Goal: Communication & Community: Share content

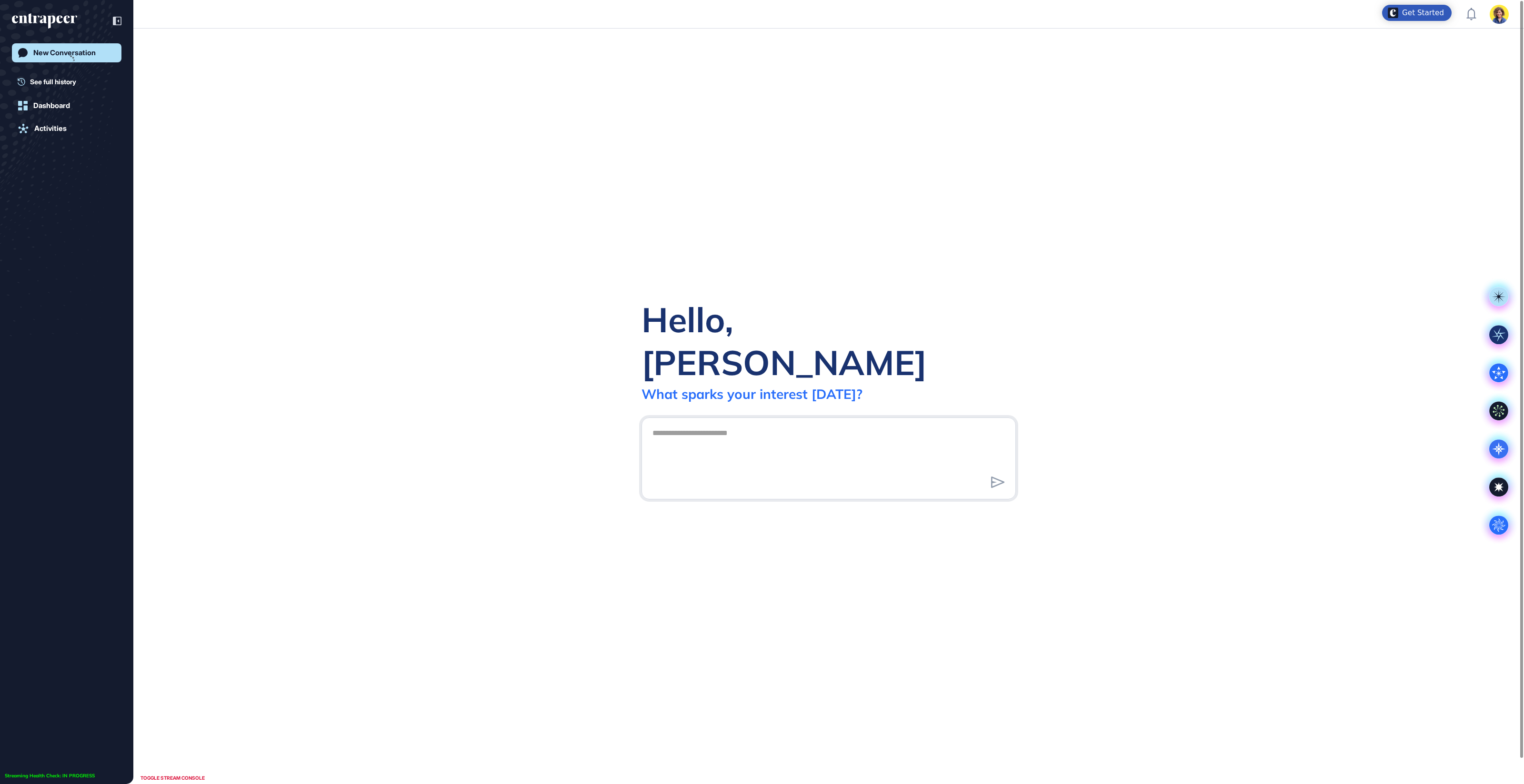
scroll to position [1, 1]
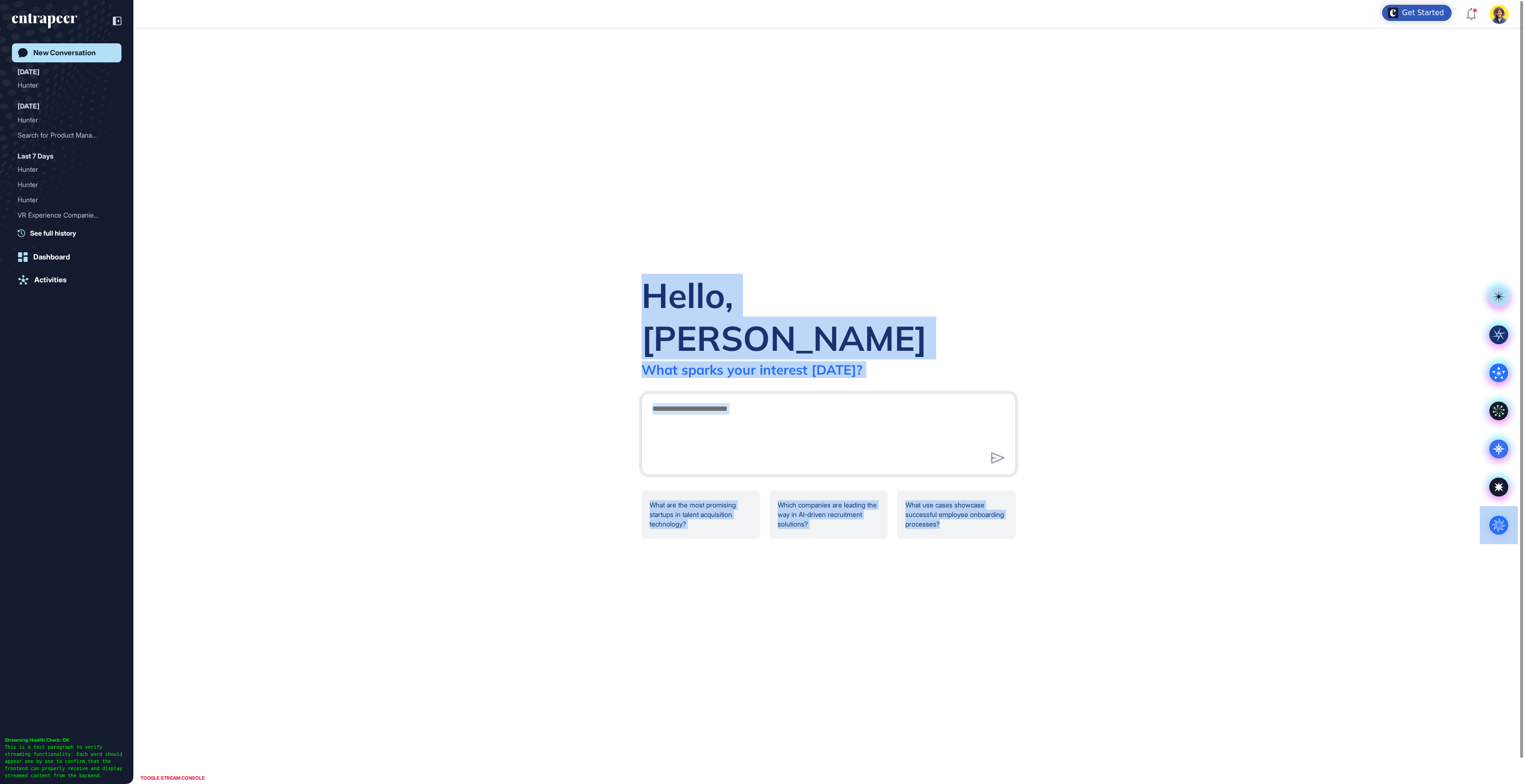
click at [1480, 536] on main ".cls-2{fill:#fff} Hello, [PERSON_NAME] What [PERSON_NAME] your interest [DATE]?…" at bounding box center [762, 406] width 1524 height 756
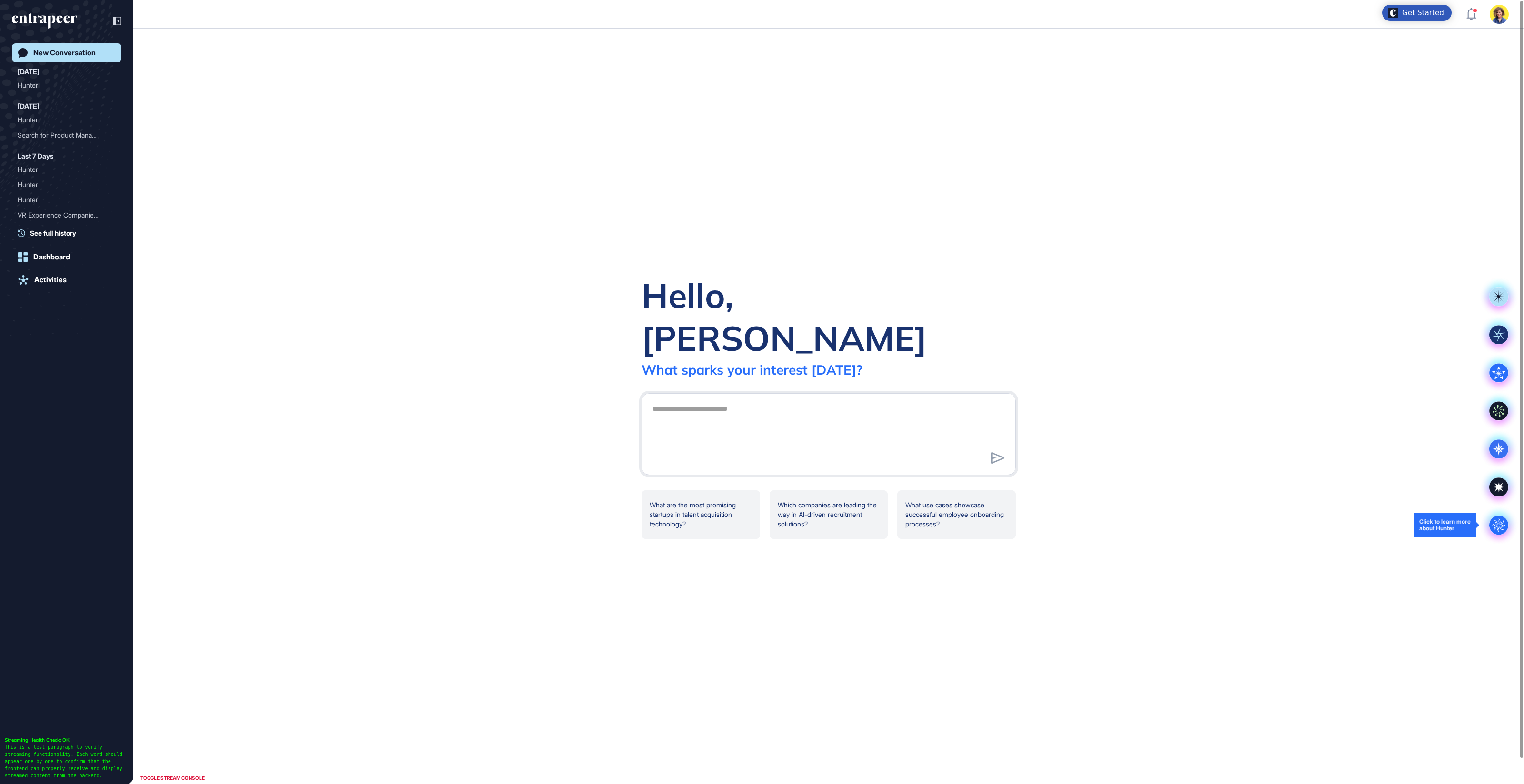
click at [1494, 529] on icon at bounding box center [1499, 525] width 13 height 13
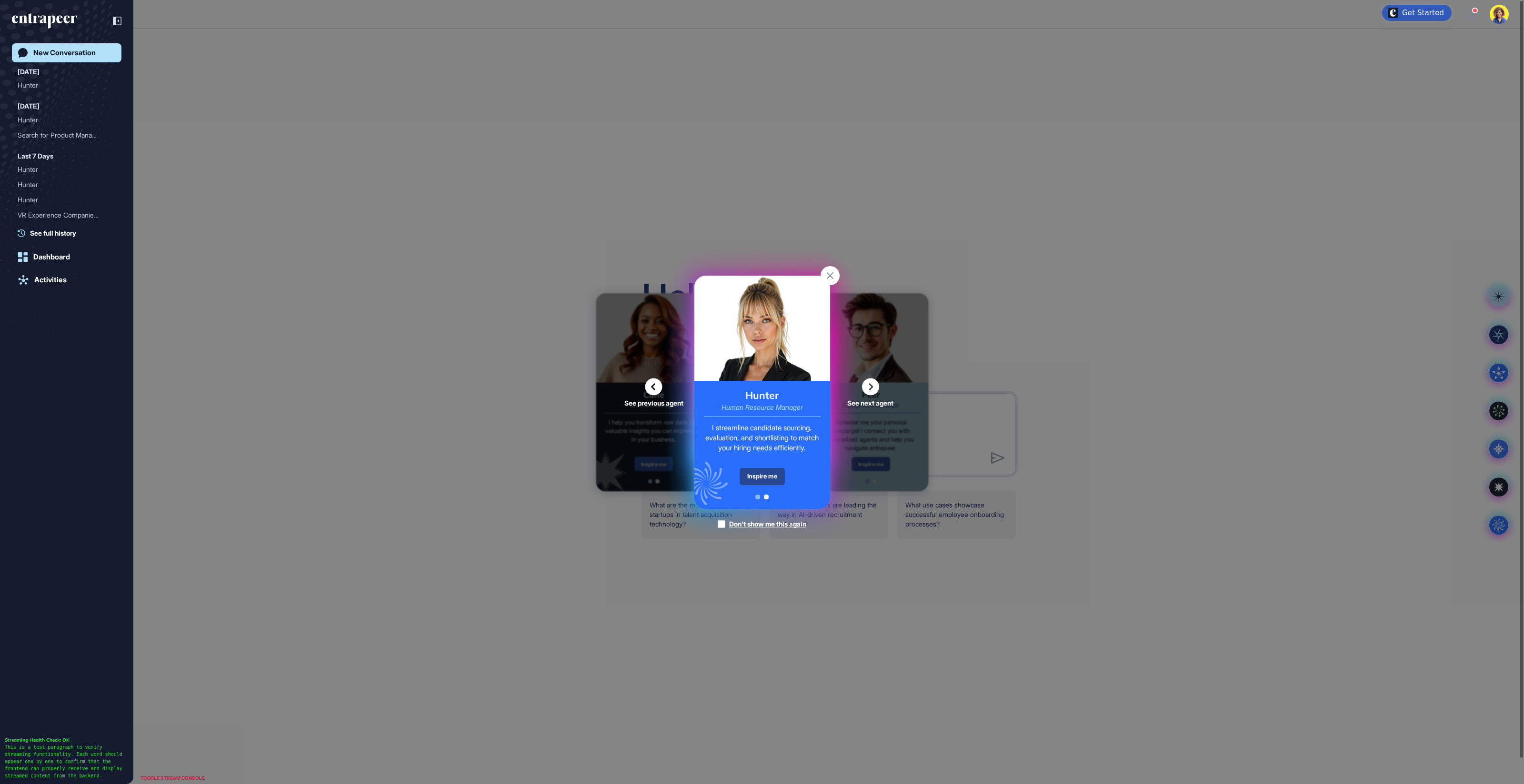
click at [772, 479] on div "Inspire me" at bounding box center [762, 476] width 45 height 17
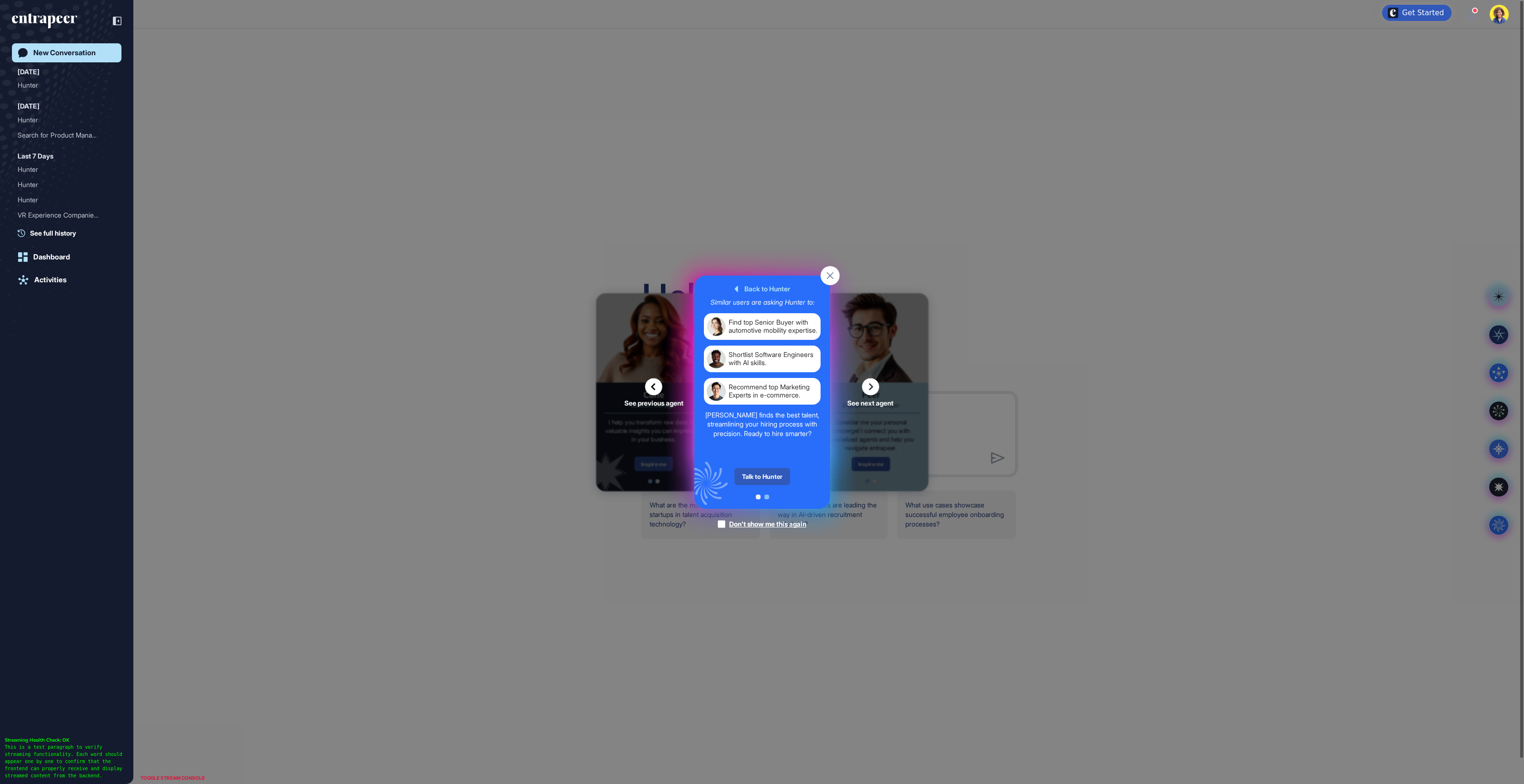
click at [772, 479] on div "Talk to Hunter" at bounding box center [762, 476] width 56 height 17
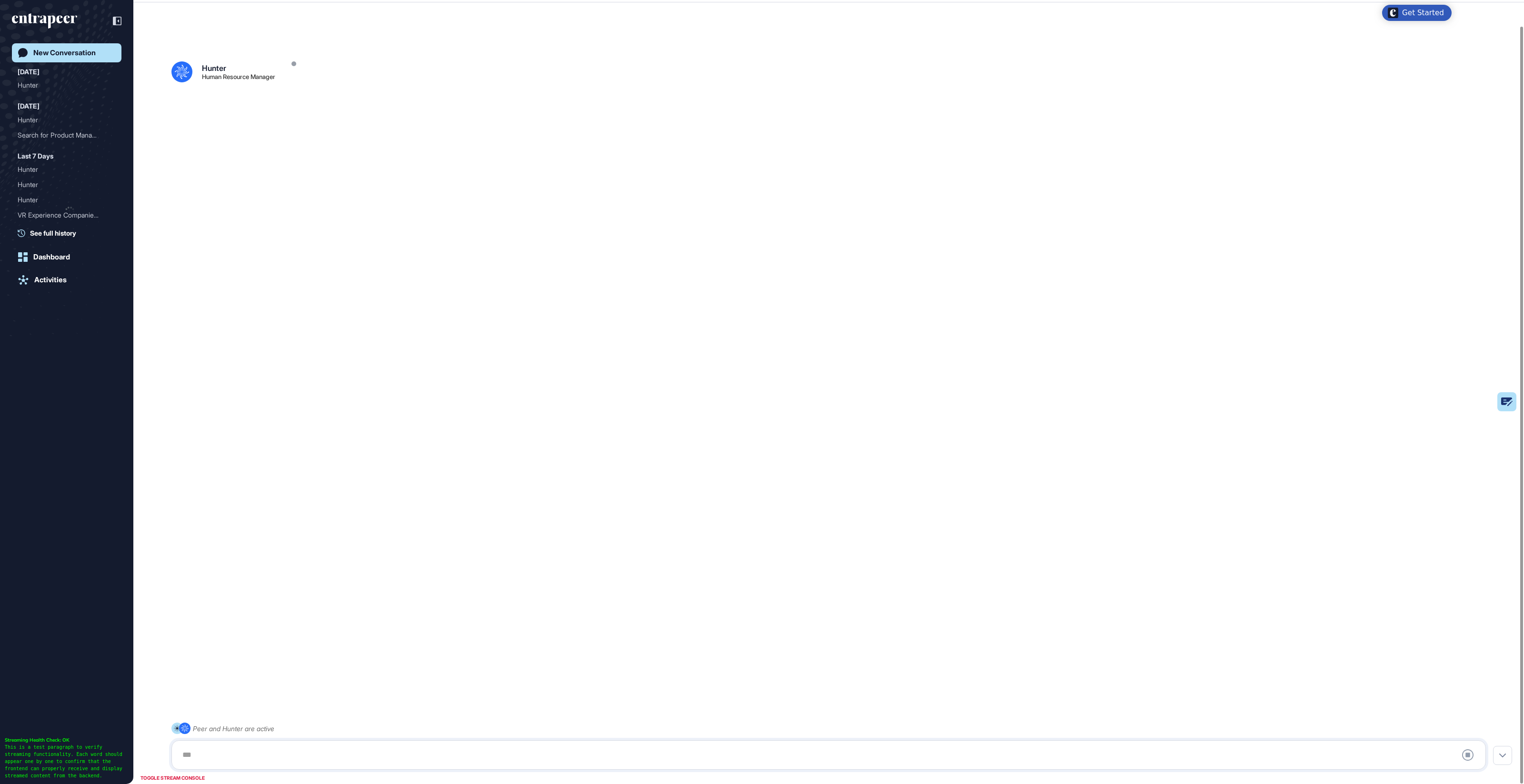
scroll to position [26, 0]
click at [386, 751] on div at bounding box center [829, 755] width 1304 height 19
click at [244, 758] on div at bounding box center [829, 755] width 1304 height 19
click at [233, 756] on div at bounding box center [829, 755] width 1304 height 19
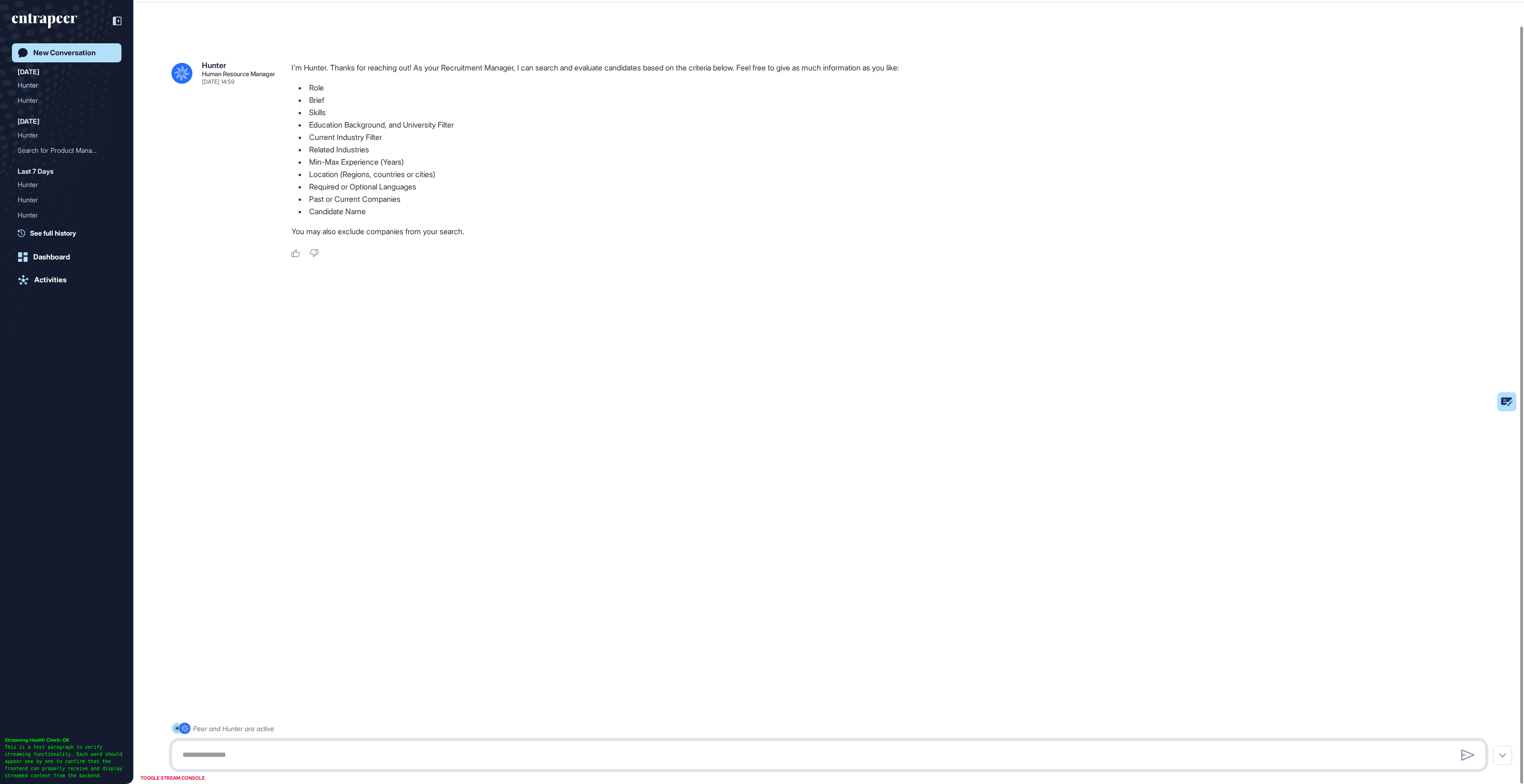
click at [289, 757] on textarea at bounding box center [829, 755] width 1304 height 19
paste textarea "**********"
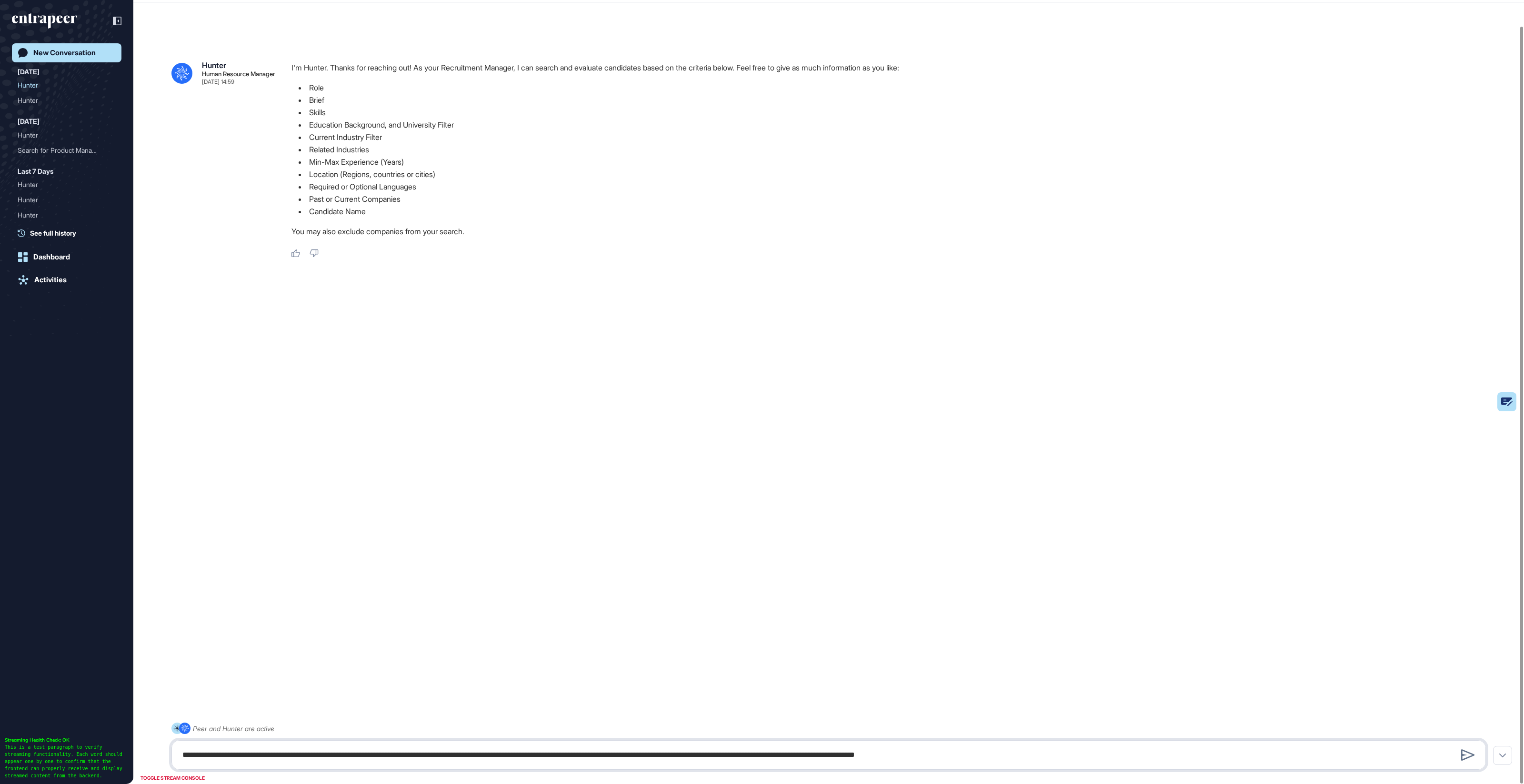
scroll to position [0, 0]
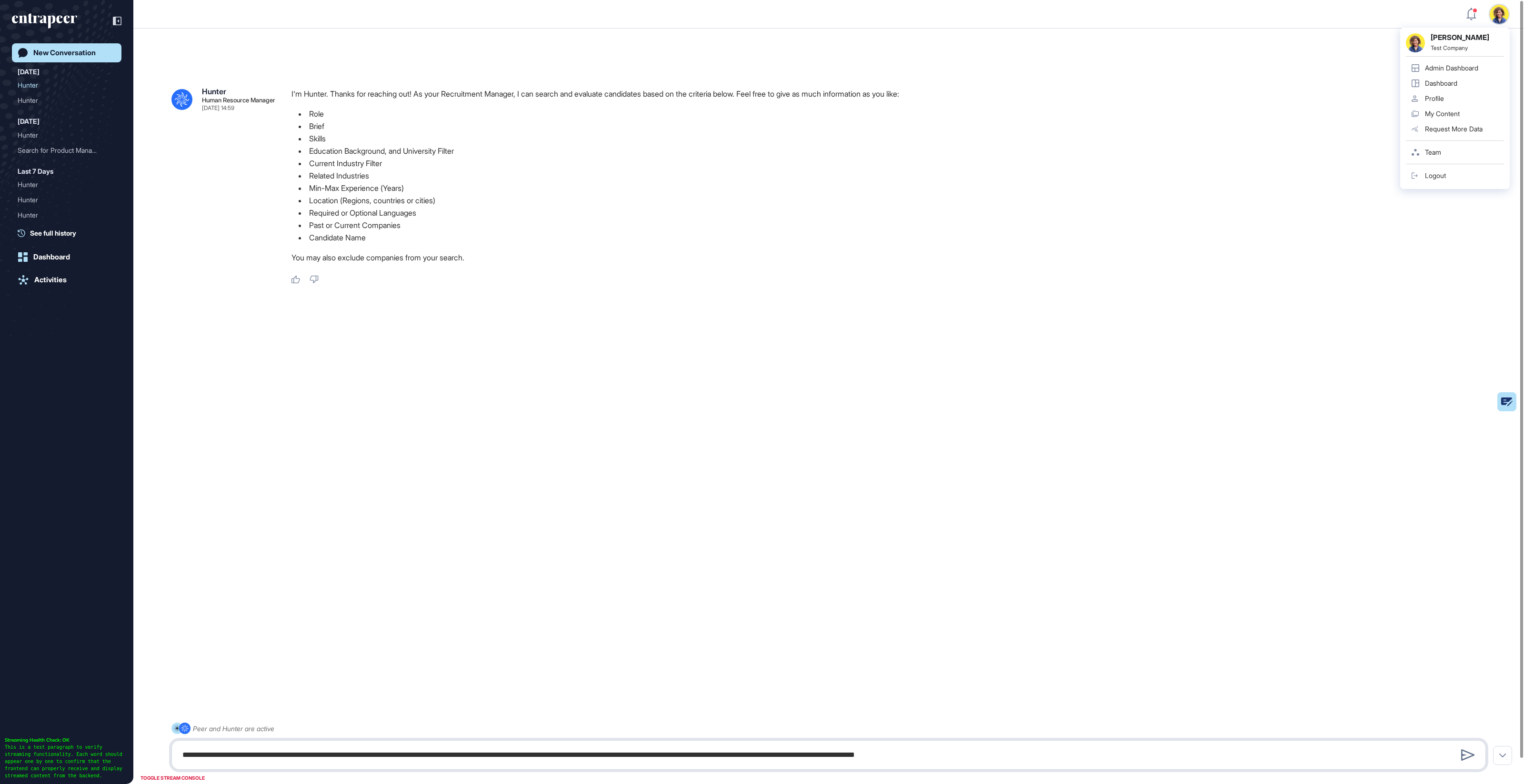
type textarea "**********"
click at [1458, 67] on div "Admin Dashboard" at bounding box center [1452, 68] width 53 height 8
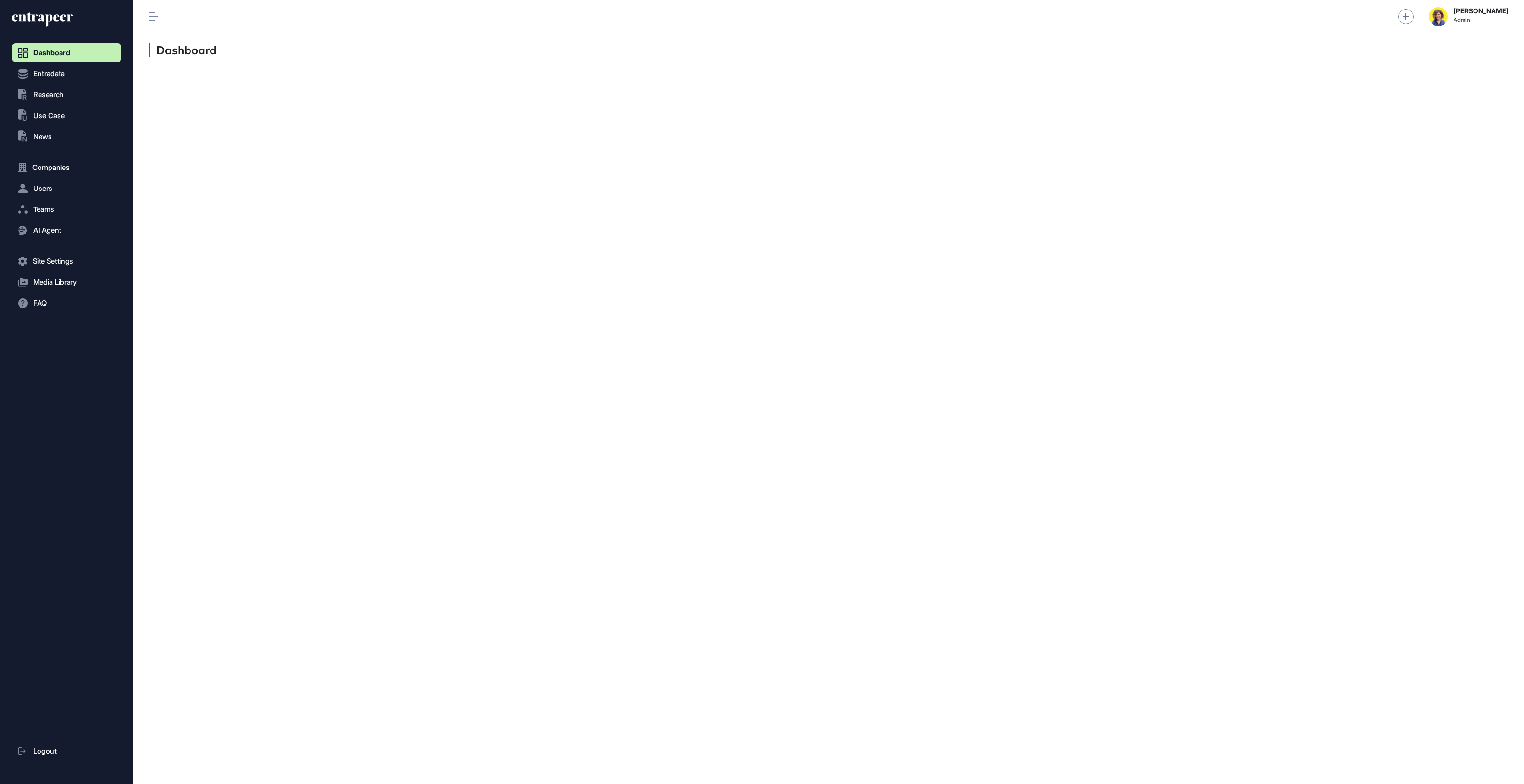
scroll to position [1, 1]
click at [49, 184] on span "Users" at bounding box center [43, 188] width 19 height 8
click at [35, 209] on span "User List" at bounding box center [44, 208] width 27 height 8
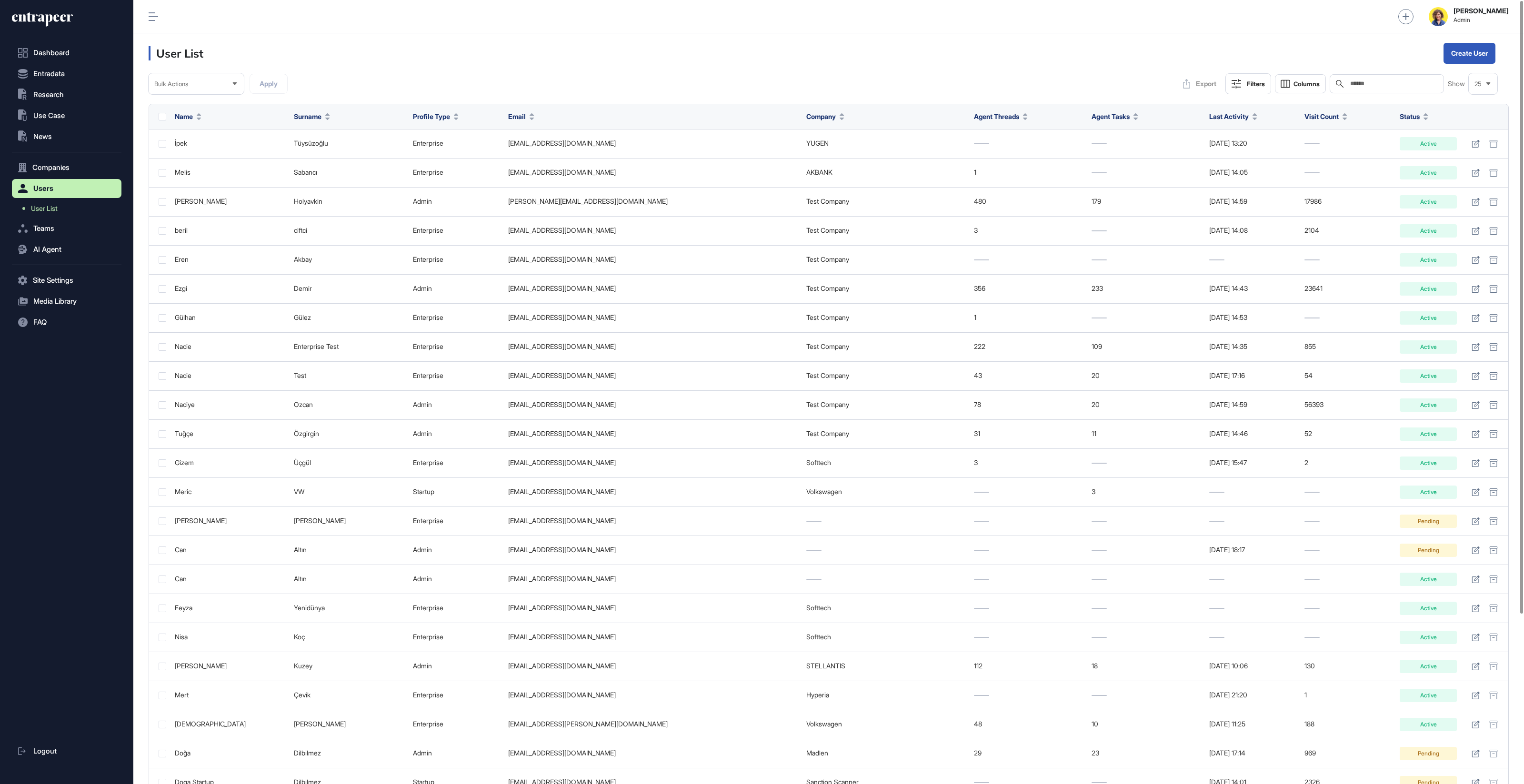
click at [1364, 86] on input "text" at bounding box center [1394, 83] width 89 height 8
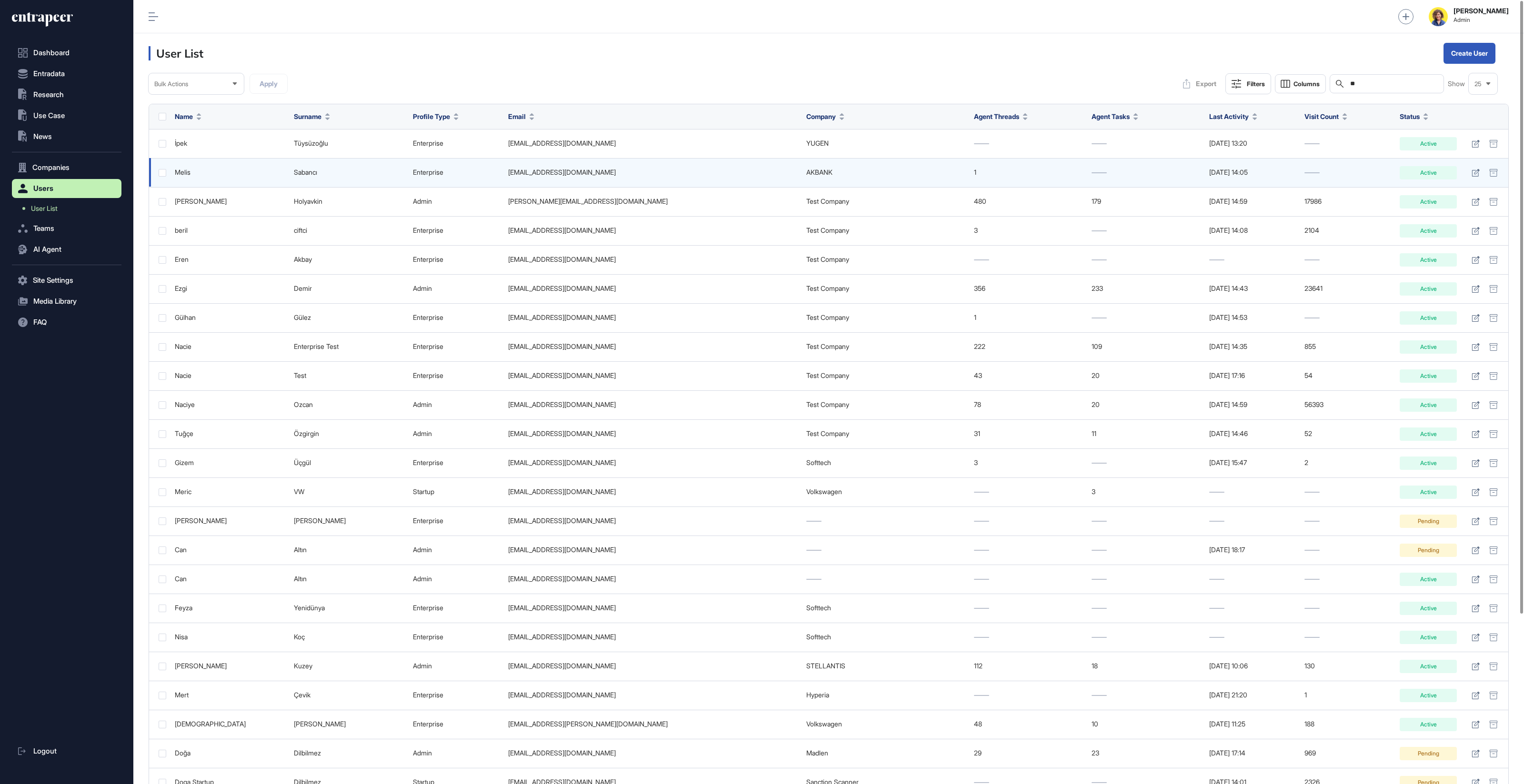
type input "*"
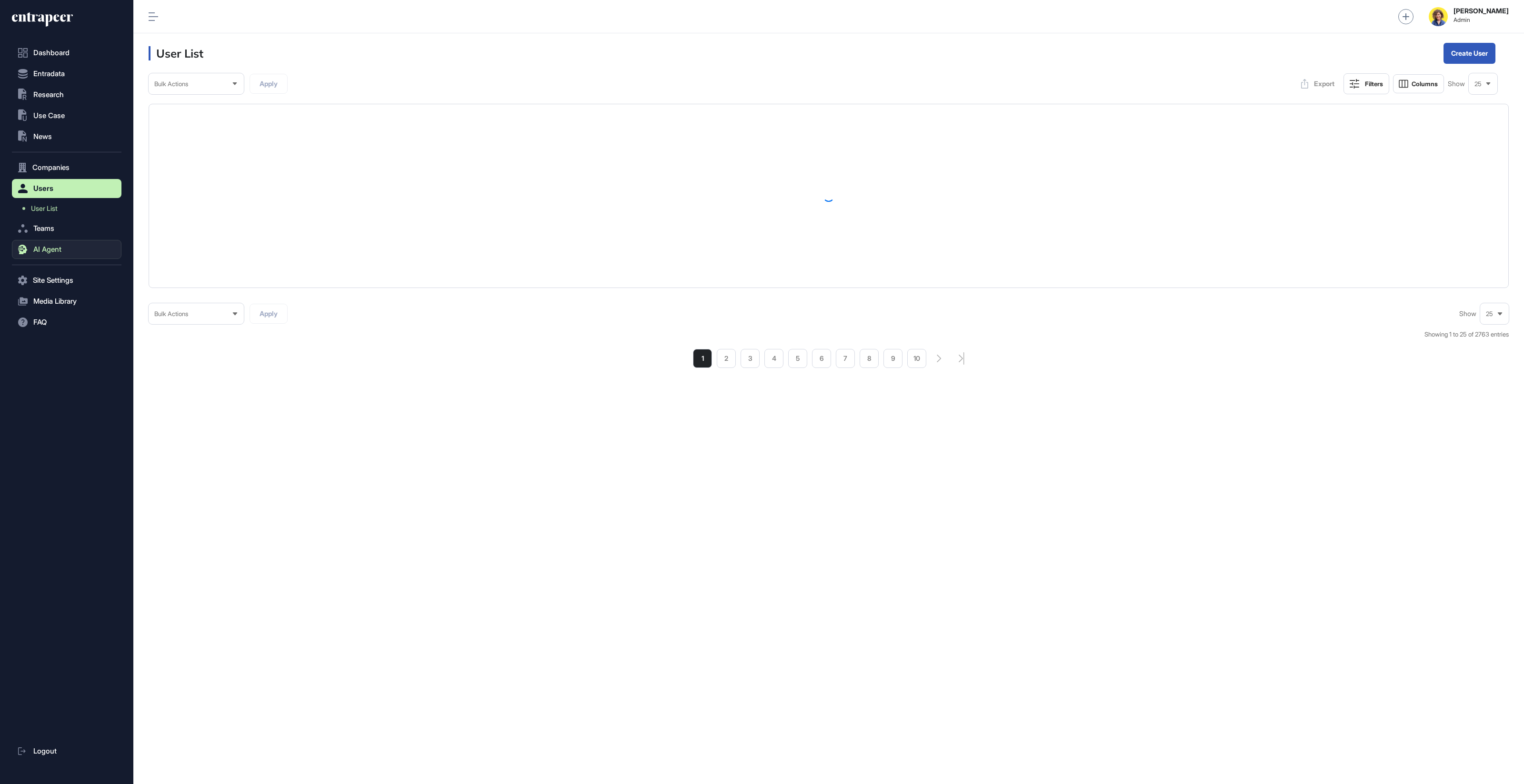
click at [55, 250] on span "AI Agent" at bounding box center [47, 249] width 28 height 8
click at [47, 267] on span "Messages" at bounding box center [46, 267] width 31 height 8
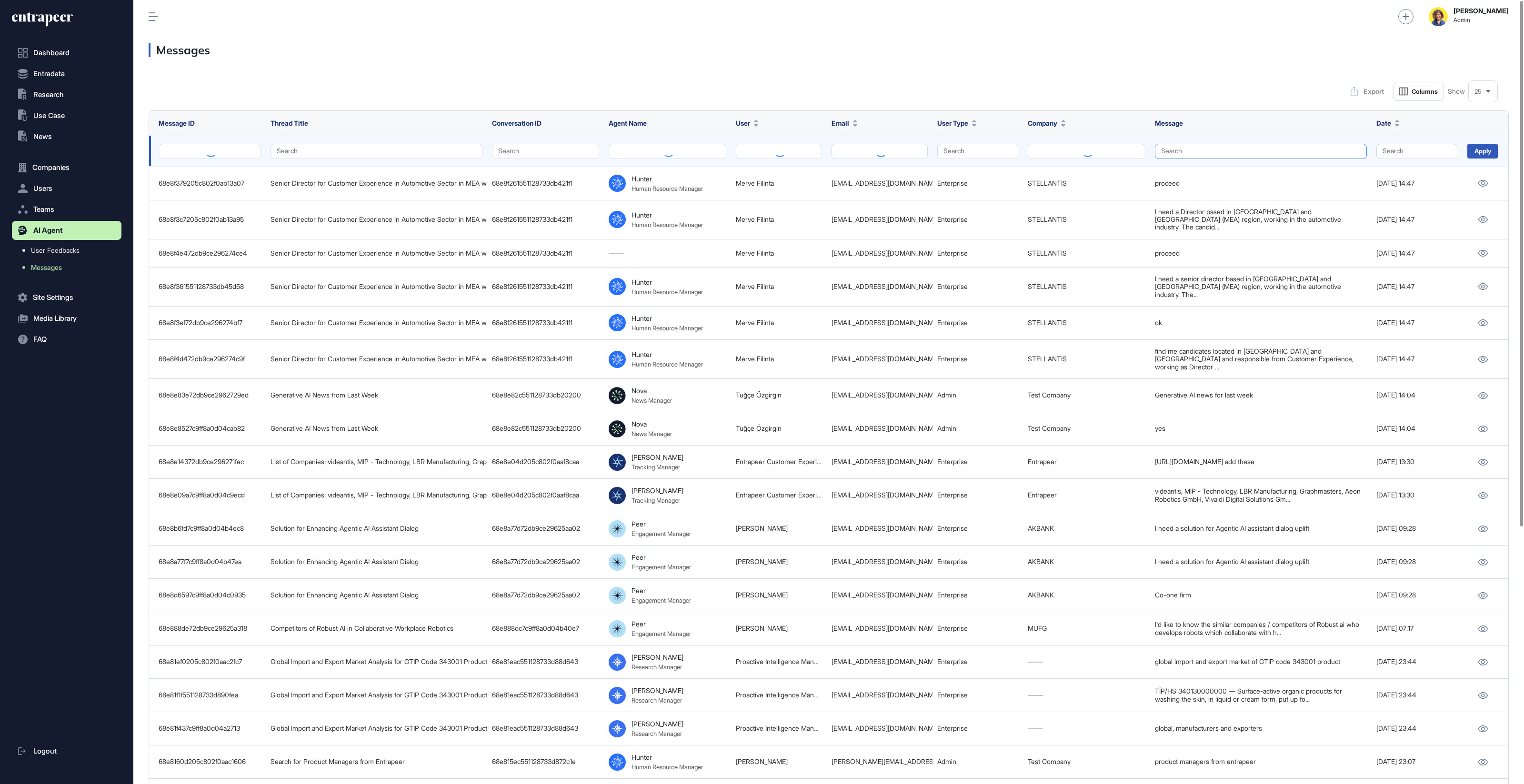
click at [1190, 153] on button "Search" at bounding box center [1261, 151] width 212 height 15
click at [1083, 74] on div "Export Columns Show 25 Message ID Thread Title Conversation ID Agent Name User …" at bounding box center [828, 595] width 1391 height 1056
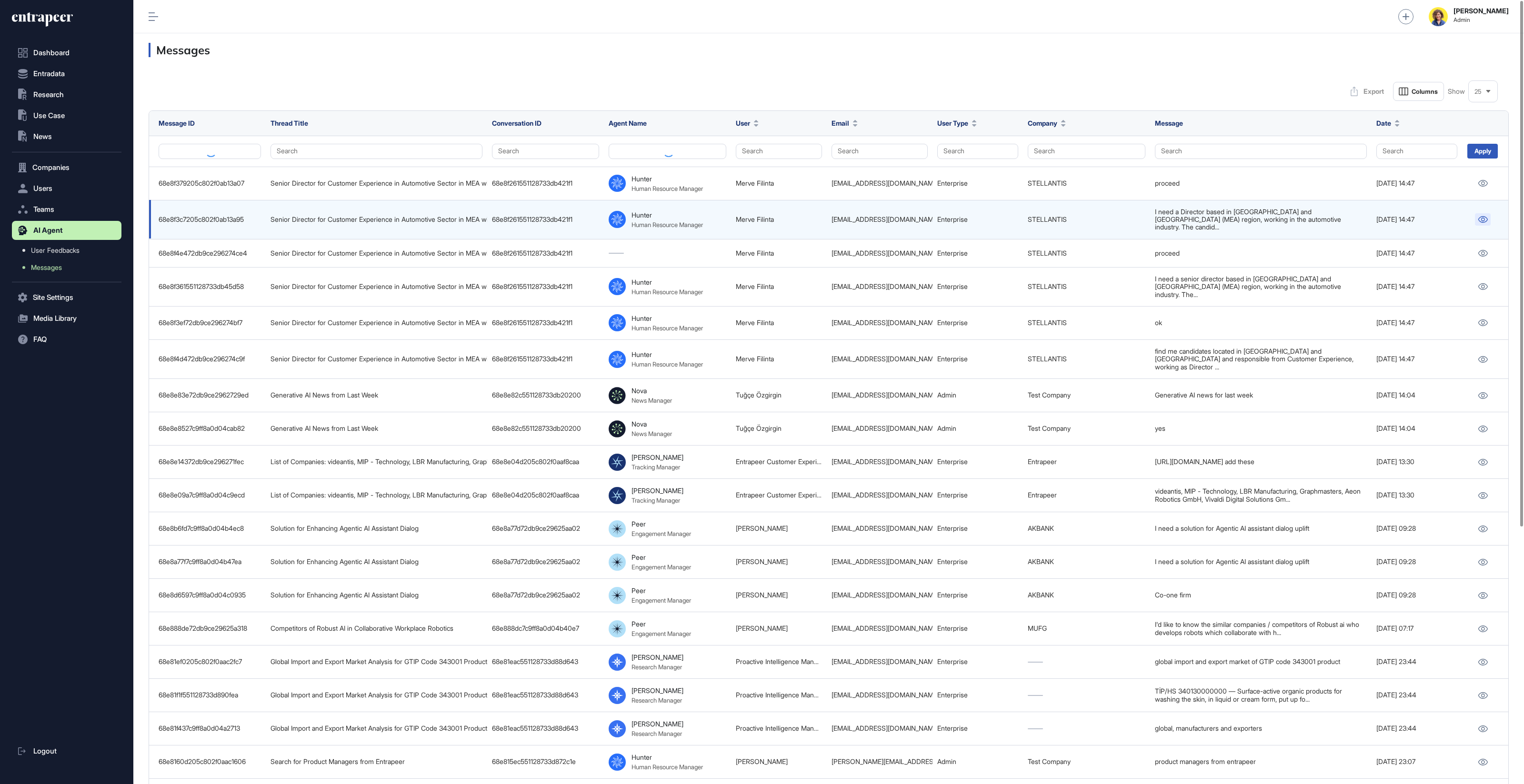
click at [1484, 217] on icon at bounding box center [1483, 219] width 10 height 7
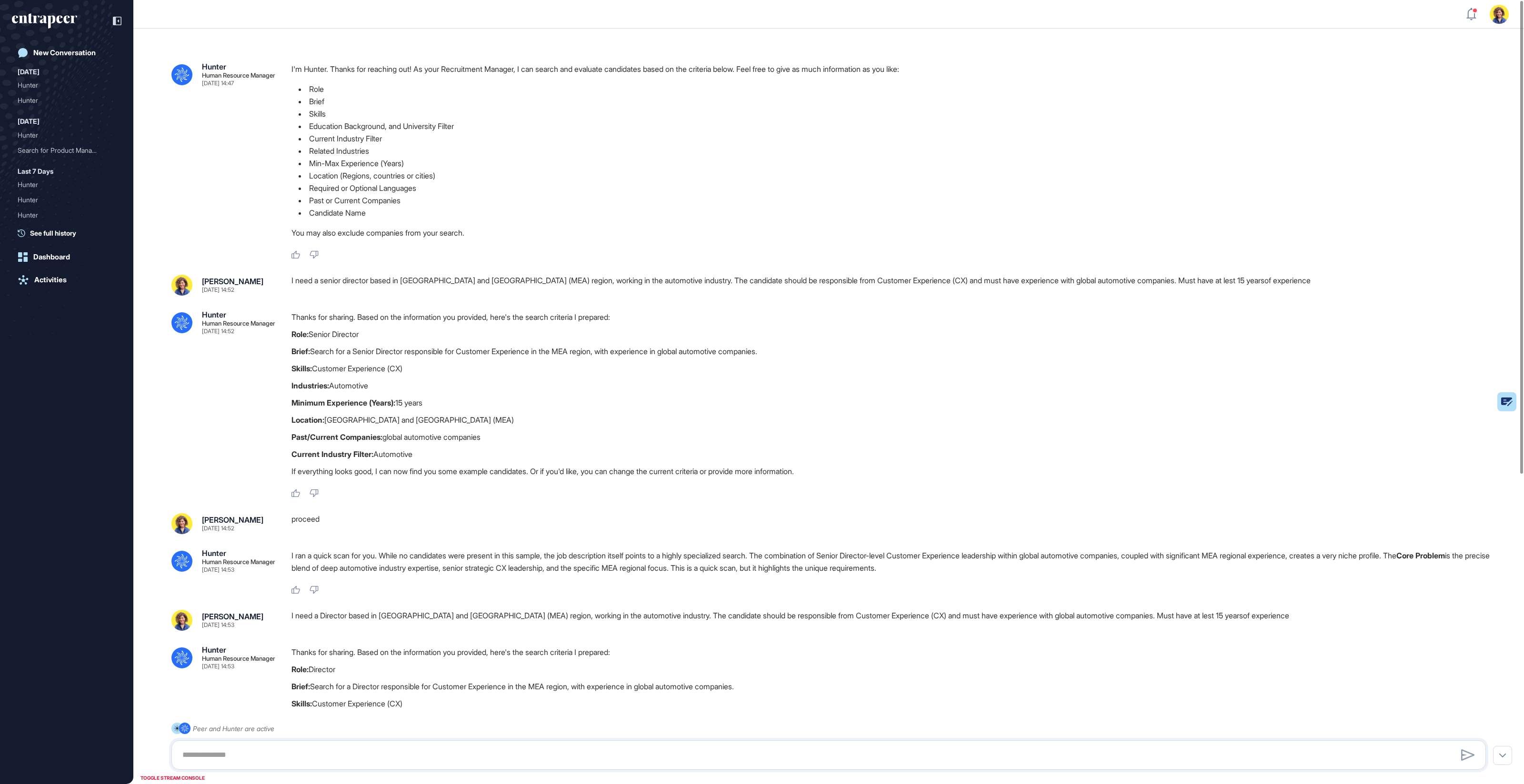
click at [416, 281] on div "I need a senior director based in Middle East and Africa (MEA) region, working …" at bounding box center [893, 284] width 1202 height 21
click at [416, 281] on div "I need a senior director based in [GEOGRAPHIC_DATA] and [GEOGRAPHIC_DATA] (MEA)…" at bounding box center [893, 284] width 1202 height 21
copy div "I need a senior director based in Middle East and Africa (MEA) region, working …"
click at [627, 246] on div "I'm Hunter. Thanks for reaching out! As your Recruitment Manager, I can search …" at bounding box center [893, 161] width 1202 height 196
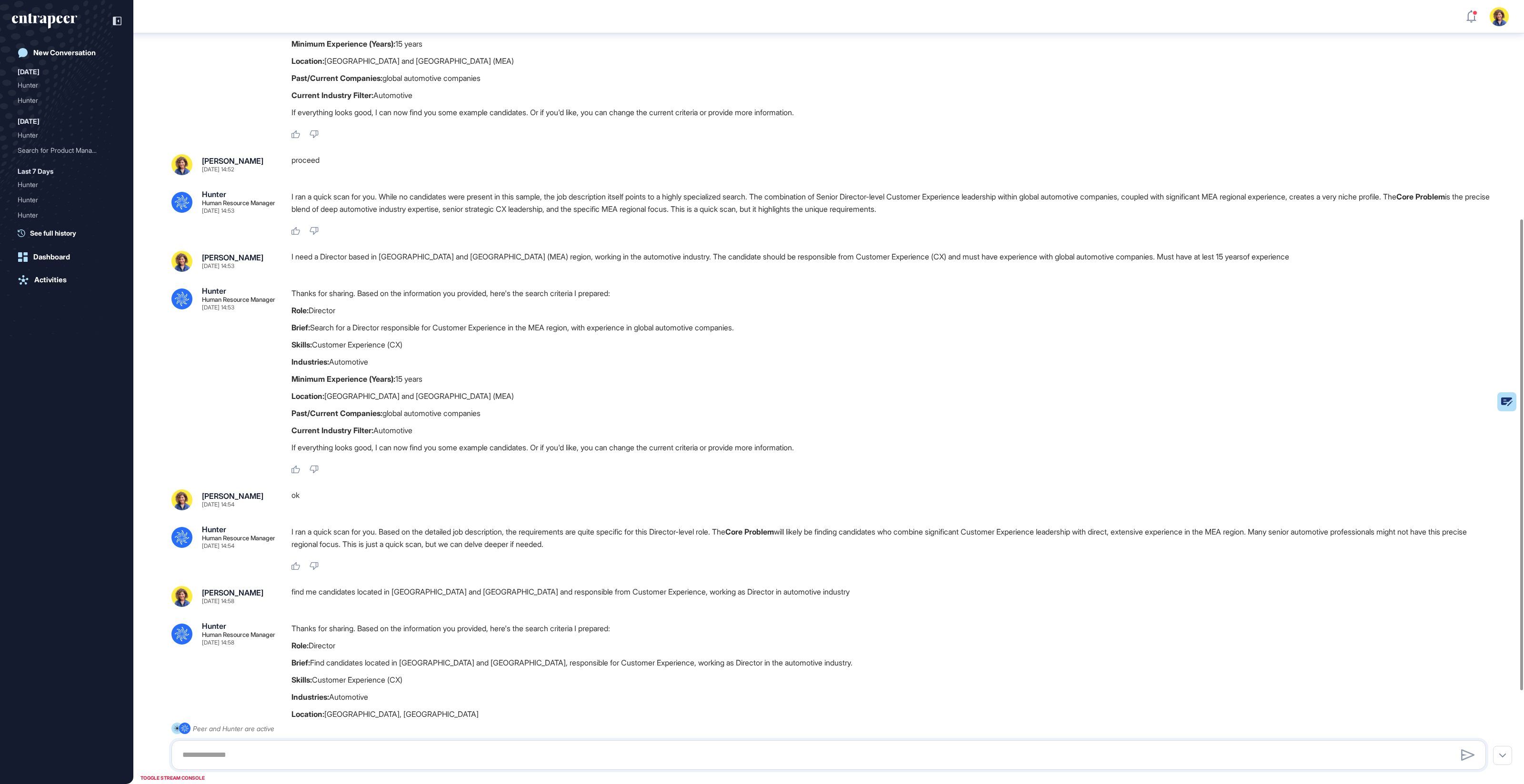
scroll to position [519, 0]
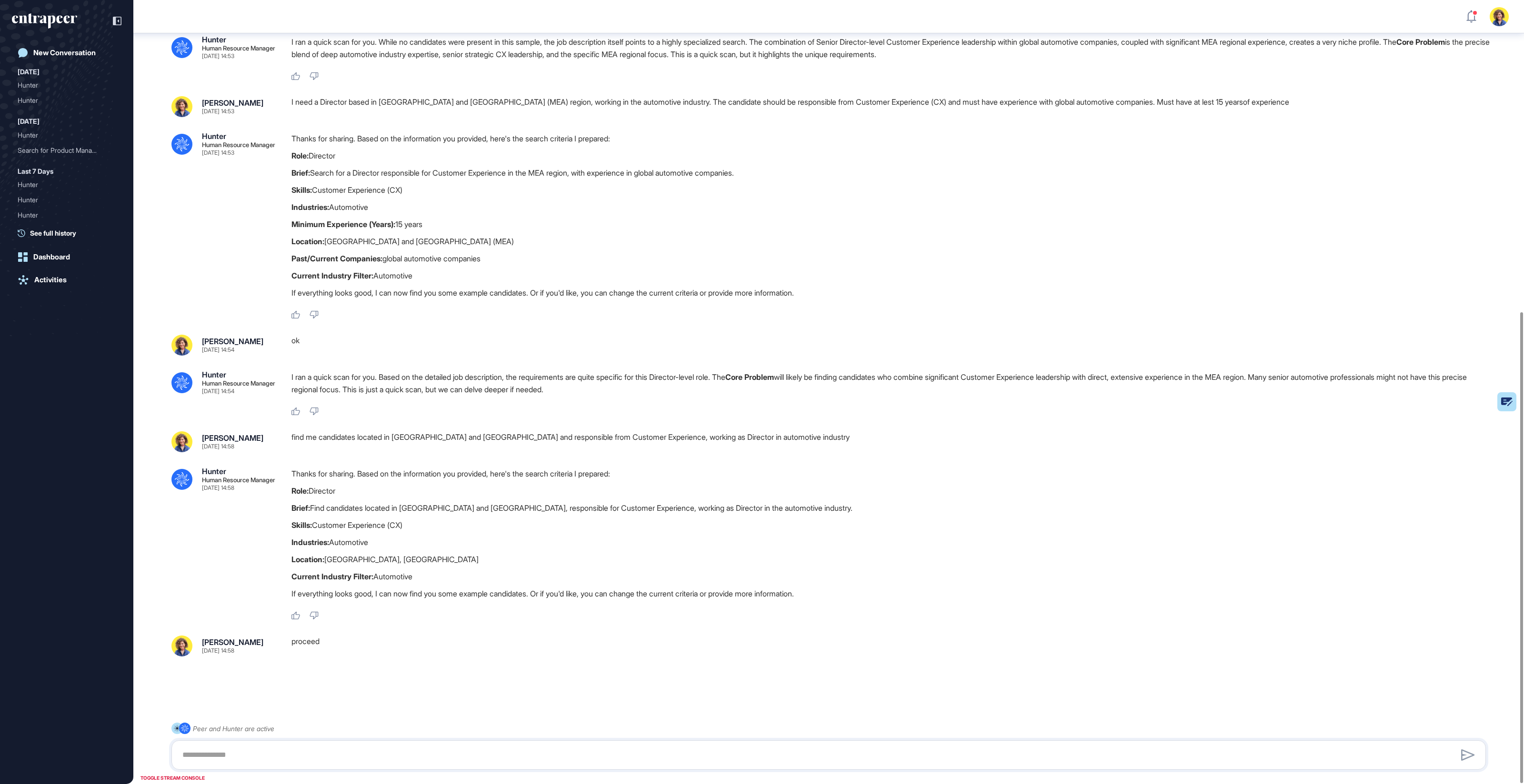
drag, startPoint x: 395, startPoint y: 519, endPoint x: 535, endPoint y: 570, distance: 149.0
click at [533, 568] on div "Thanks for sharing. Based on the information you provided, here's the search cr…" at bounding box center [893, 536] width 1202 height 137
drag, startPoint x: 537, startPoint y: 573, endPoint x: 367, endPoint y: 497, distance: 186.2
click at [367, 497] on div "Thanks for sharing. Based on the information you provided, here's the search cr…" at bounding box center [893, 536] width 1202 height 137
click at [390, 501] on div "Thanks for sharing. Based on the information you provided, here's the search cr…" at bounding box center [893, 536] width 1202 height 137
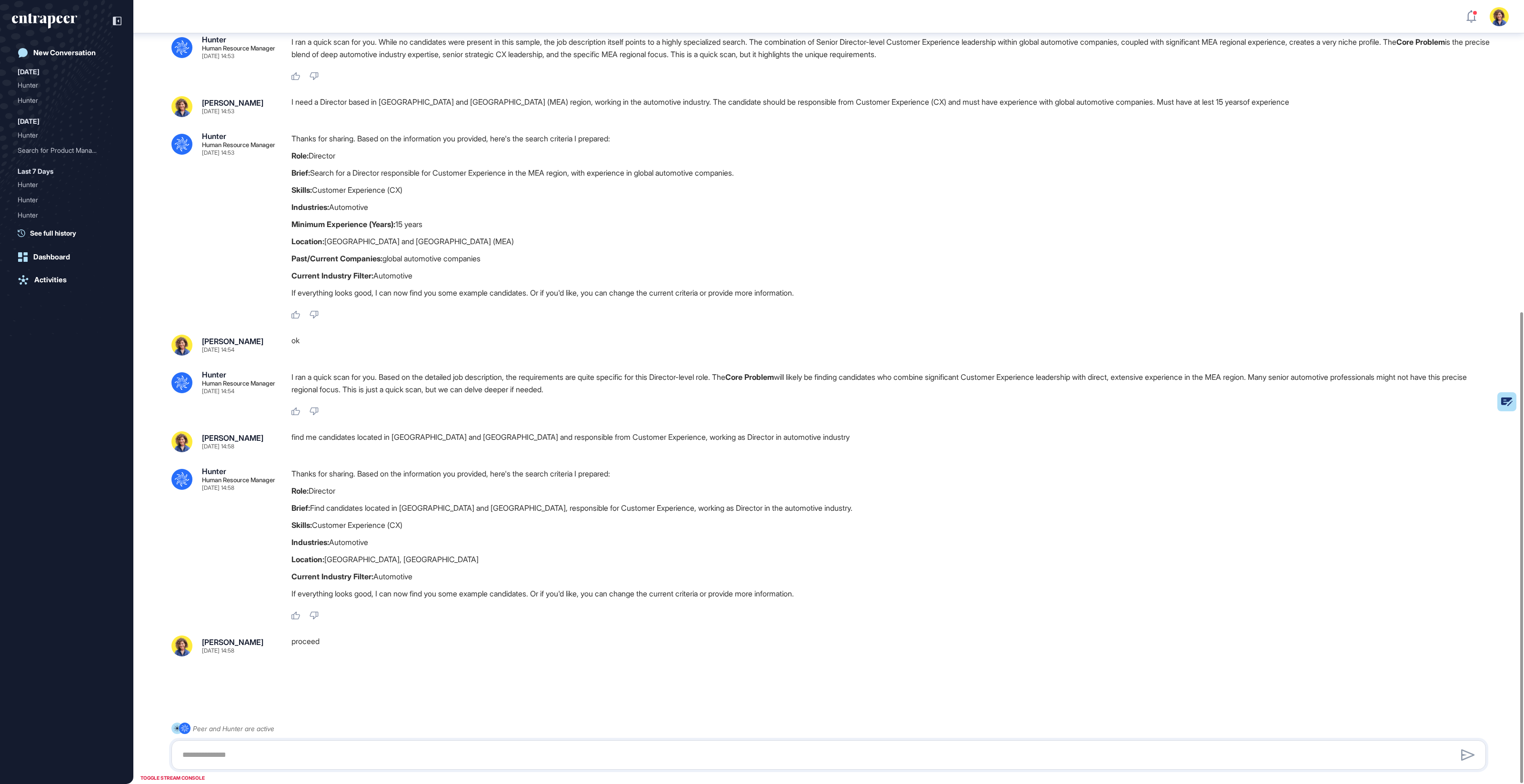
click at [390, 501] on div "Thanks for sharing. Based on the information you provided, here's the search cr…" at bounding box center [893, 536] width 1202 height 137
drag, startPoint x: 424, startPoint y: 577, endPoint x: 259, endPoint y: 582, distance: 165.1
click at [259, 582] on div ".cls-2{fill:#fff} Hunter Human Resource Manager Oct 10, 2025 14:58 Thanks for s…" at bounding box center [829, 544] width 1315 height 153
click at [522, 155] on p "Role: Director" at bounding box center [893, 155] width 1202 height 12
click at [428, 255] on p "Past/Current Companies: global automotive companies" at bounding box center [893, 258] width 1202 height 12
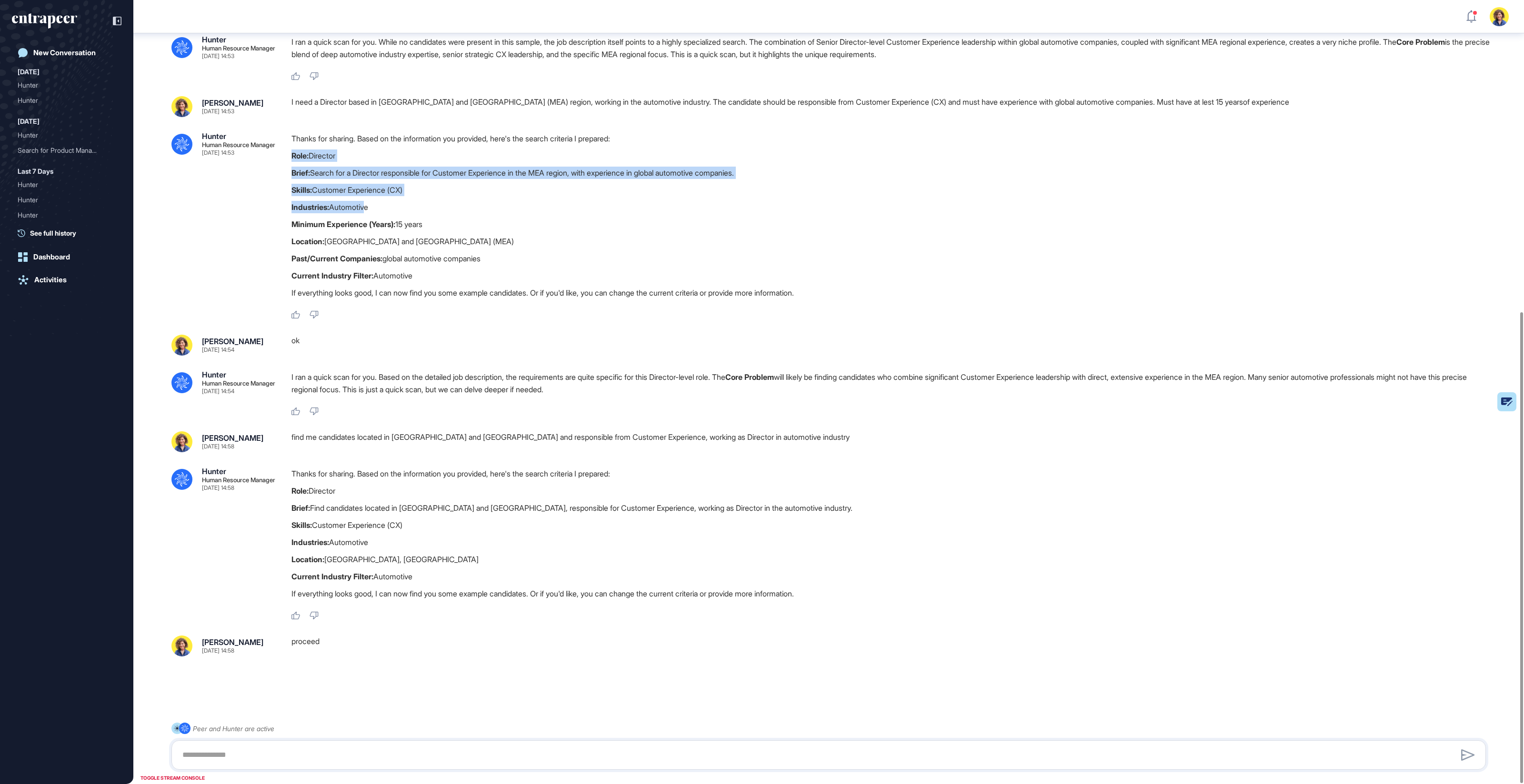
drag, startPoint x: 309, startPoint y: 148, endPoint x: 365, endPoint y: 204, distance: 79.2
click at [365, 204] on div "Thanks for sharing. Based on the information you provided, here's the search cr…" at bounding box center [893, 218] width 1202 height 171
click at [367, 206] on p "Industries: Automotive" at bounding box center [893, 207] width 1202 height 12
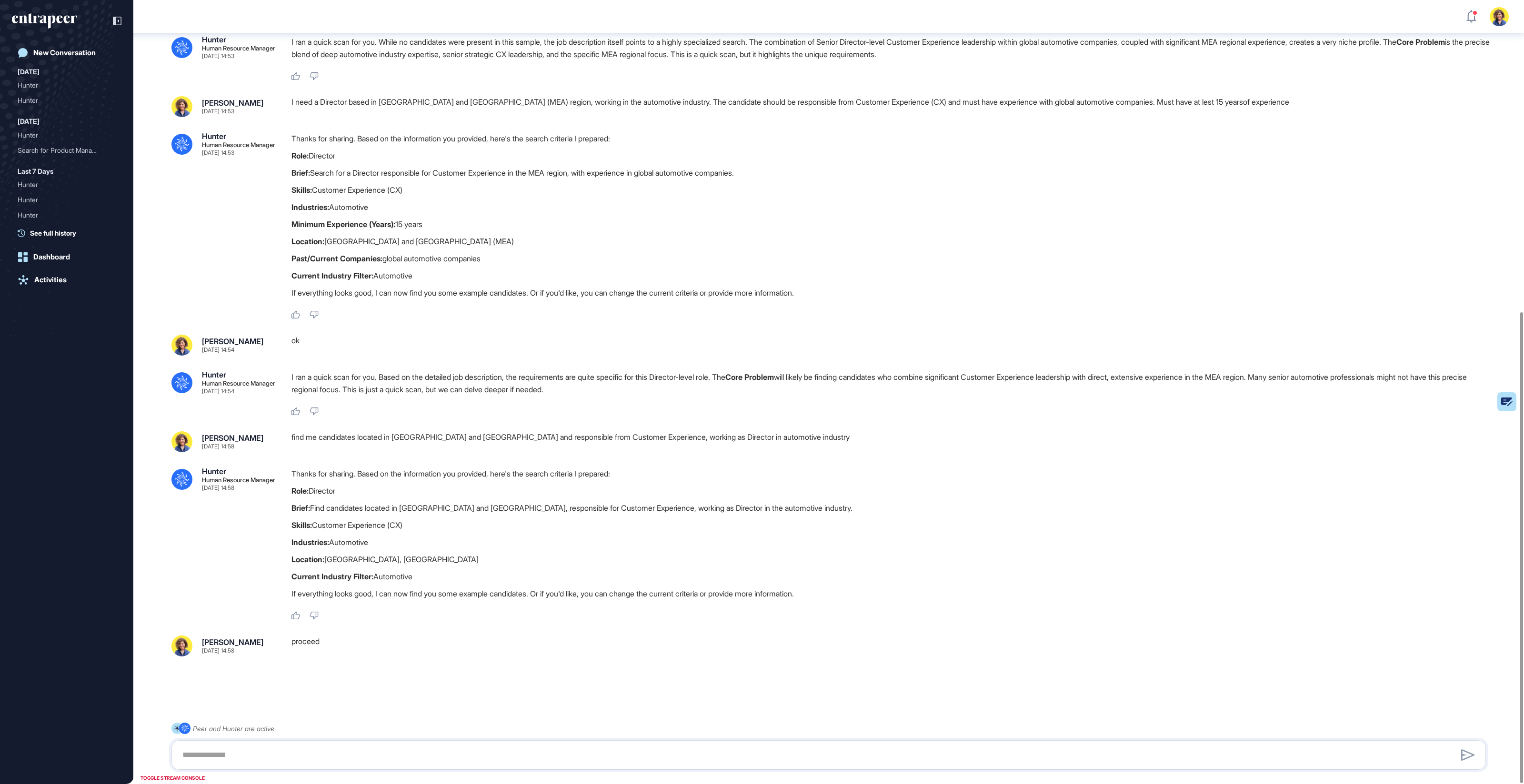
click at [366, 206] on p "Industries: Automotive" at bounding box center [893, 207] width 1202 height 12
click at [411, 207] on p "Industries: Automotive" at bounding box center [893, 207] width 1202 height 12
click at [515, 219] on p "Minimum Experience (Years): 15 years" at bounding box center [893, 224] width 1202 height 12
click at [519, 442] on div "find me candidates located in Dubai and Türkiye and responsible from Customer E…" at bounding box center [893, 441] width 1202 height 21
drag, startPoint x: 399, startPoint y: 436, endPoint x: 464, endPoint y: 439, distance: 65.1
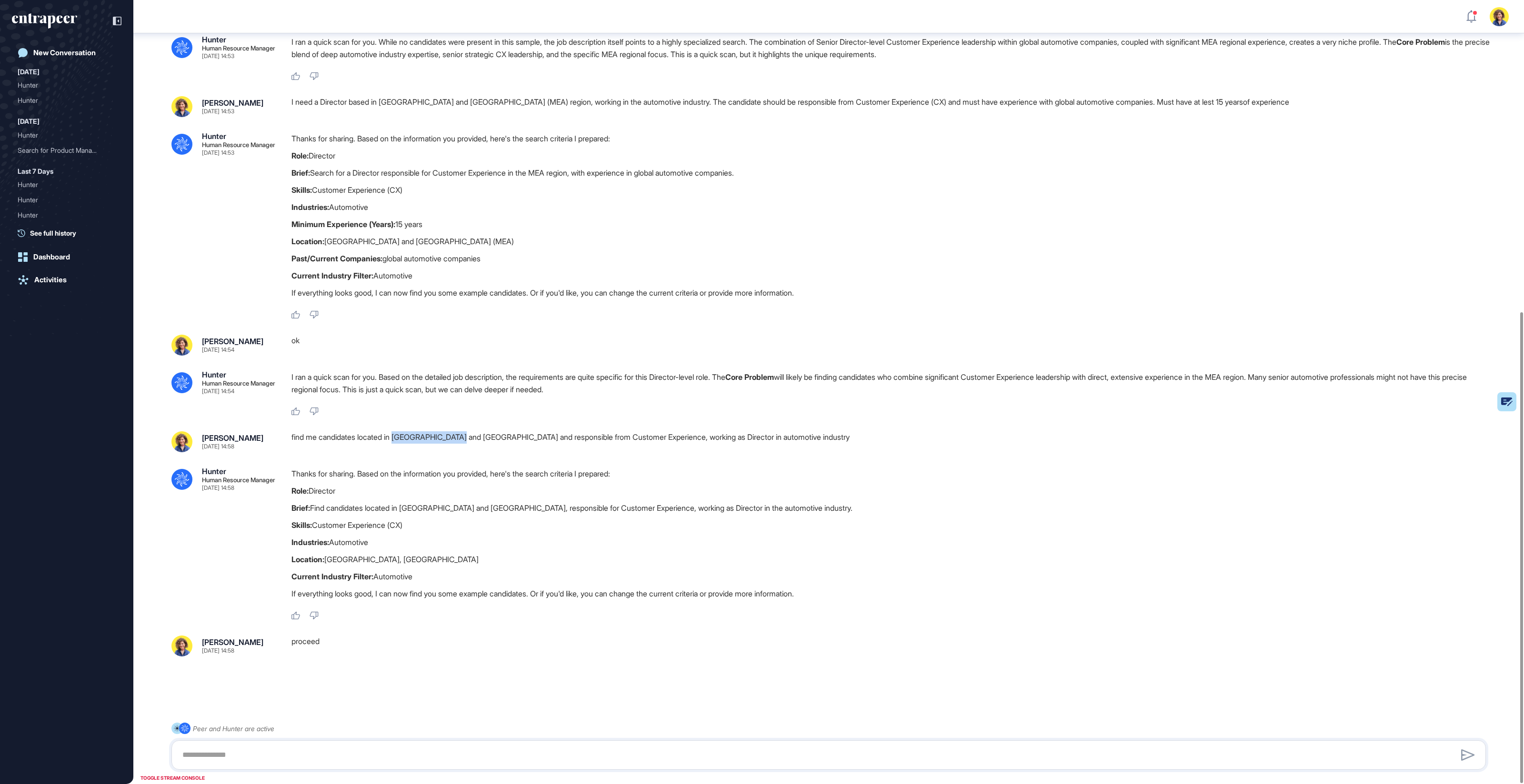
click at [464, 439] on div "find me candidates located in Dubai and Türkiye and responsible from Customer E…" at bounding box center [893, 441] width 1202 height 21
copy div "Dubai and Türkiye"
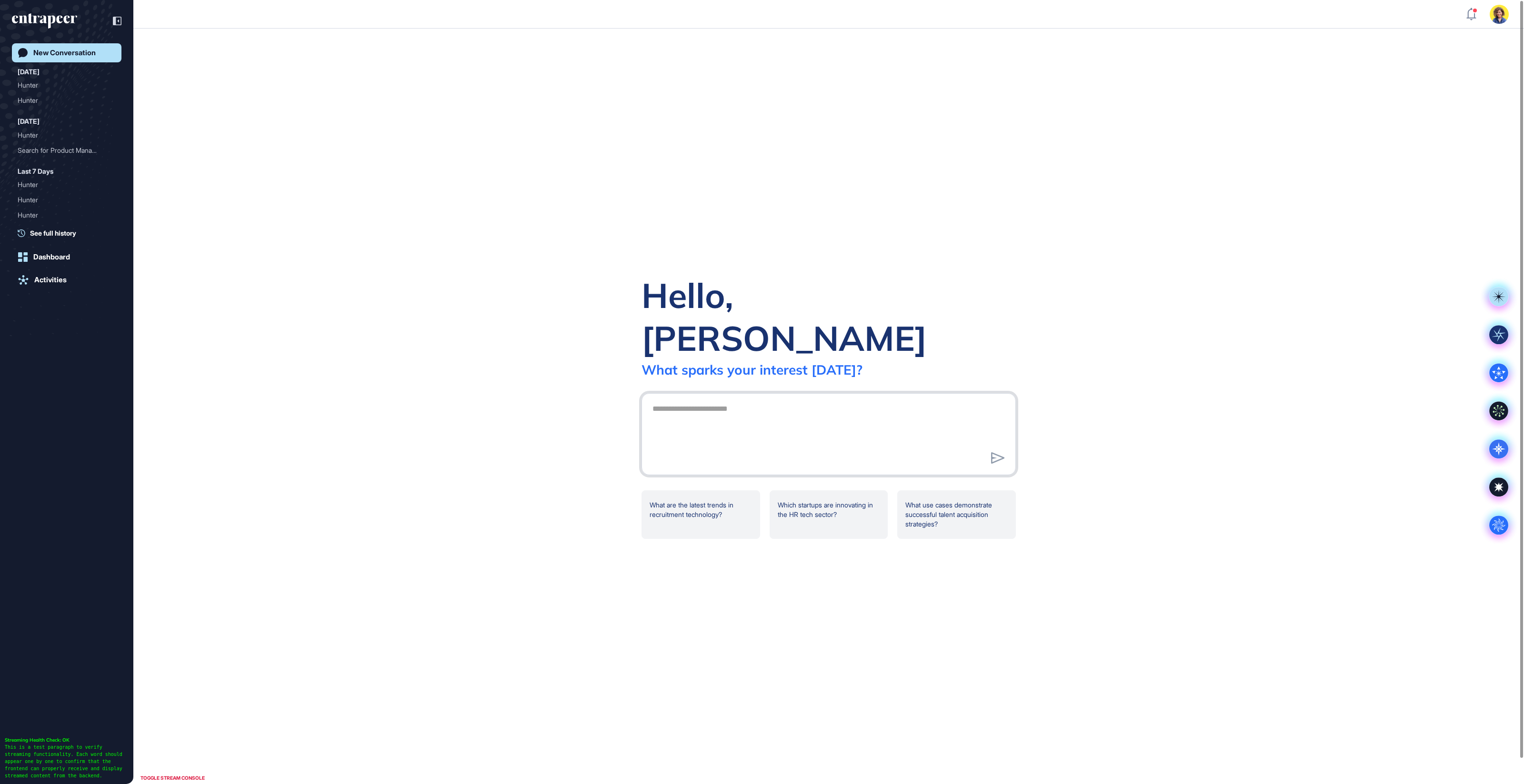
scroll to position [1, 1]
click at [1498, 530] on icon at bounding box center [1499, 525] width 13 height 13
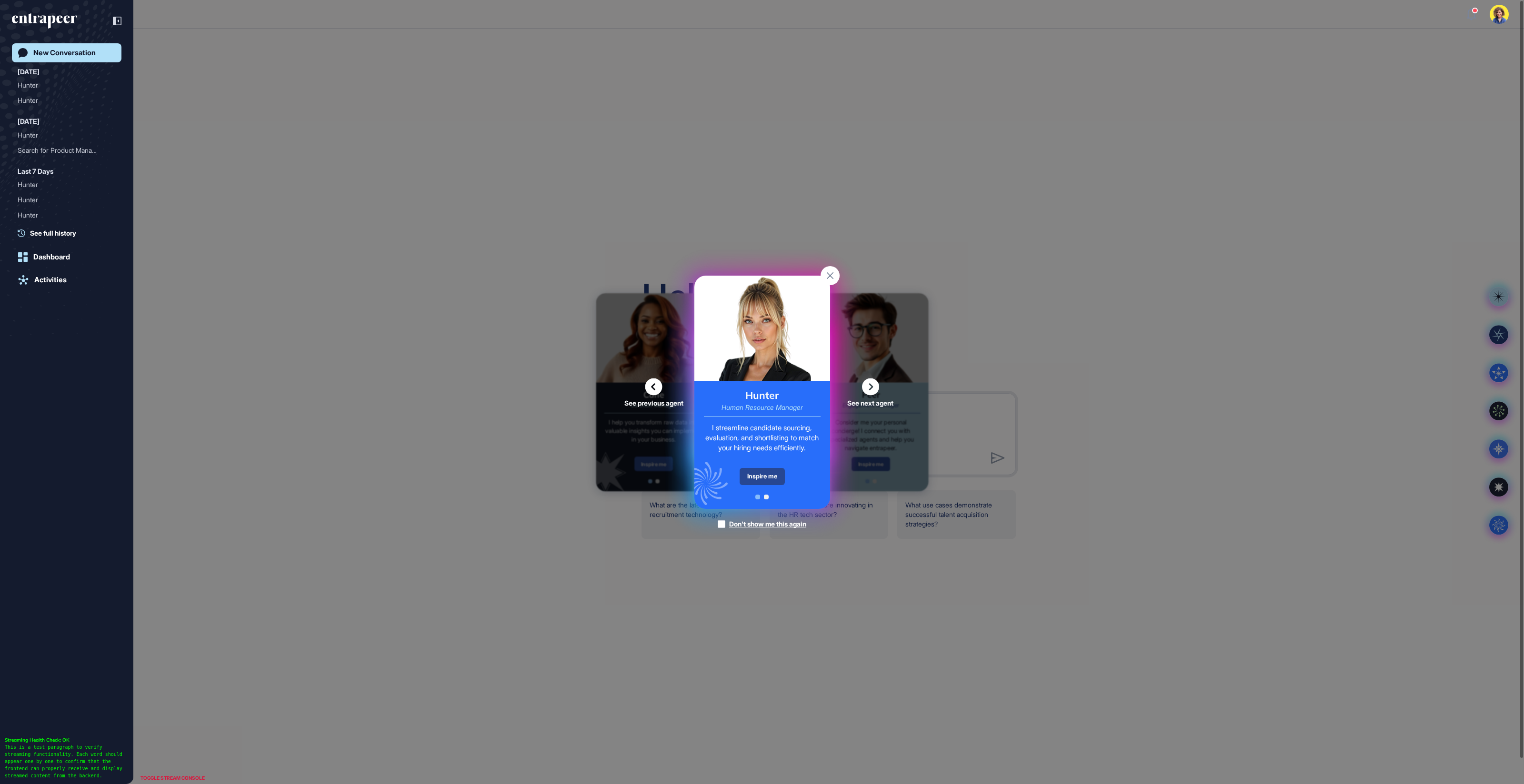
click at [763, 477] on div "Inspire me" at bounding box center [762, 476] width 45 height 17
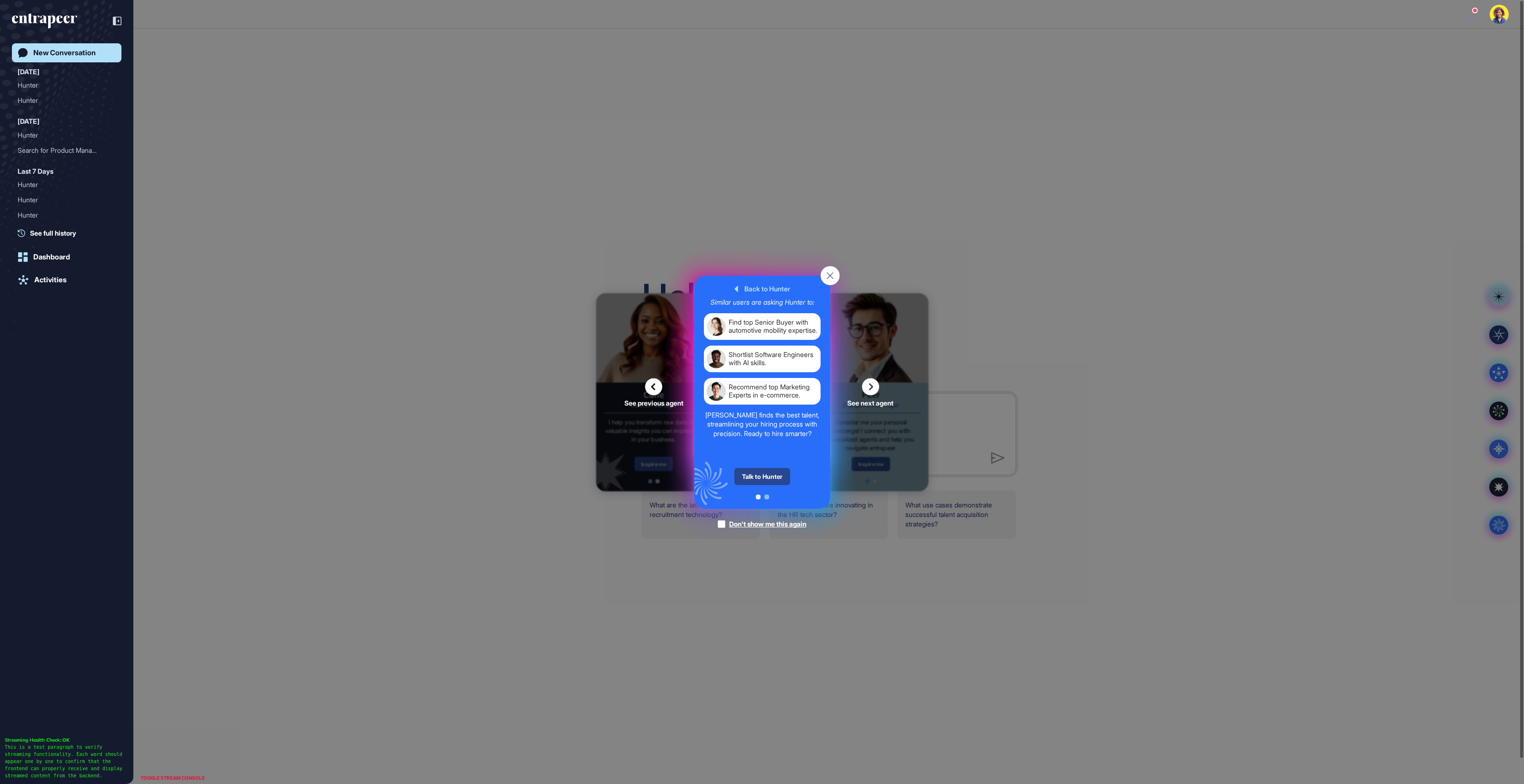
click at [763, 477] on div "Talk to Hunter" at bounding box center [762, 476] width 56 height 17
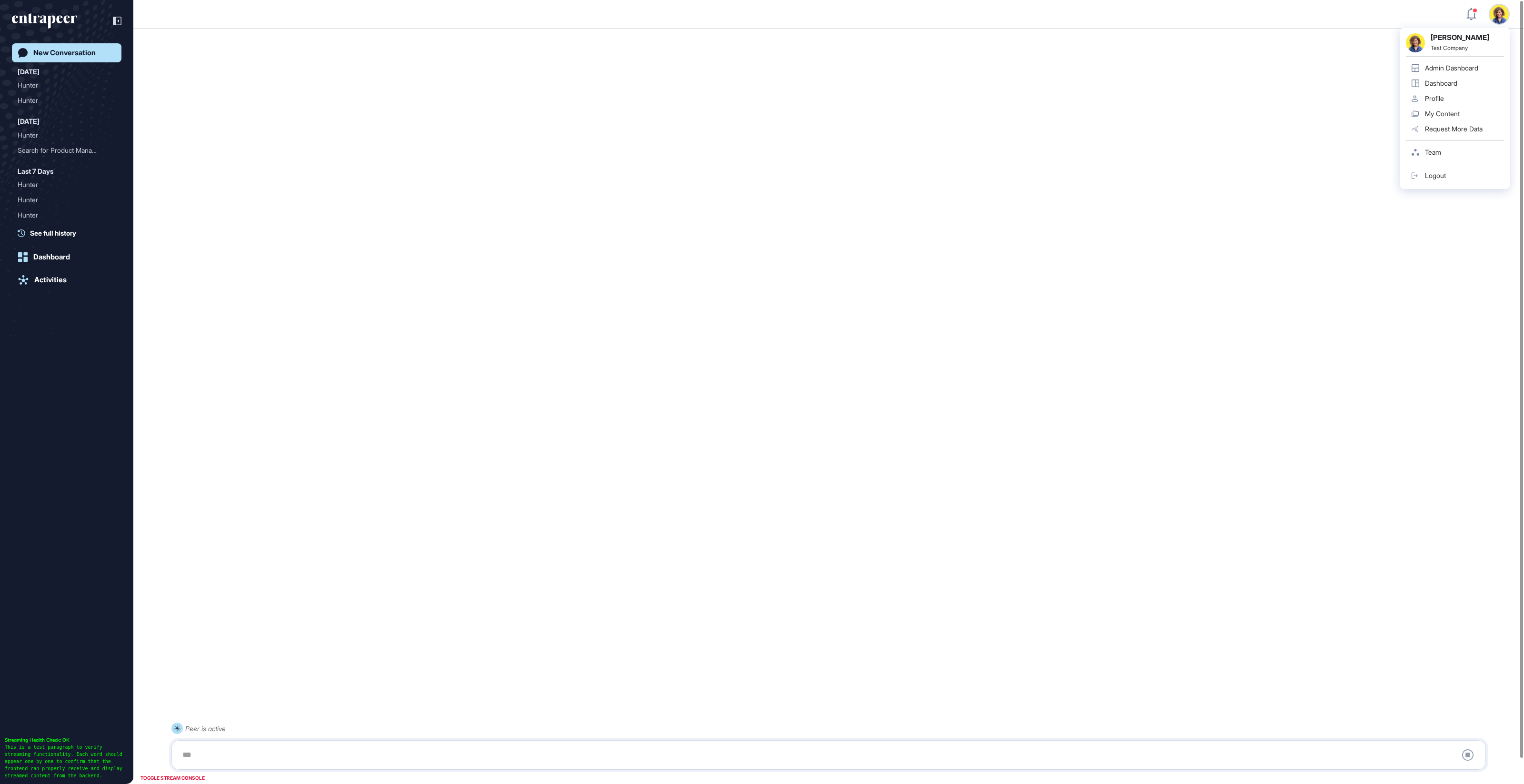
click at [1474, 64] on div "Admin Dashboard" at bounding box center [1452, 68] width 53 height 8
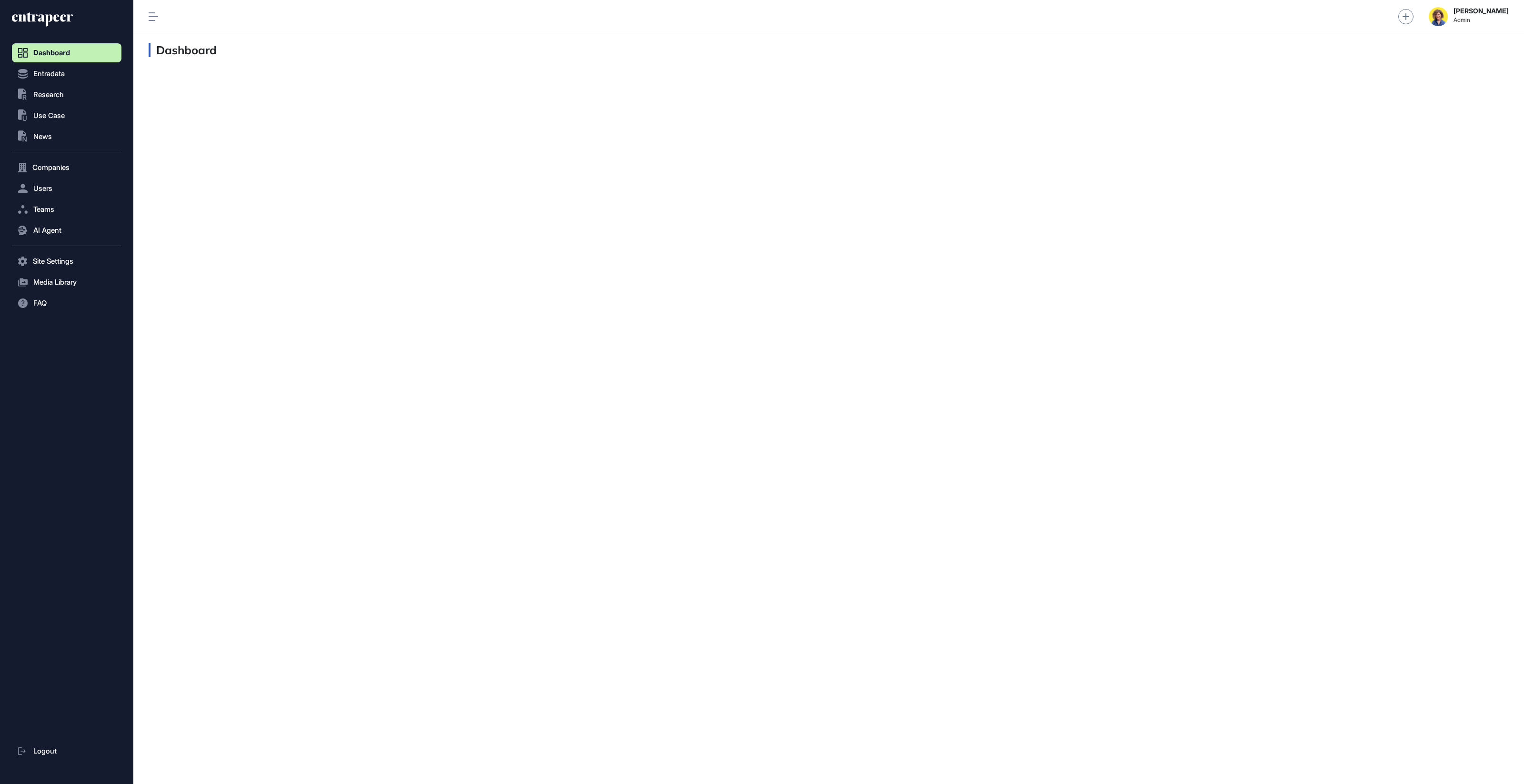
scroll to position [1, 1]
click at [41, 187] on span "Users" at bounding box center [43, 188] width 19 height 8
drag, startPoint x: 51, startPoint y: 212, endPoint x: 41, endPoint y: 209, distance: 10.4
click at [51, 212] on span "User List" at bounding box center [44, 208] width 27 height 8
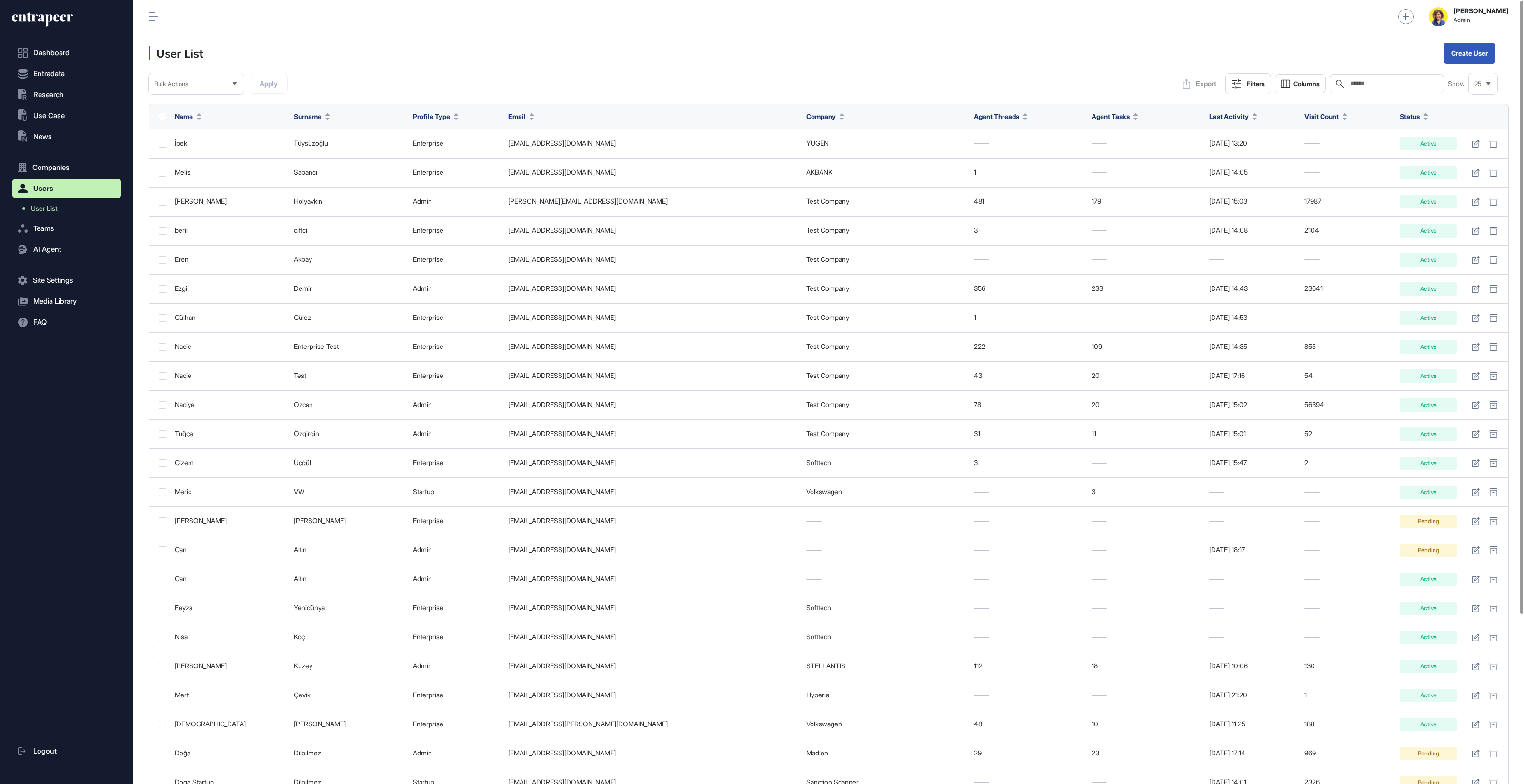
click at [1376, 83] on input "text" at bounding box center [1394, 83] width 89 height 8
type input "****"
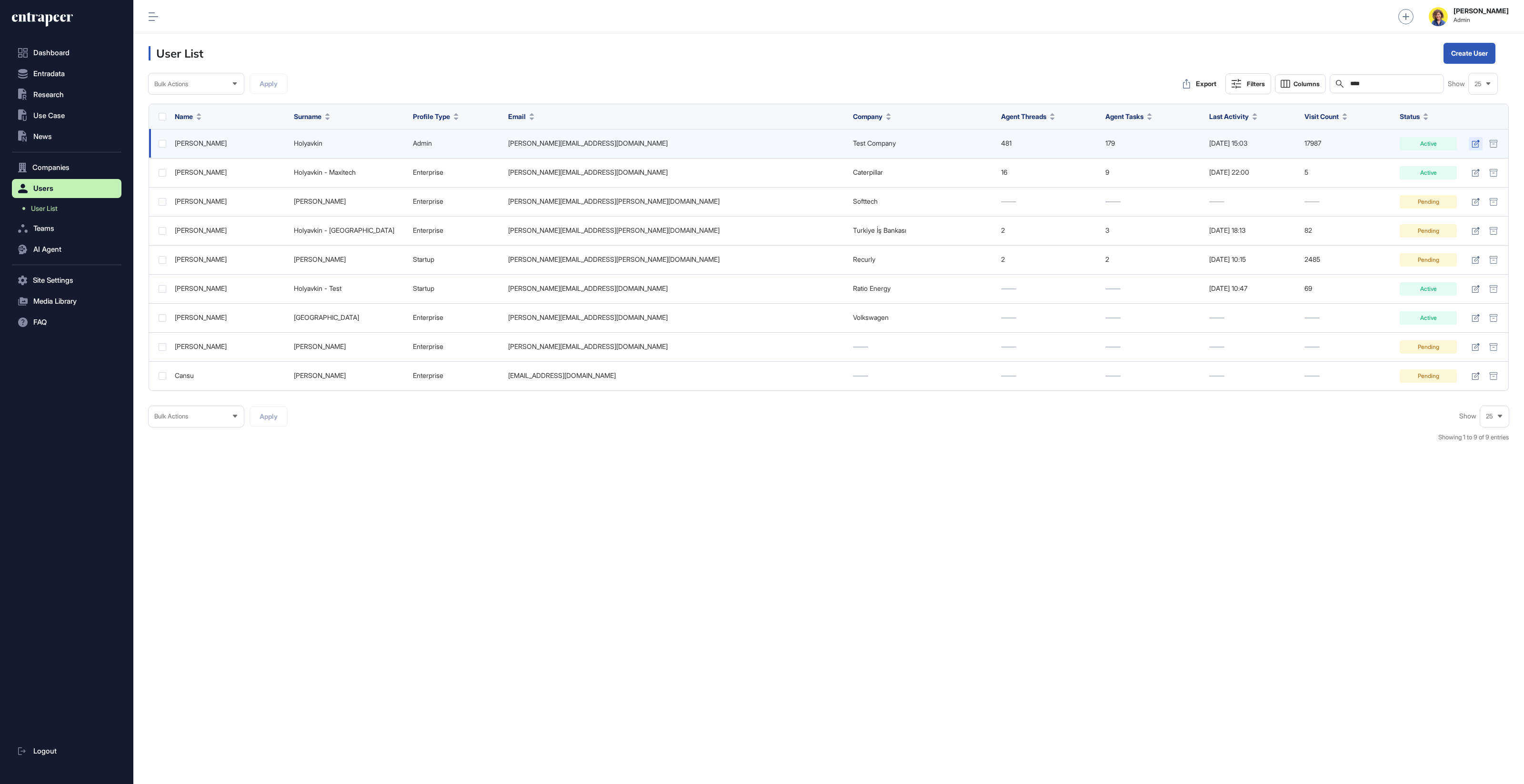
click at [1474, 145] on icon at bounding box center [1475, 144] width 8 height 8
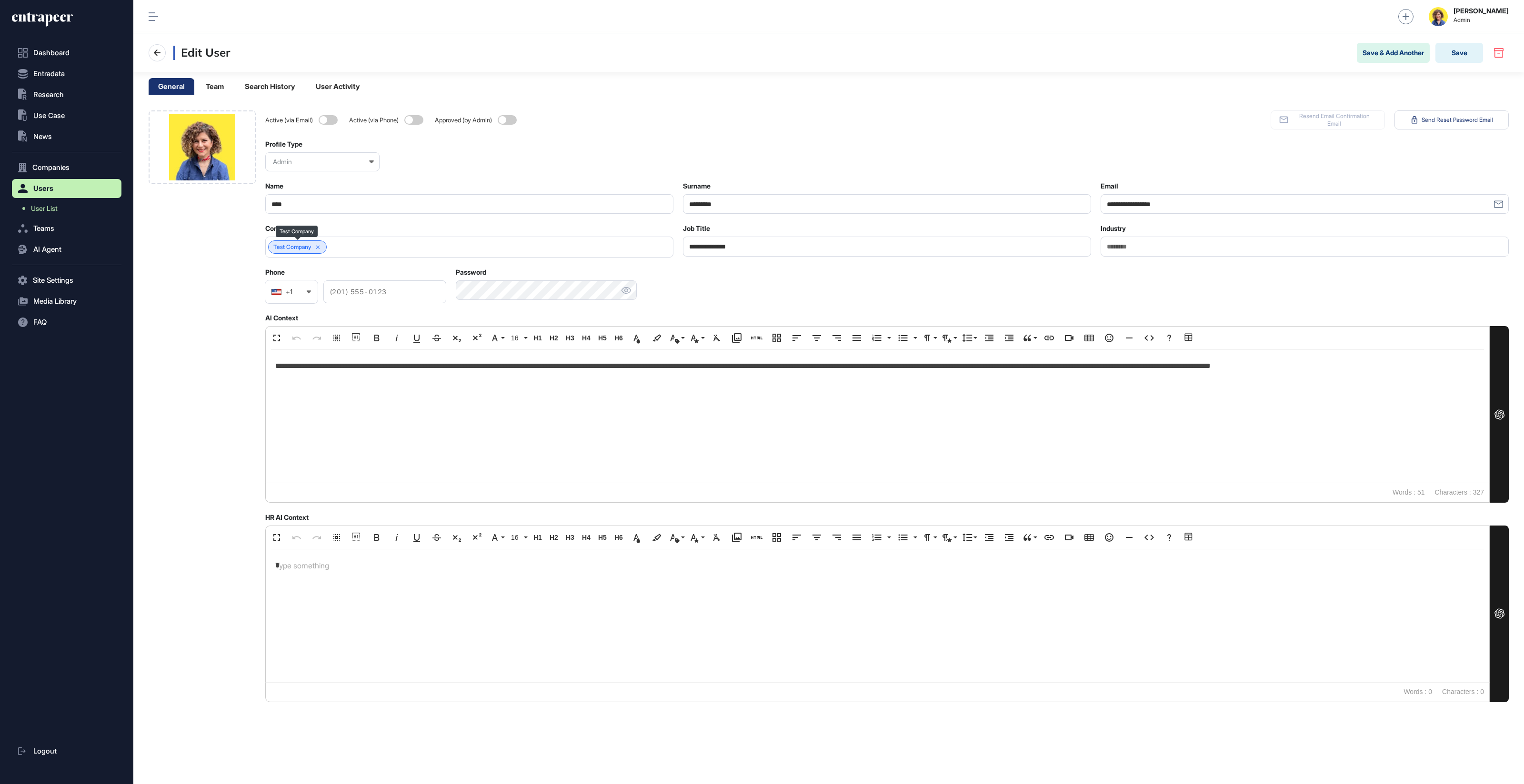
click at [319, 244] on icon at bounding box center [318, 247] width 7 height 7
click at [318, 248] on input "text" at bounding box center [463, 247] width 383 height 8
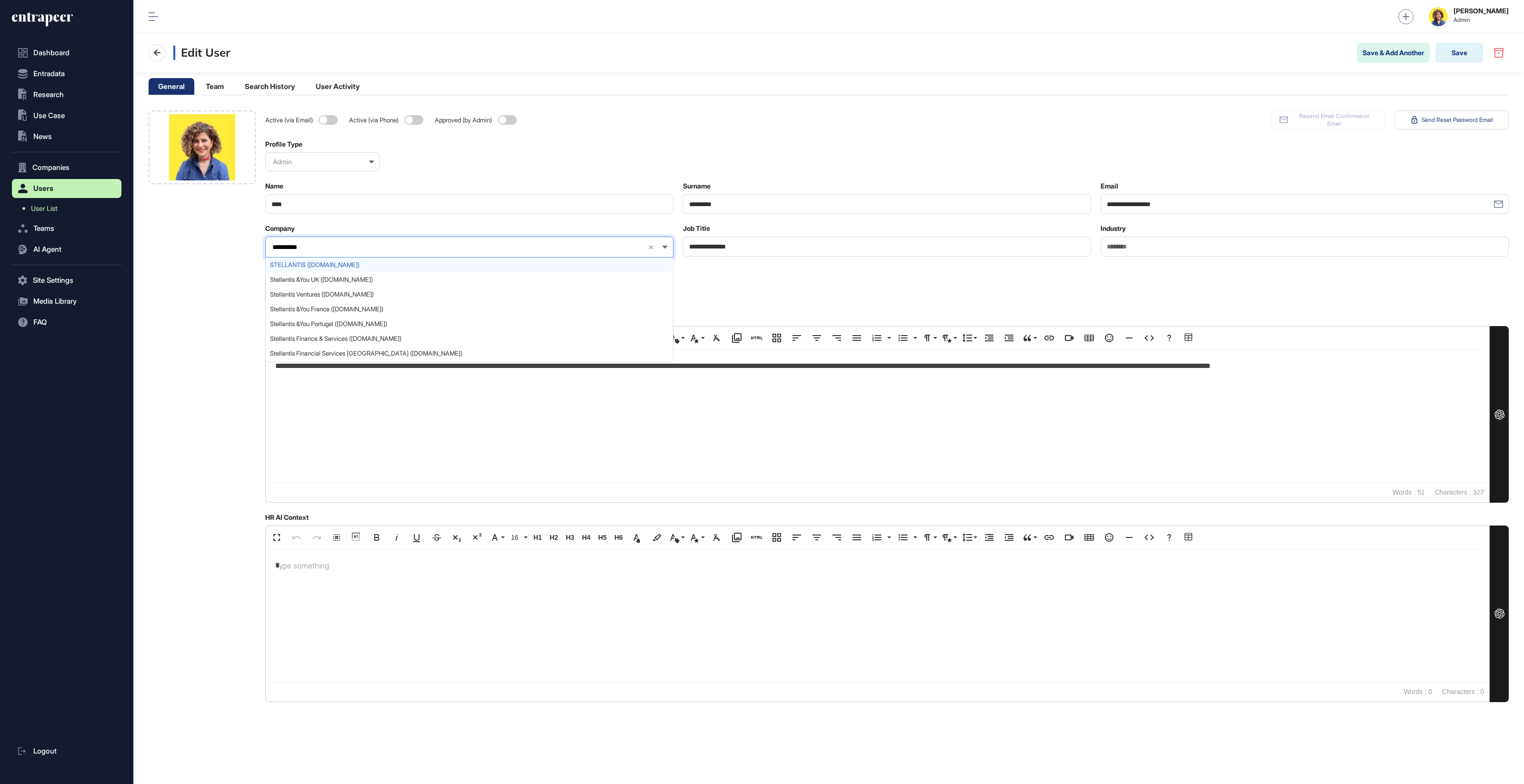
type input "**********"
drag, startPoint x: 304, startPoint y: 265, endPoint x: 283, endPoint y: 265, distance: 21.0
click at [303, 265] on span "STELLANTIS (stellantis.com)" at bounding box center [469, 265] width 398 height 7
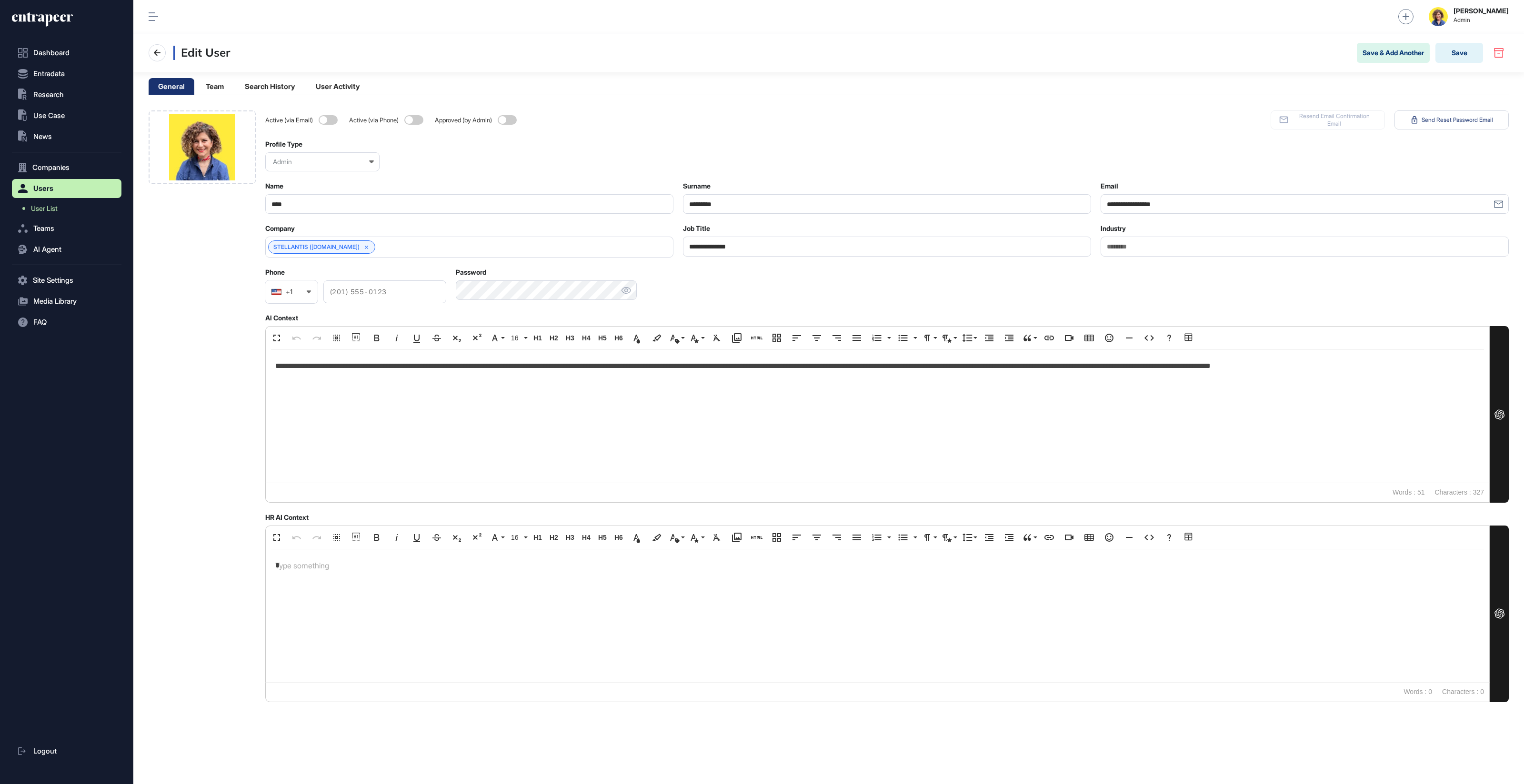
click at [192, 283] on div at bounding box center [202, 406] width 107 height 592
click at [1469, 53] on button "Save" at bounding box center [1459, 53] width 47 height 20
click at [278, 247] on link "STELLANTIS" at bounding box center [290, 247] width 35 height 7
click at [1451, 56] on button "Save" at bounding box center [1459, 53] width 47 height 20
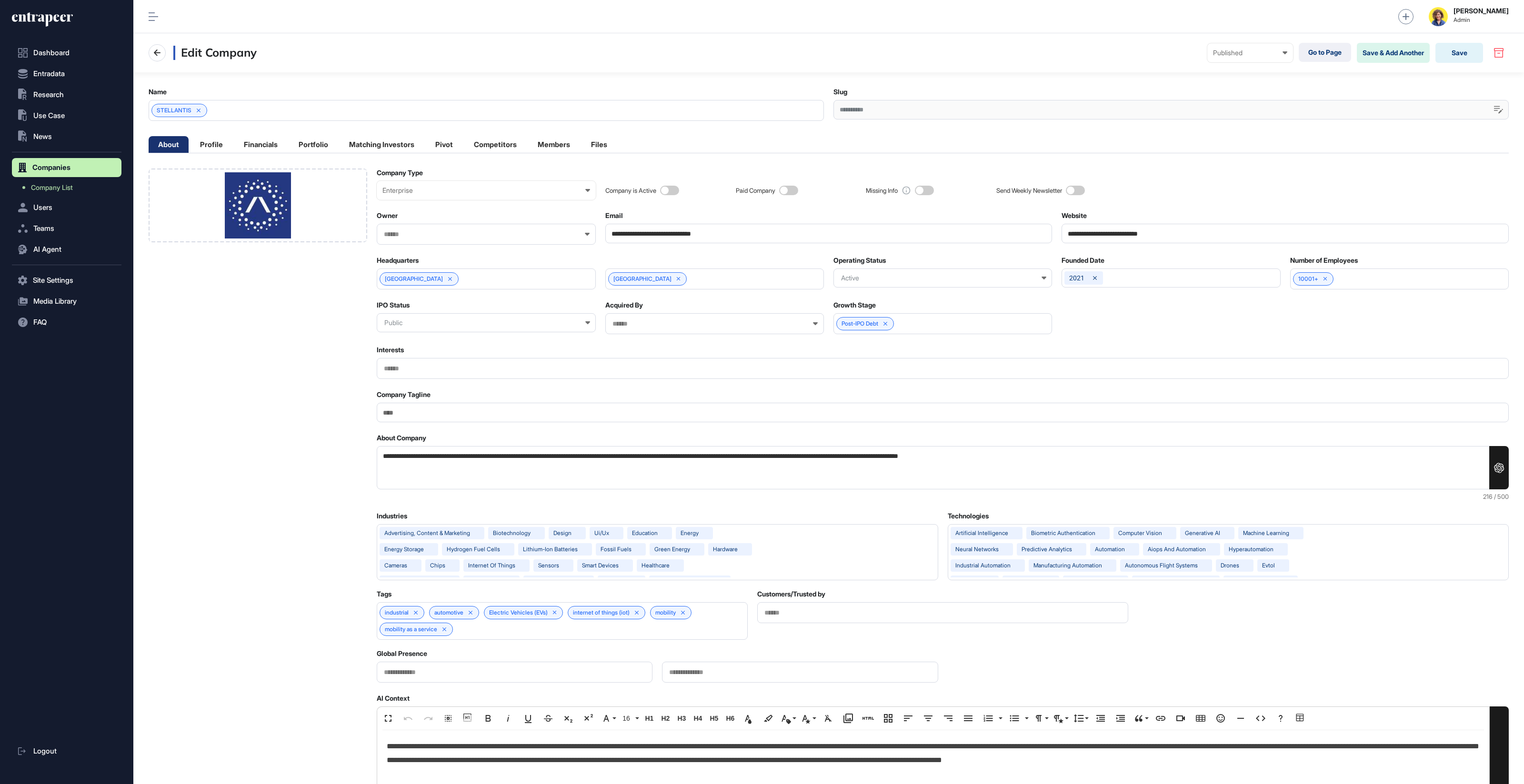
scroll to position [1, 4]
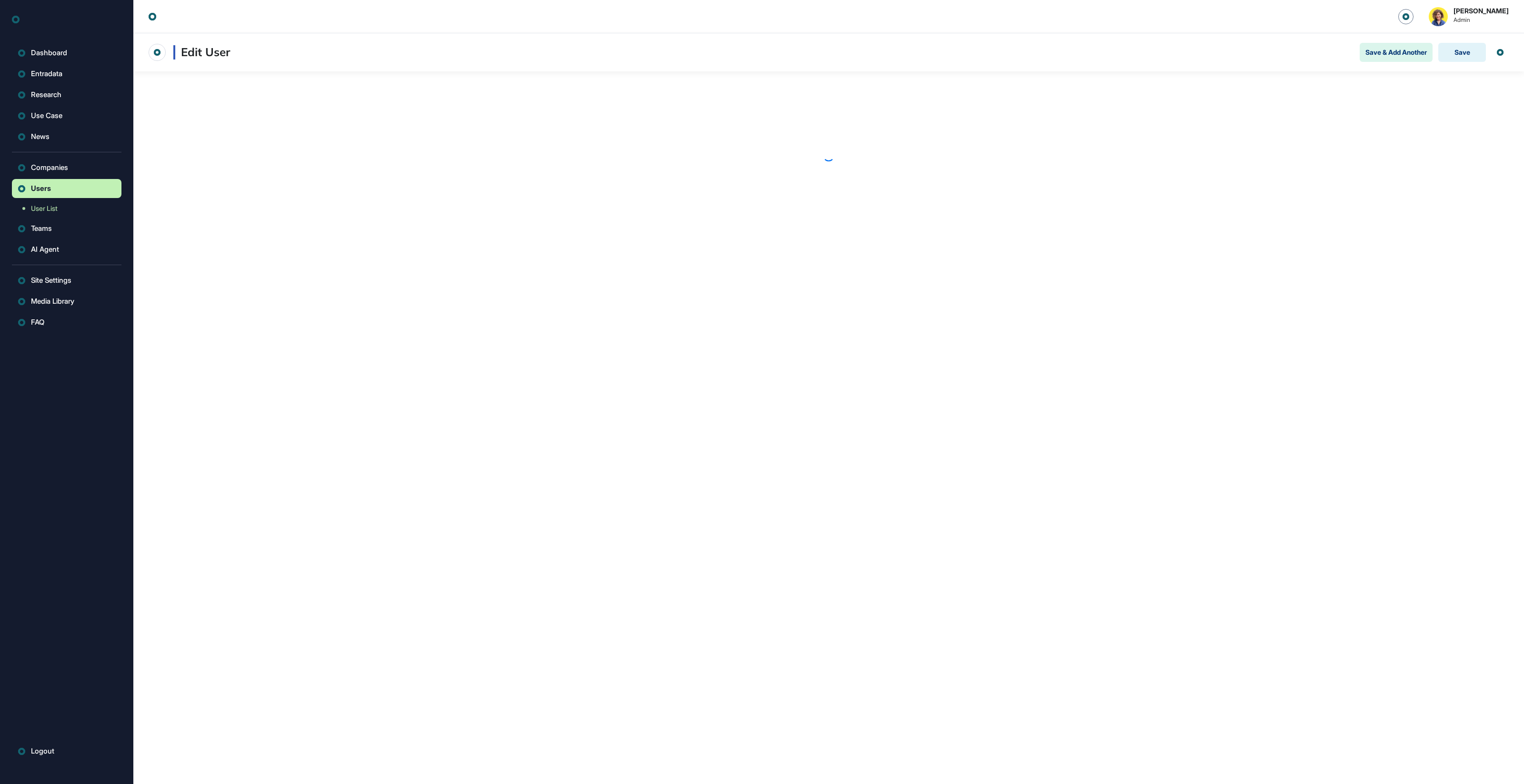
scroll to position [1, 1]
click at [49, 20] on icon at bounding box center [42, 20] width 61 height 15
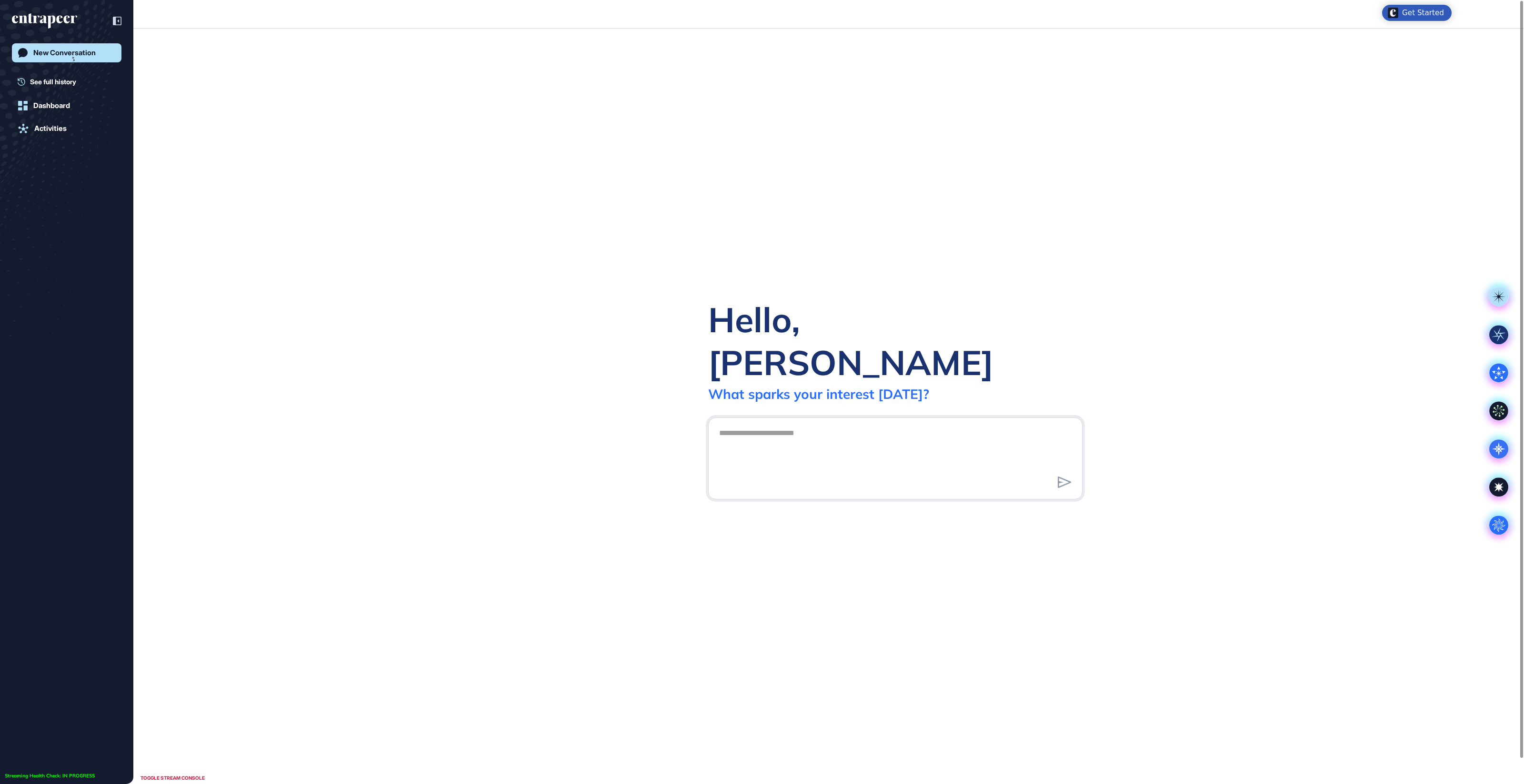
scroll to position [1, 1]
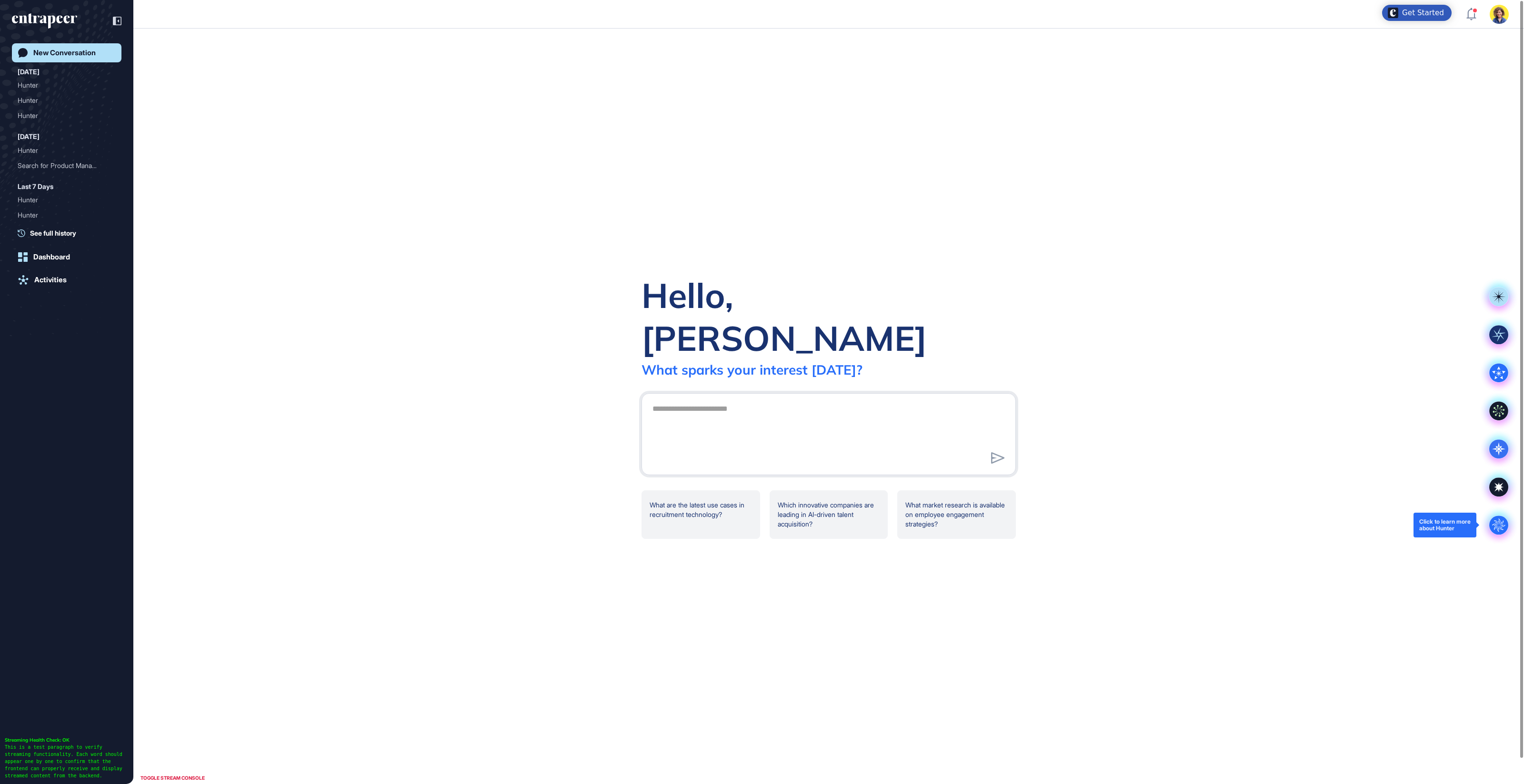
click at [1502, 524] on circle at bounding box center [1499, 525] width 19 height 19
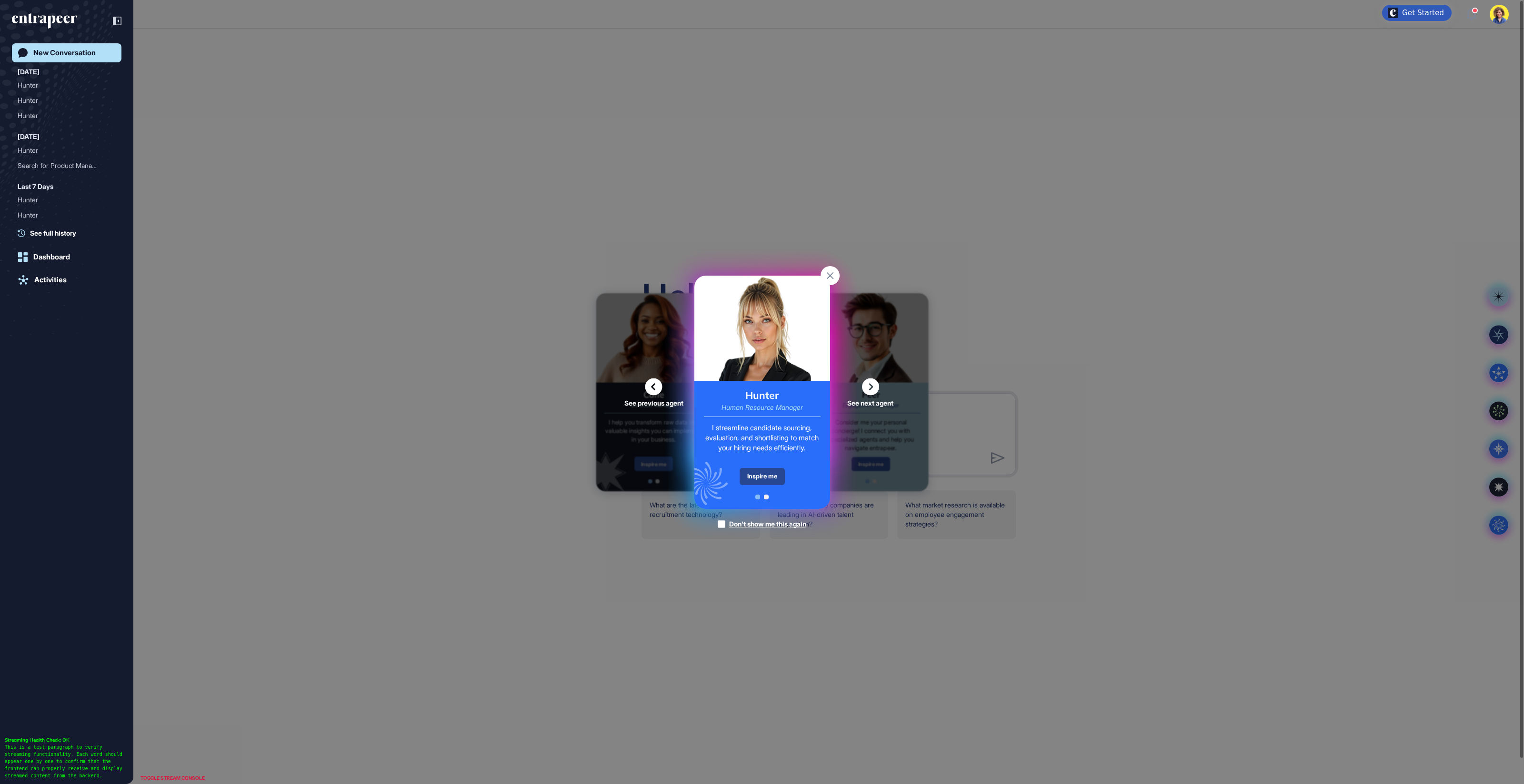
click at [771, 478] on div "Inspire me" at bounding box center [762, 476] width 45 height 17
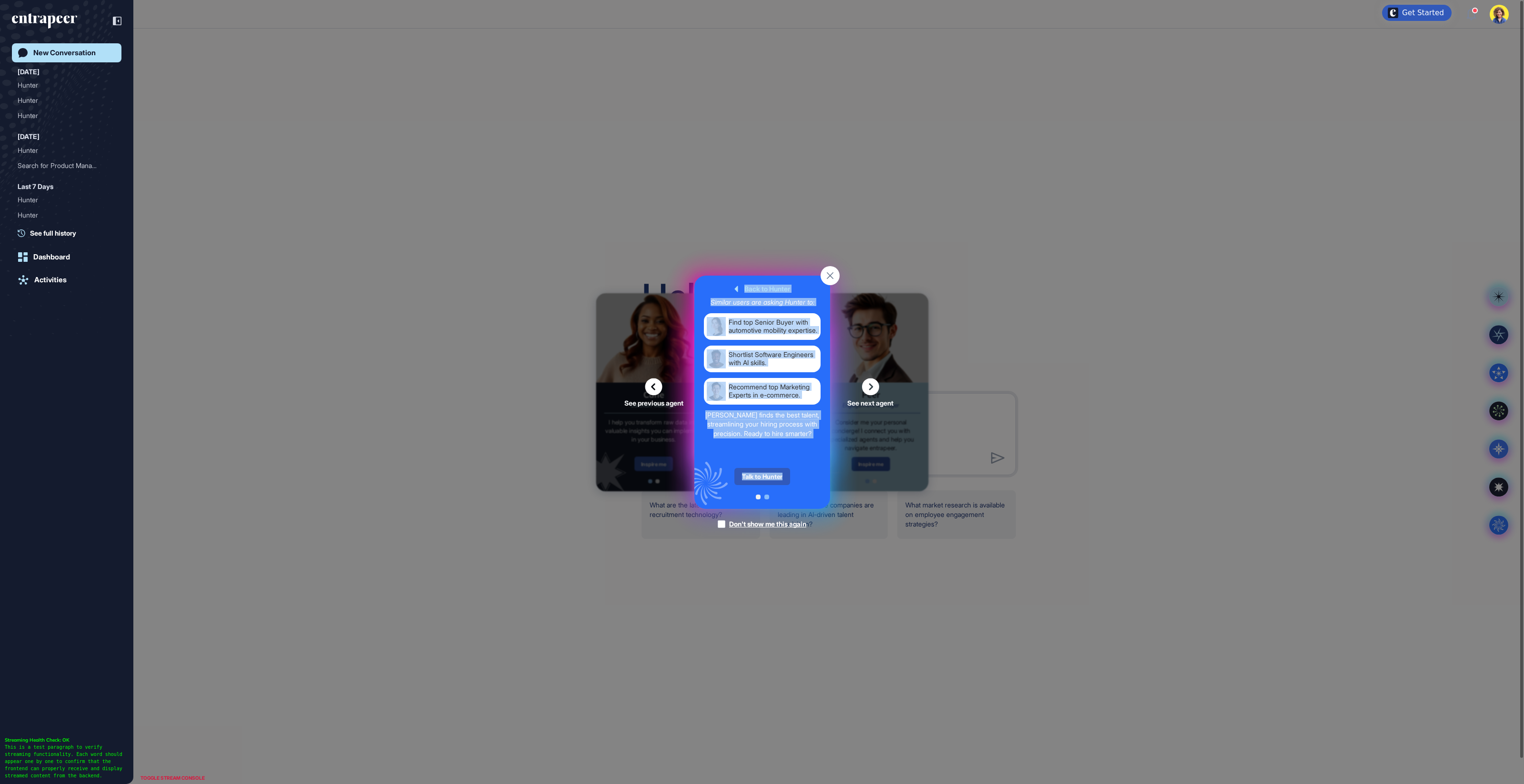
click at [771, 478] on div "Hunter Human Resource Manager I streamline candidate sourcing, evaluation, and …" at bounding box center [762, 392] width 135 height 233
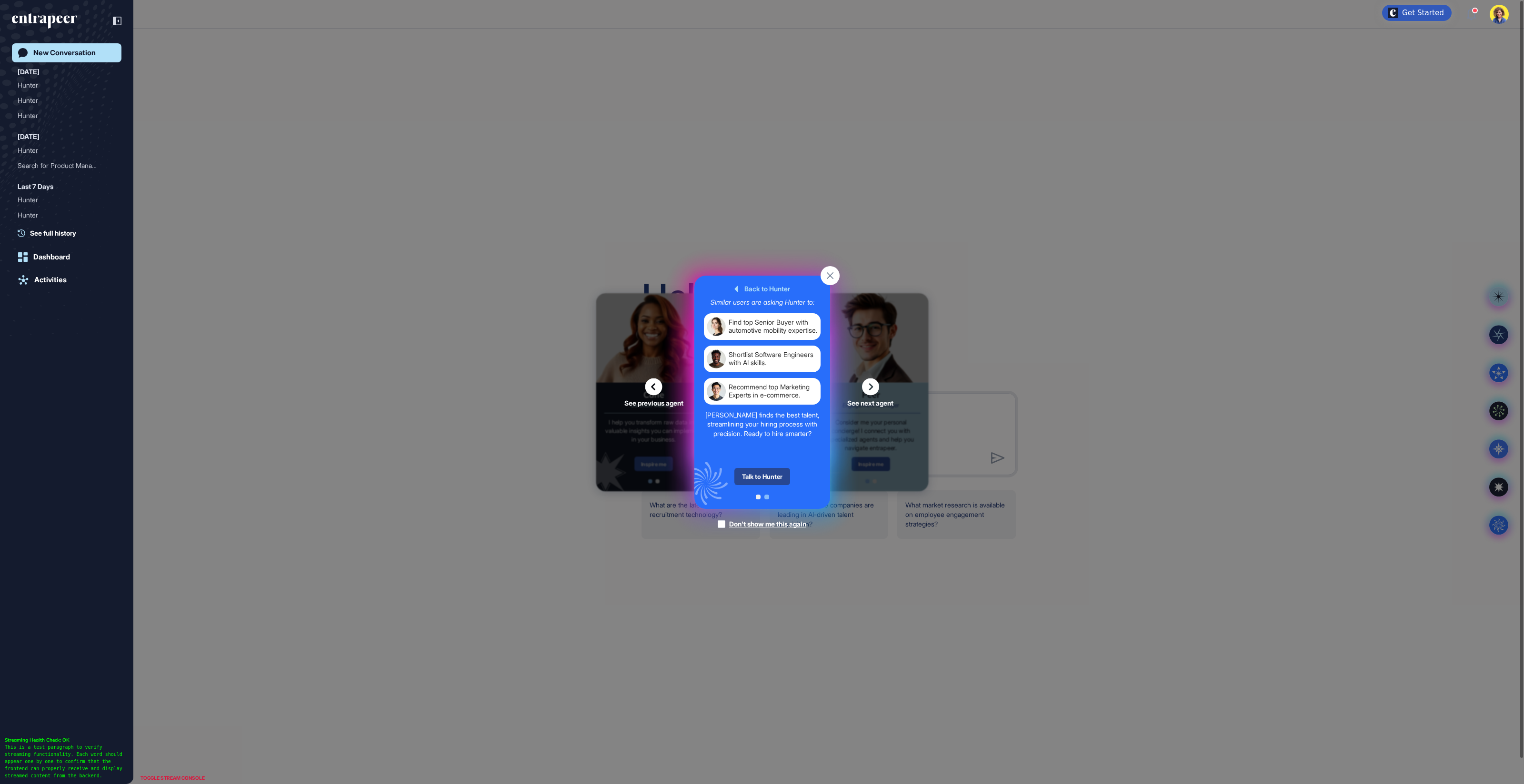
drag, startPoint x: 789, startPoint y: 458, endPoint x: 771, endPoint y: 474, distance: 24.1
click at [789, 458] on div "Back to Hunter Similar users are asking Hunter to: Find top Senior Buyer with a…" at bounding box center [762, 392] width 135 height 233
click at [765, 479] on div "Talk to Hunter" at bounding box center [762, 476] width 56 height 17
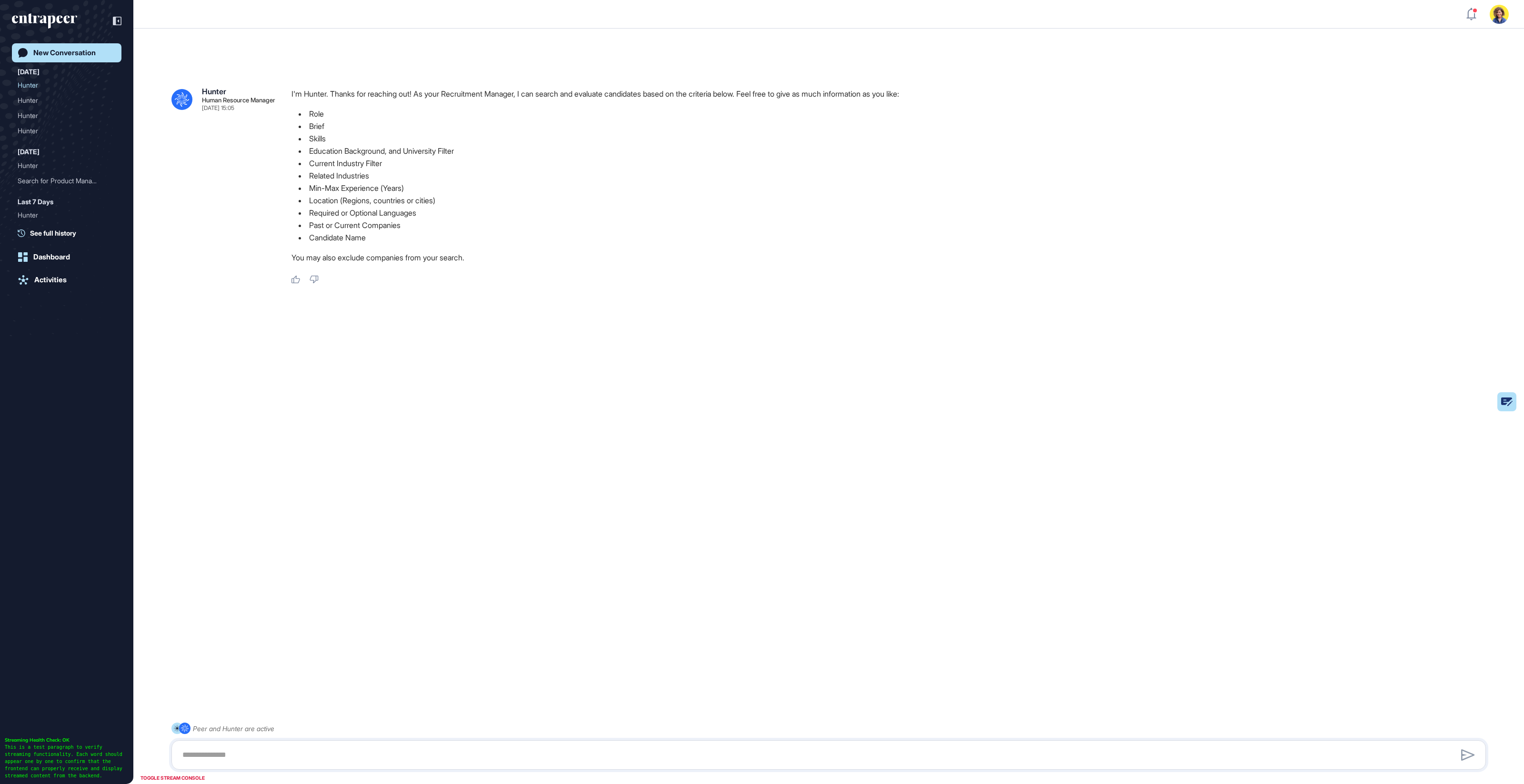
scroll to position [26, 0]
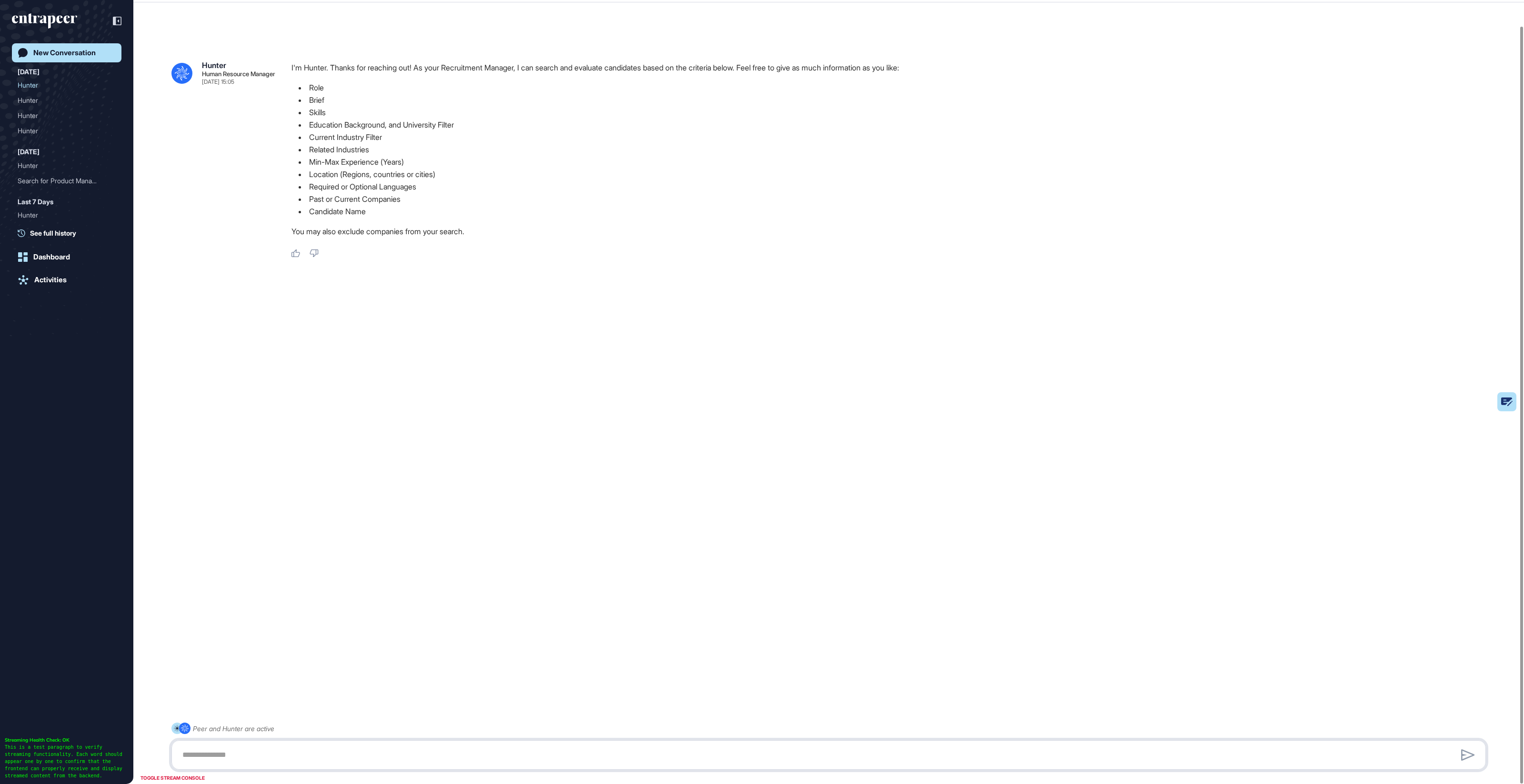
click at [285, 756] on textarea at bounding box center [829, 755] width 1304 height 19
paste textarea "**********"
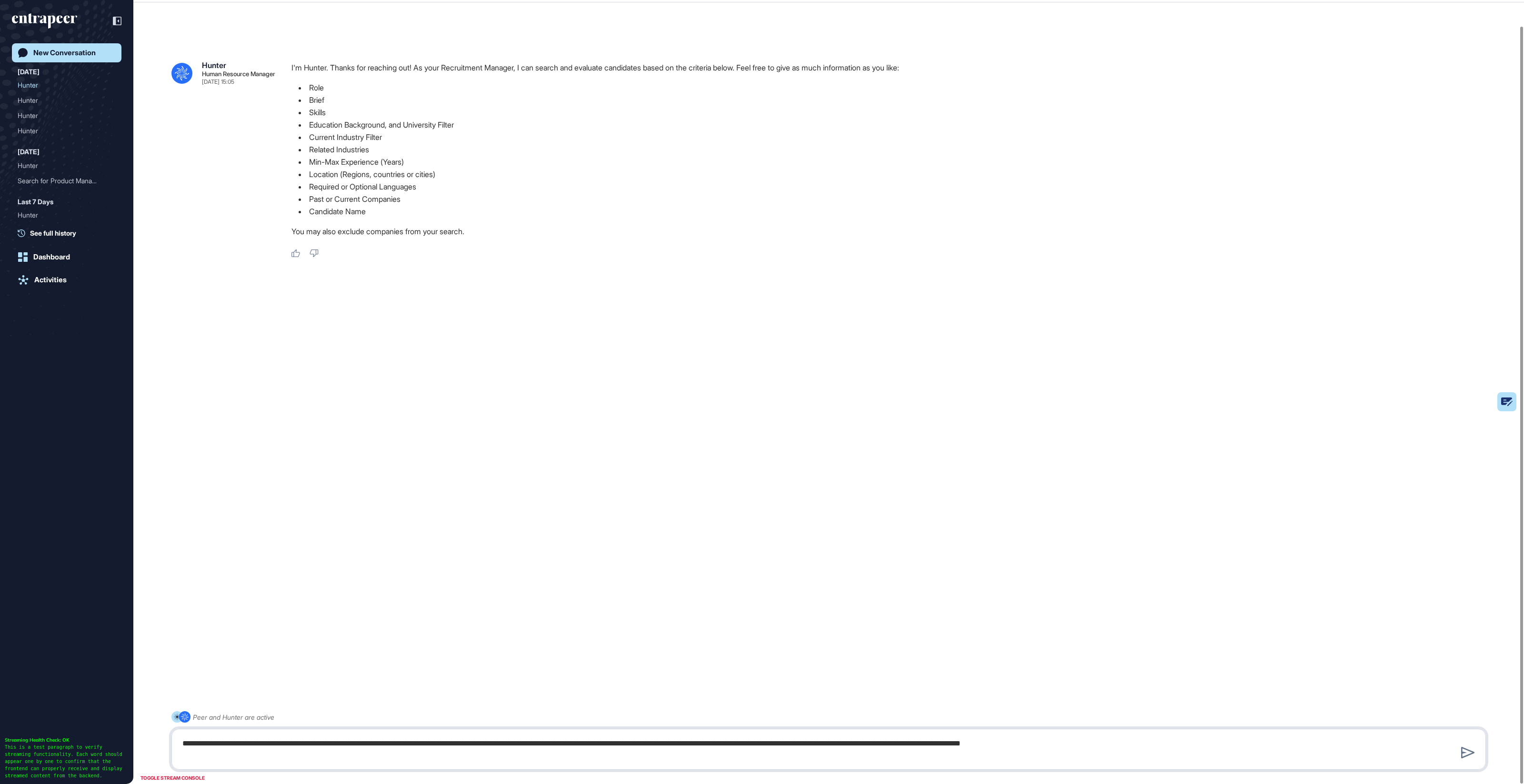
drag, startPoint x: 1191, startPoint y: 743, endPoint x: 1031, endPoint y: 744, distance: 160.0
click at [1031, 744] on textarea "**********" at bounding box center [829, 749] width 1304 height 31
drag, startPoint x: 1034, startPoint y: 746, endPoint x: 1026, endPoint y: 746, distance: 8.0
click at [1034, 746] on textarea "**********" at bounding box center [829, 749] width 1304 height 31
click at [1209, 749] on textarea "**********" at bounding box center [829, 749] width 1304 height 31
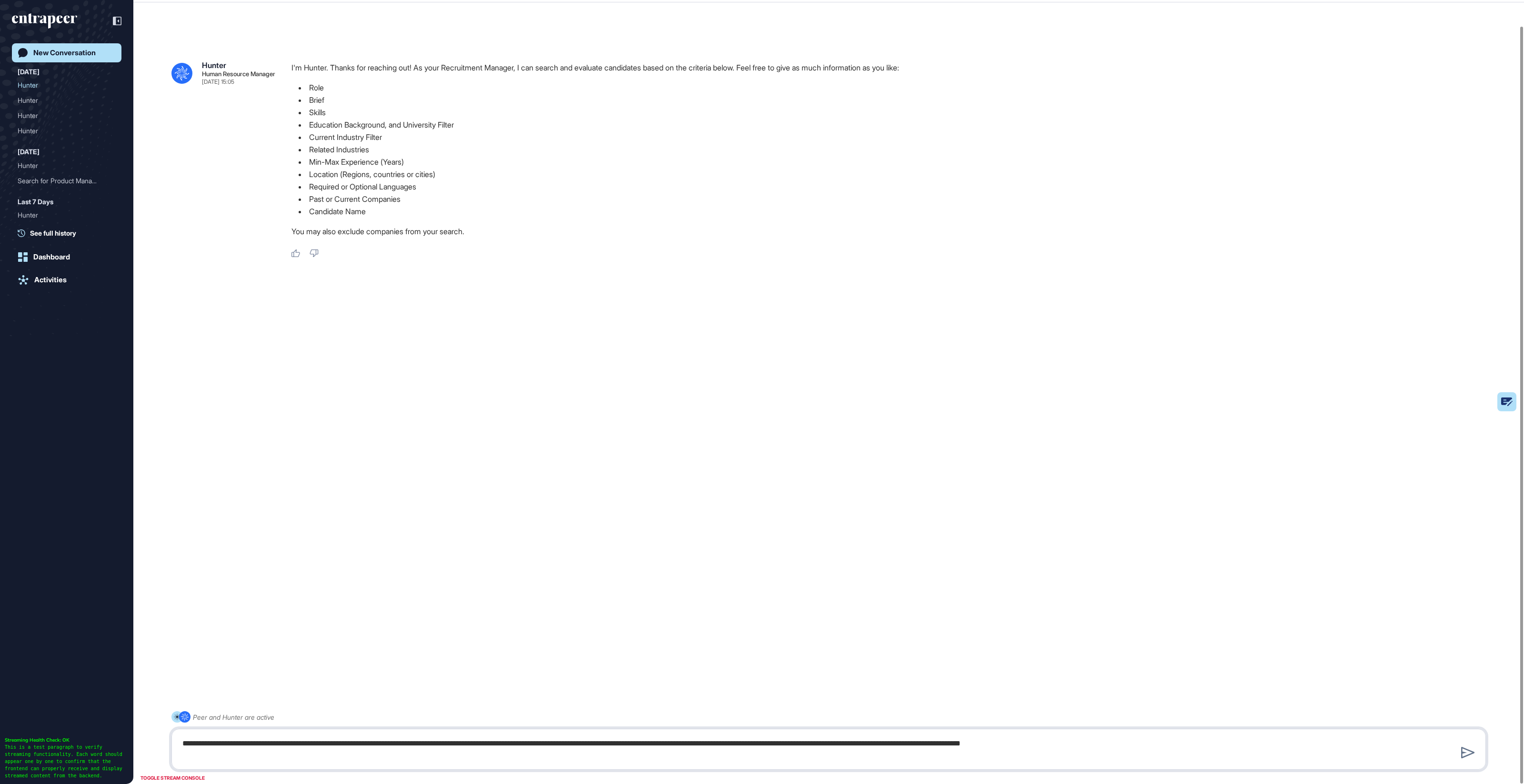
type textarea "**********"
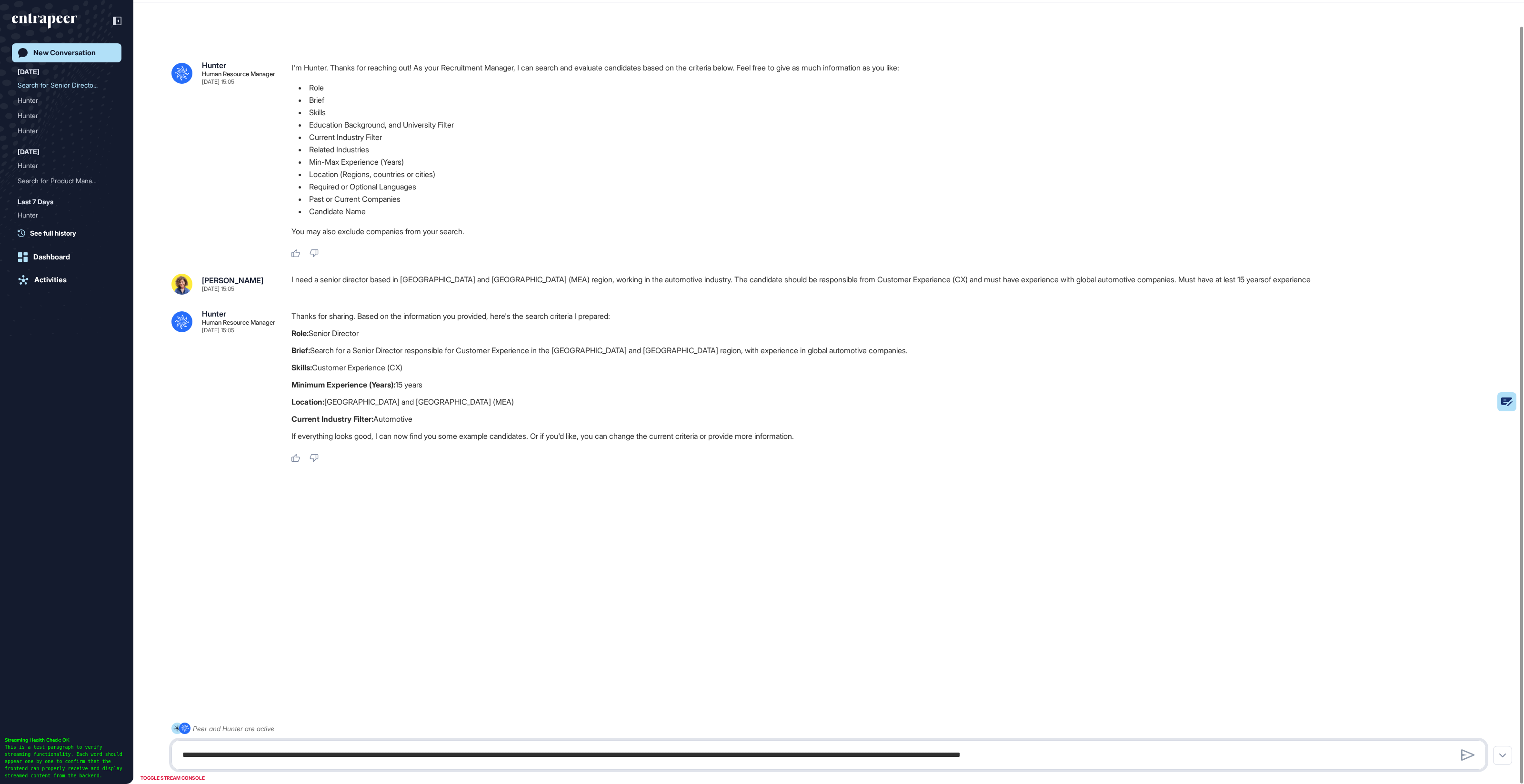
click at [308, 756] on textarea "**********" at bounding box center [829, 755] width 1304 height 19
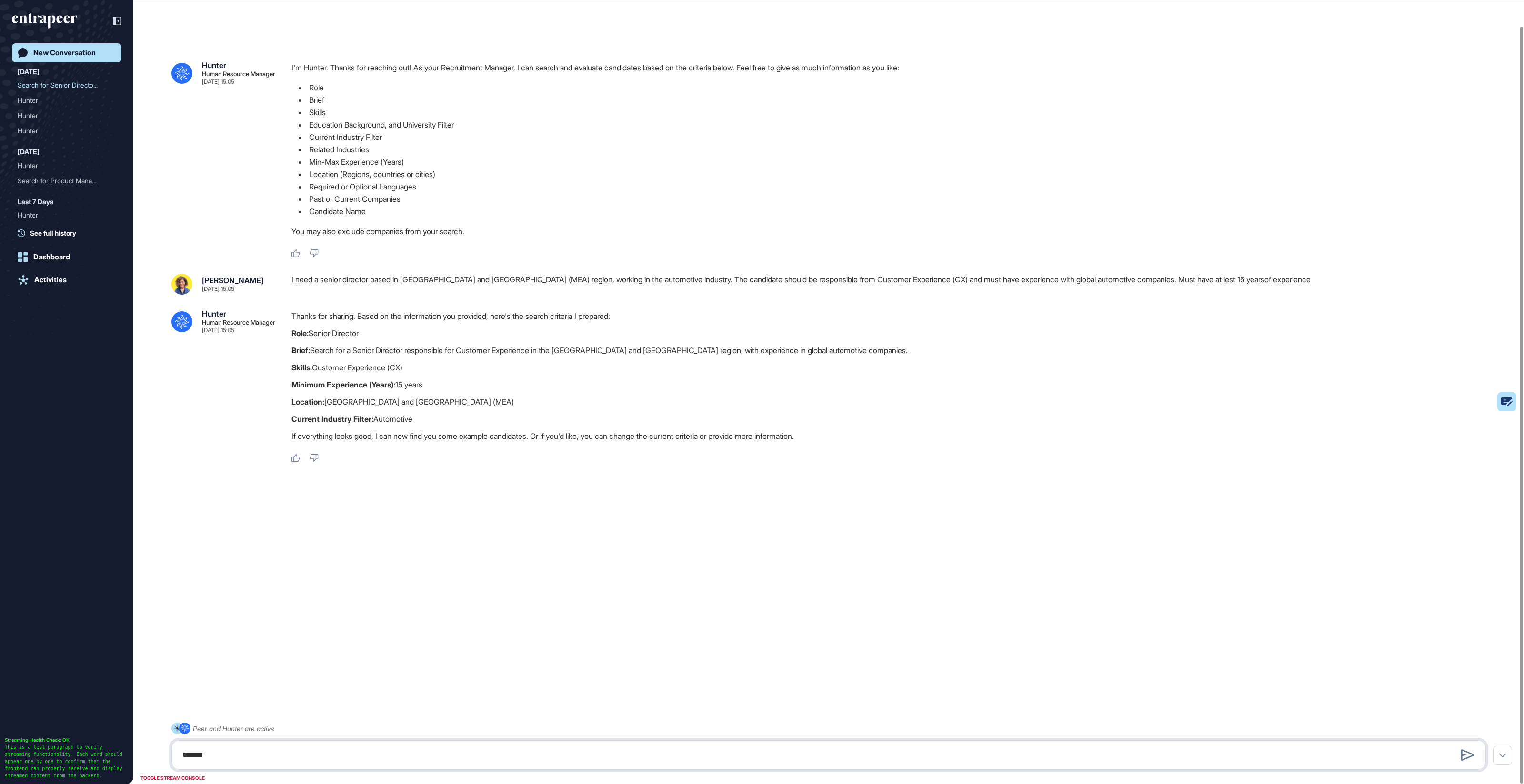
type textarea "******"
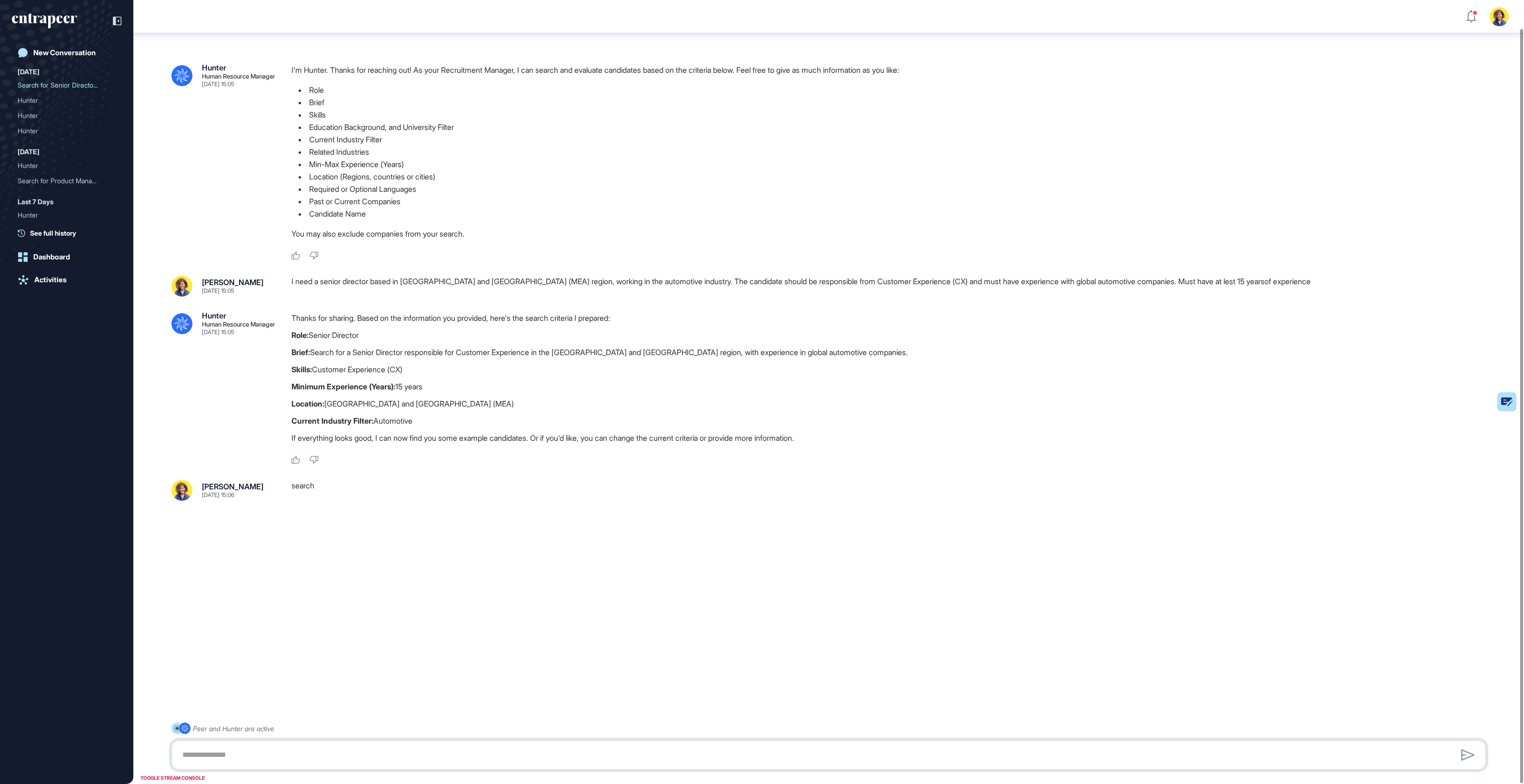
scroll to position [31, 0]
click at [254, 758] on textarea at bounding box center [829, 755] width 1304 height 19
type textarea "**********"
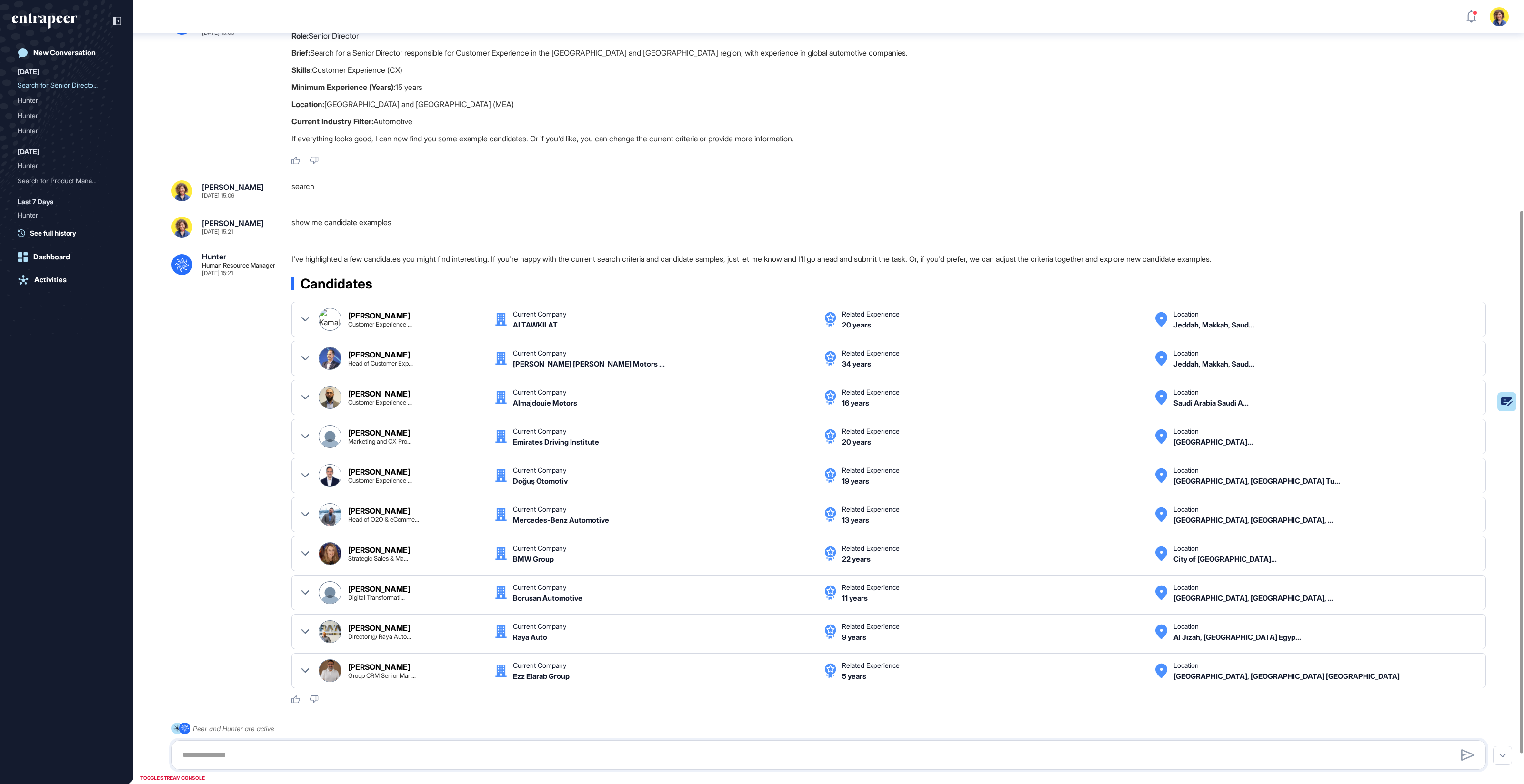
scroll to position [347, 0]
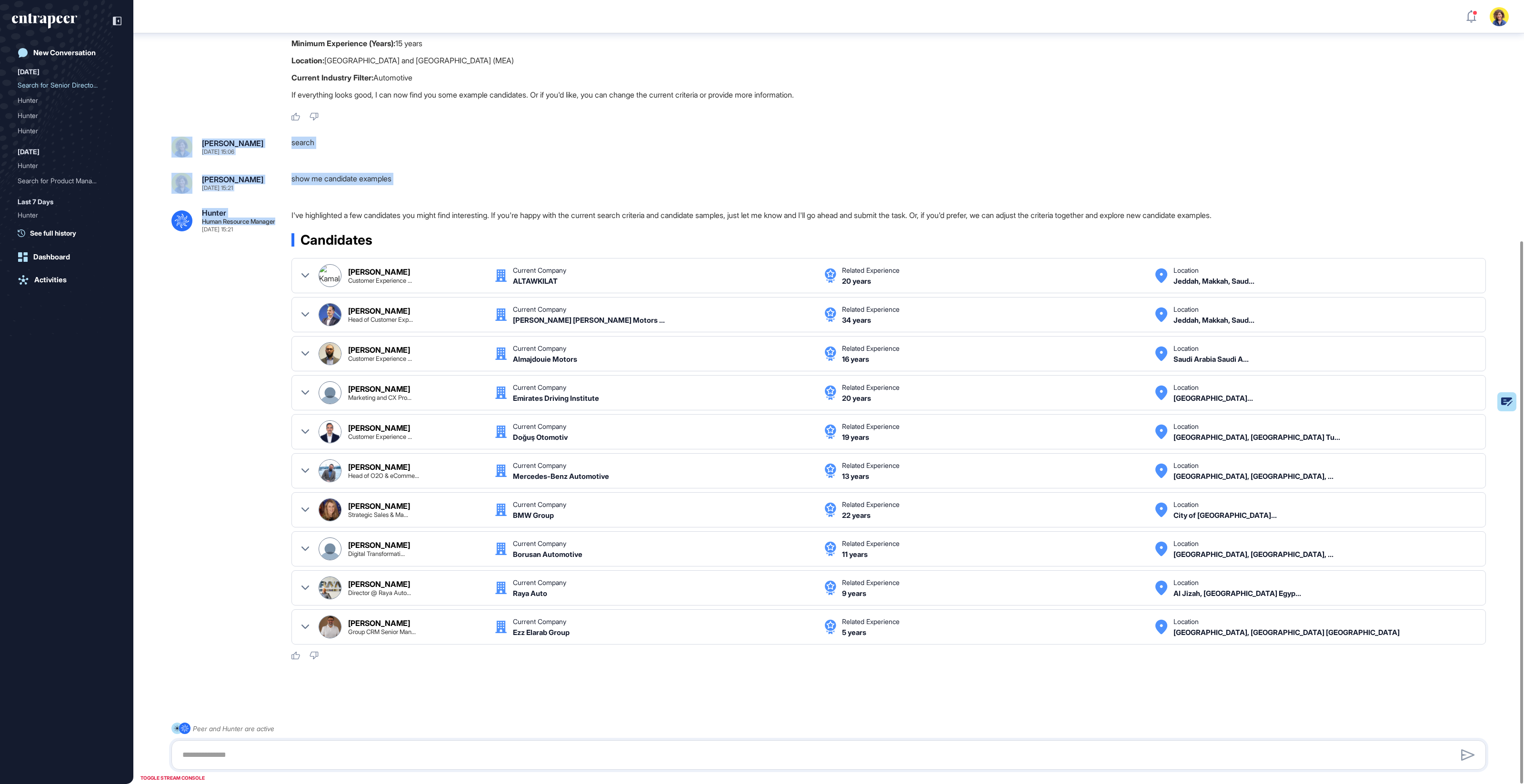
drag, startPoint x: 260, startPoint y: 235, endPoint x: 248, endPoint y: 121, distance: 114.6
click at [248, 117] on div ".cls-2{fill:#fff} Hunter Human Resource Manager Oct 10, 2025 15:05 I'm Hunter. …" at bounding box center [828, 224] width 1391 height 1075
click at [238, 274] on div ".cls-2{fill:#fff} Hunter Human Resource Manager Oct 10, 2025 15:21 I've highlig…" at bounding box center [829, 434] width 1315 height 451
click at [309, 760] on textarea at bounding box center [829, 755] width 1304 height 19
click at [311, 754] on textarea "*****" at bounding box center [829, 755] width 1304 height 19
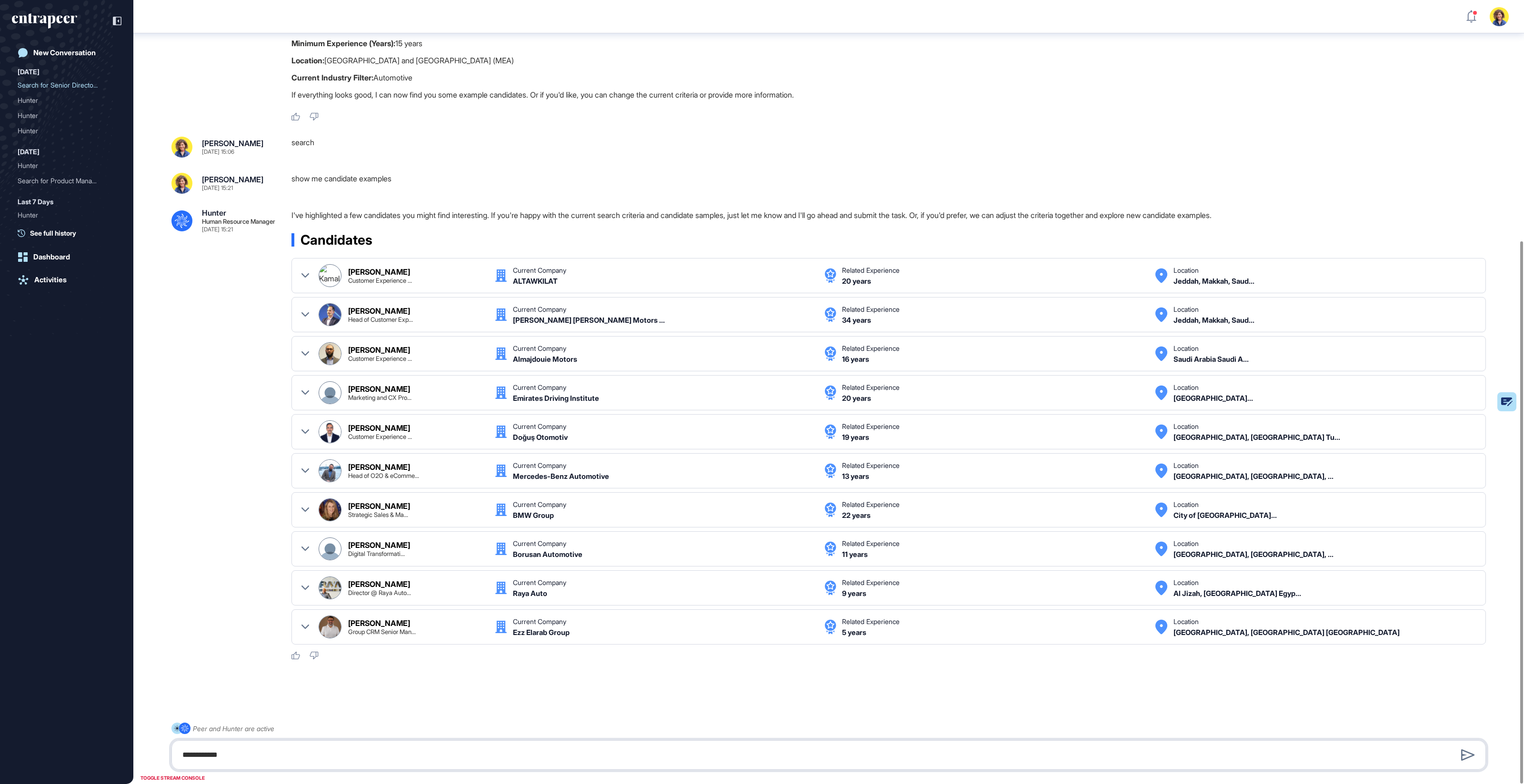
type textarea "**********"
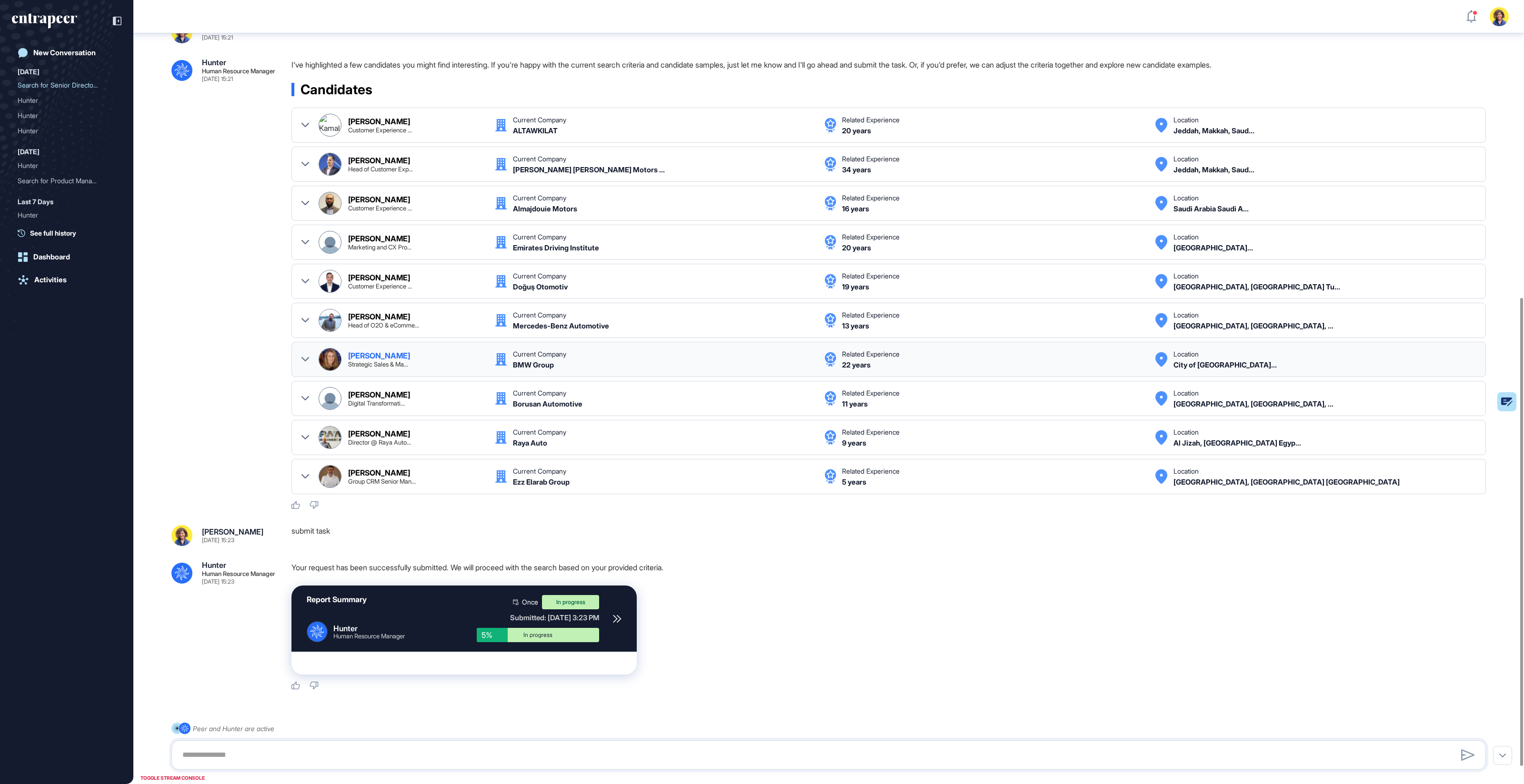
scroll to position [527, 0]
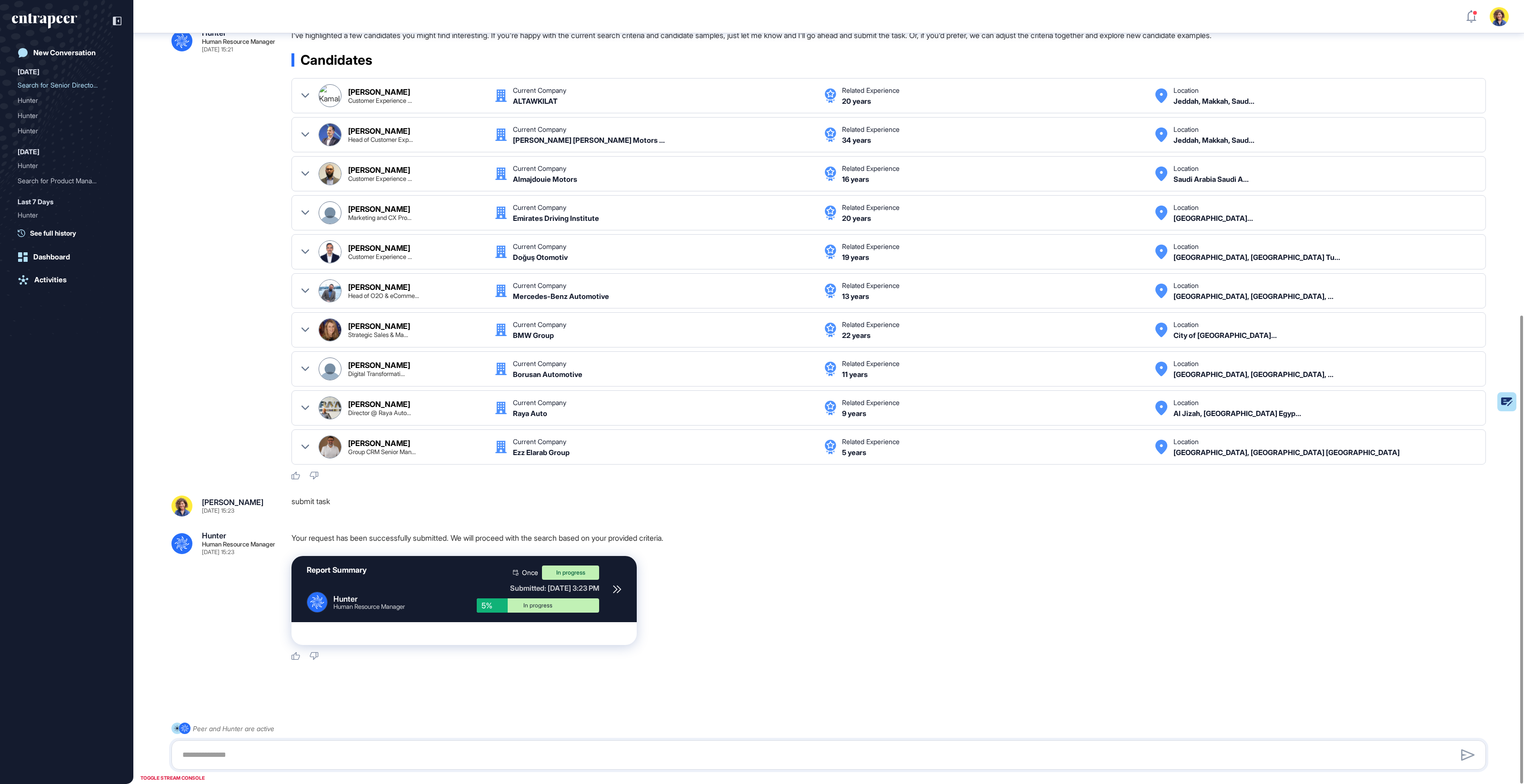
click at [616, 585] on icon at bounding box center [617, 589] width 8 height 8
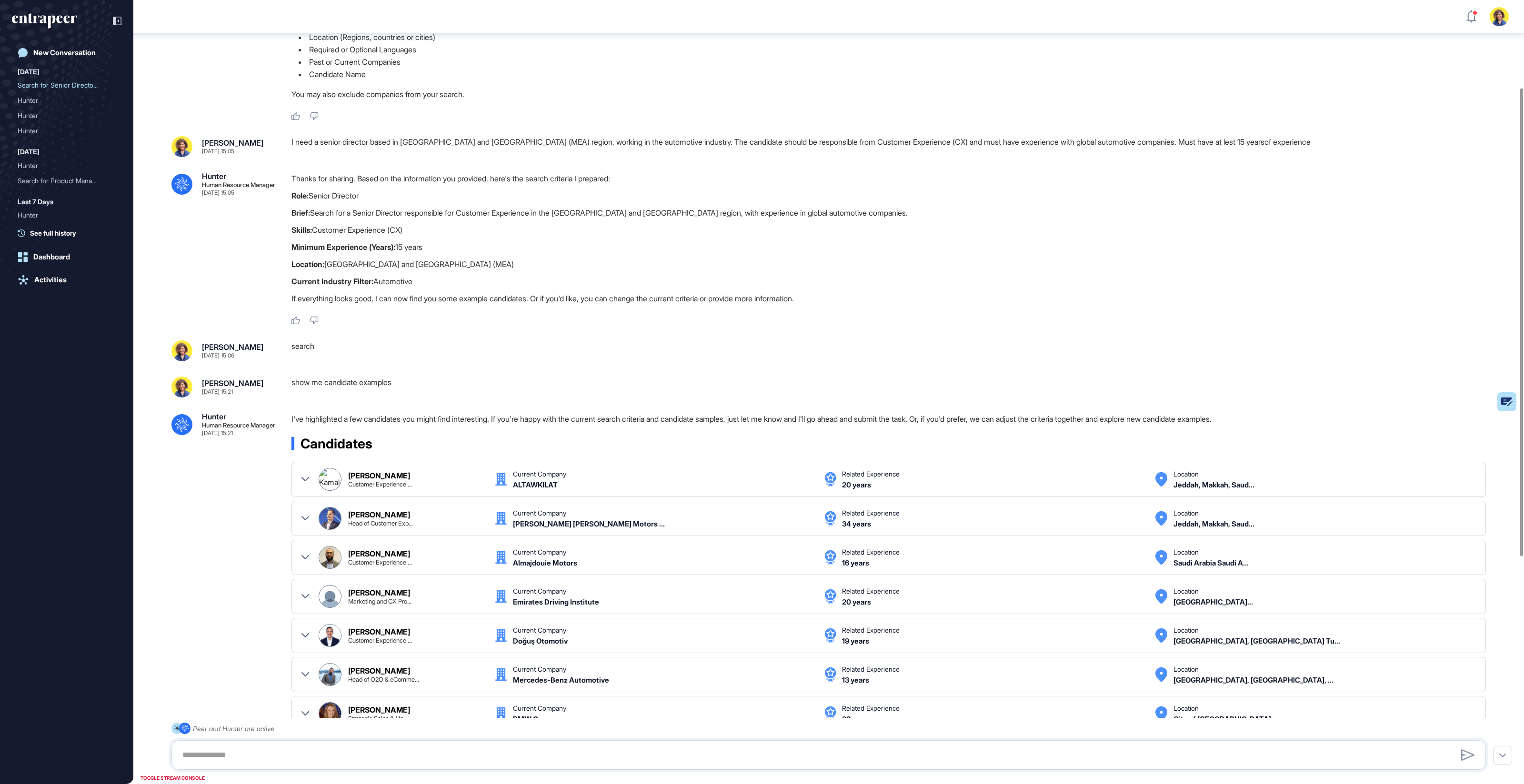
scroll to position [140, 0]
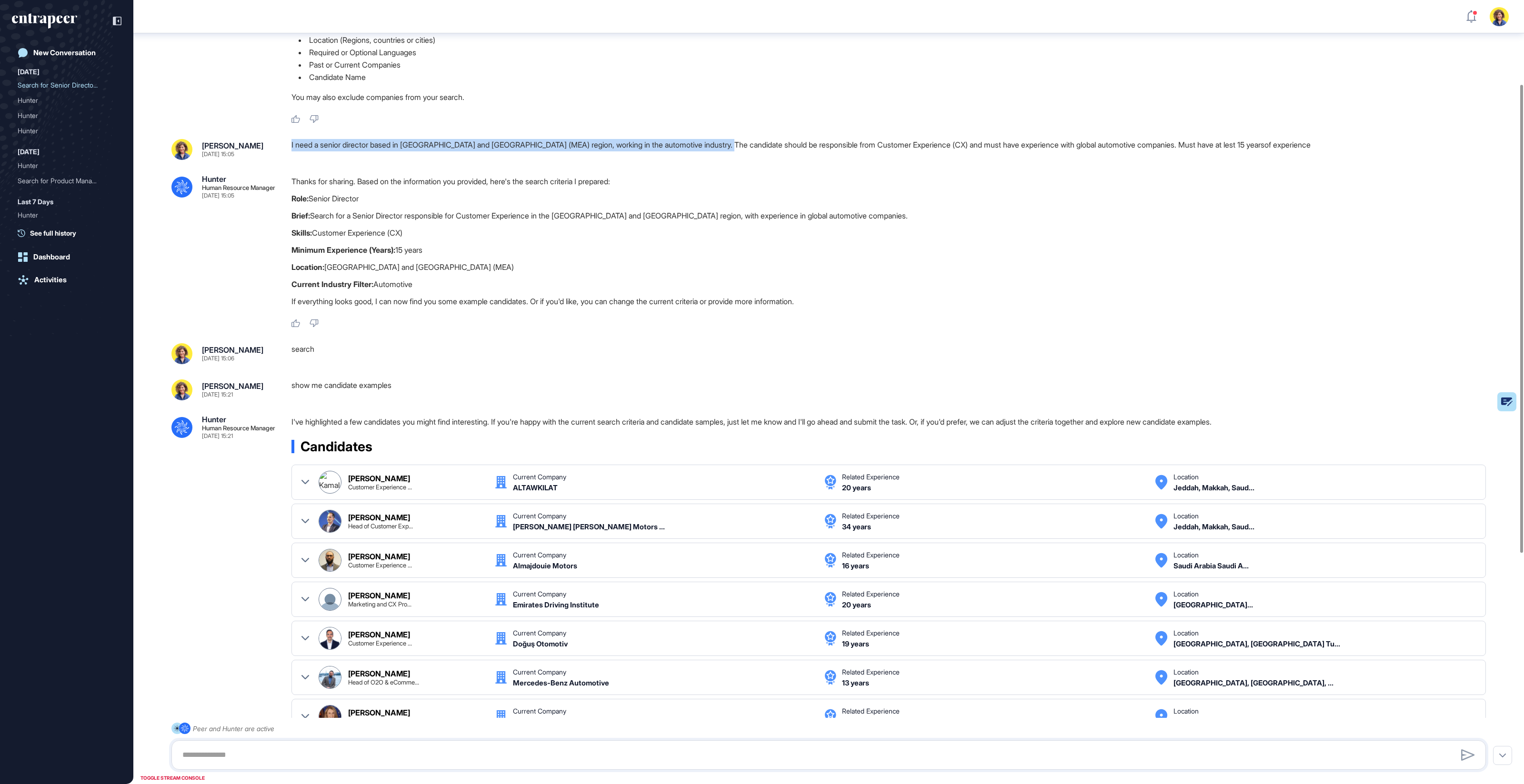
drag, startPoint x: 501, startPoint y: 140, endPoint x: 737, endPoint y: 151, distance: 236.3
click at [737, 151] on div ".cls-2{fill:#fff} Hunter Human Resource Manager Oct 10, 2025 15:05 I'm Hunter. …" at bounding box center [828, 520] width 1391 height 1255
click at [741, 156] on div "I need a senior director based in Middle East and Africa (MEA) region, working …" at bounding box center [893, 149] width 1202 height 21
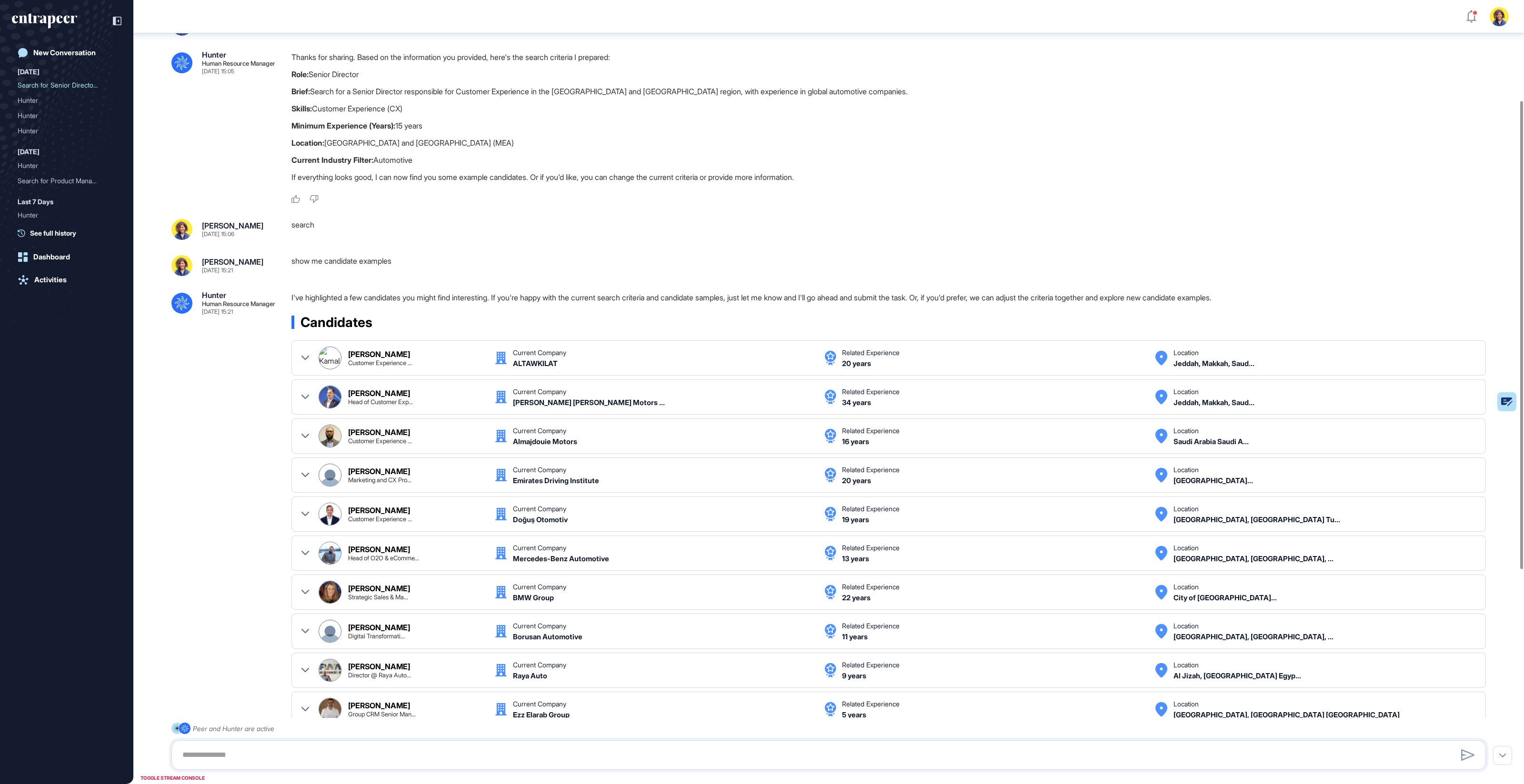
scroll to position [167, 0]
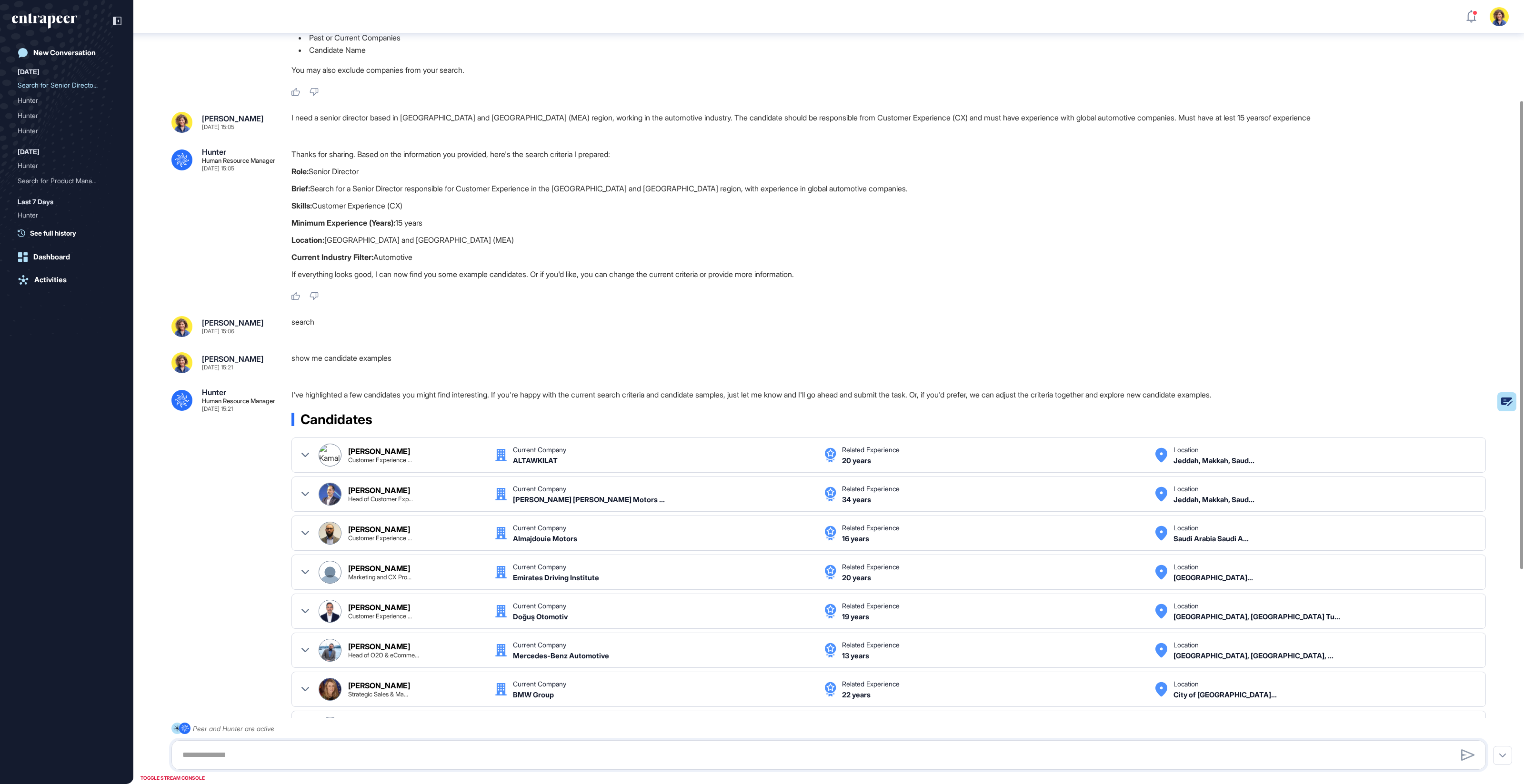
drag, startPoint x: 306, startPoint y: 167, endPoint x: 498, endPoint y: 258, distance: 212.5
click at [498, 258] on div "Thanks for sharing. Based on the information you provided, here's the search cr…" at bounding box center [893, 216] width 1202 height 137
click at [498, 258] on p "Current Industry Filter: Automotive" at bounding box center [893, 257] width 1202 height 12
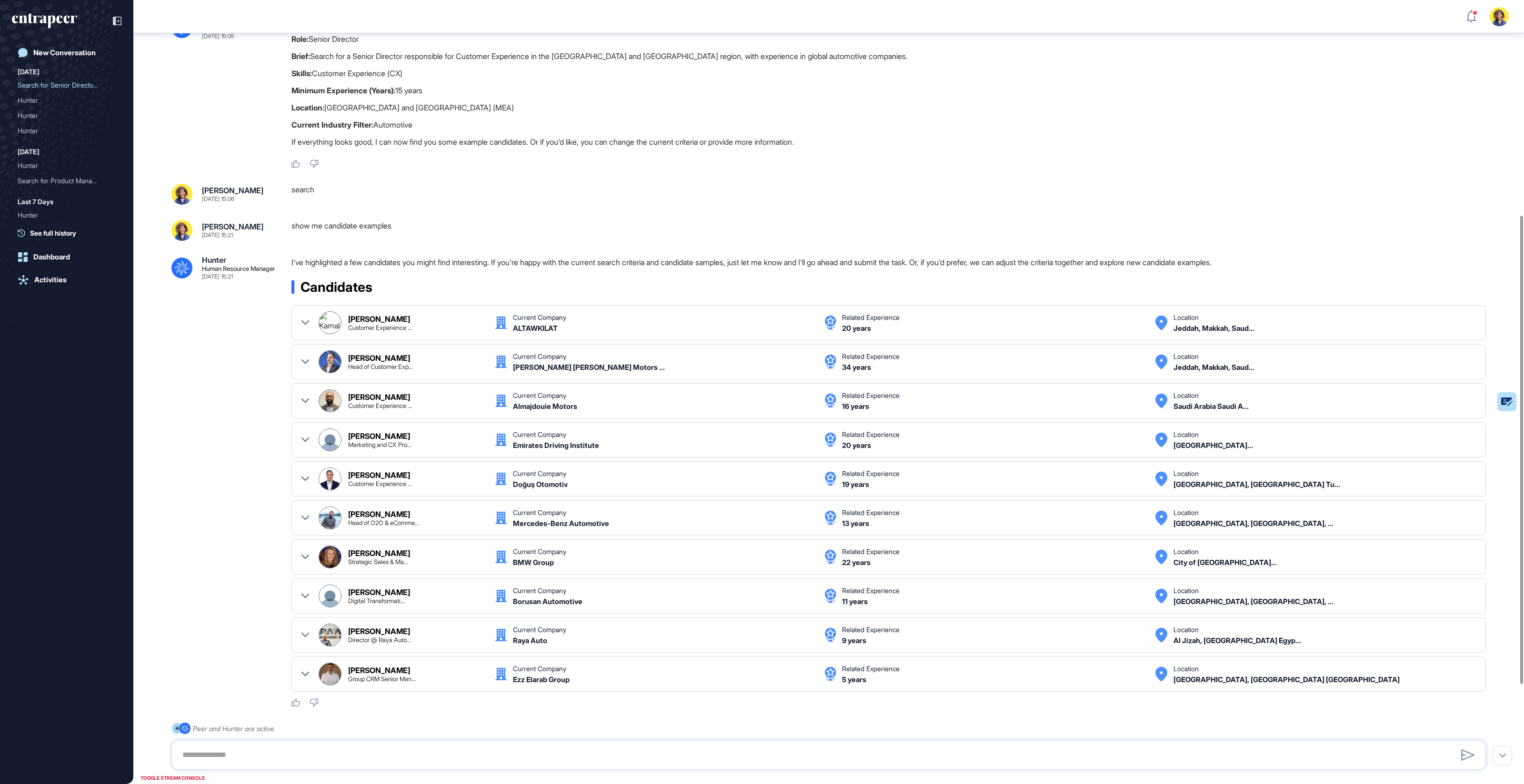
scroll to position [0, 0]
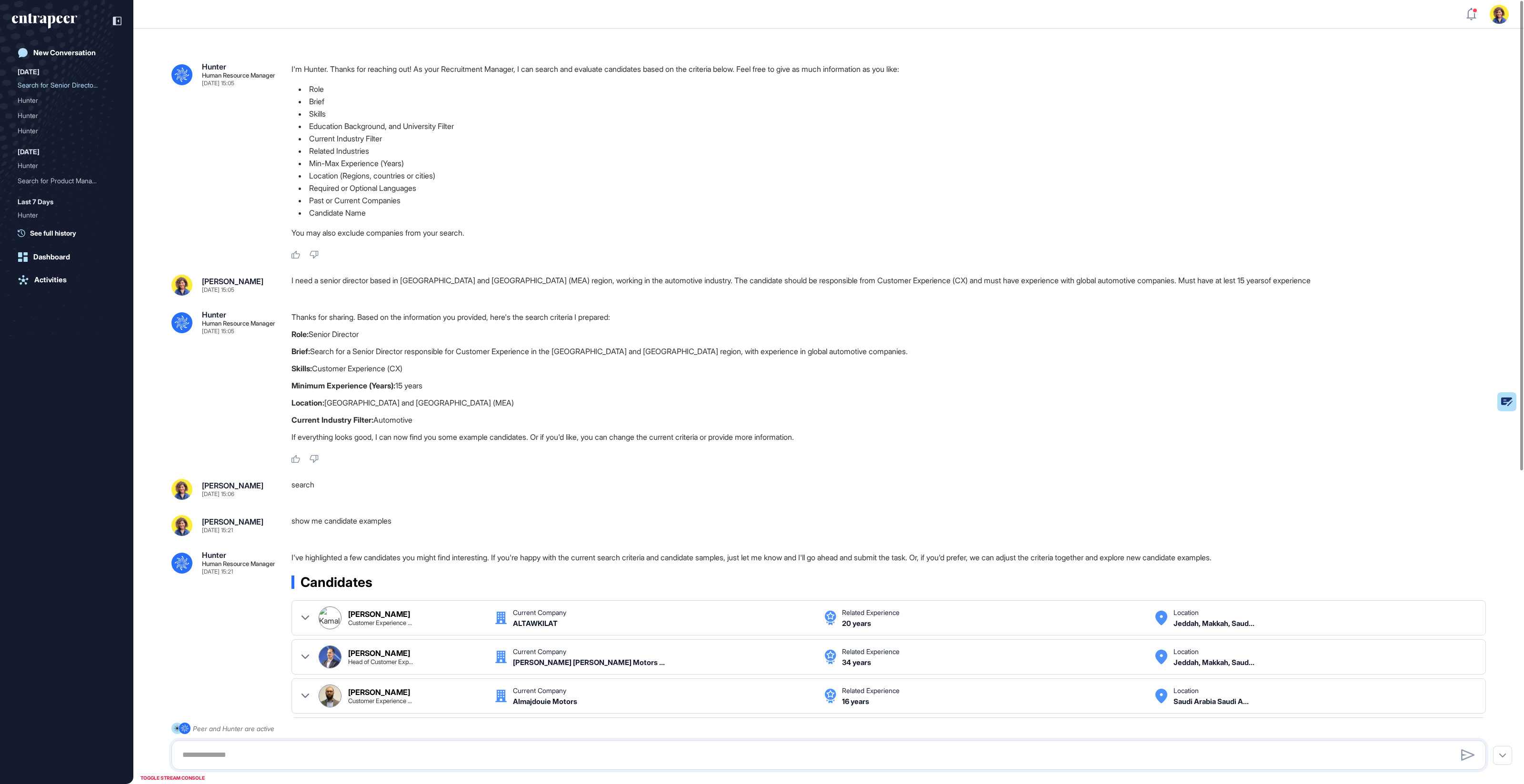
click at [502, 281] on div "I need a senior director based in Middle East and Africa (MEA) region, working …" at bounding box center [893, 284] width 1202 height 21
copy div "I need a senior director based in Middle East and Africa (MEA) region, working …"
click at [54, 54] on div "New Conversation" at bounding box center [64, 53] width 62 height 8
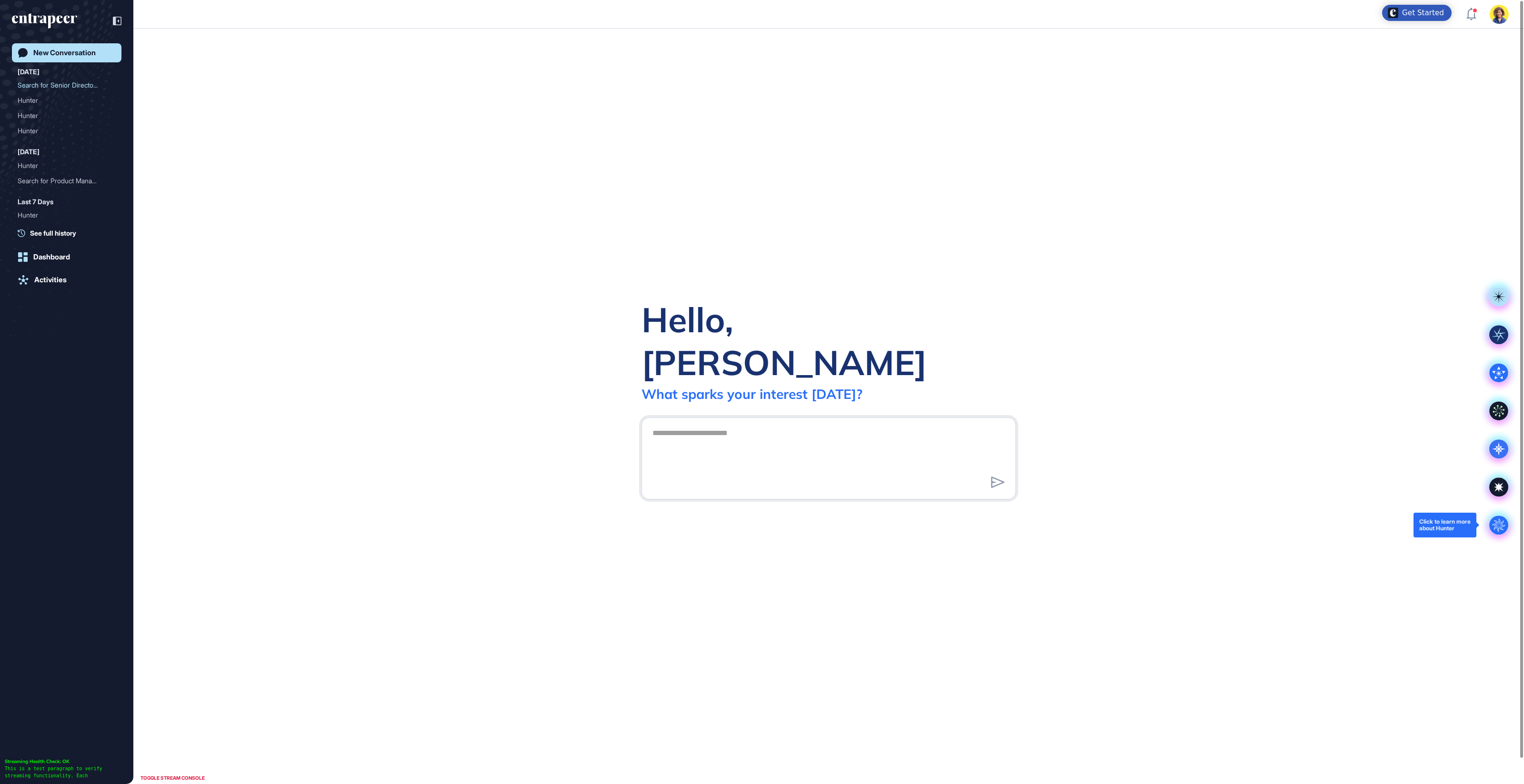
click at [1496, 521] on icon at bounding box center [1499, 525] width 13 height 13
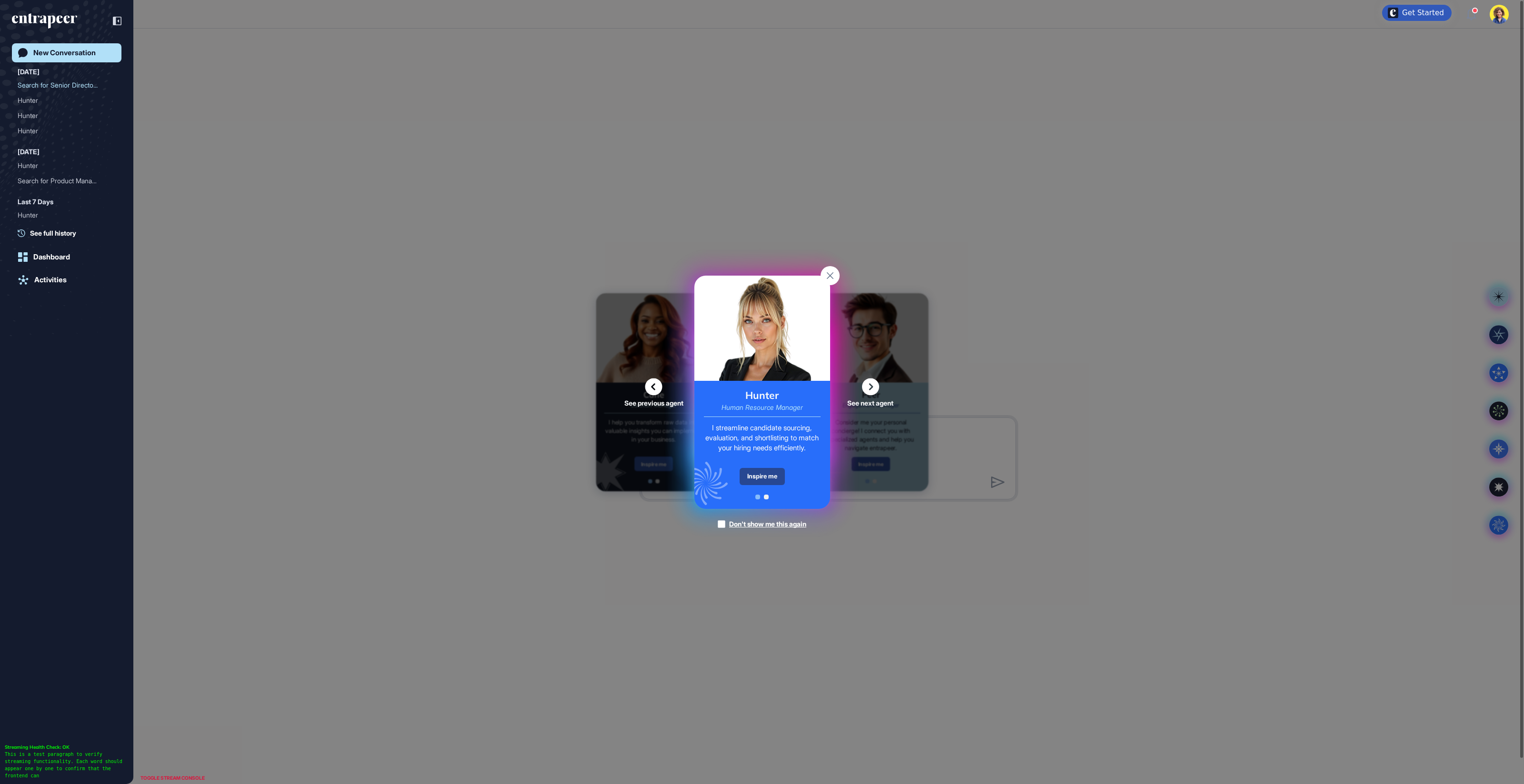
click at [761, 477] on div "Inspire me" at bounding box center [762, 476] width 45 height 17
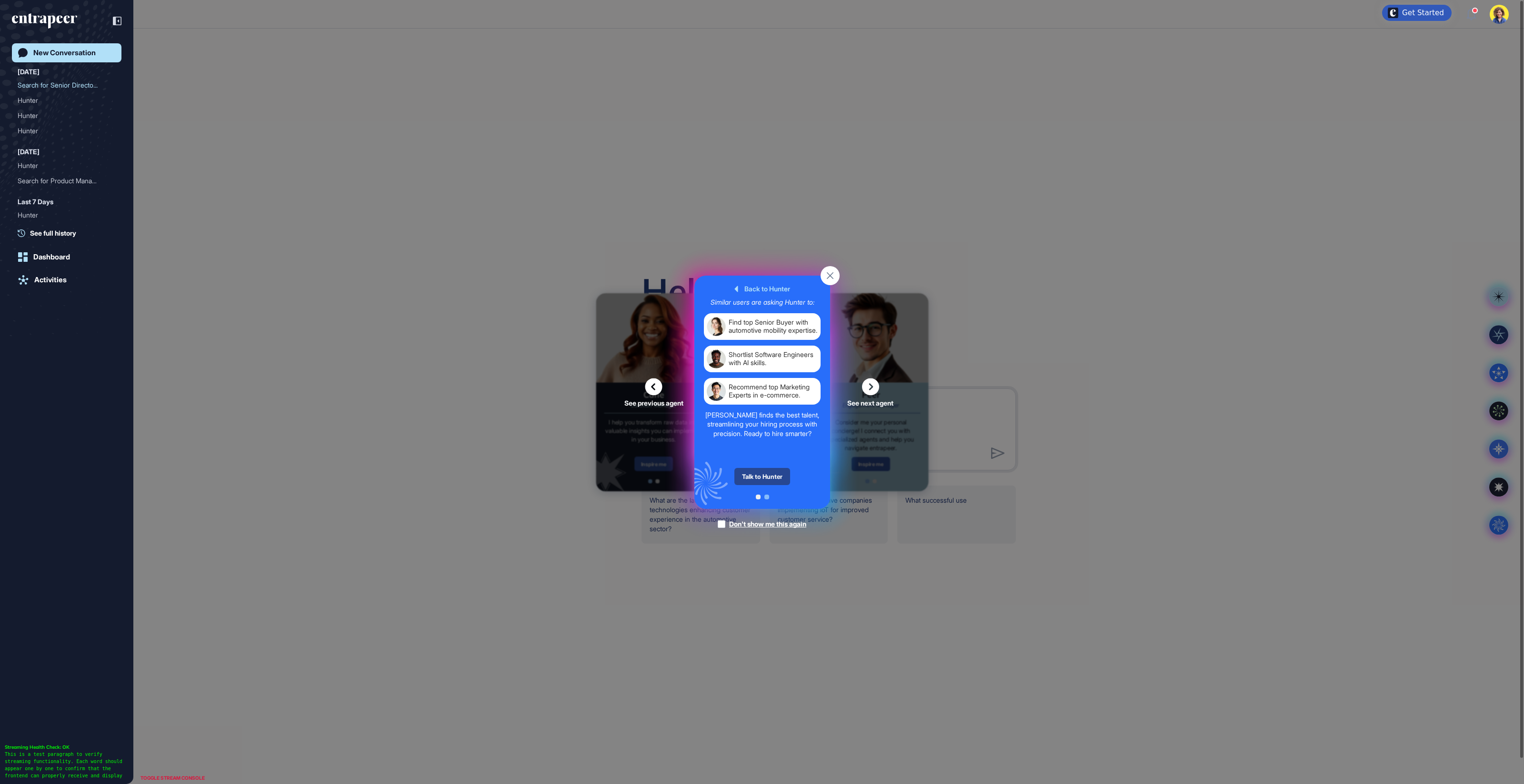
click at [761, 477] on div "Talk to Hunter" at bounding box center [762, 476] width 56 height 17
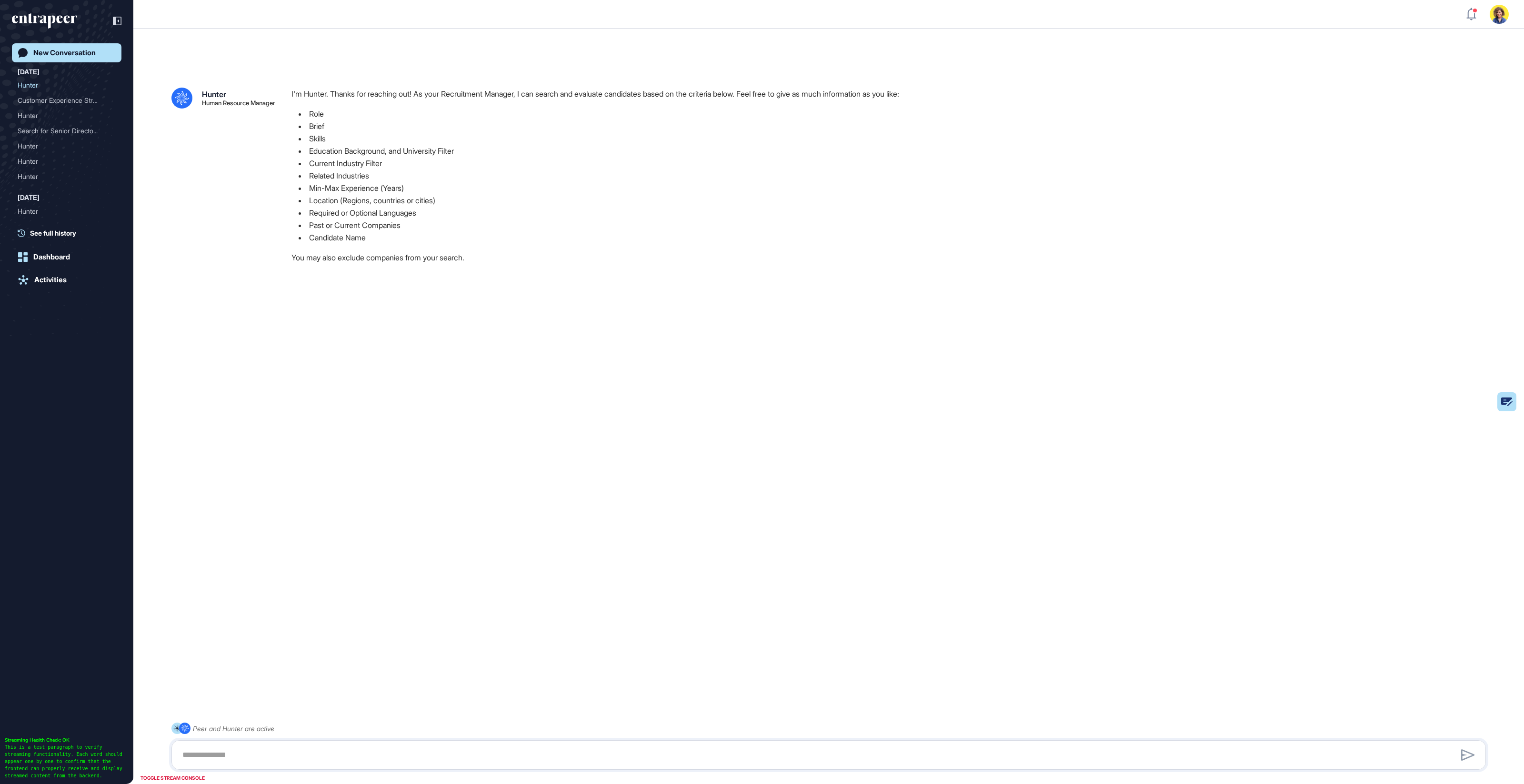
scroll to position [26, 0]
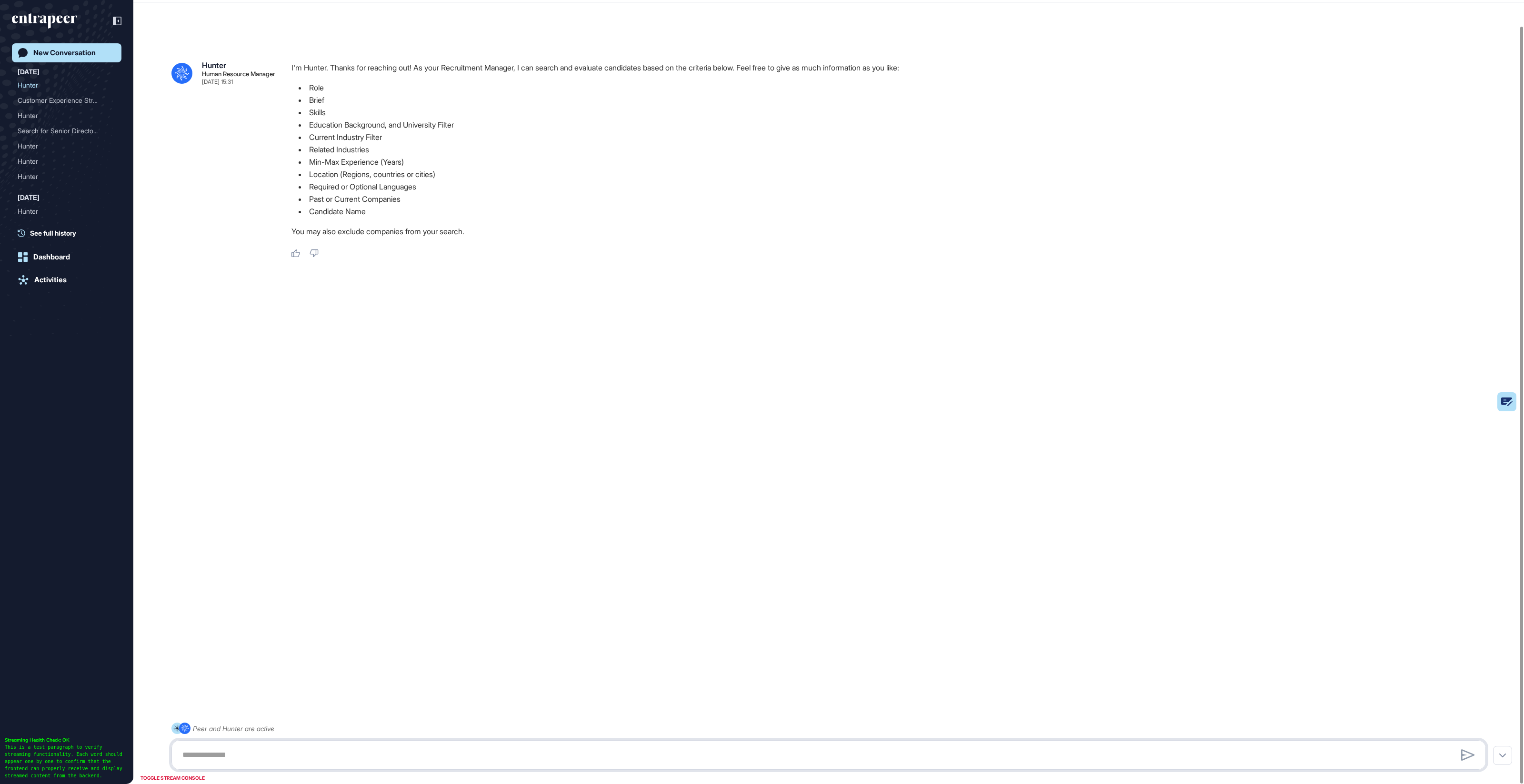
click at [374, 748] on textarea at bounding box center [829, 755] width 1304 height 19
paste textarea "**********"
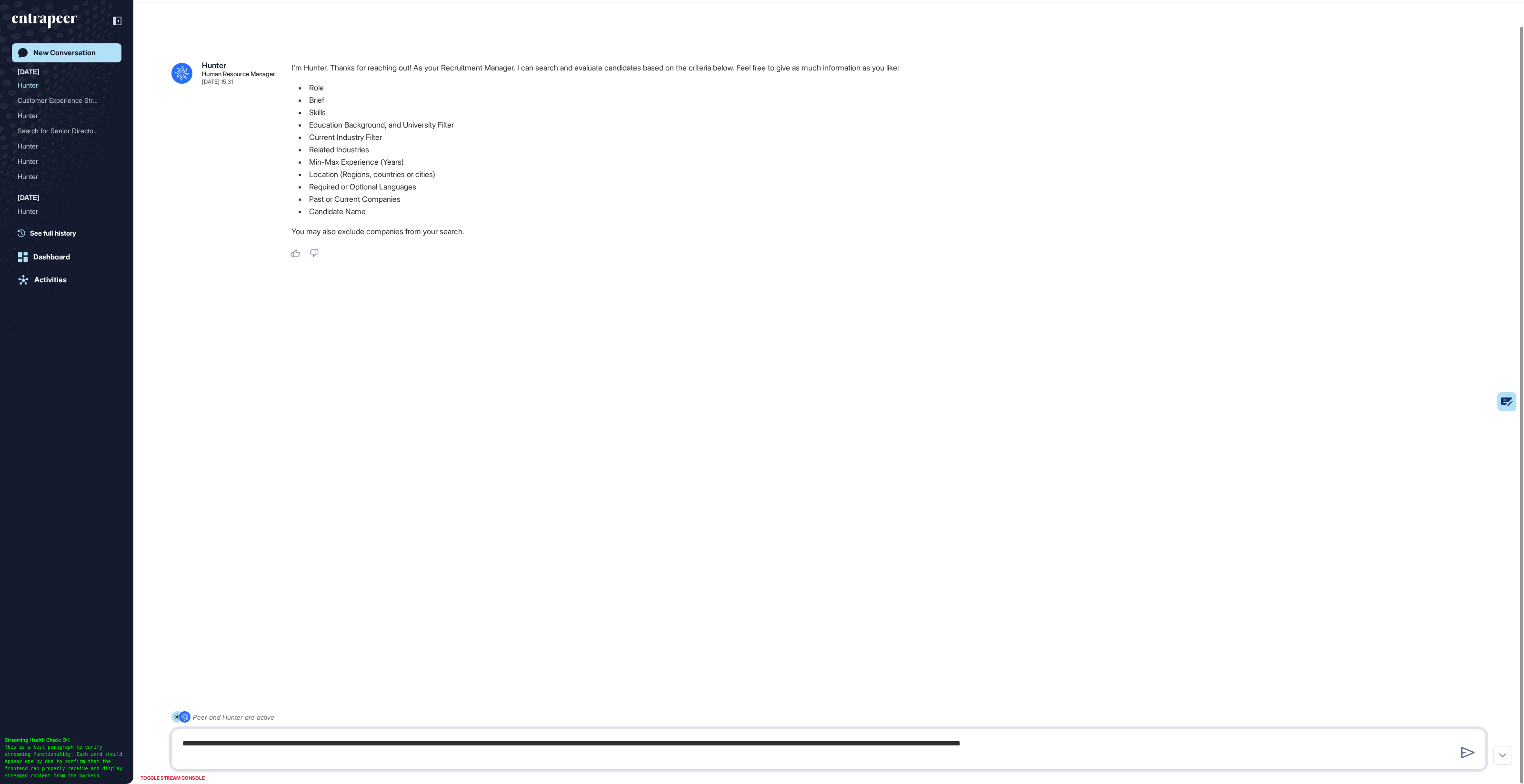
drag, startPoint x: 300, startPoint y: 742, endPoint x: 426, endPoint y: 744, distance: 126.0
click at [427, 744] on textarea "**********" at bounding box center [829, 749] width 1304 height 31
paste textarea
click at [327, 744] on textarea "**********" at bounding box center [829, 749] width 1304 height 31
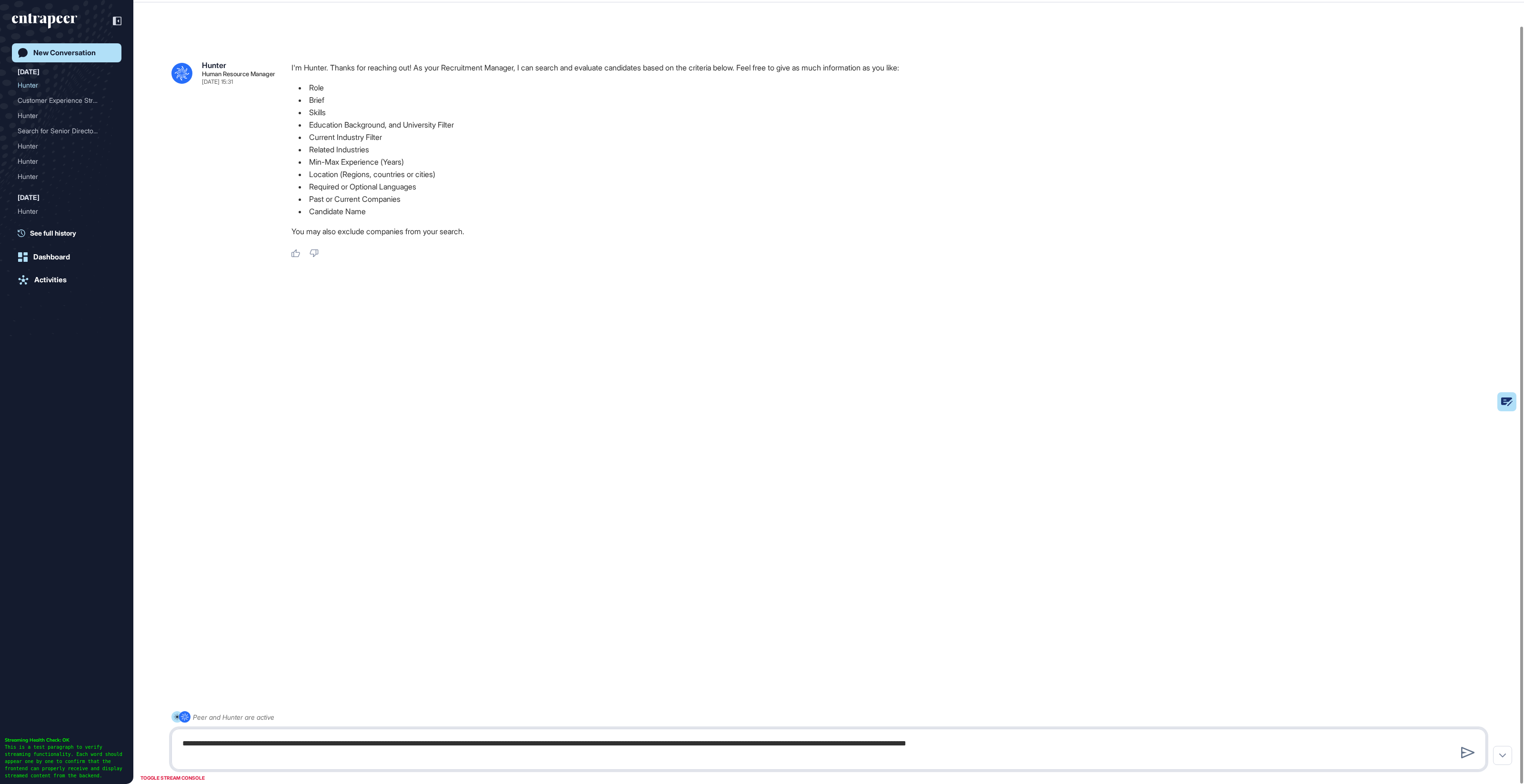
click at [1125, 744] on textarea "**********" at bounding box center [829, 749] width 1304 height 31
type textarea "**********"
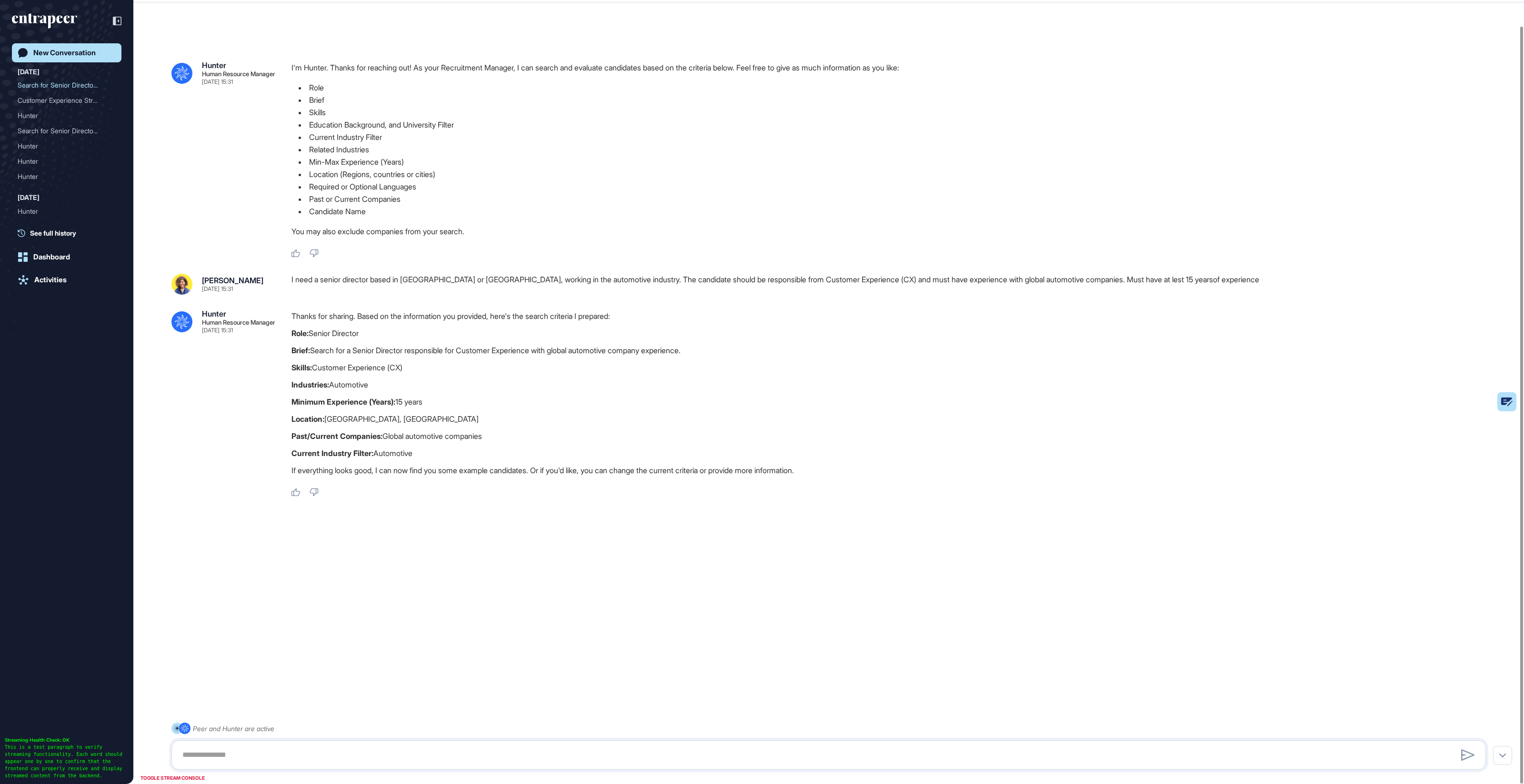
drag, startPoint x: 328, startPoint y: 342, endPoint x: 431, endPoint y: 452, distance: 150.7
click at [431, 452] on div "Thanks for sharing. Based on the information you provided, here's the search cr…" at bounding box center [893, 396] width 1202 height 171
click at [431, 453] on p "Current Industry Filter: Automotive" at bounding box center [893, 453] width 1202 height 12
click at [416, 432] on p "Past/Current Companies: Global automotive companies" at bounding box center [893, 436] width 1202 height 12
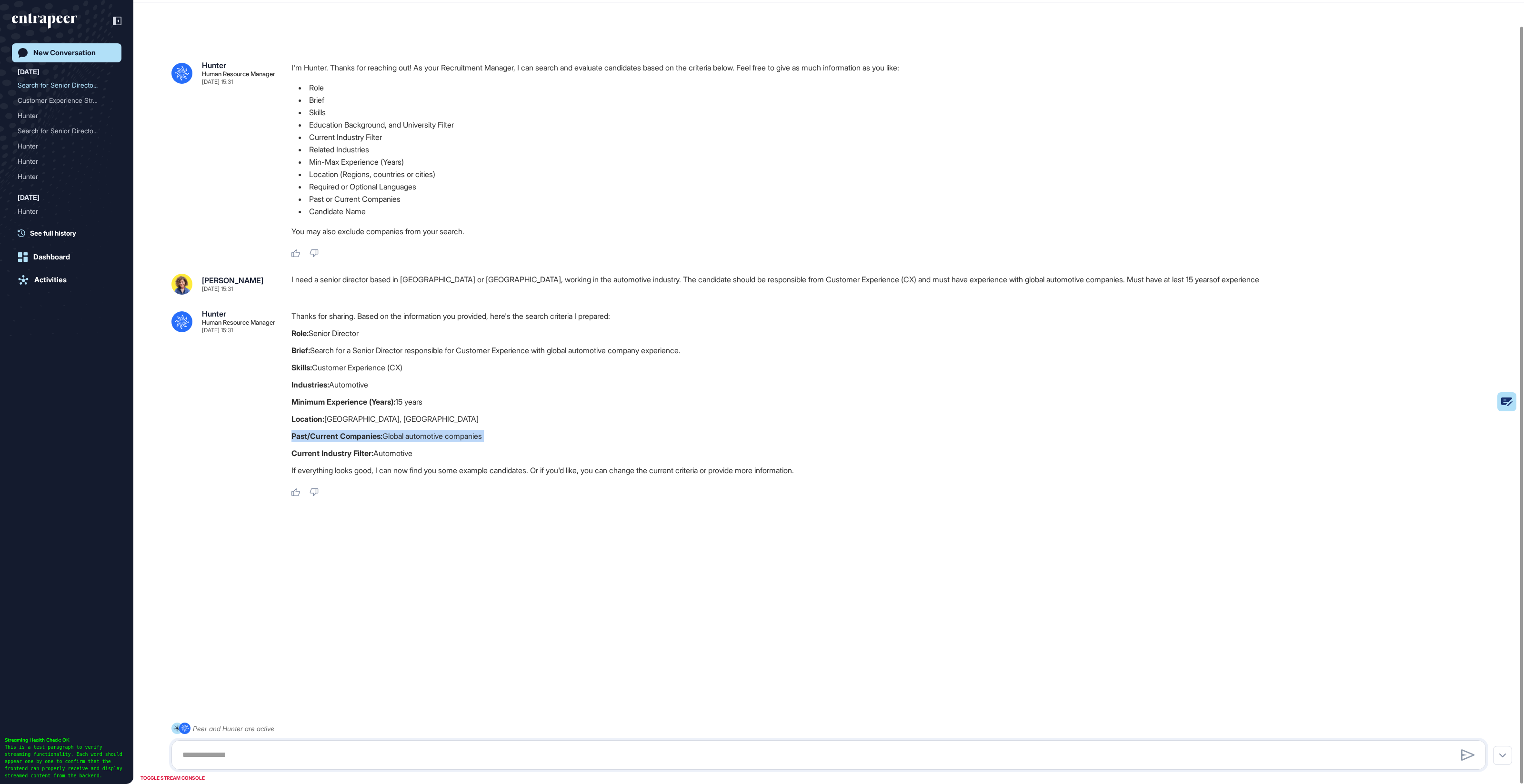
click at [416, 432] on p "Past/Current Companies: Global automotive companies" at bounding box center [893, 436] width 1202 height 12
copy div "Past/Current Companies: Global automotive companies"
click at [305, 759] on textarea at bounding box center [829, 755] width 1304 height 19
paste textarea "**********"
type textarea "**********"
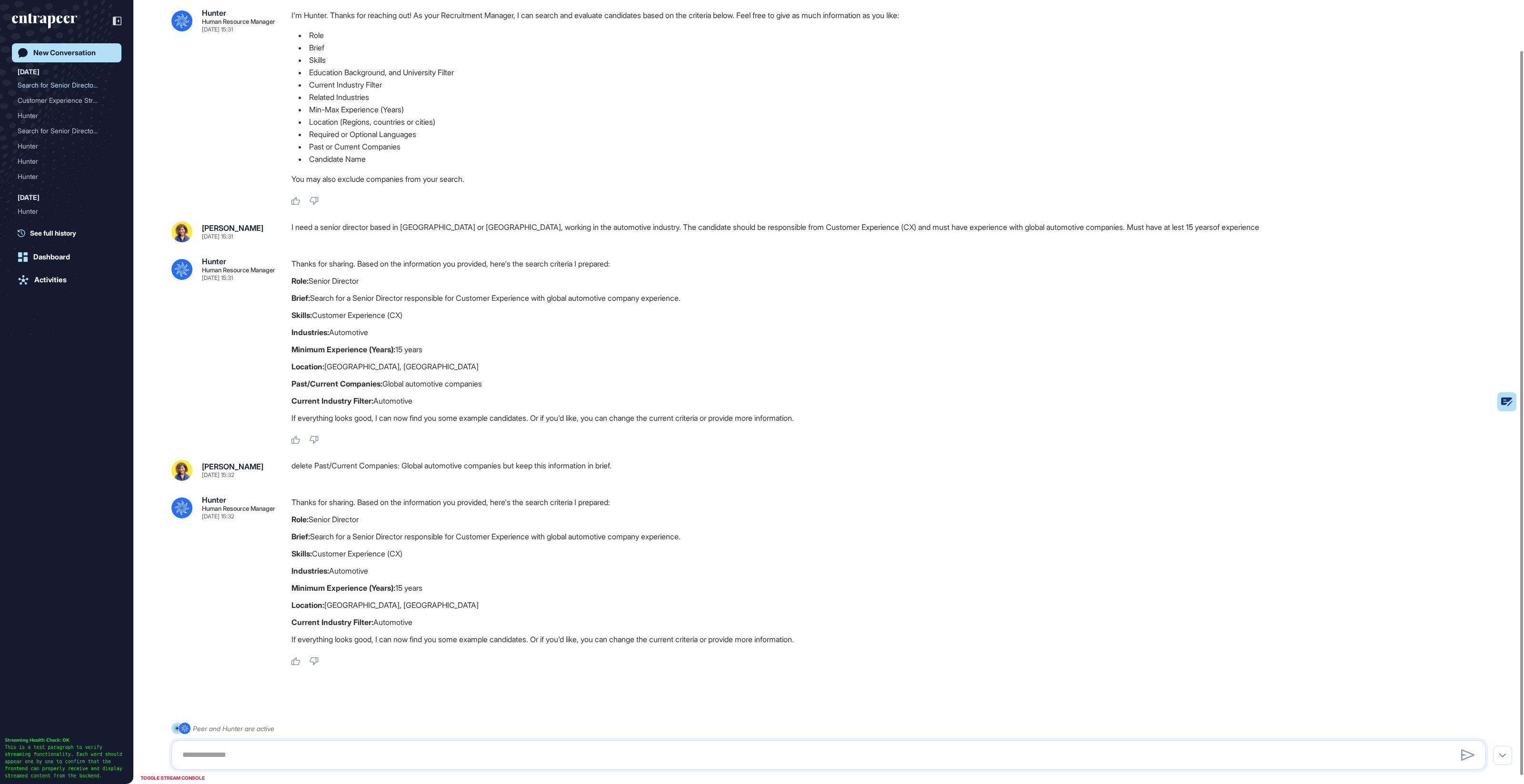
scroll to position [63, 0]
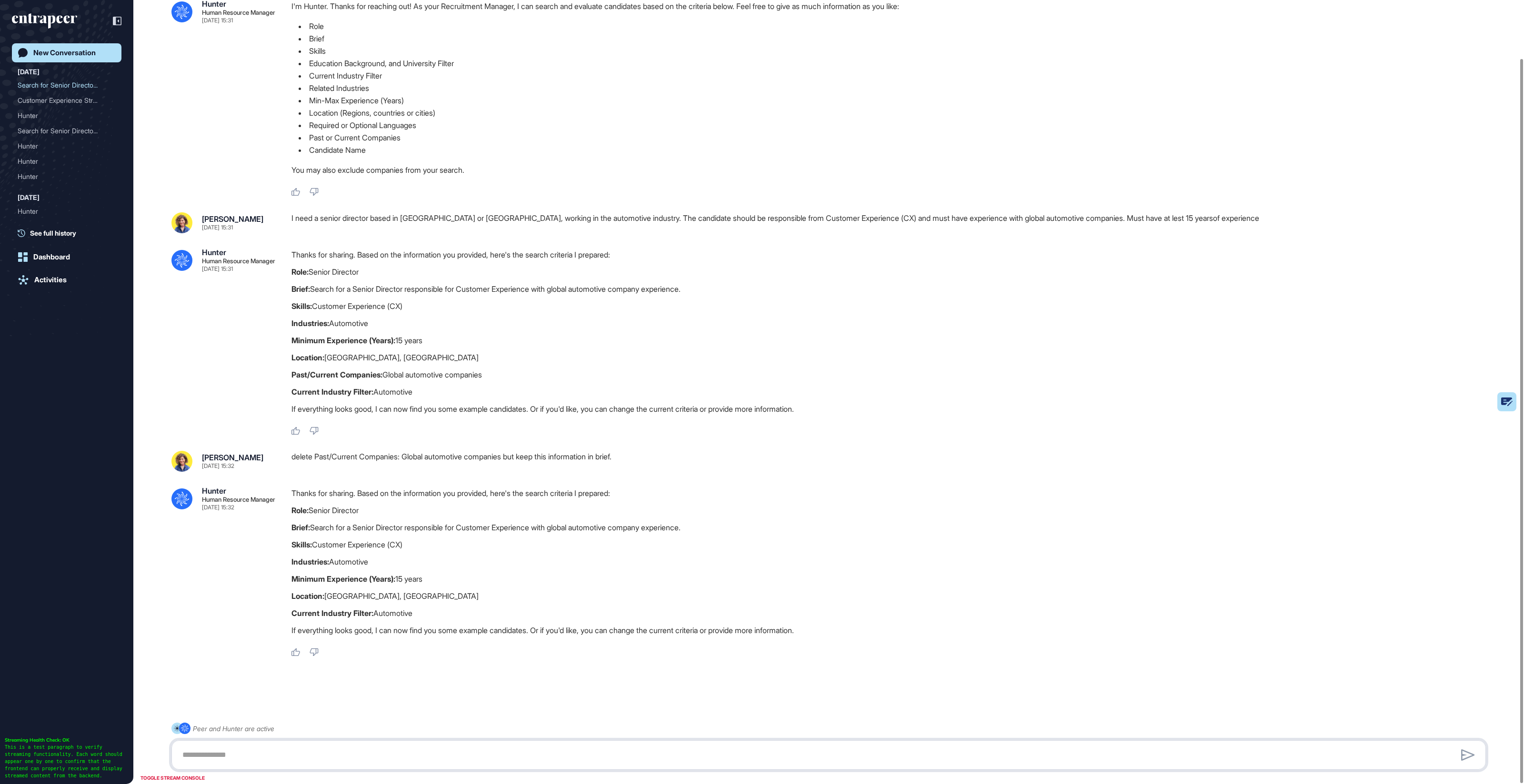
click at [311, 750] on textarea at bounding box center [829, 755] width 1304 height 19
type textarea "******"
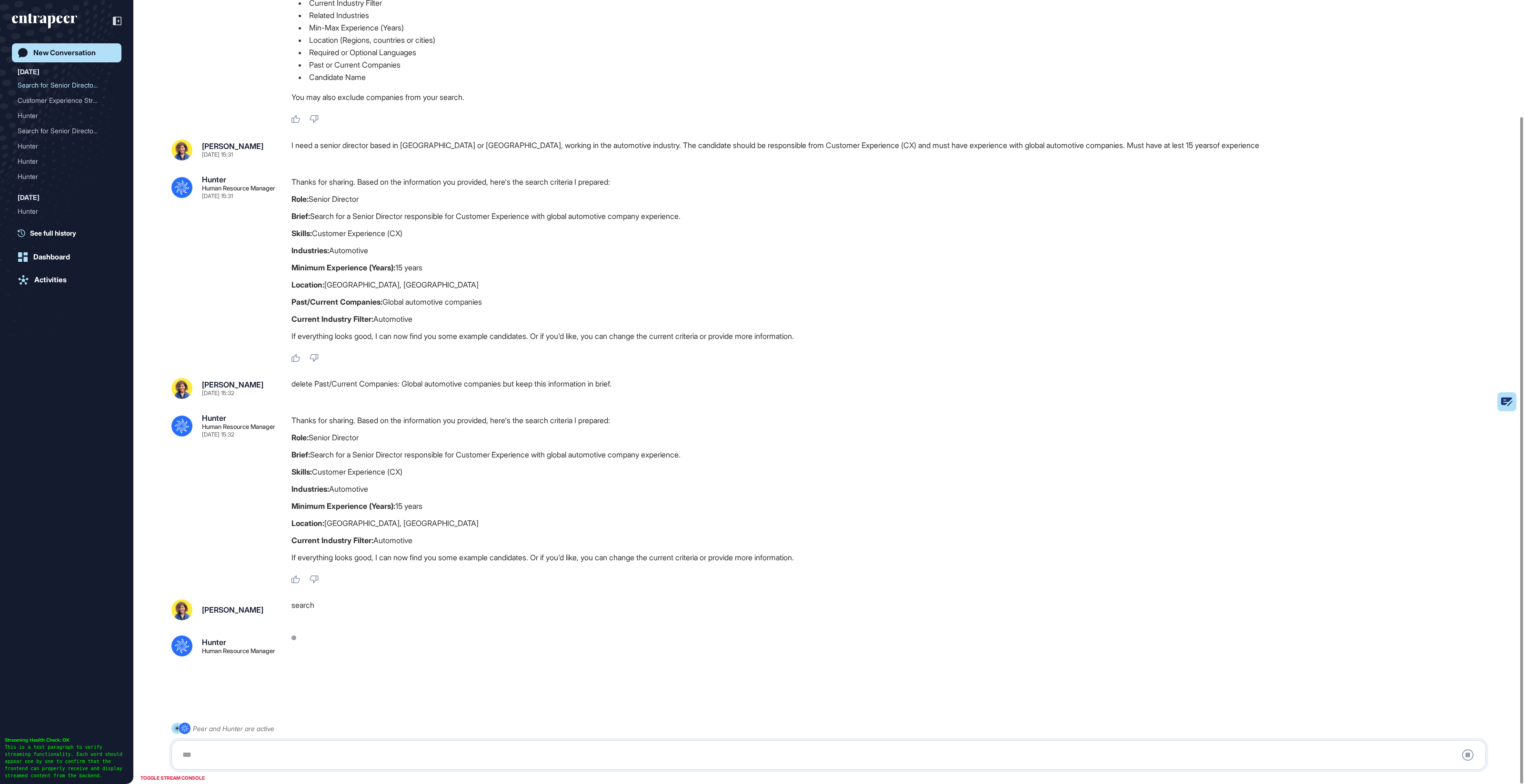
scroll to position [136, 0]
click at [299, 112] on div "I'm Hunter. Thanks for reaching out! As your Recruitment Manager, I can search …" at bounding box center [893, 25] width 1202 height 197
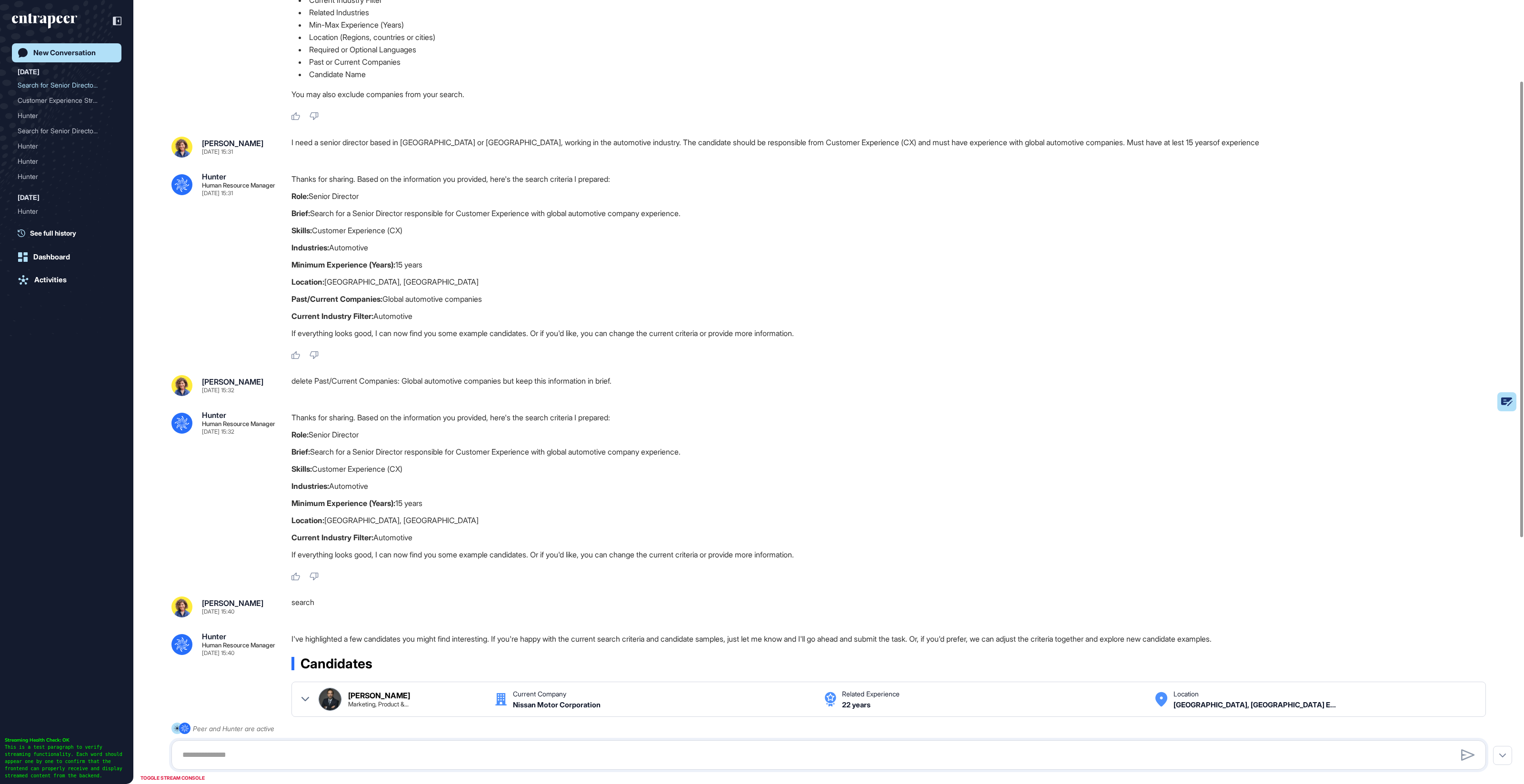
click at [569, 406] on div "Sara Holyavkin Oct 10, 2025 15:32 delete Past/Current Companies: Global automot…" at bounding box center [829, 478] width 1315 height 206
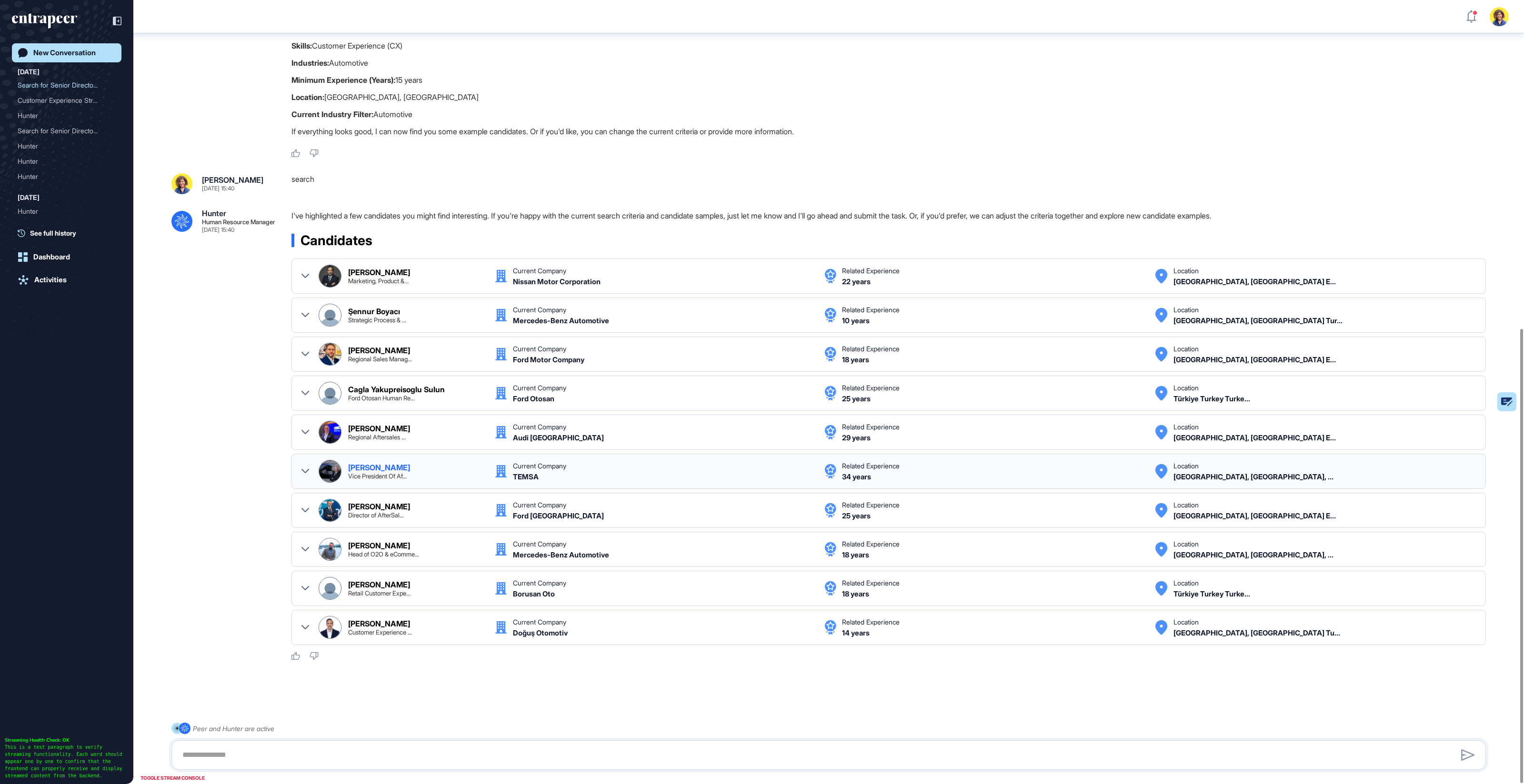
scroll to position [567, 0]
click at [360, 760] on textarea at bounding box center [829, 755] width 1304 height 19
type textarea "**********"
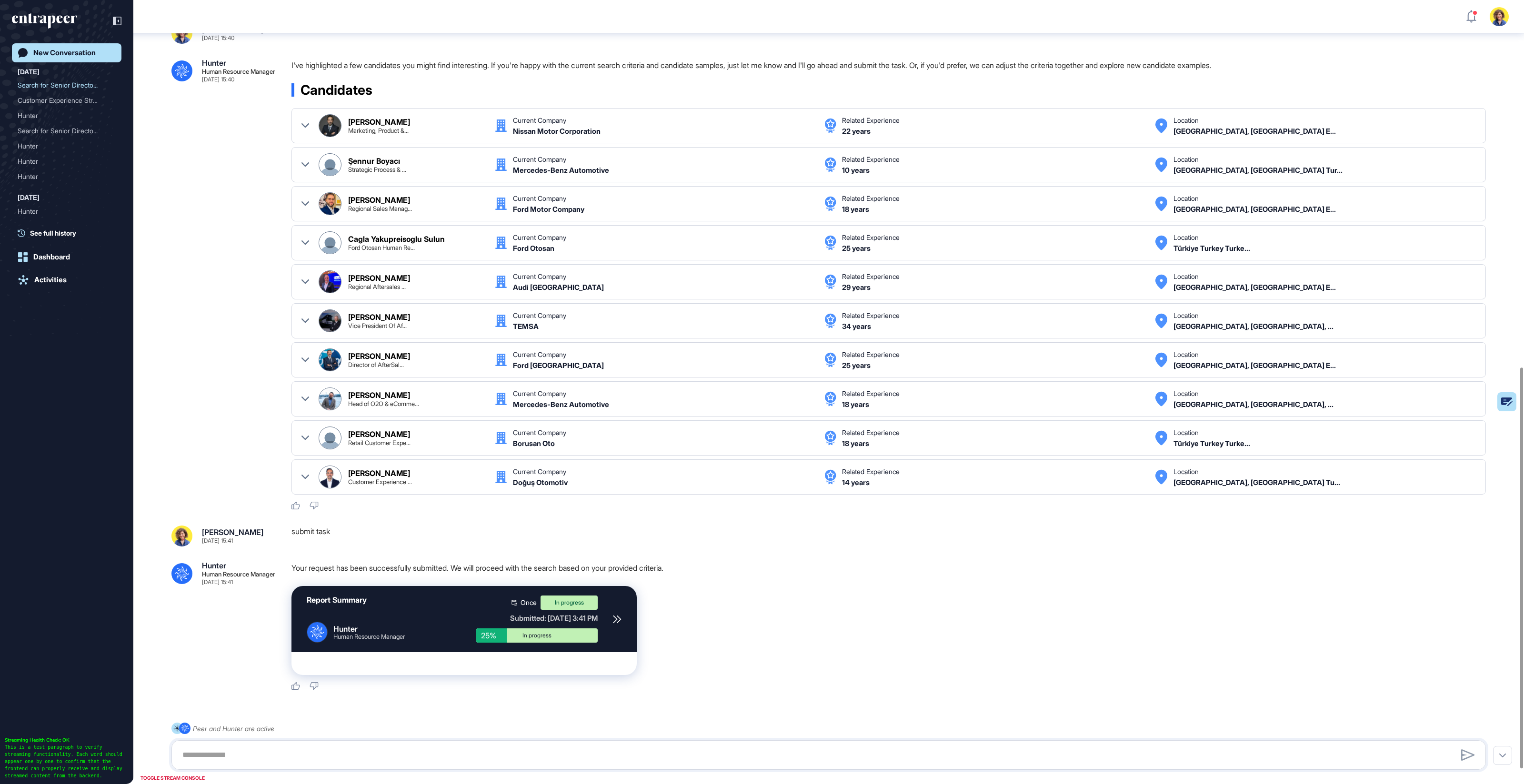
scroll to position [747, 0]
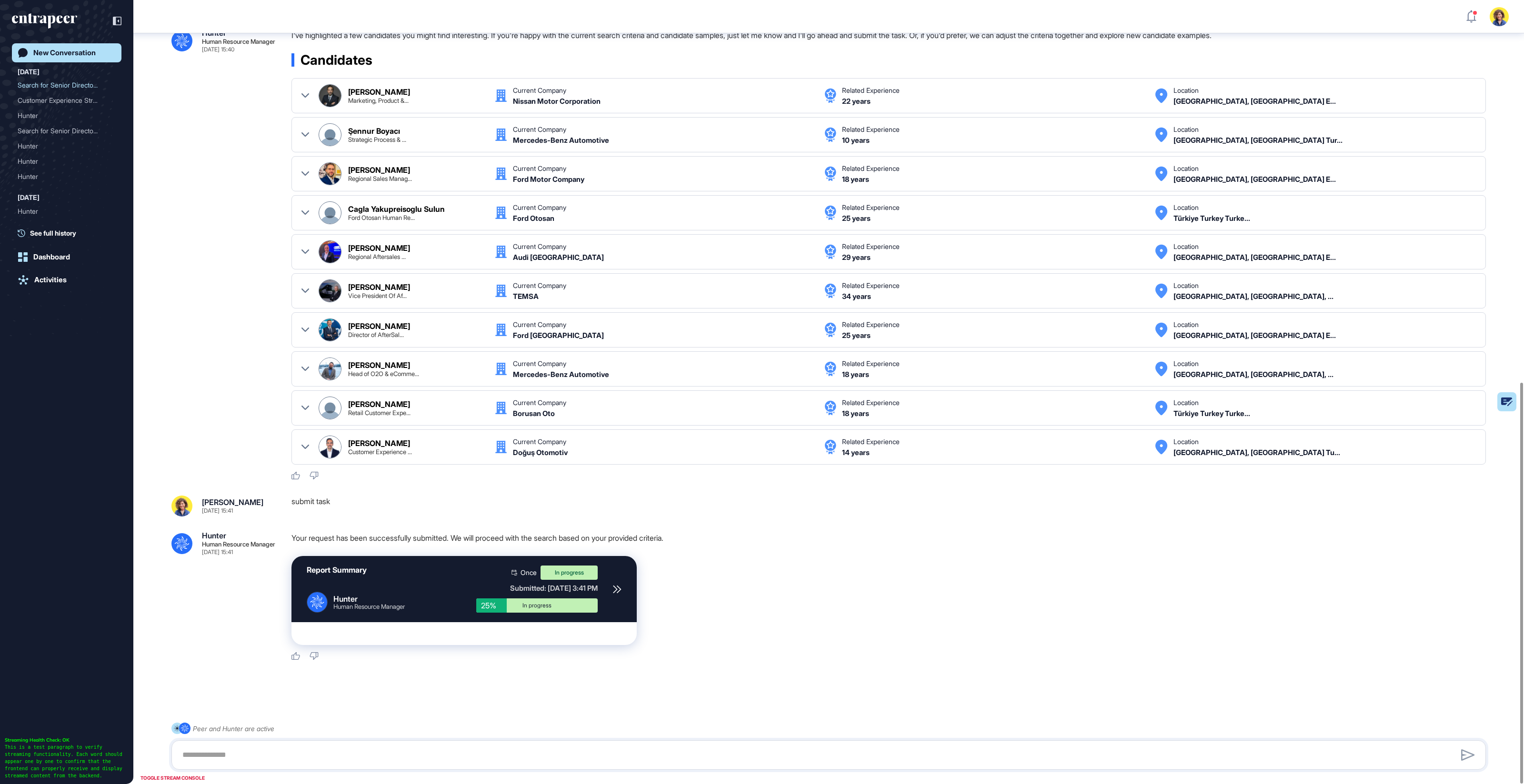
click at [618, 587] on icon at bounding box center [616, 589] width 7 height 7
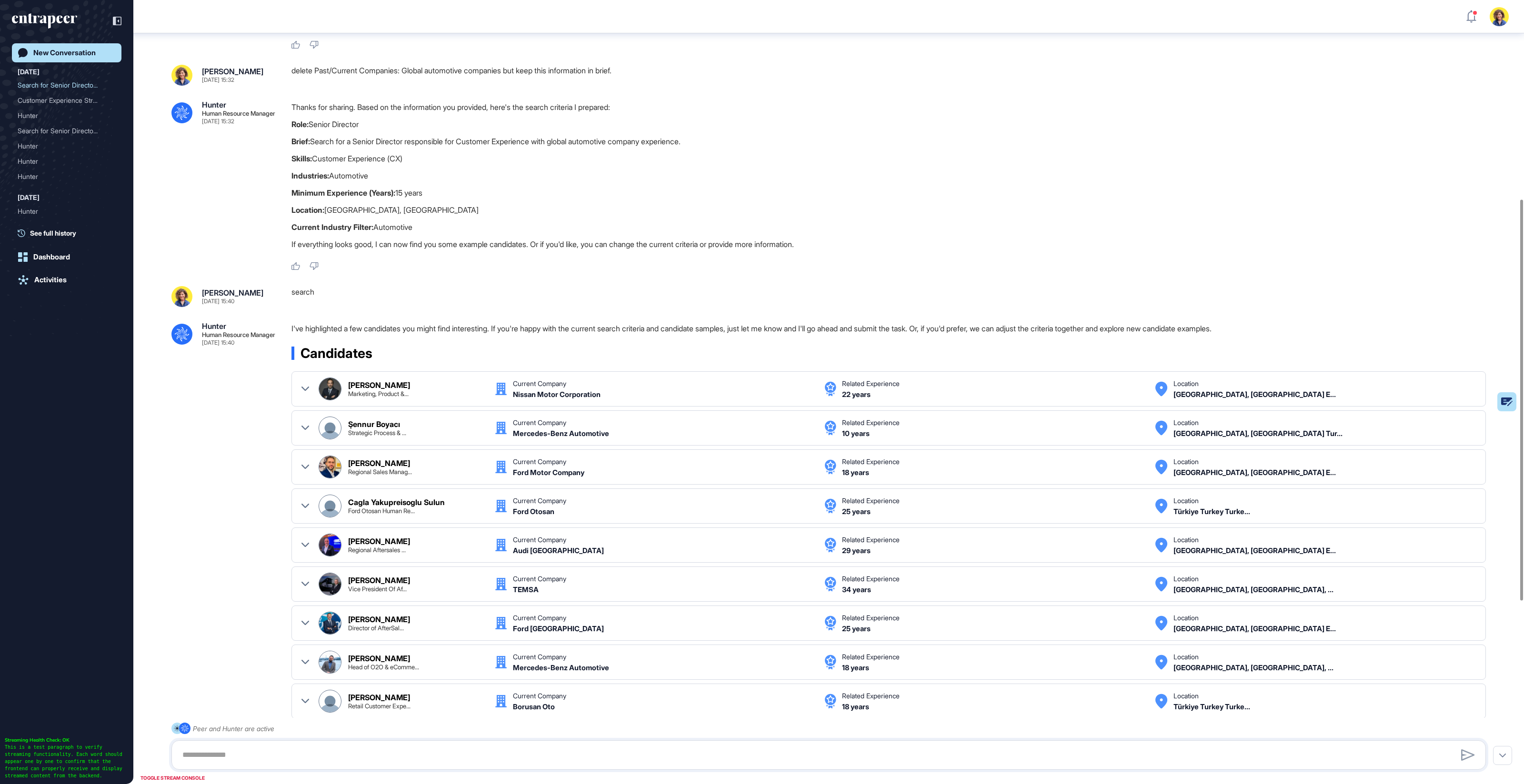
scroll to position [505, 0]
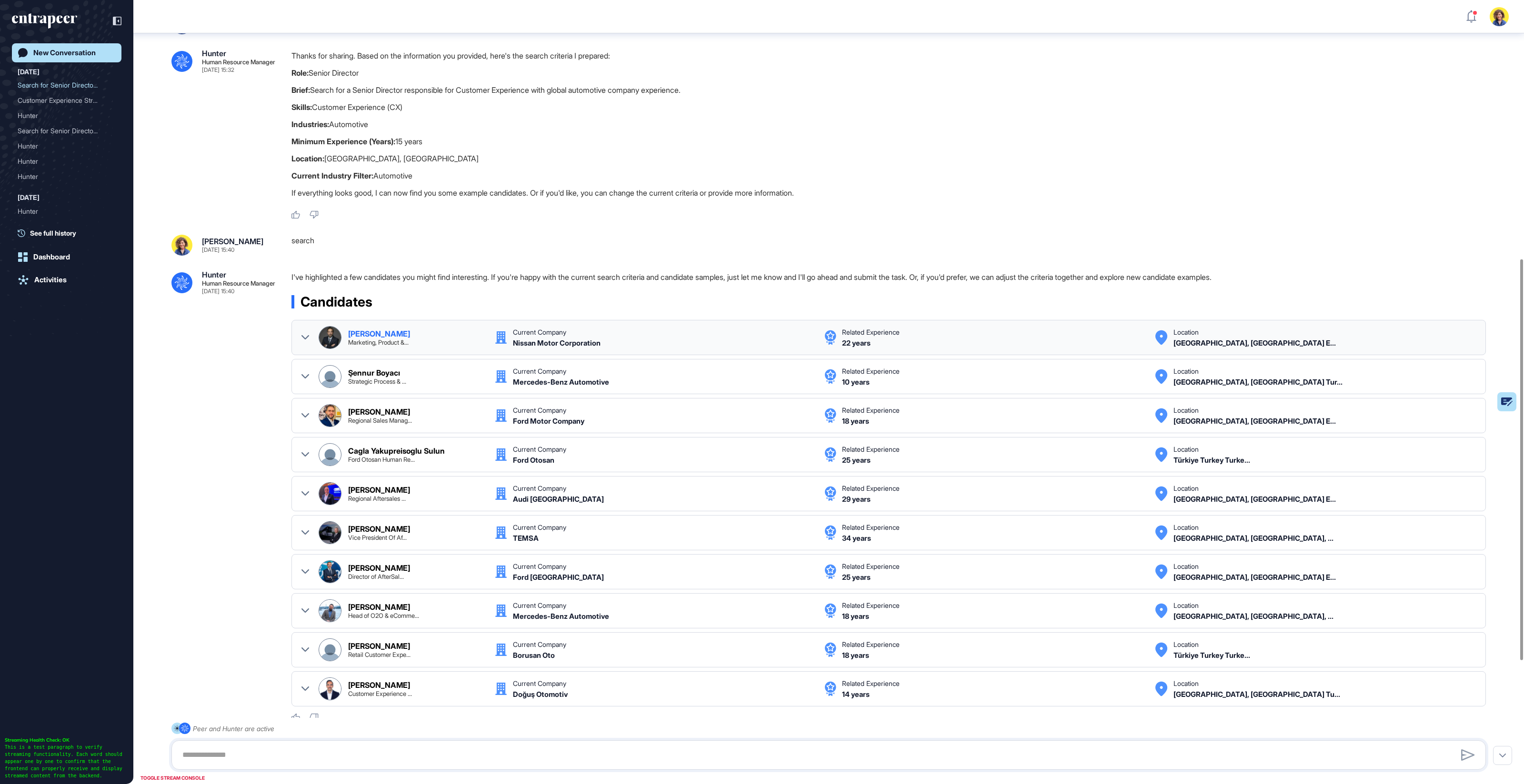
click at [301, 335] on div "Abdulilah Wazni Marketing, Product &... Current Company Nissan Motor Corporatio…" at bounding box center [889, 338] width 1194 height 35
click at [303, 335] on icon at bounding box center [305, 337] width 8 height 8
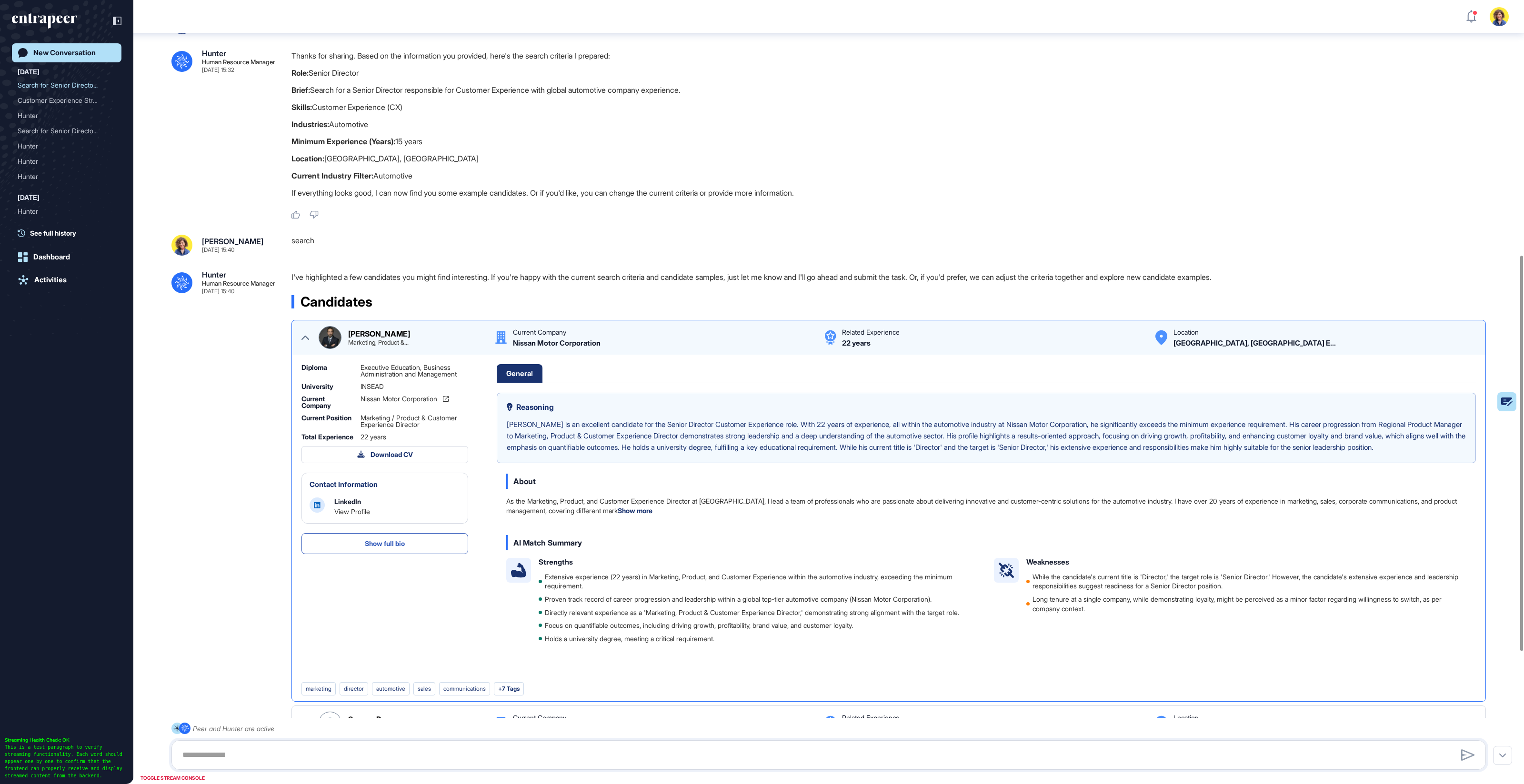
click at [303, 335] on icon at bounding box center [305, 337] width 8 height 8
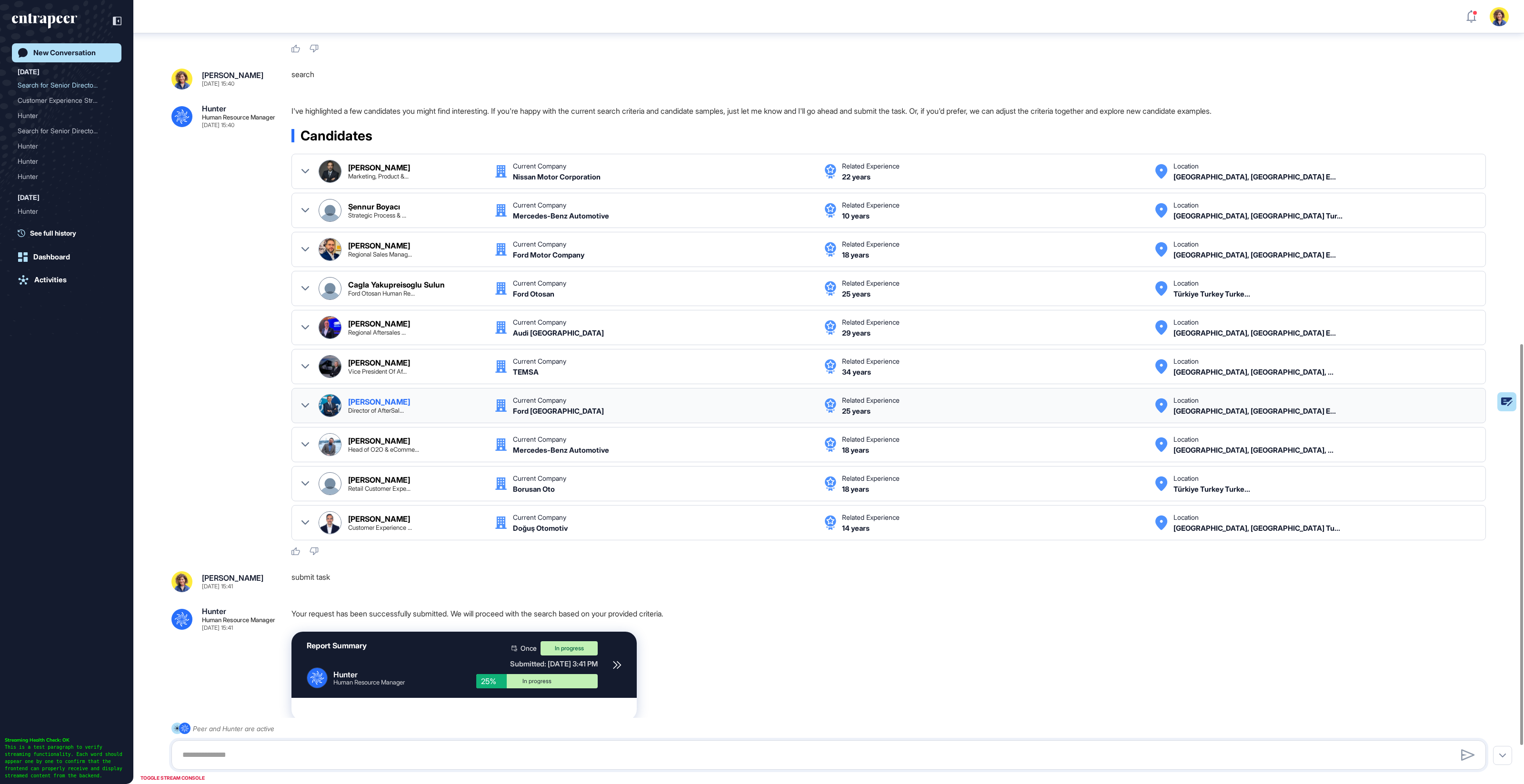
scroll to position [747, 0]
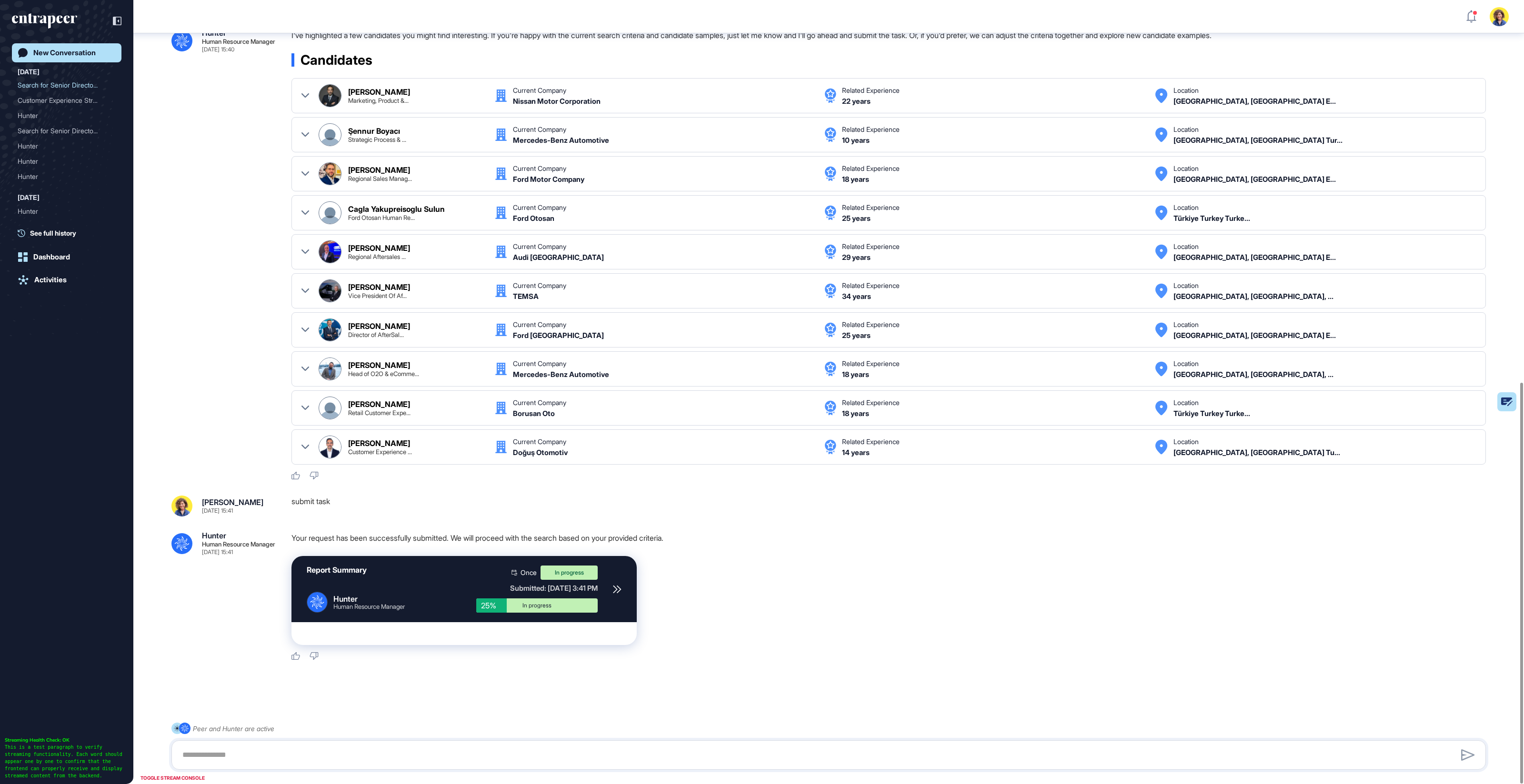
click at [615, 585] on icon at bounding box center [617, 589] width 8 height 8
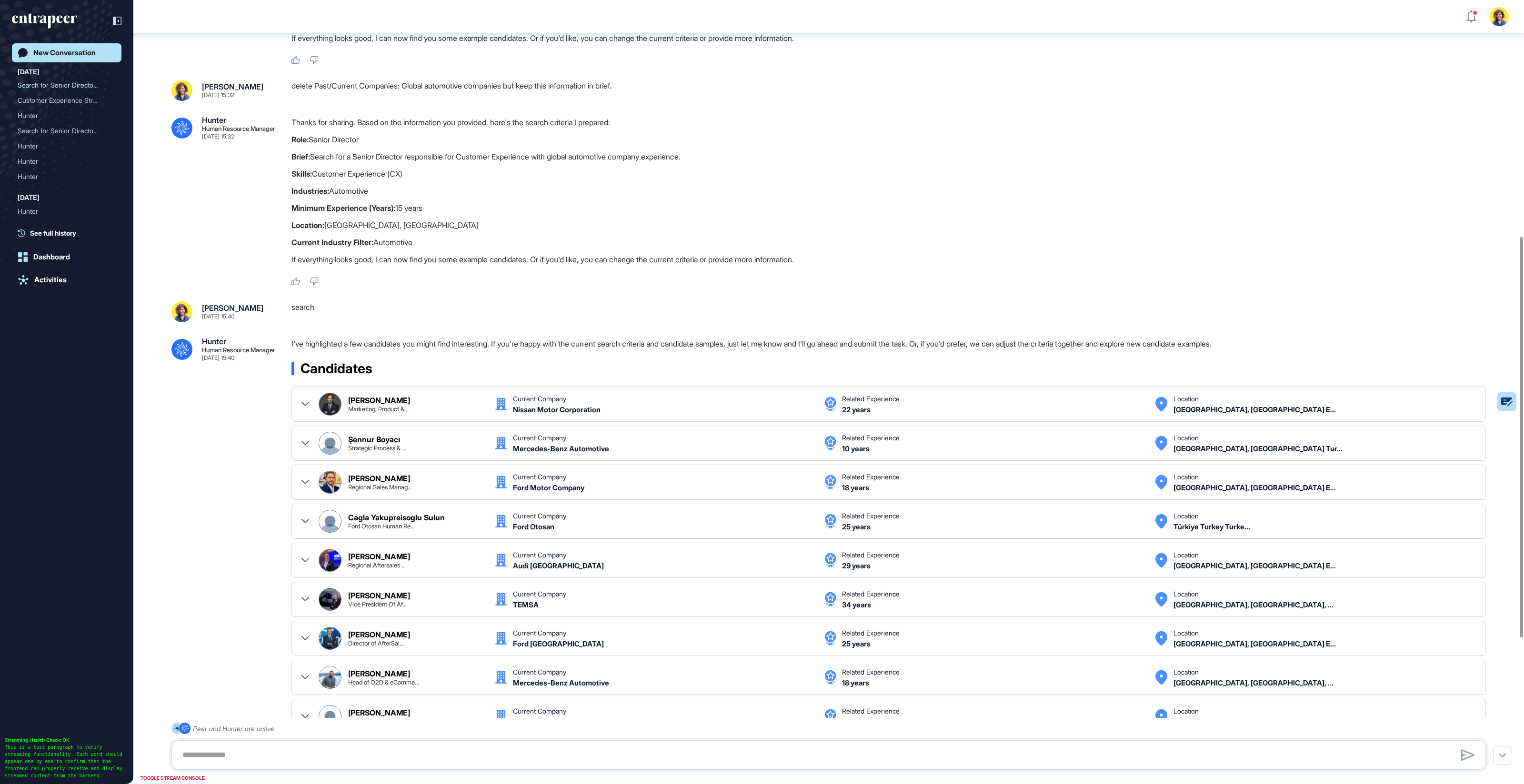
scroll to position [310, 0]
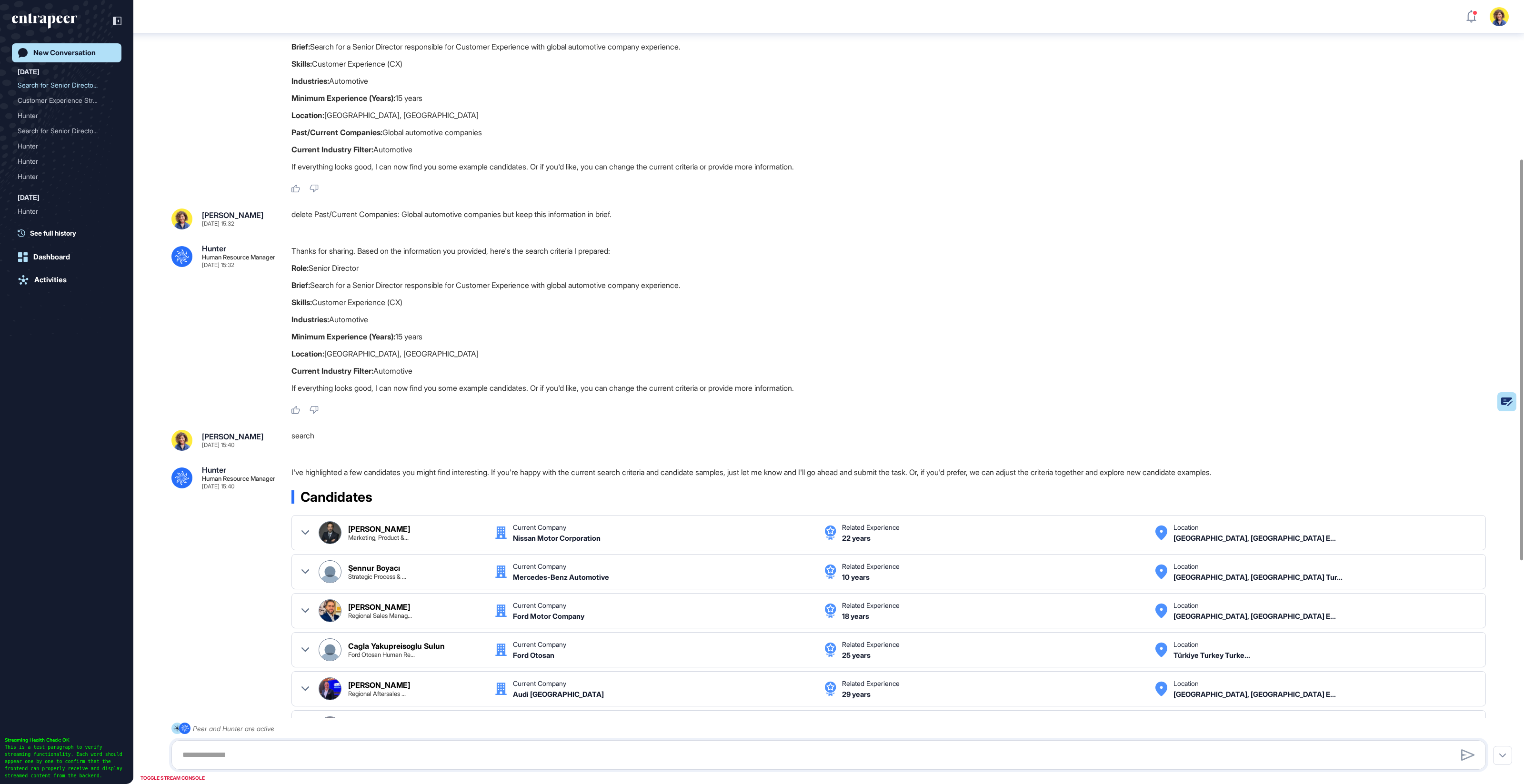
click at [388, 218] on div "delete Past/Current Companies: Global automotive companies but keep this inform…" at bounding box center [893, 219] width 1202 height 21
click at [387, 218] on div "delete Past/Current Companies: Global automotive companies but keep this inform…" at bounding box center [893, 219] width 1202 height 21
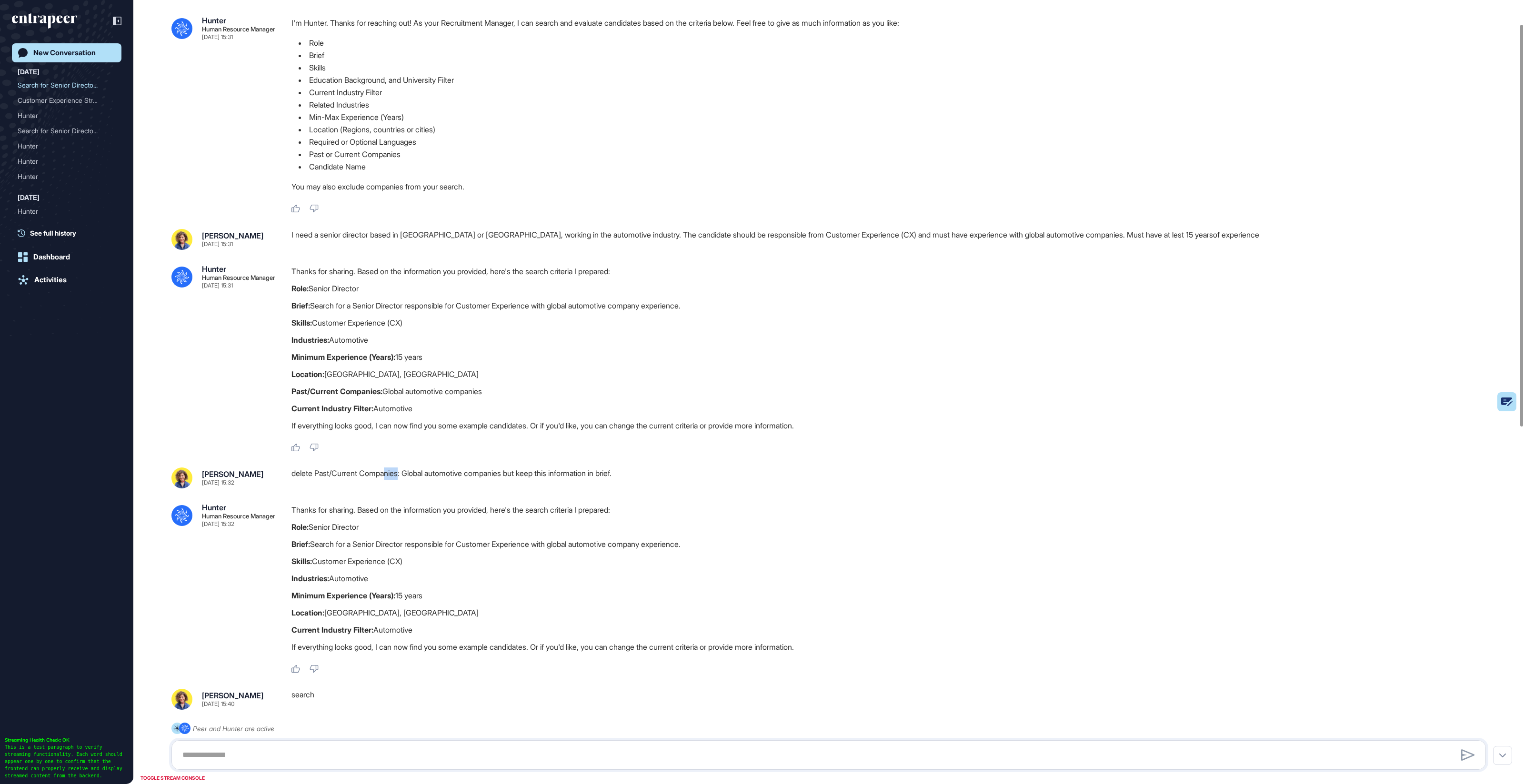
scroll to position [41, 0]
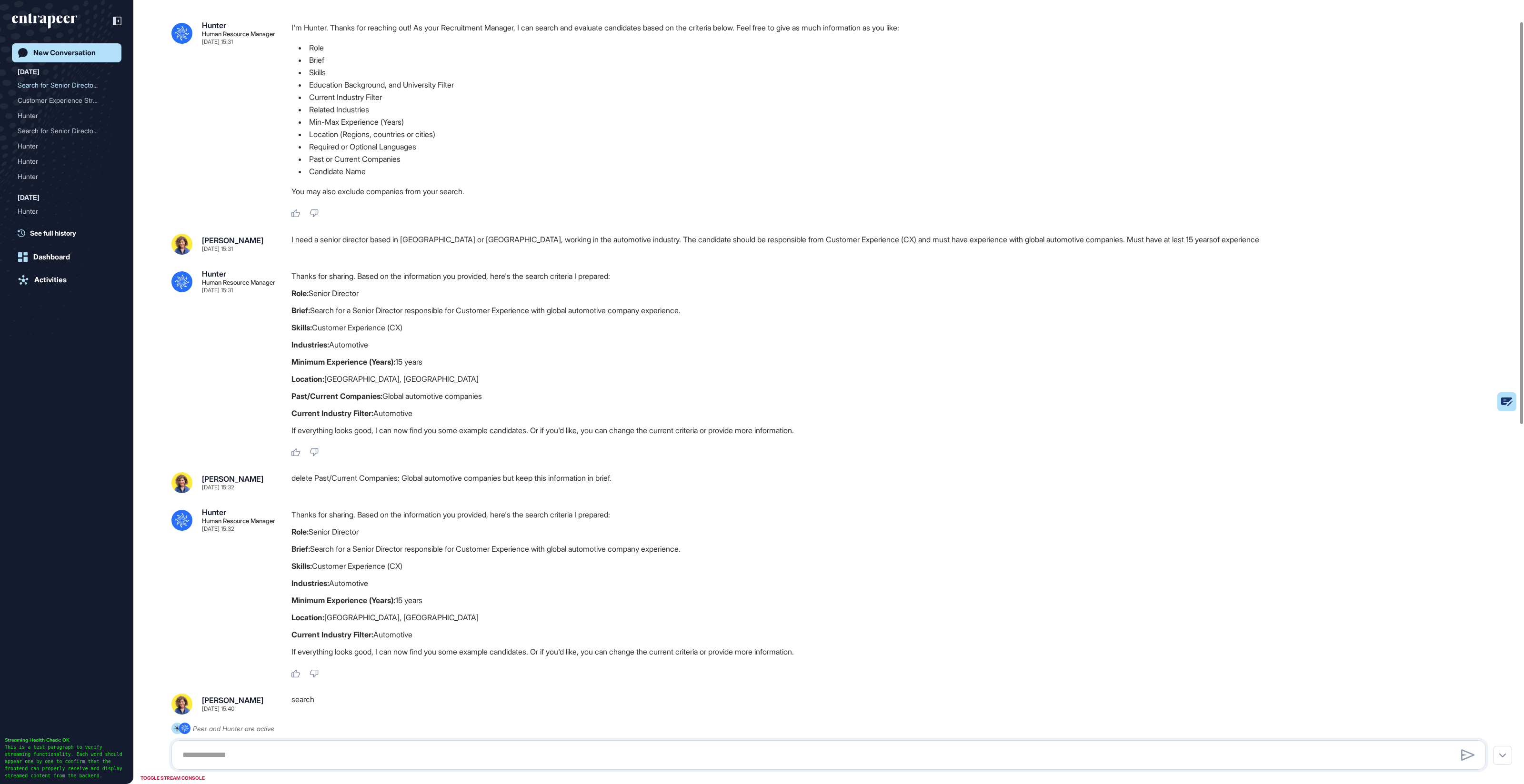
click at [371, 235] on div "I need a senior director based in Dubai or Türkiye, working in the automotive i…" at bounding box center [893, 244] width 1202 height 21
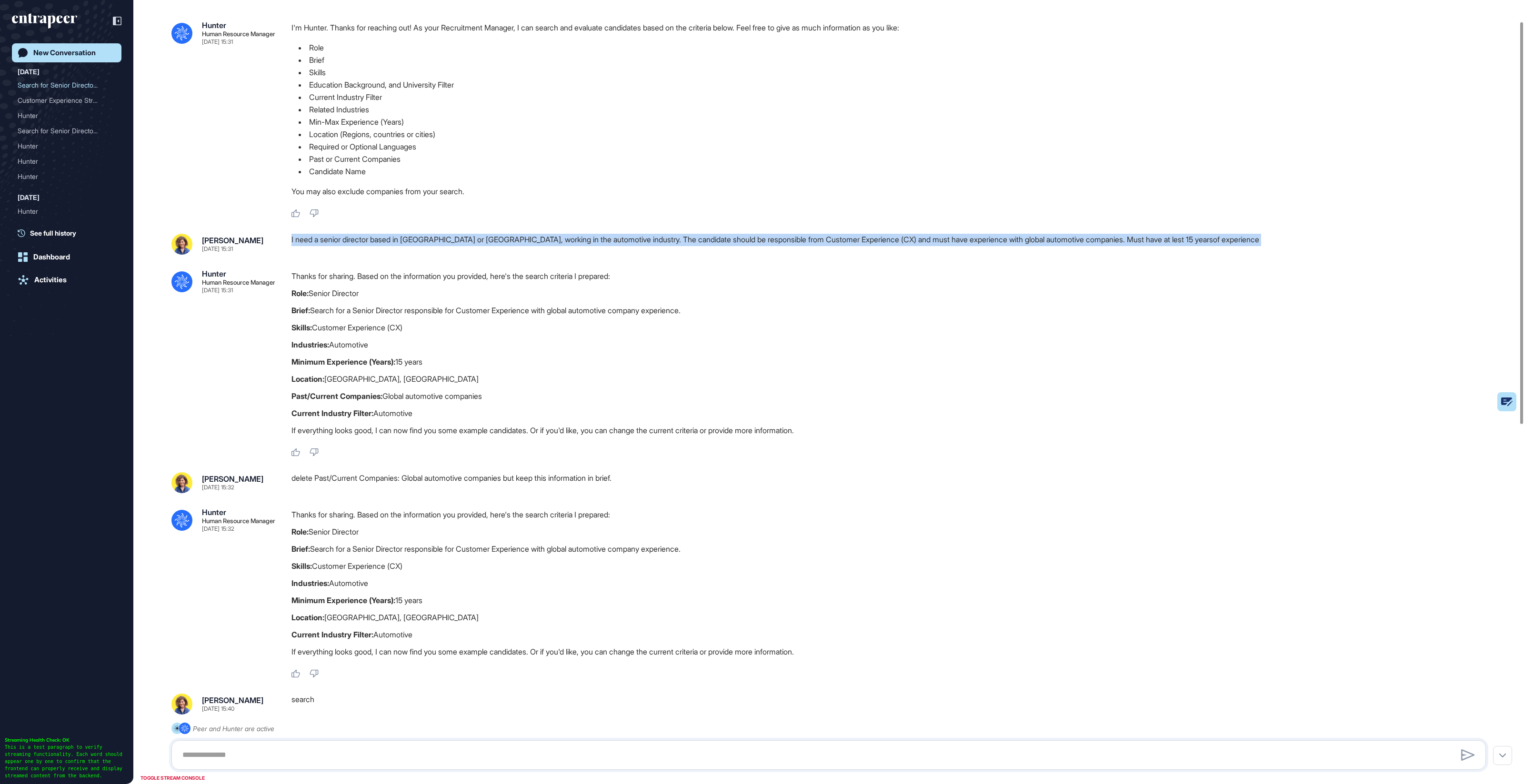
click at [371, 235] on div "I need a senior director based in Dubai or Türkiye, working in the automotive i…" at bounding box center [893, 244] width 1202 height 21
copy div "I need a senior director based in Dubai or Türkiye, working in the automotive i…"
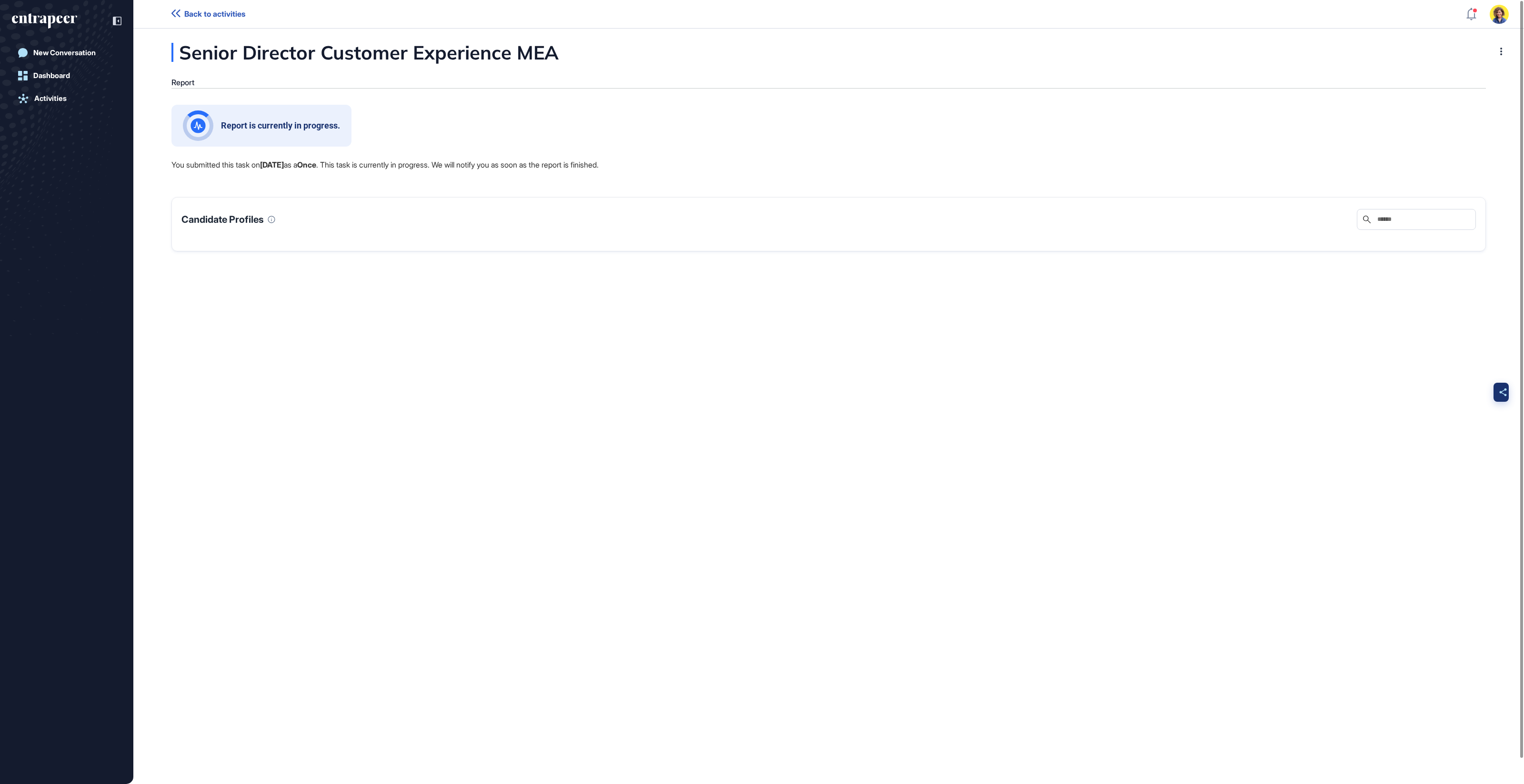
click at [1496, 391] on div at bounding box center [1503, 392] width 19 height 19
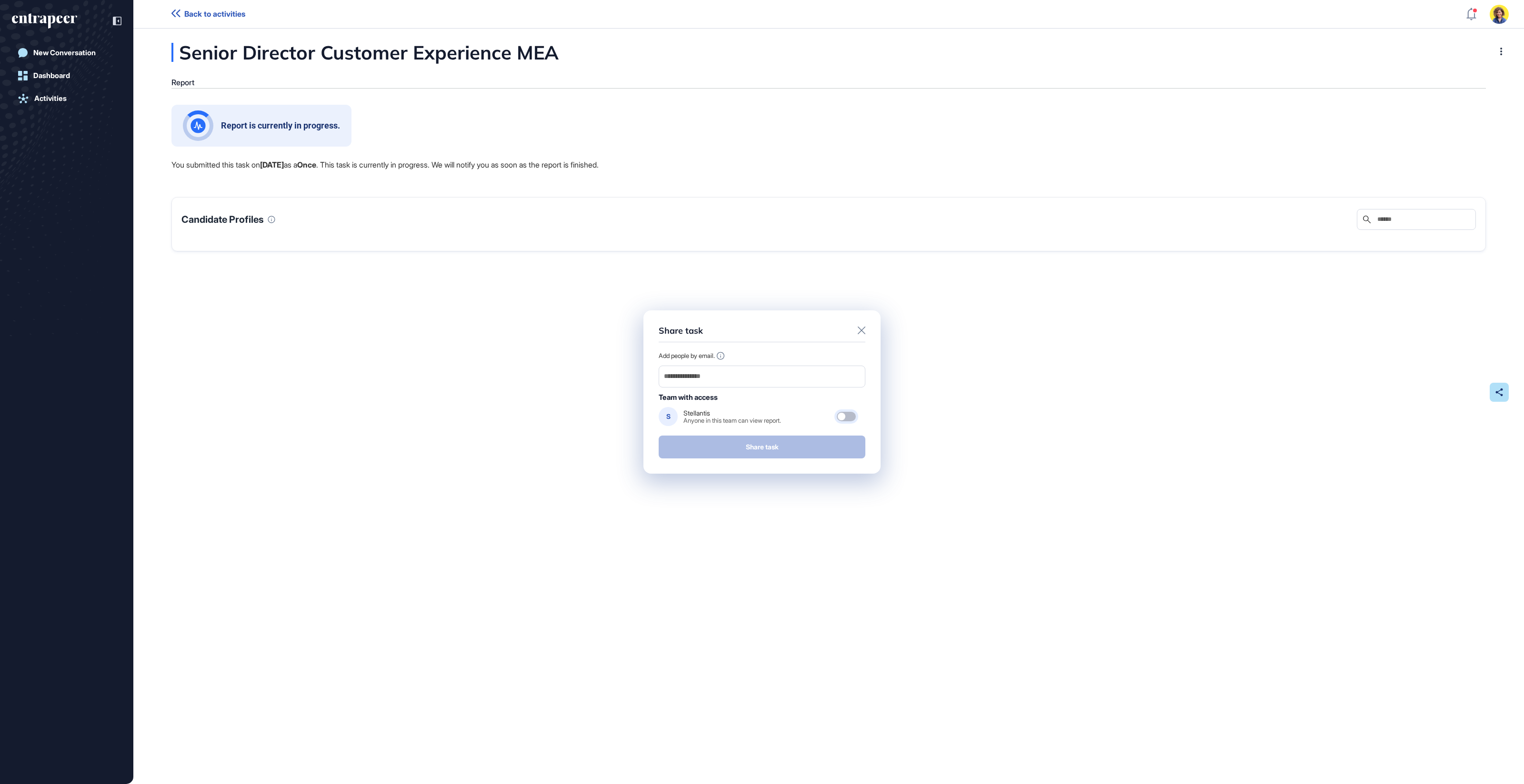
click at [850, 415] on div at bounding box center [846, 416] width 19 height 9
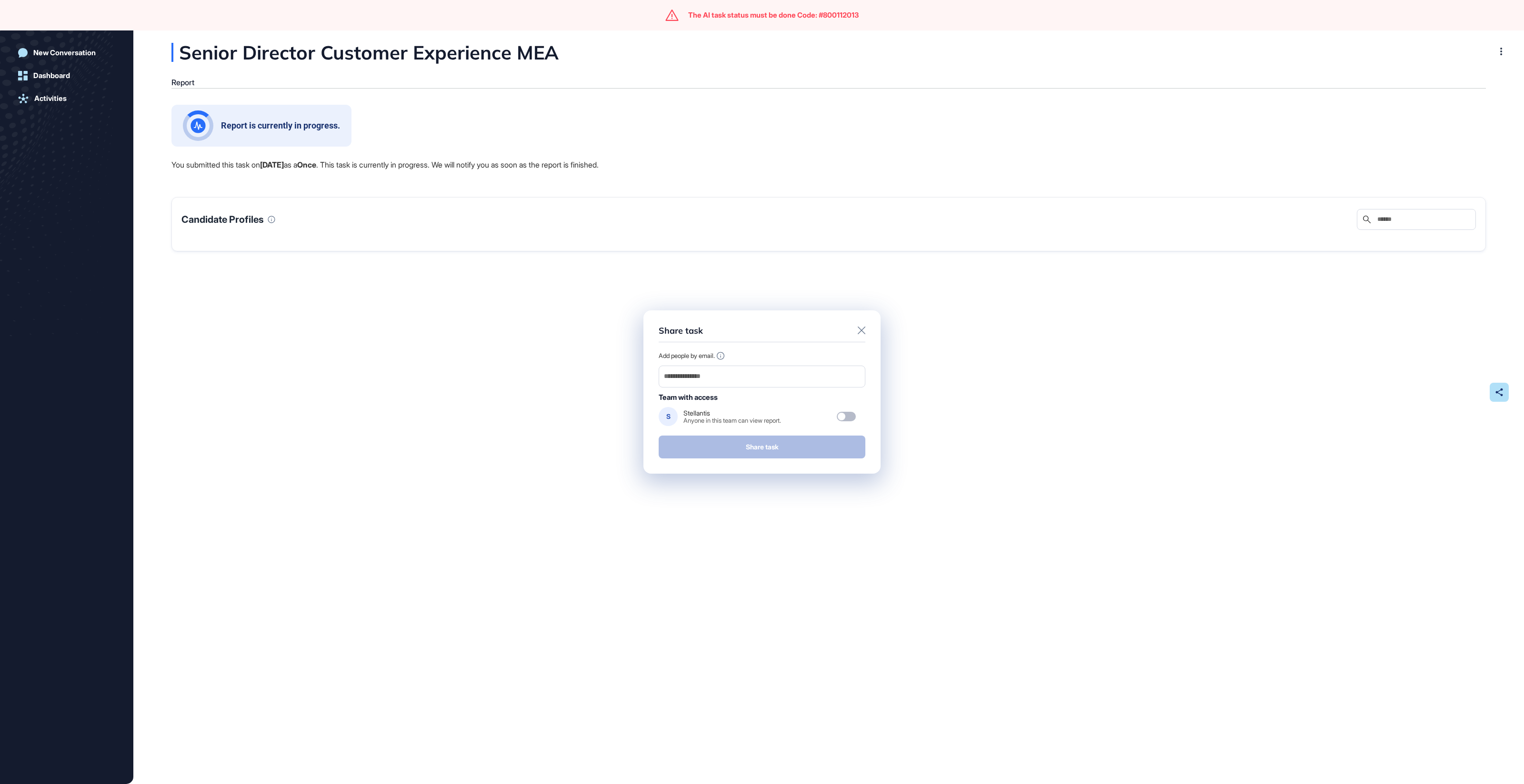
click at [863, 330] on icon at bounding box center [861, 330] width 8 height 8
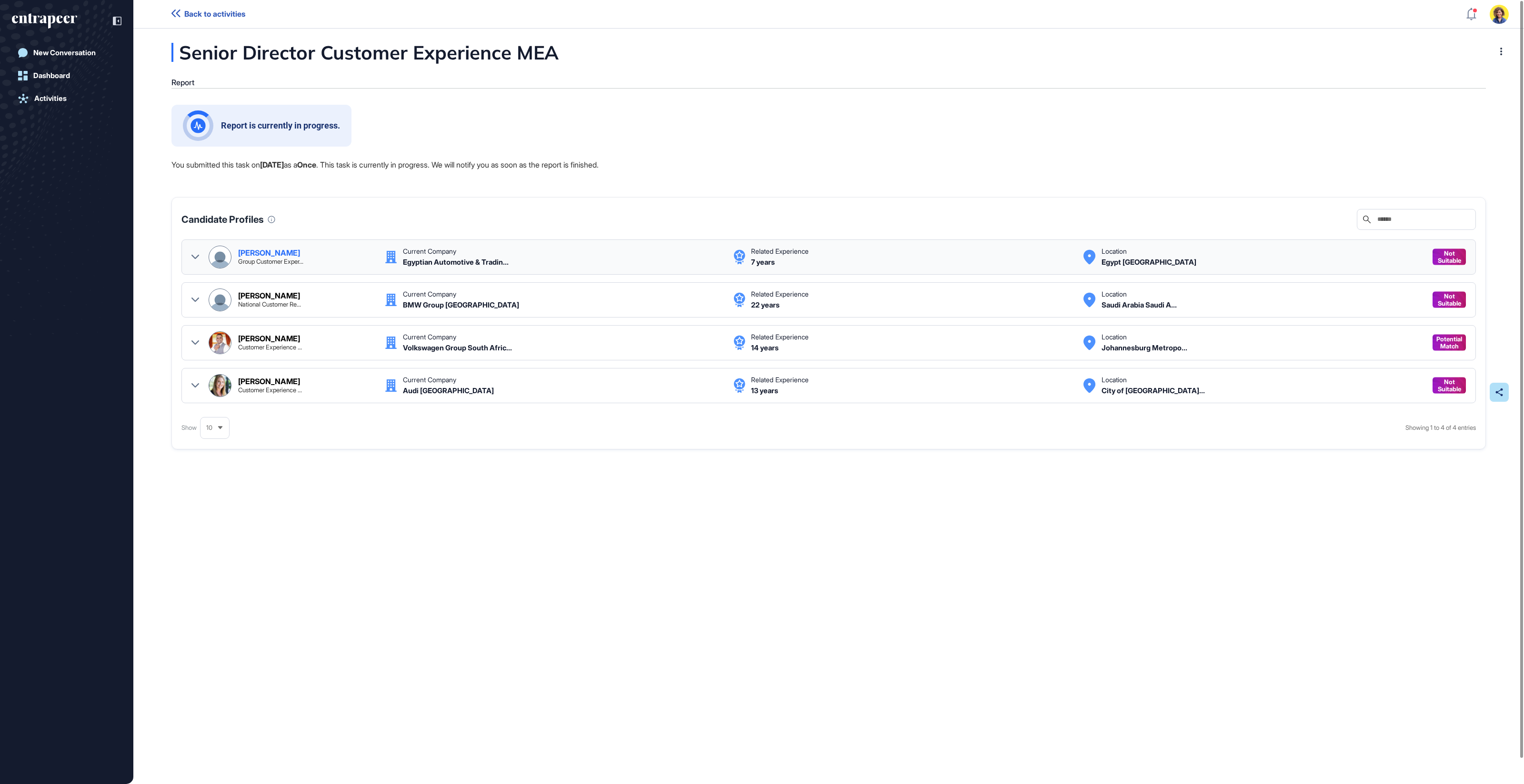
click at [196, 257] on icon at bounding box center [195, 257] width 8 height 4
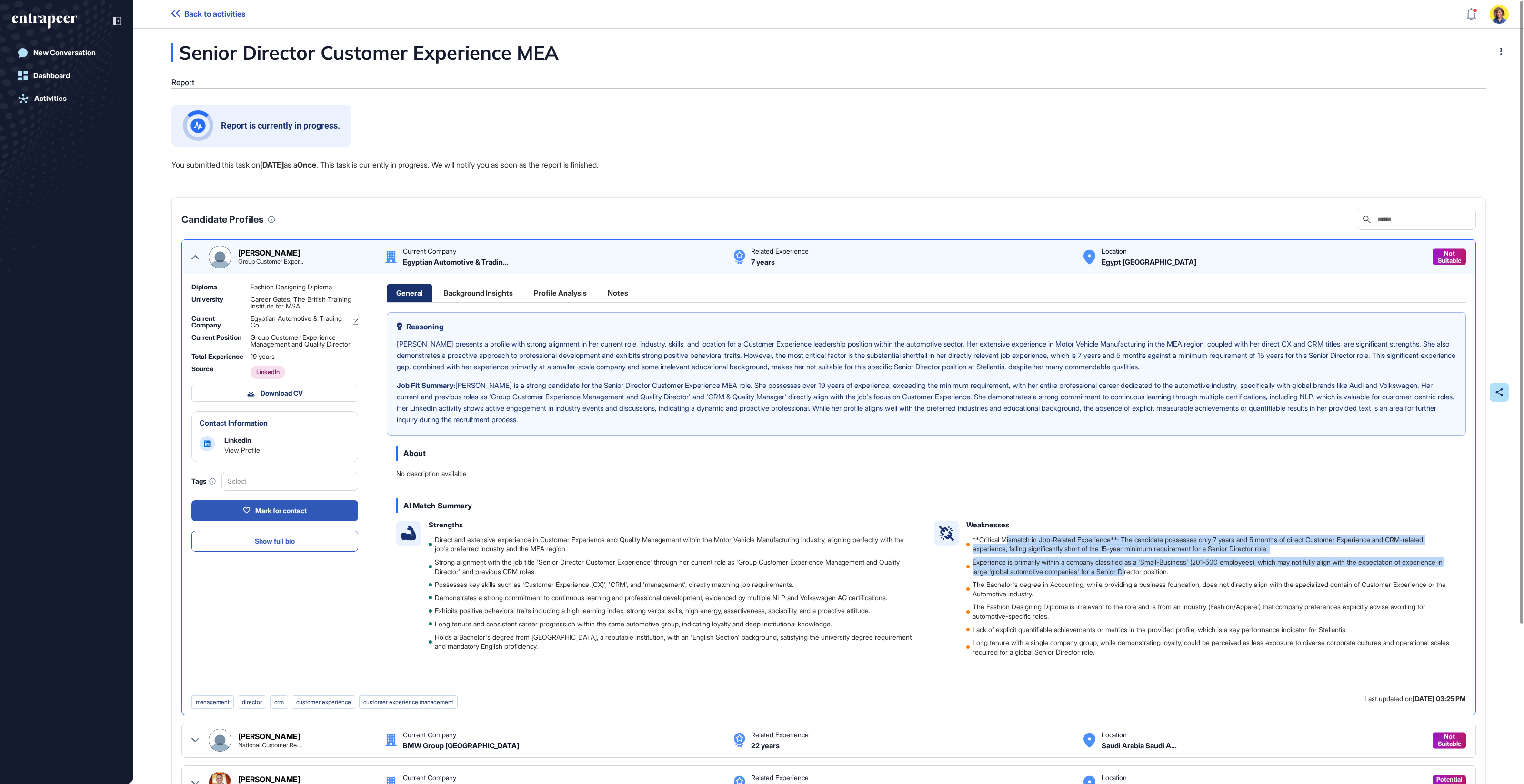
drag, startPoint x: 1132, startPoint y: 546, endPoint x: 1176, endPoint y: 575, distance: 52.7
click at [1177, 574] on ul "**Critical Mismatch in Job-Related Experience**: The candidate possesses only 7…" at bounding box center [1211, 596] width 490 height 122
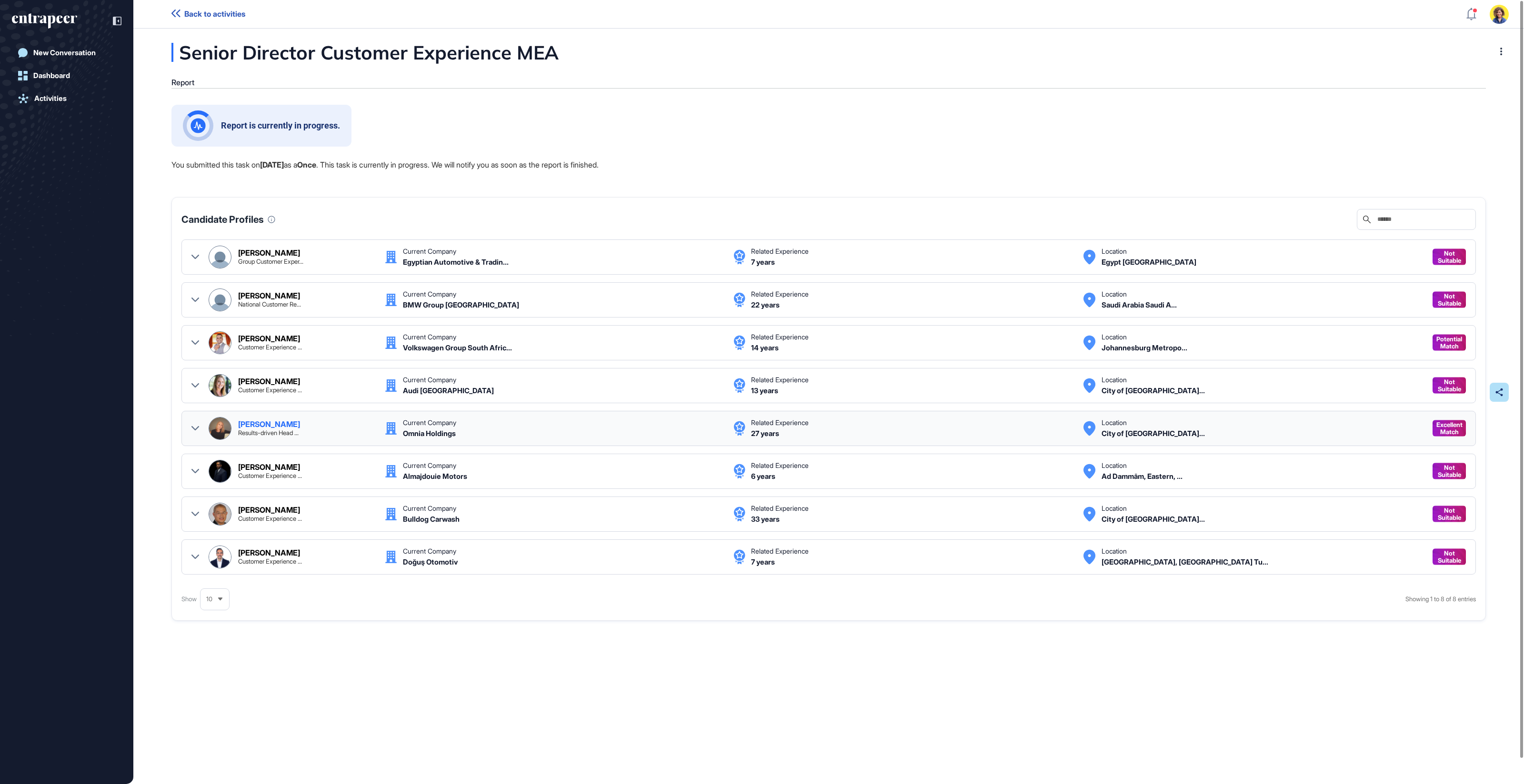
click at [194, 426] on icon at bounding box center [195, 428] width 8 height 8
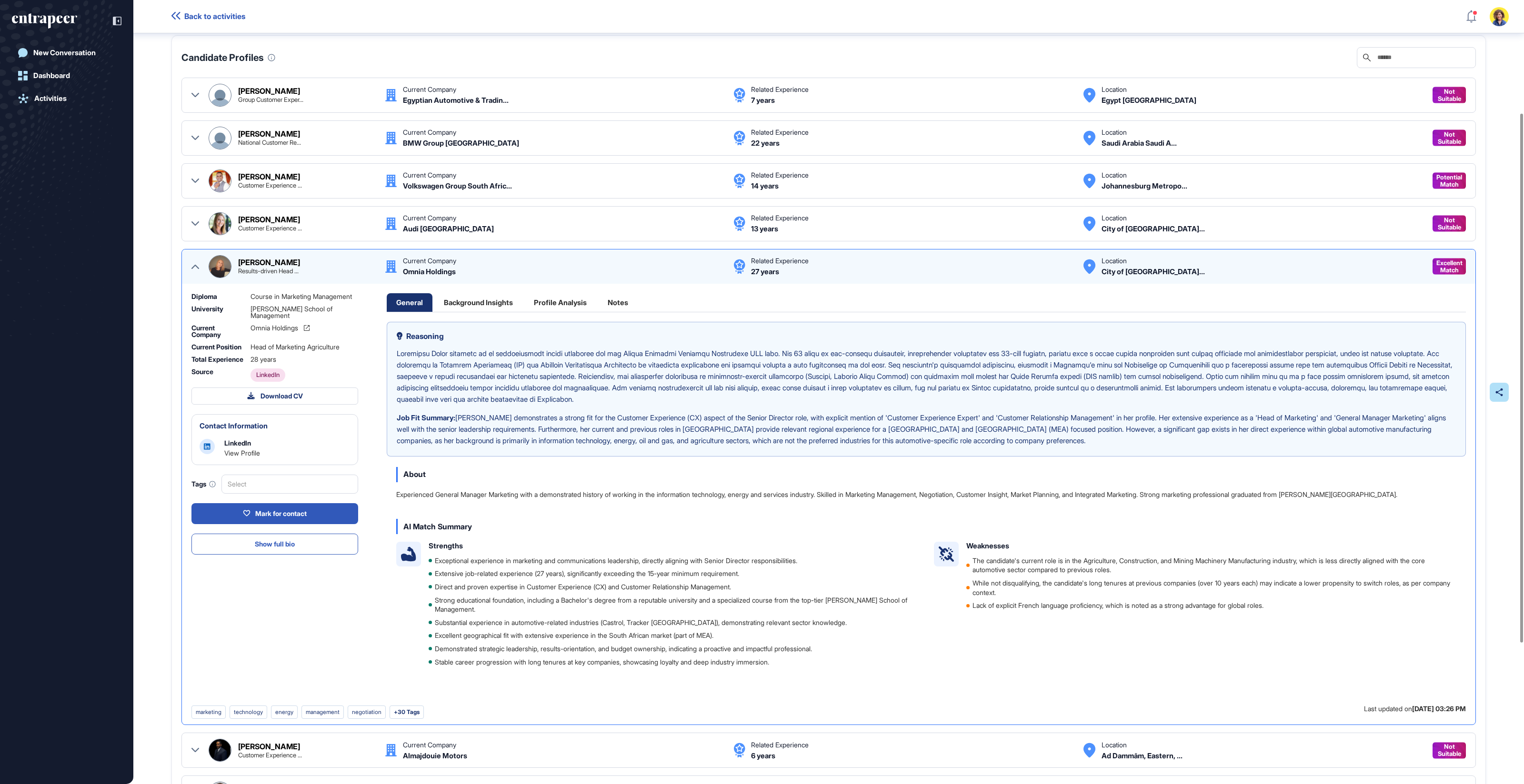
scroll to position [167, 0]
click at [485, 302] on div "Background Insights" at bounding box center [478, 302] width 88 height 18
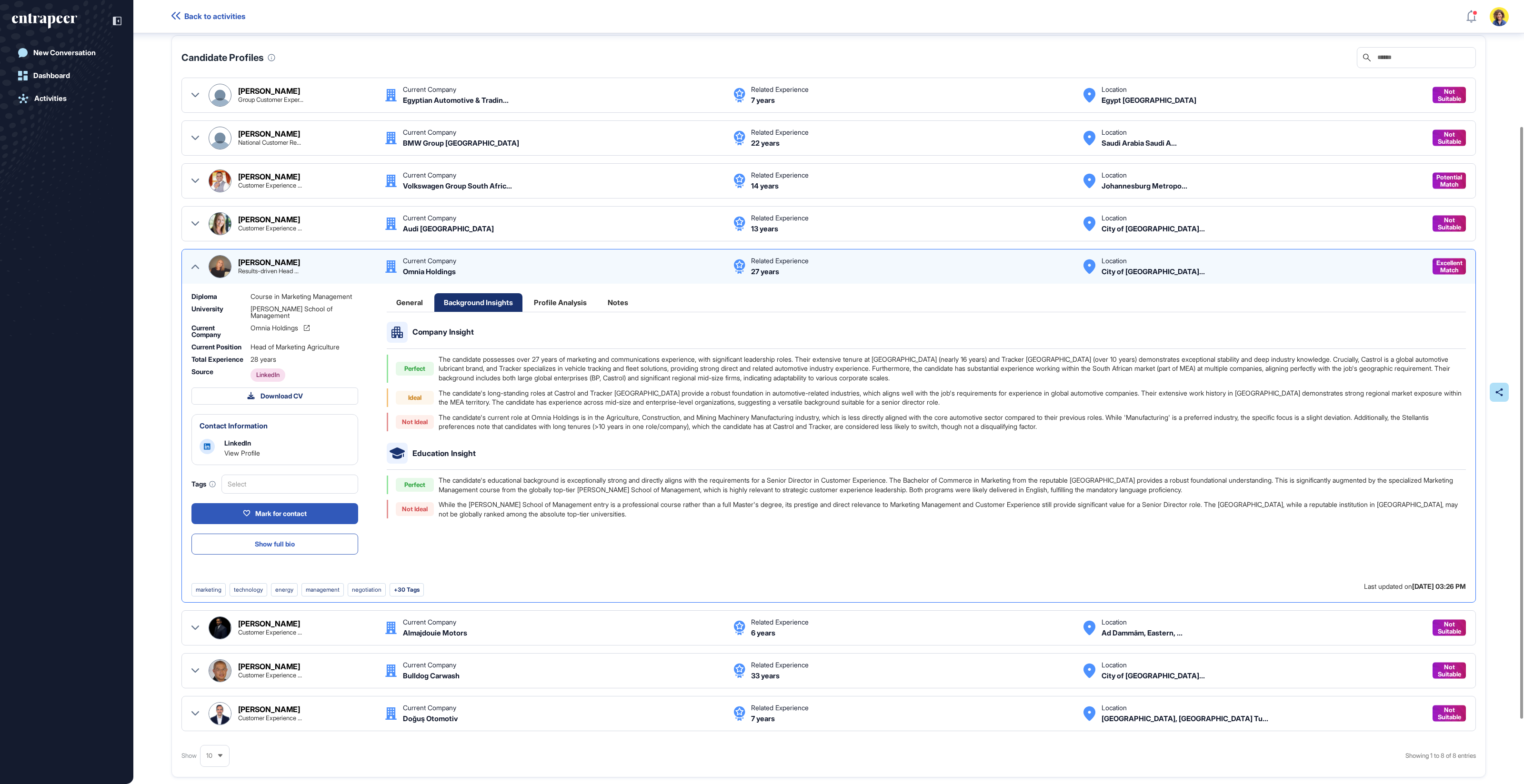
click at [192, 265] on icon at bounding box center [195, 267] width 8 height 4
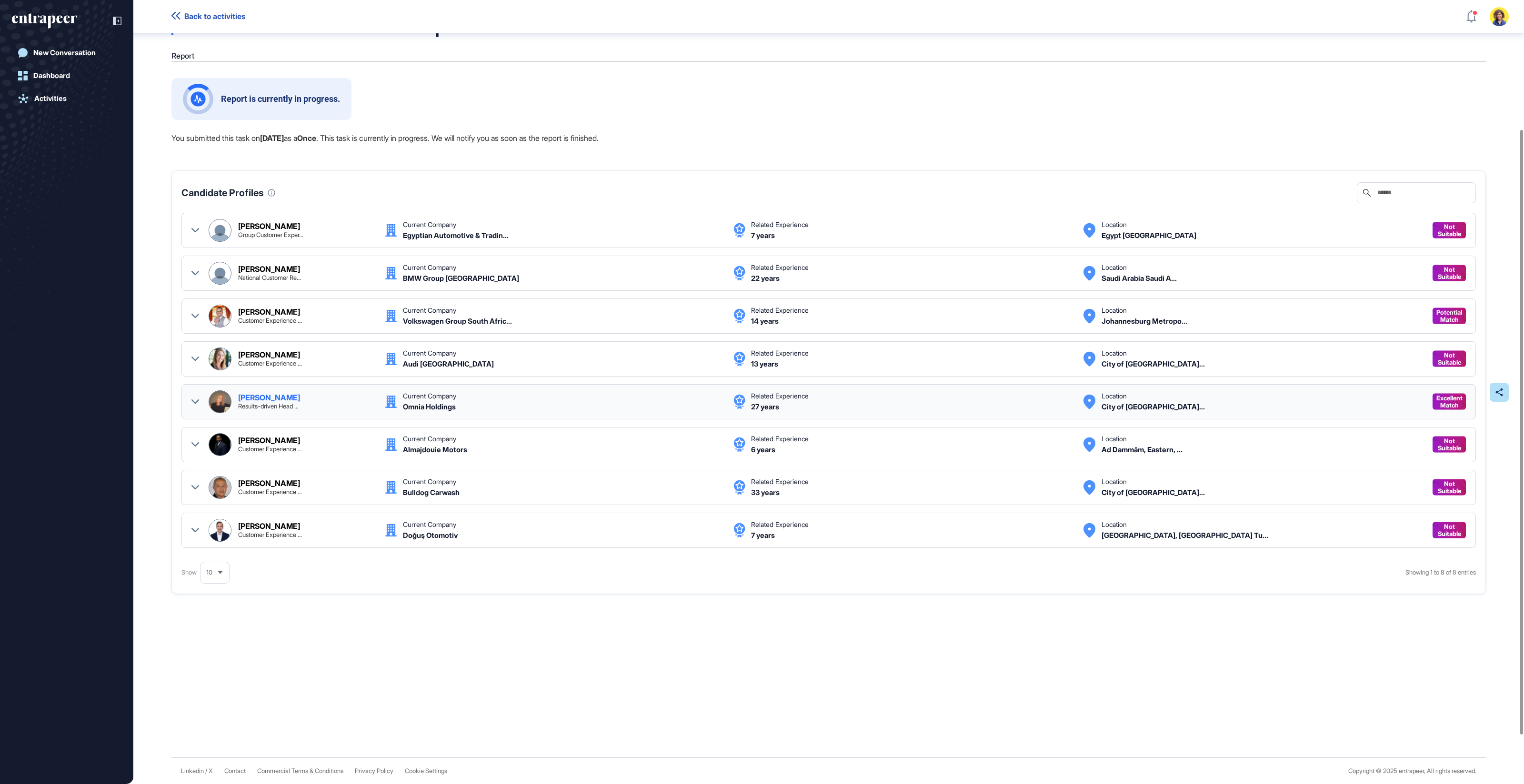
scroll to position [31, 0]
click at [192, 314] on icon at bounding box center [195, 316] width 8 height 4
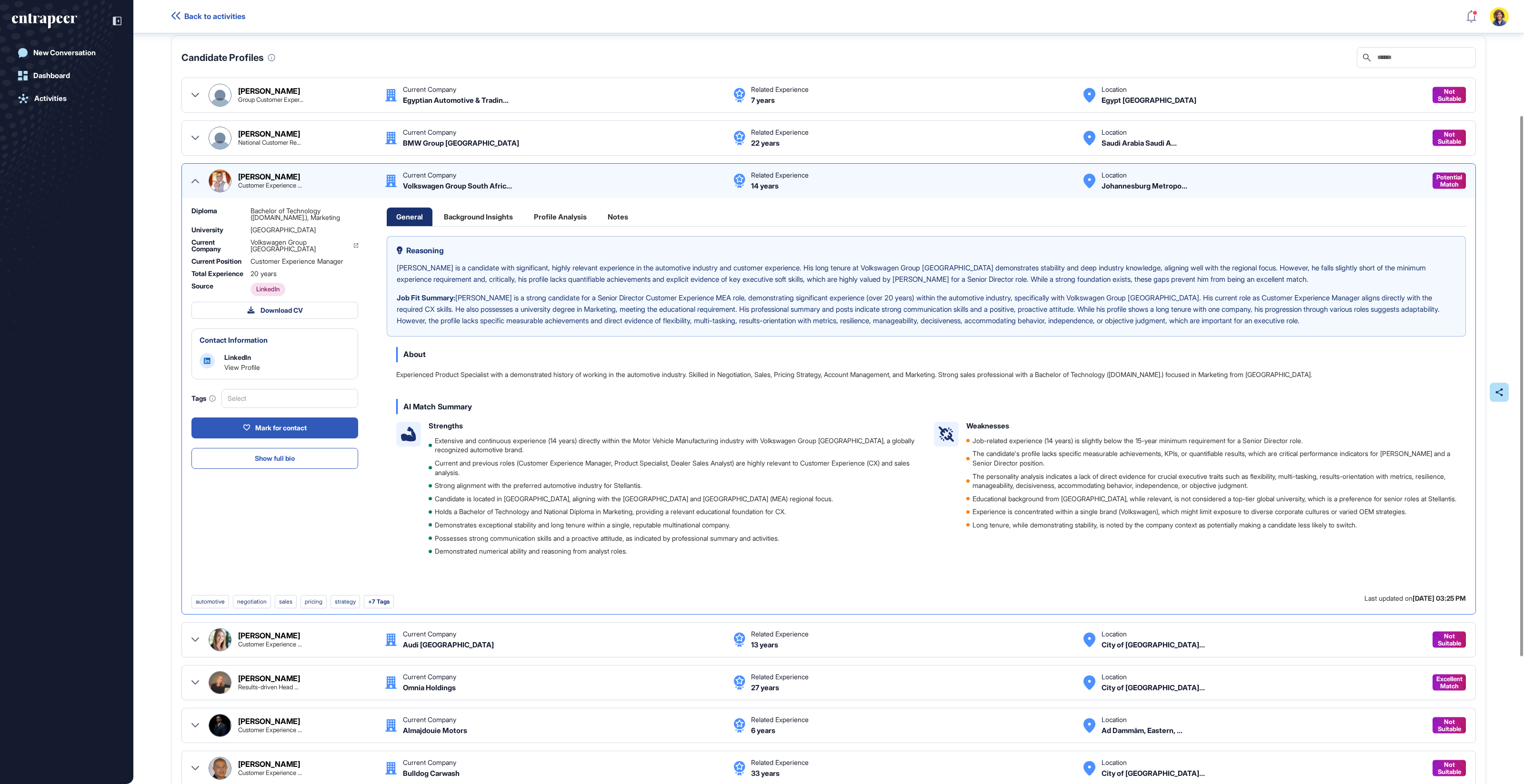
scroll to position [0, 0]
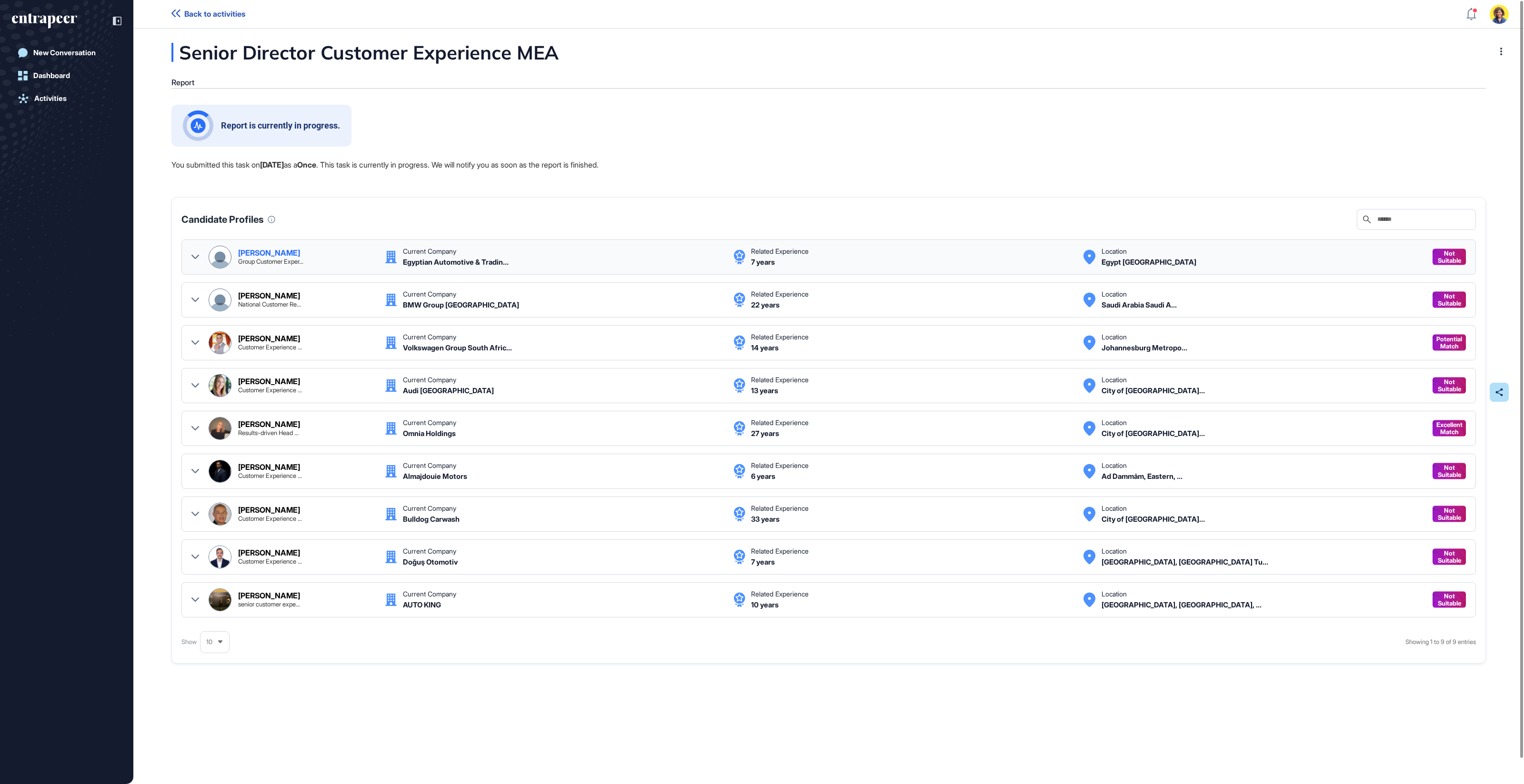
click at [197, 254] on icon at bounding box center [195, 257] width 8 height 8
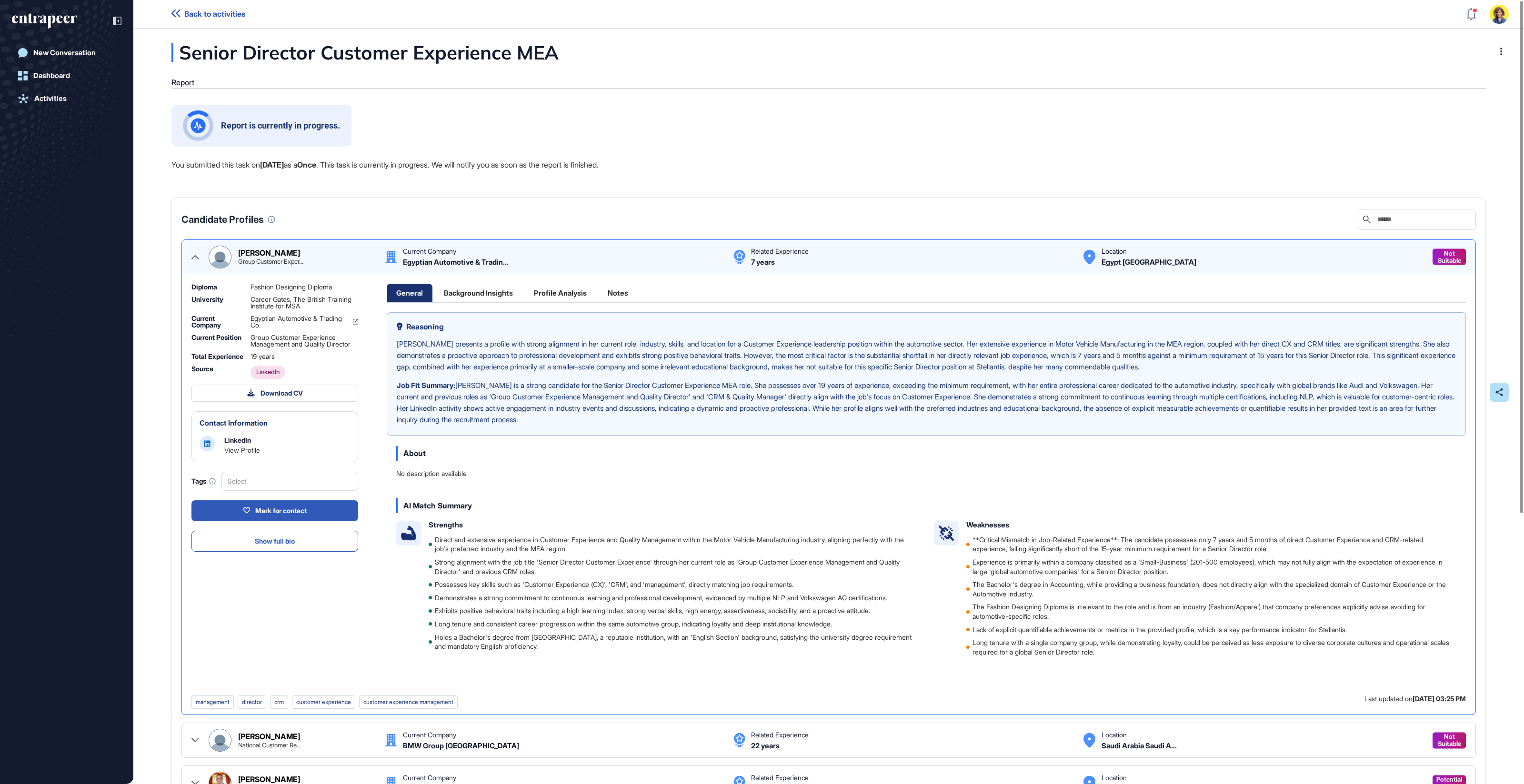
click at [197, 254] on icon at bounding box center [195, 257] width 8 height 8
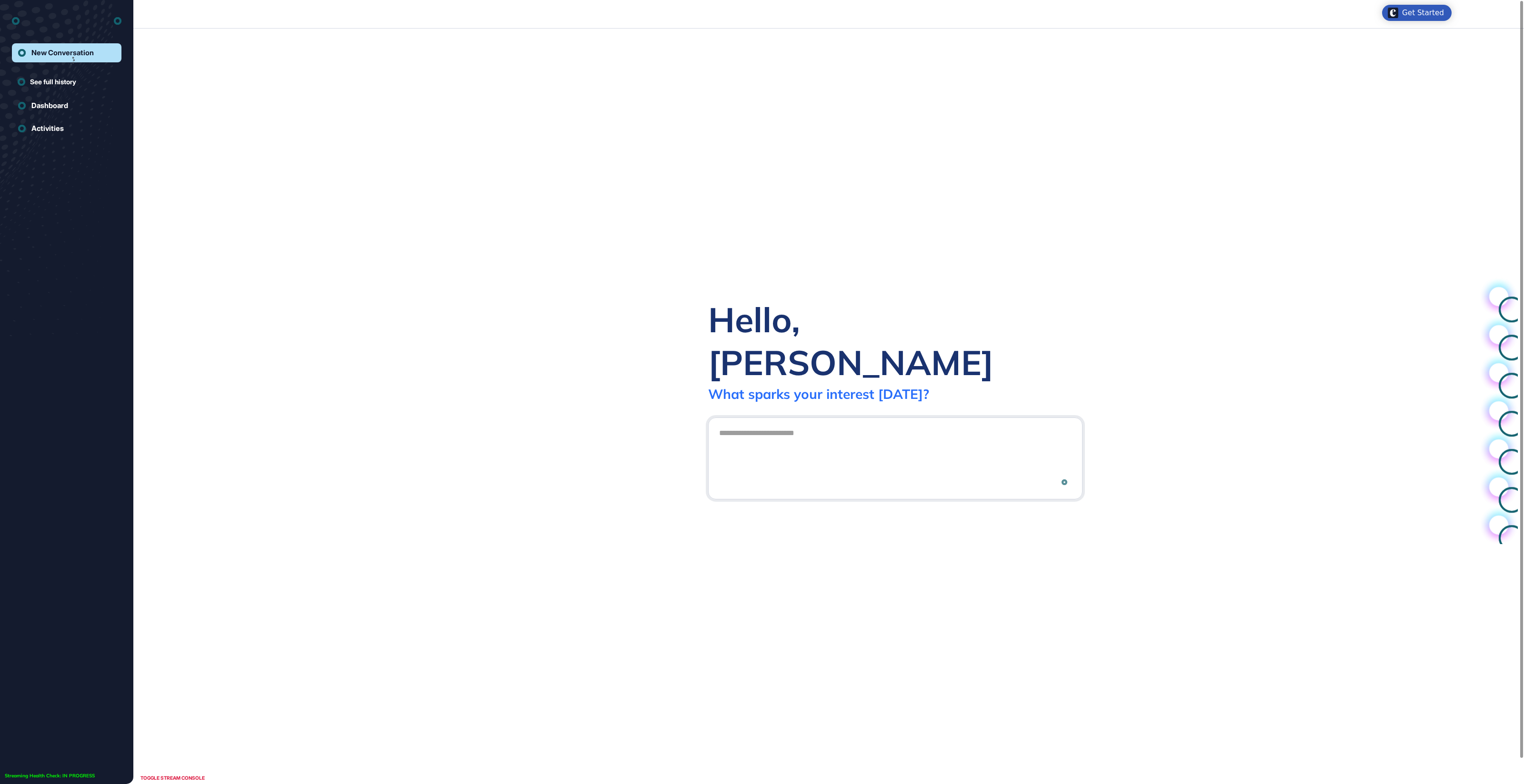
scroll to position [1, 1]
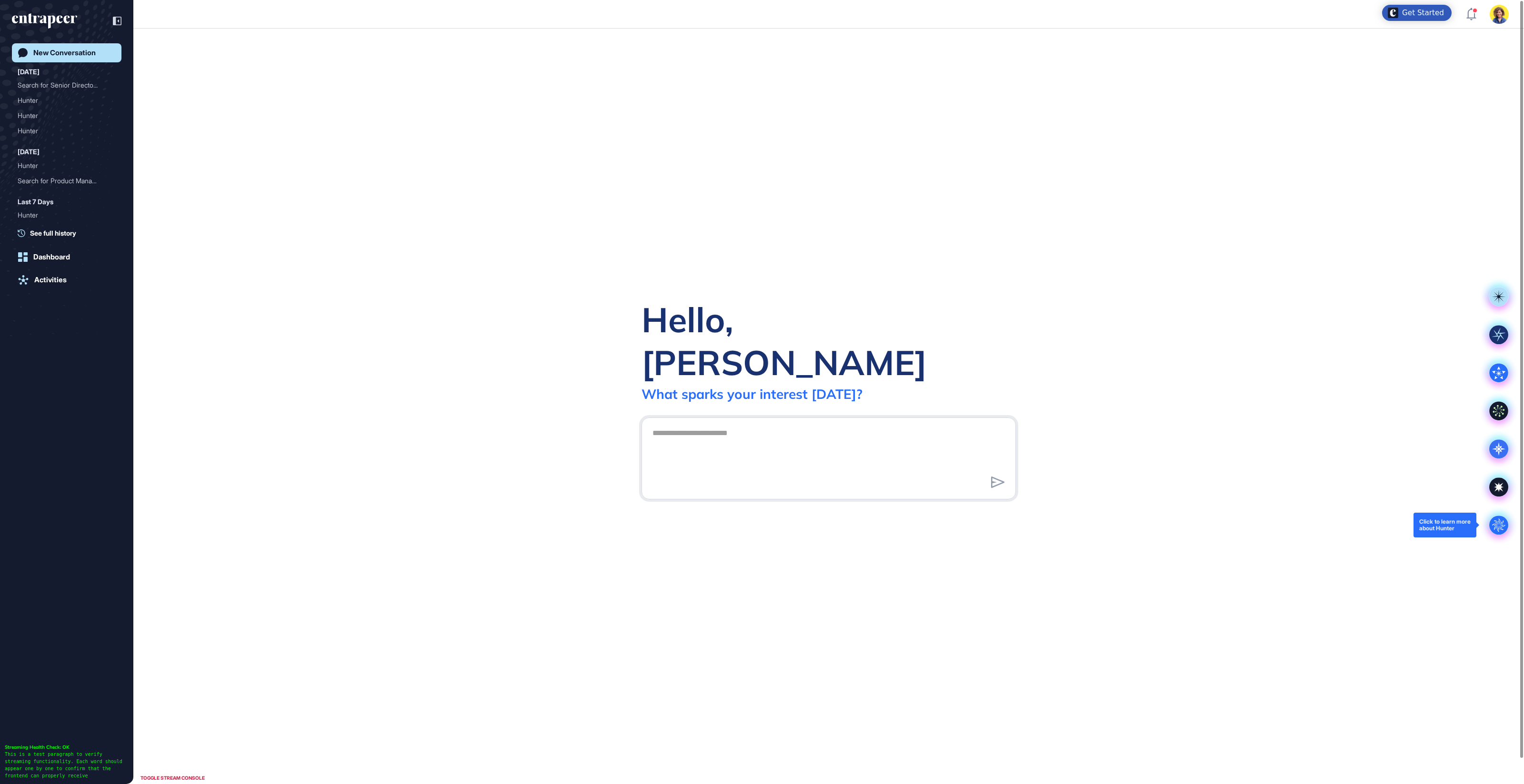
click at [1496, 524] on icon ".cls-2{fill:#fff}" at bounding box center [1499, 525] width 19 height 19
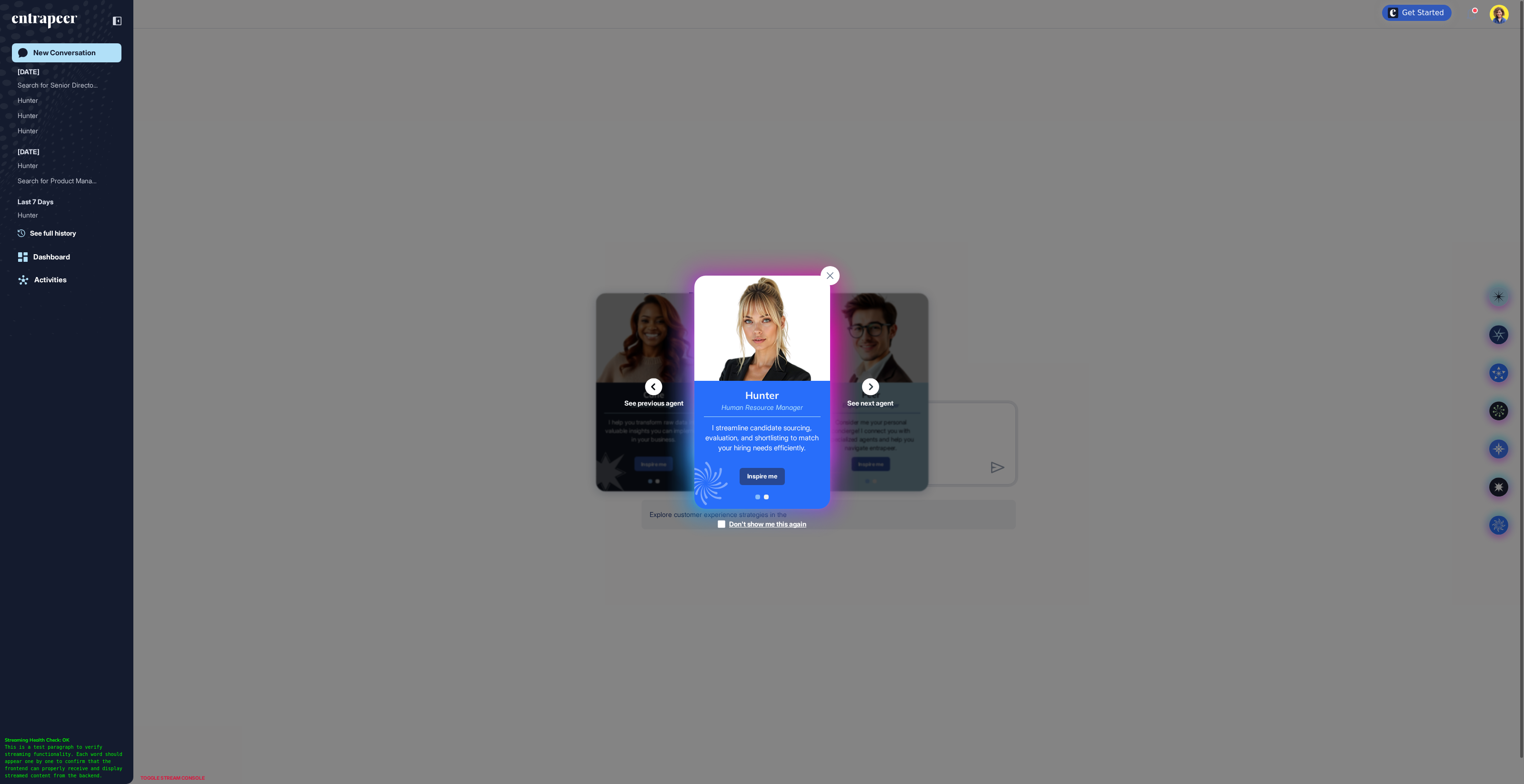
click at [776, 481] on div "Inspire me" at bounding box center [762, 476] width 45 height 17
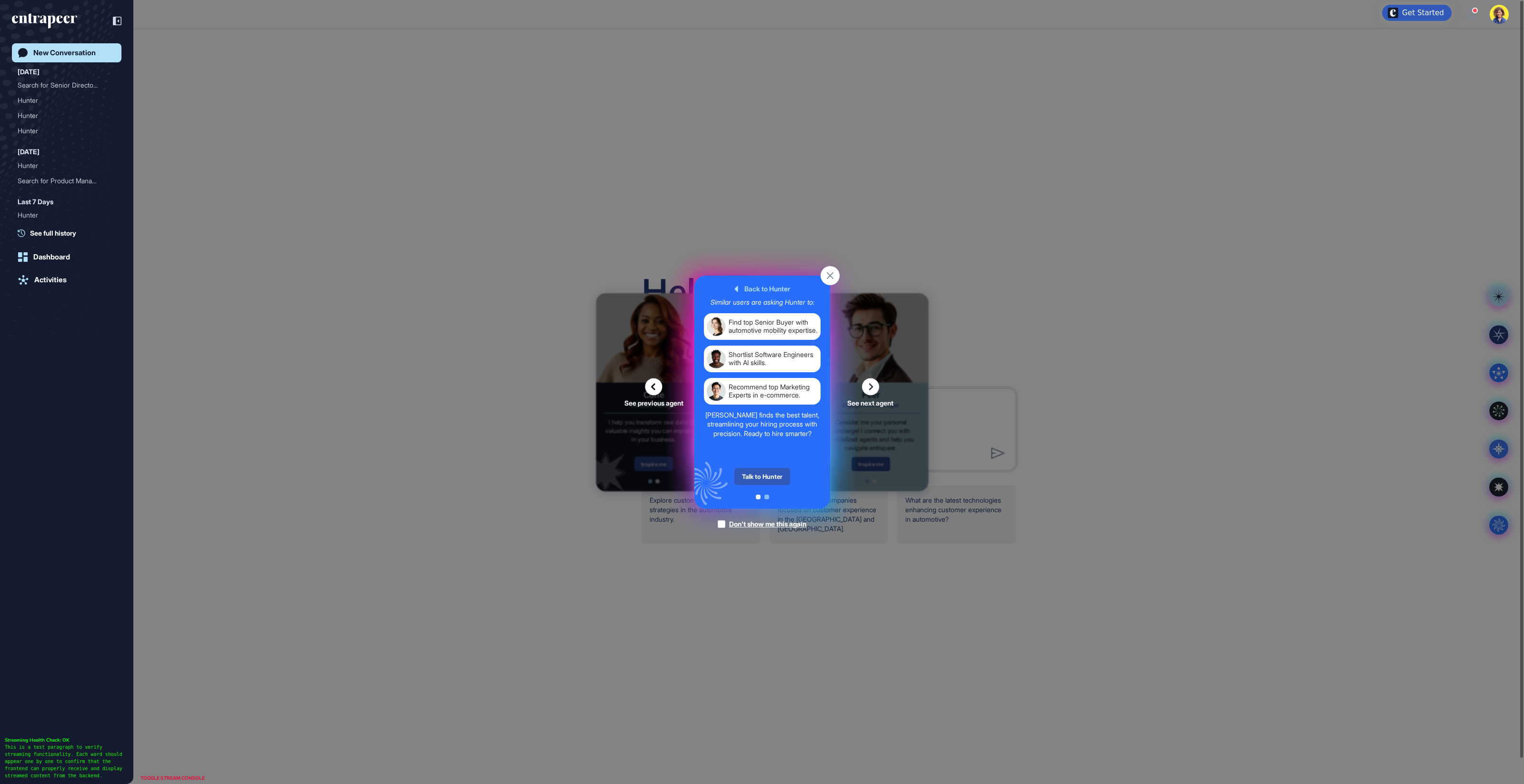
click at [776, 481] on div "Talk to Hunter" at bounding box center [762, 476] width 56 height 17
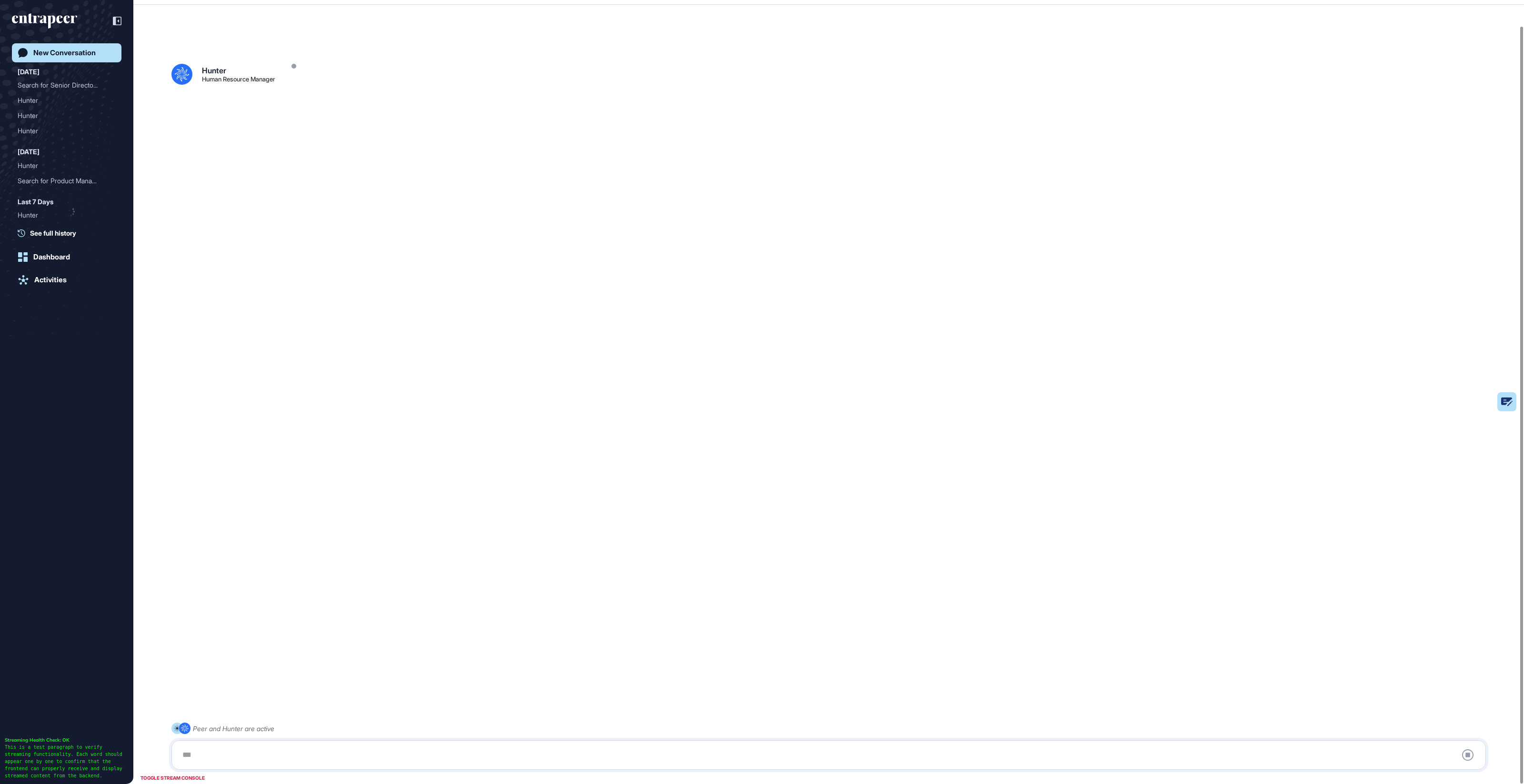
scroll to position [26, 0]
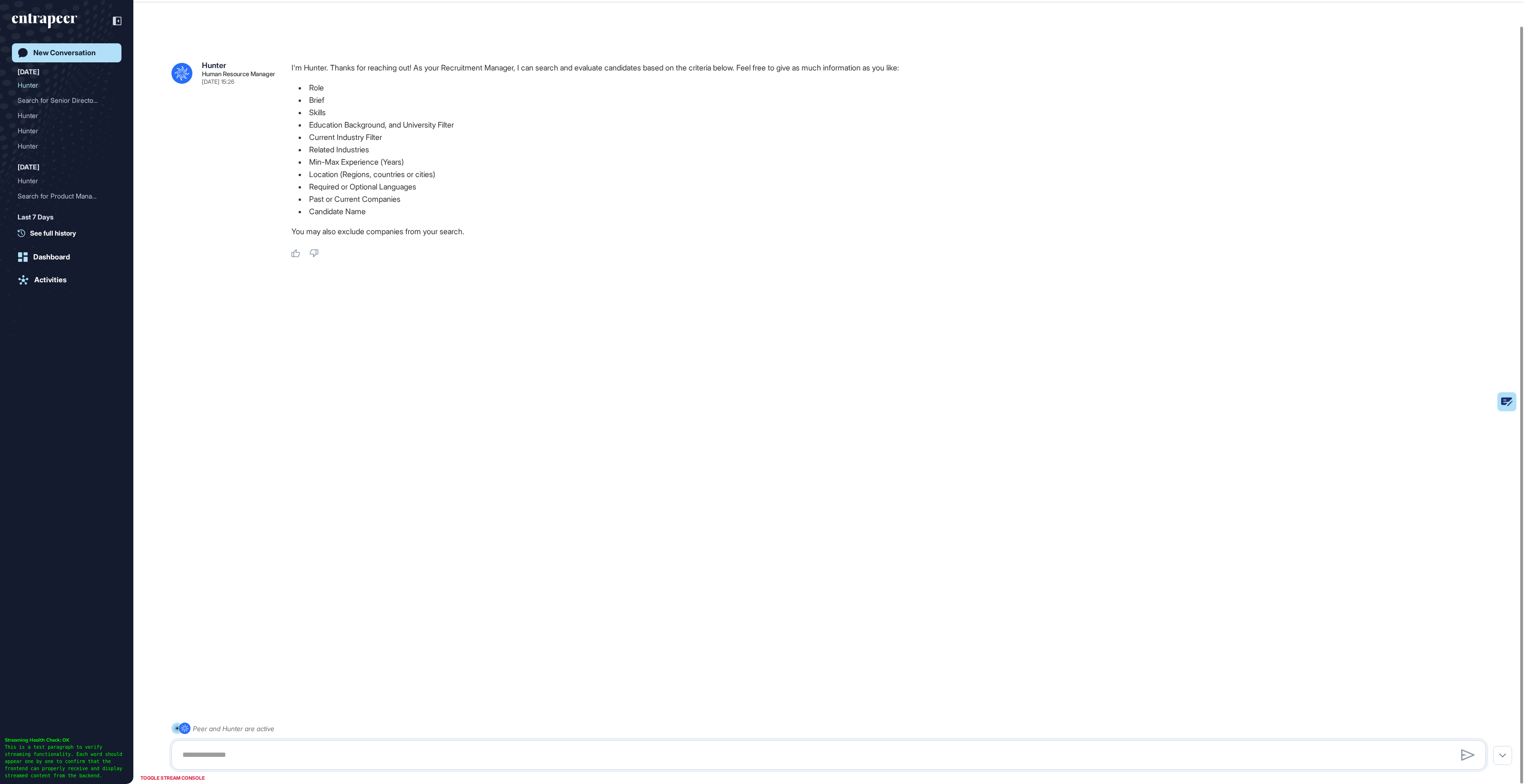
click at [98, 58] on link "New Conversation" at bounding box center [66, 53] width 109 height 19
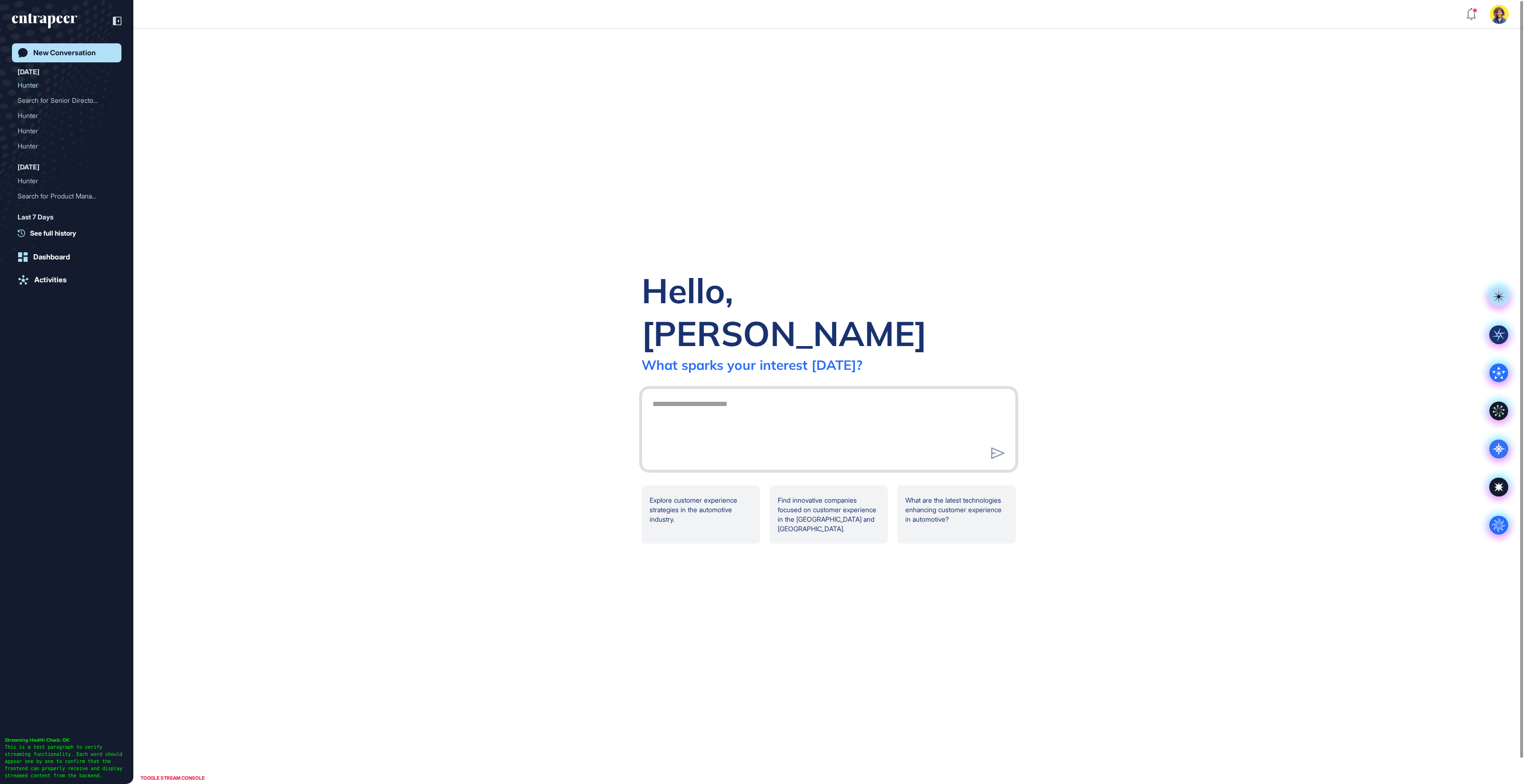
click at [868, 403] on textarea at bounding box center [828, 427] width 364 height 67
click at [716, 485] on div "Explore customer experience strategies in the automotive industry." at bounding box center [700, 514] width 118 height 58
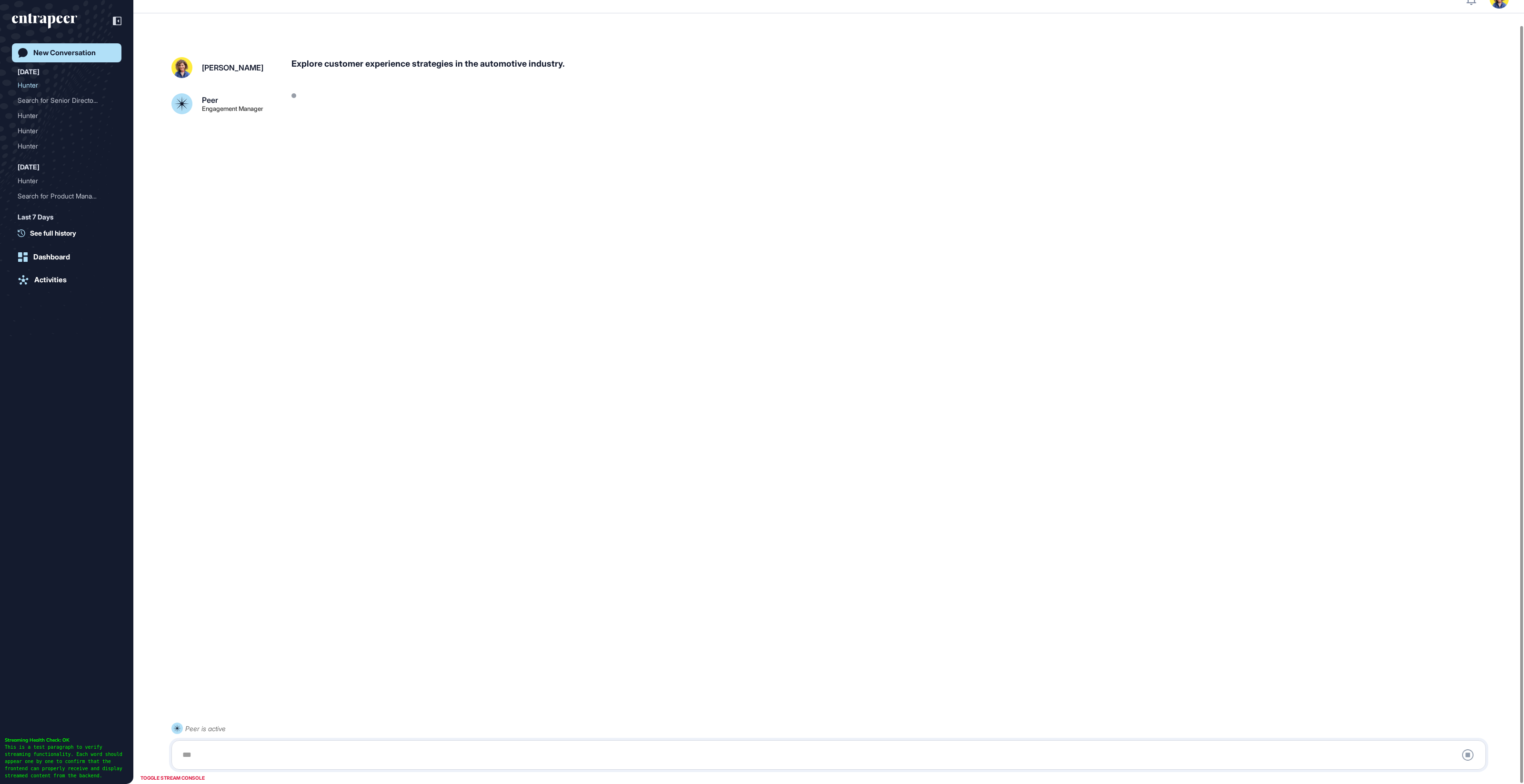
scroll to position [26, 0]
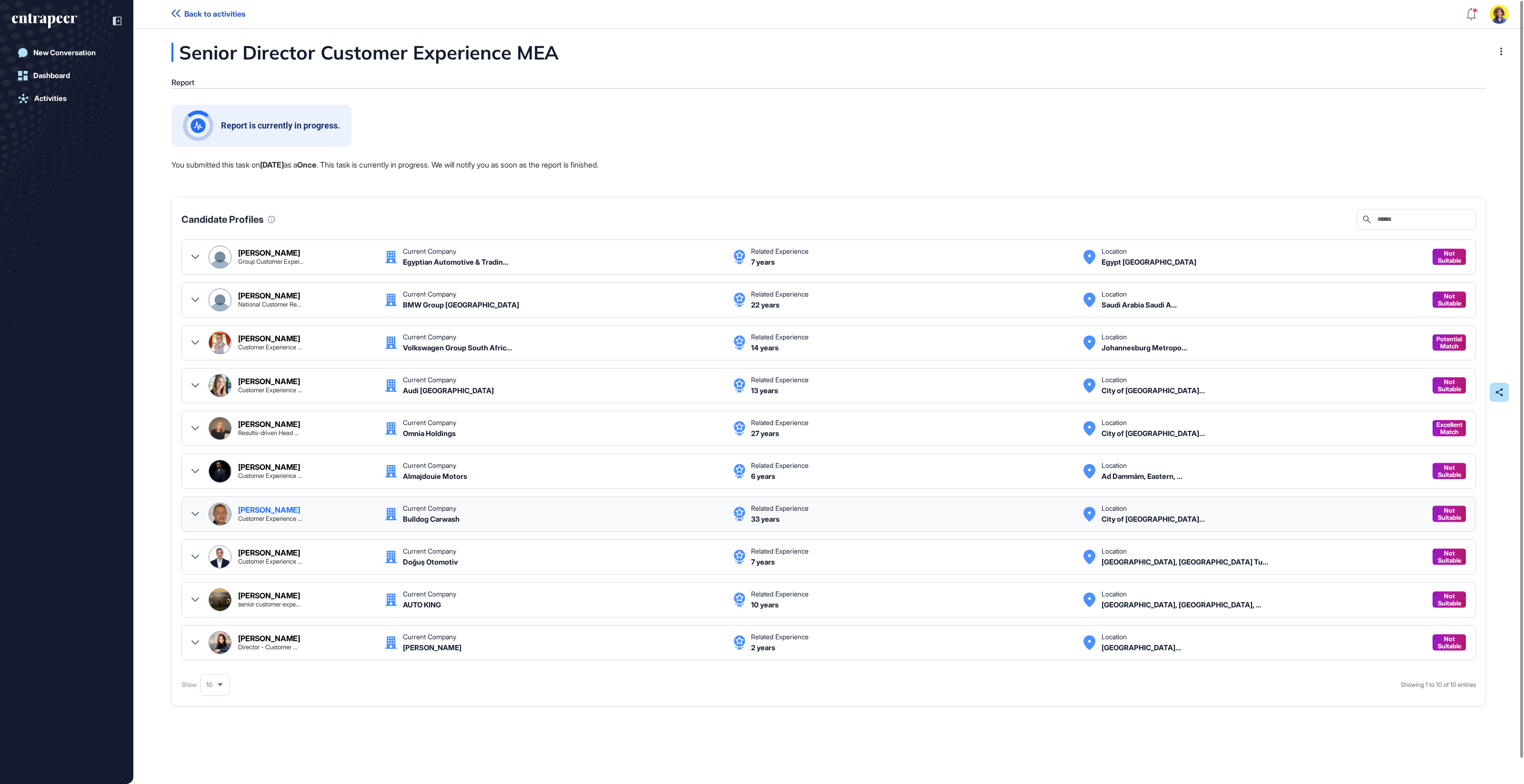
click at [198, 506] on div at bounding box center [195, 514] width 8 height 23
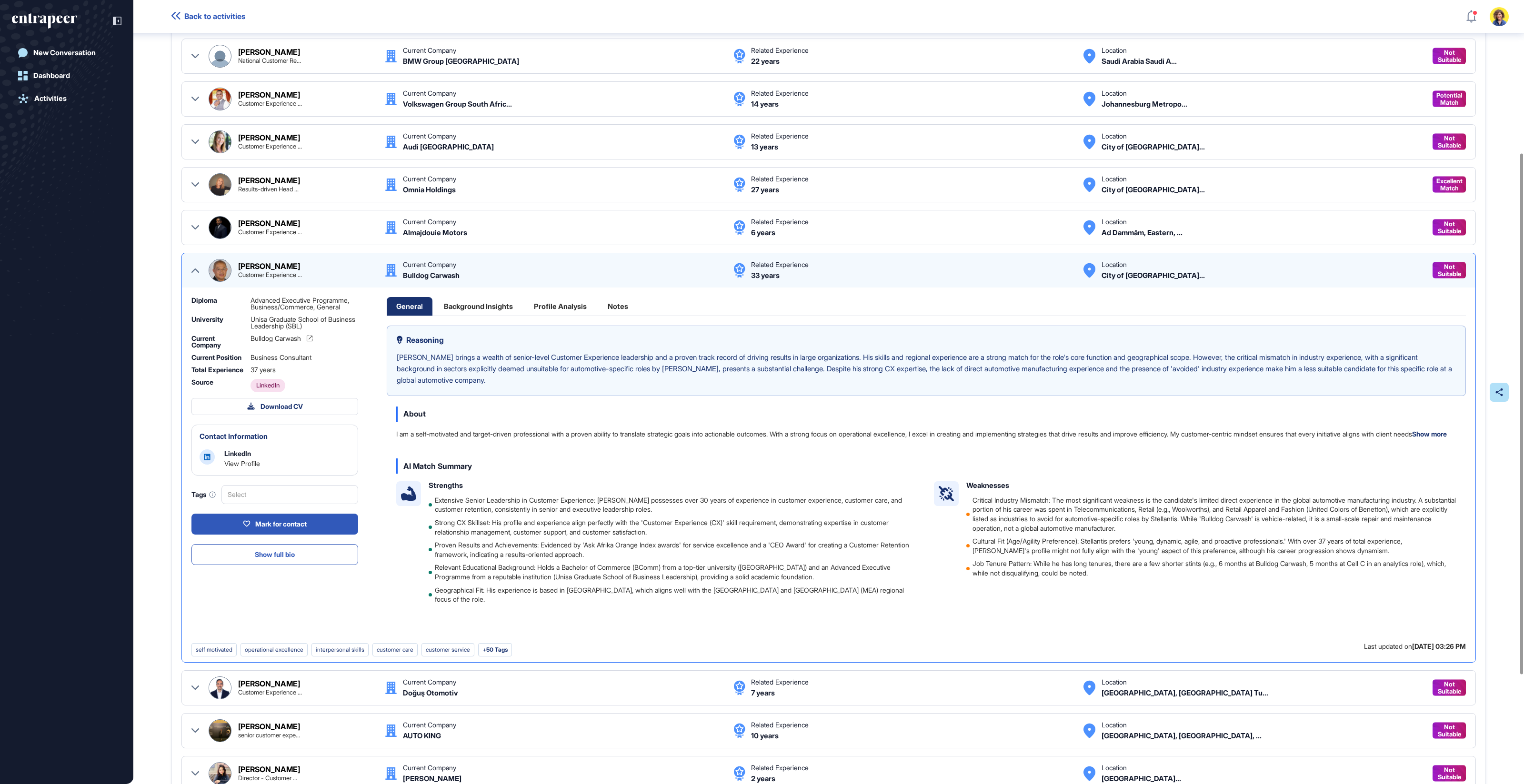
scroll to position [353, 0]
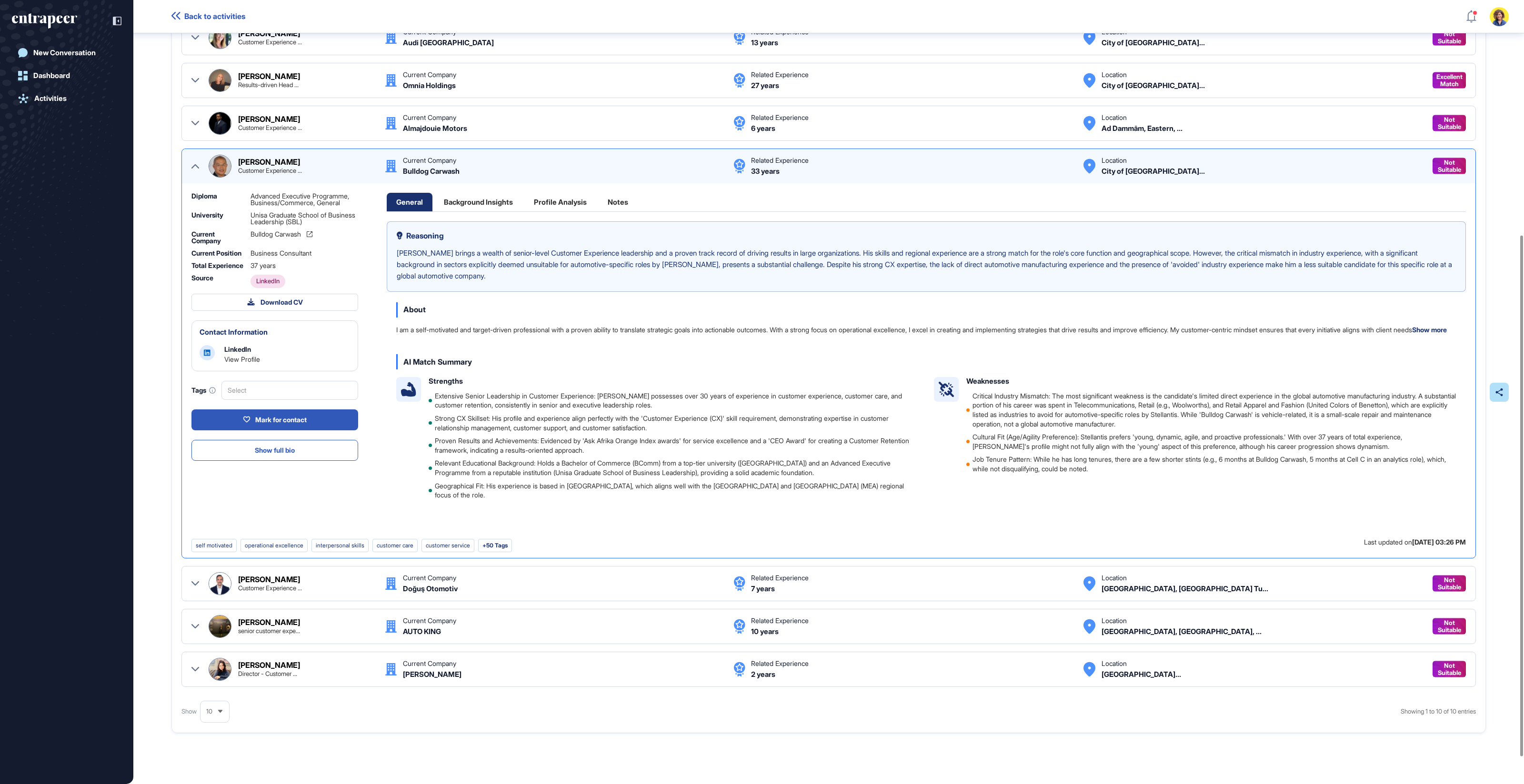
click at [477, 196] on div "Background Insights" at bounding box center [478, 202] width 88 height 18
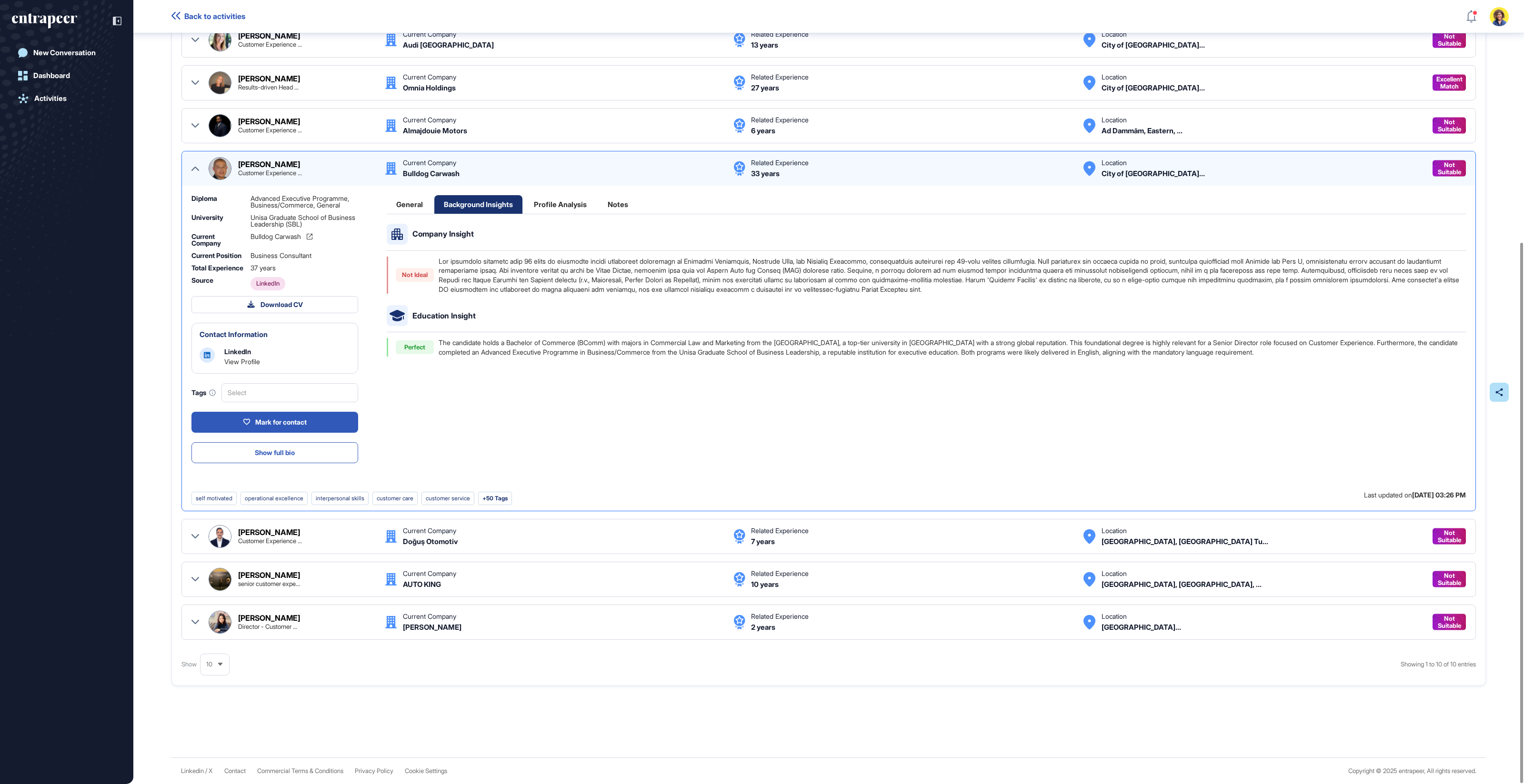
click at [566, 197] on div "Profile Analysis" at bounding box center [560, 204] width 72 height 18
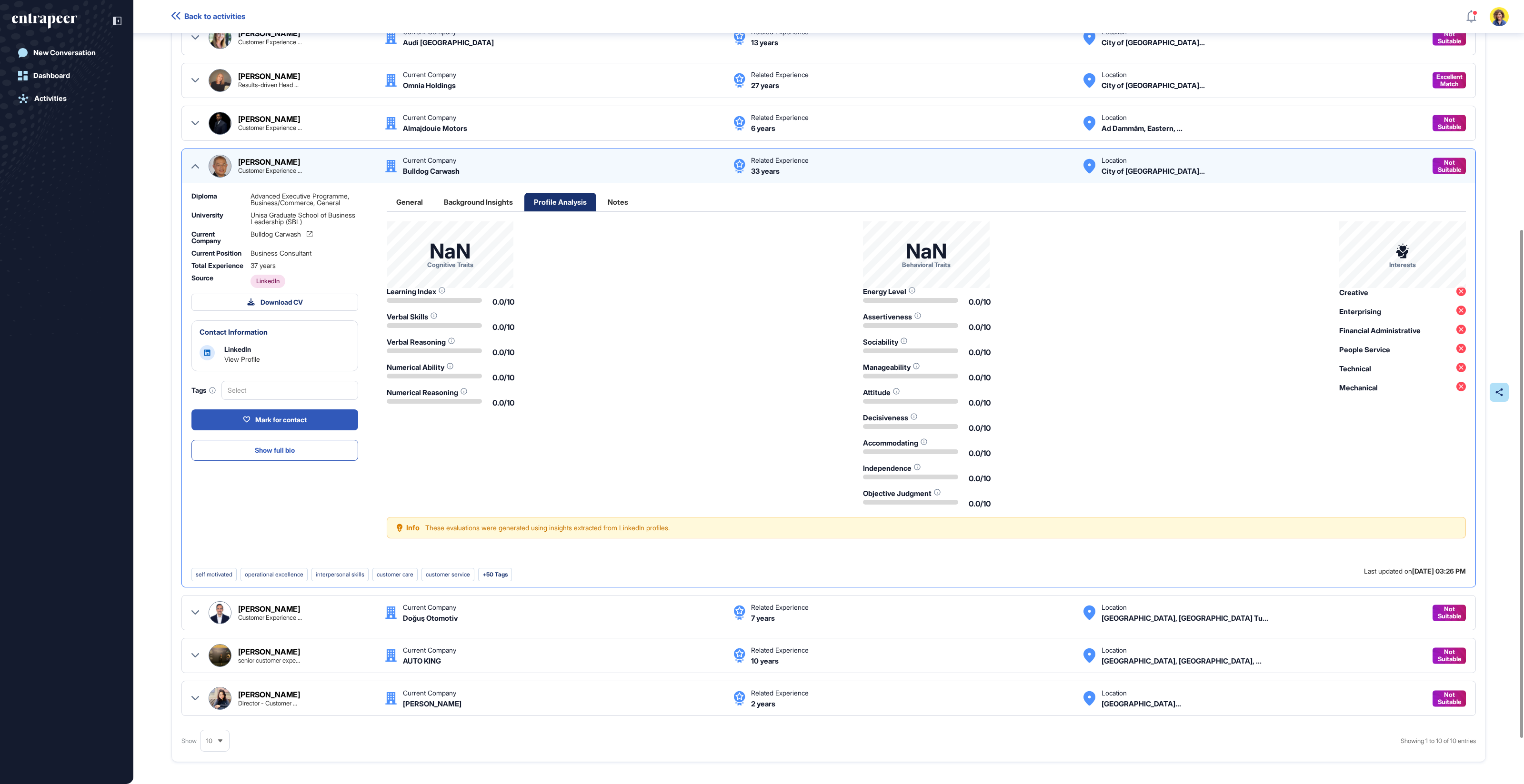
click at [196, 164] on icon at bounding box center [195, 166] width 8 height 8
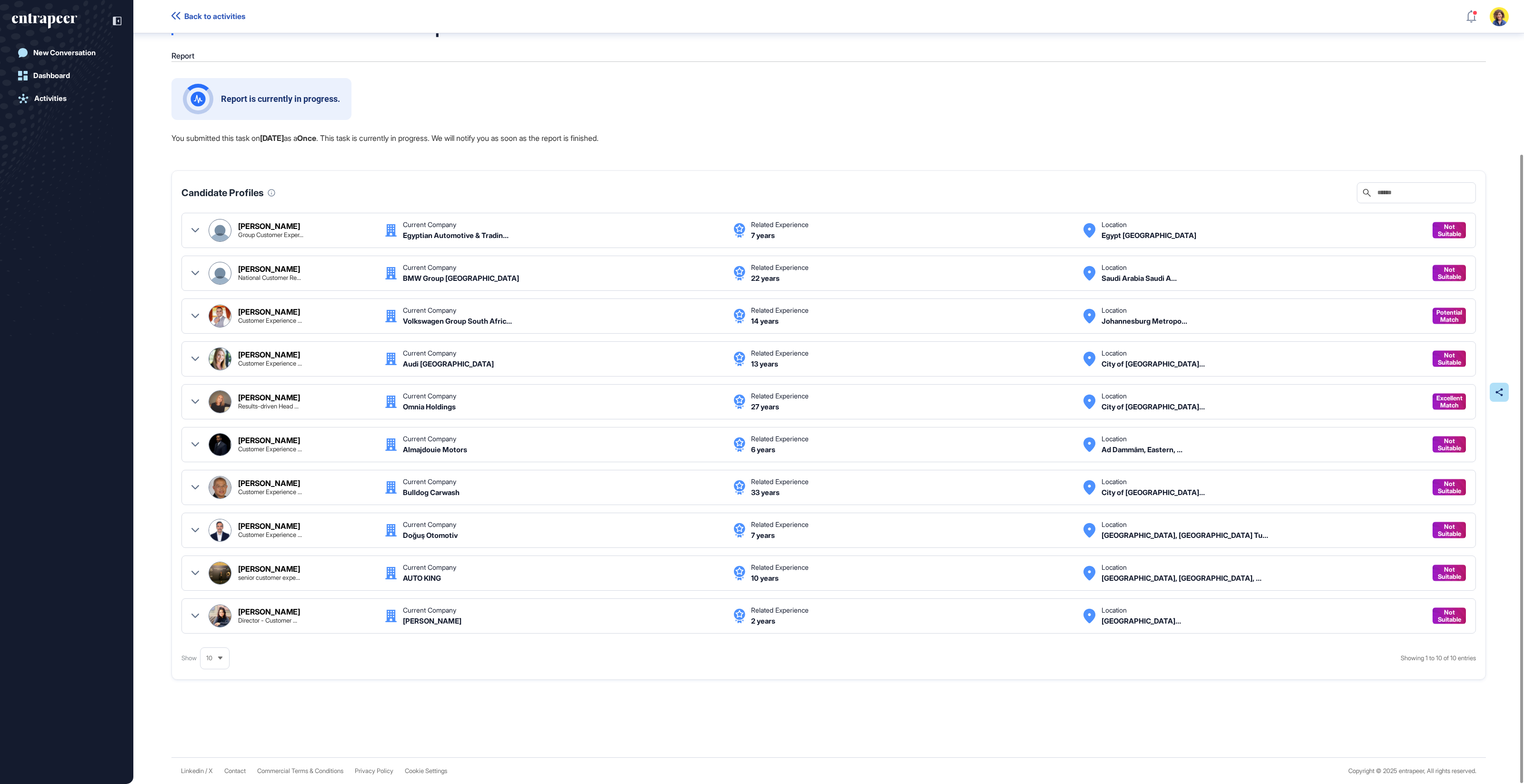
scroll to position [31, 0]
click at [192, 222] on div at bounding box center [195, 231] width 8 height 23
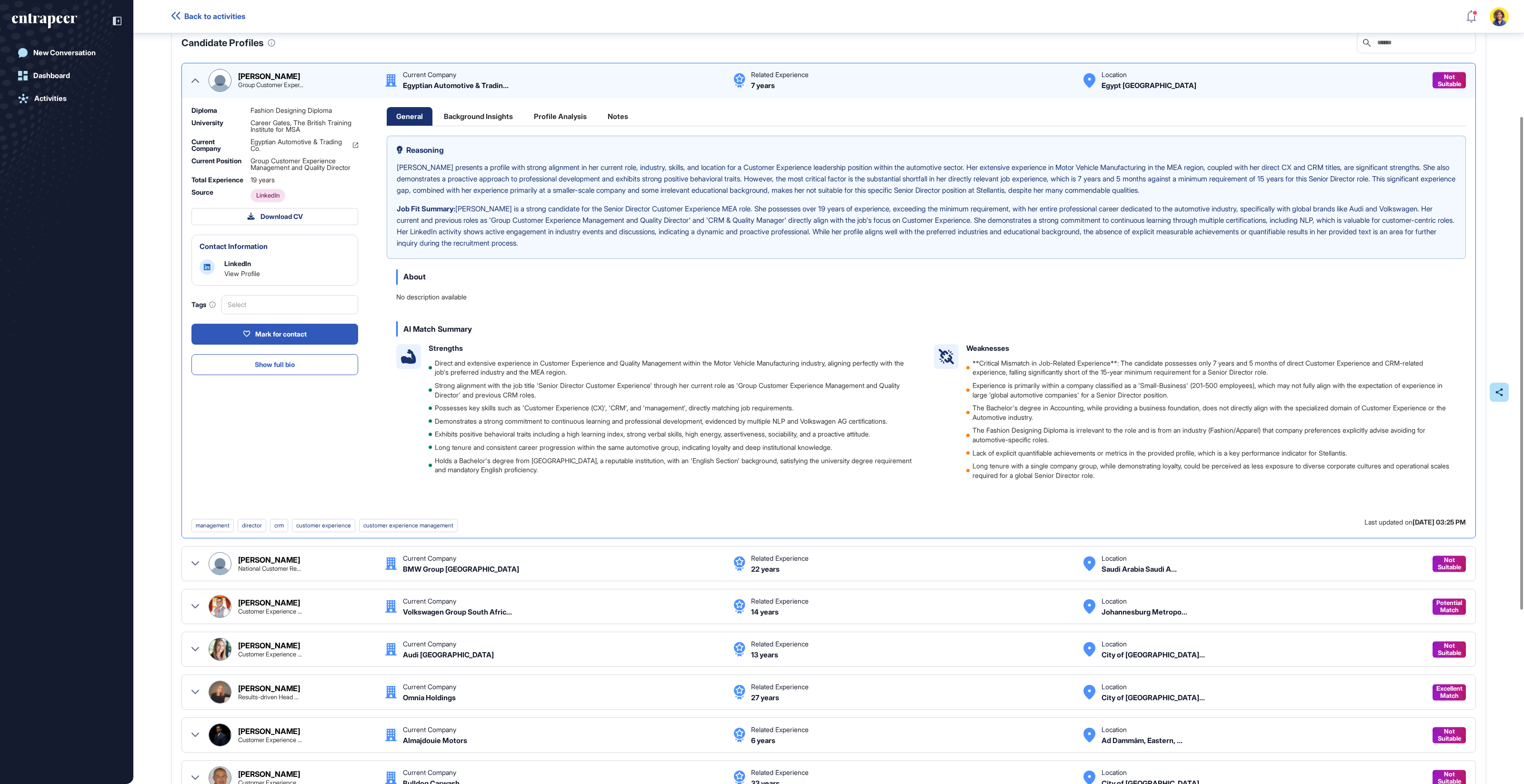
scroll to position [182, 0]
click at [482, 121] on div "Background Insights" at bounding box center [478, 115] width 88 height 18
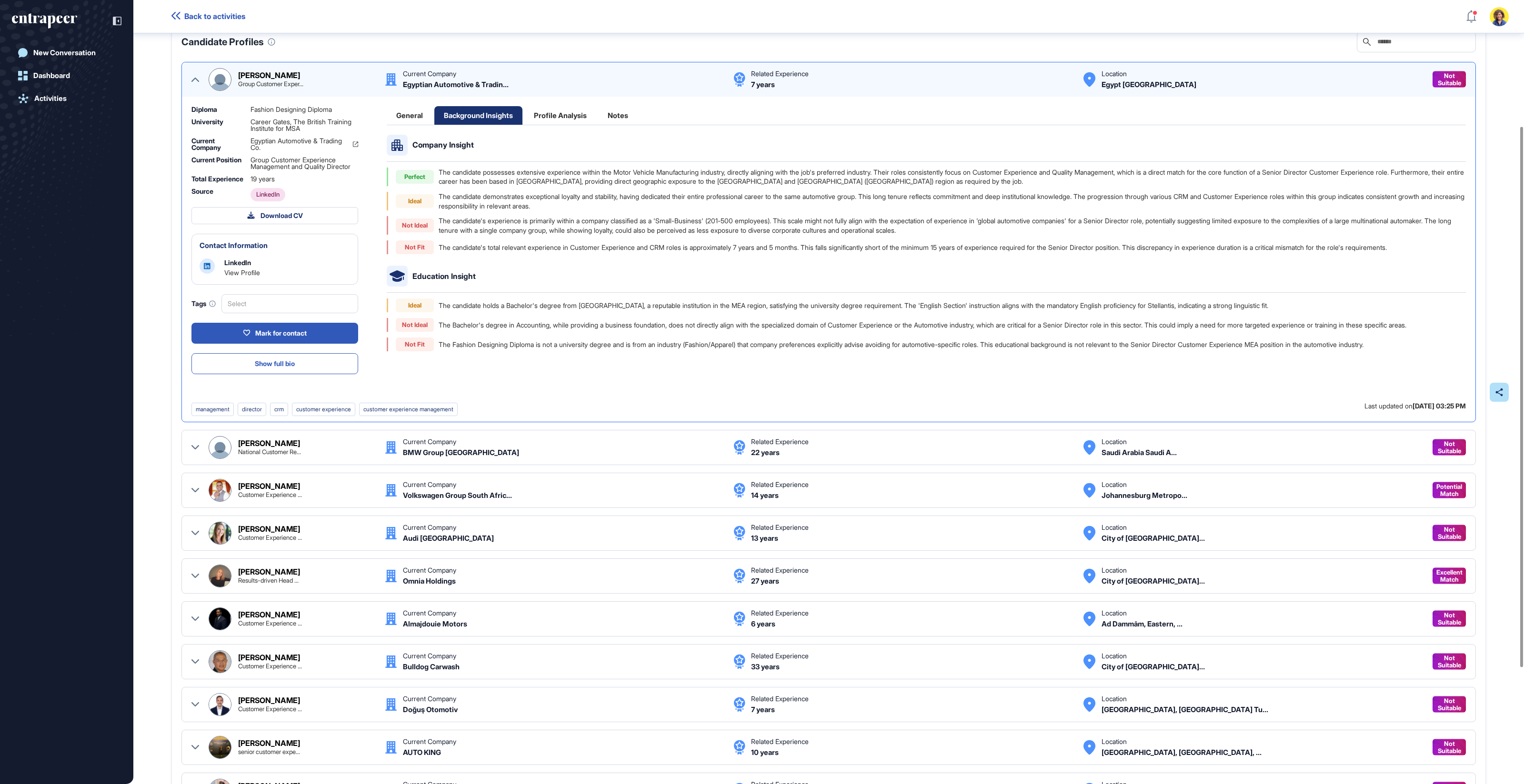
click at [535, 118] on div "Profile Analysis" at bounding box center [560, 115] width 72 height 18
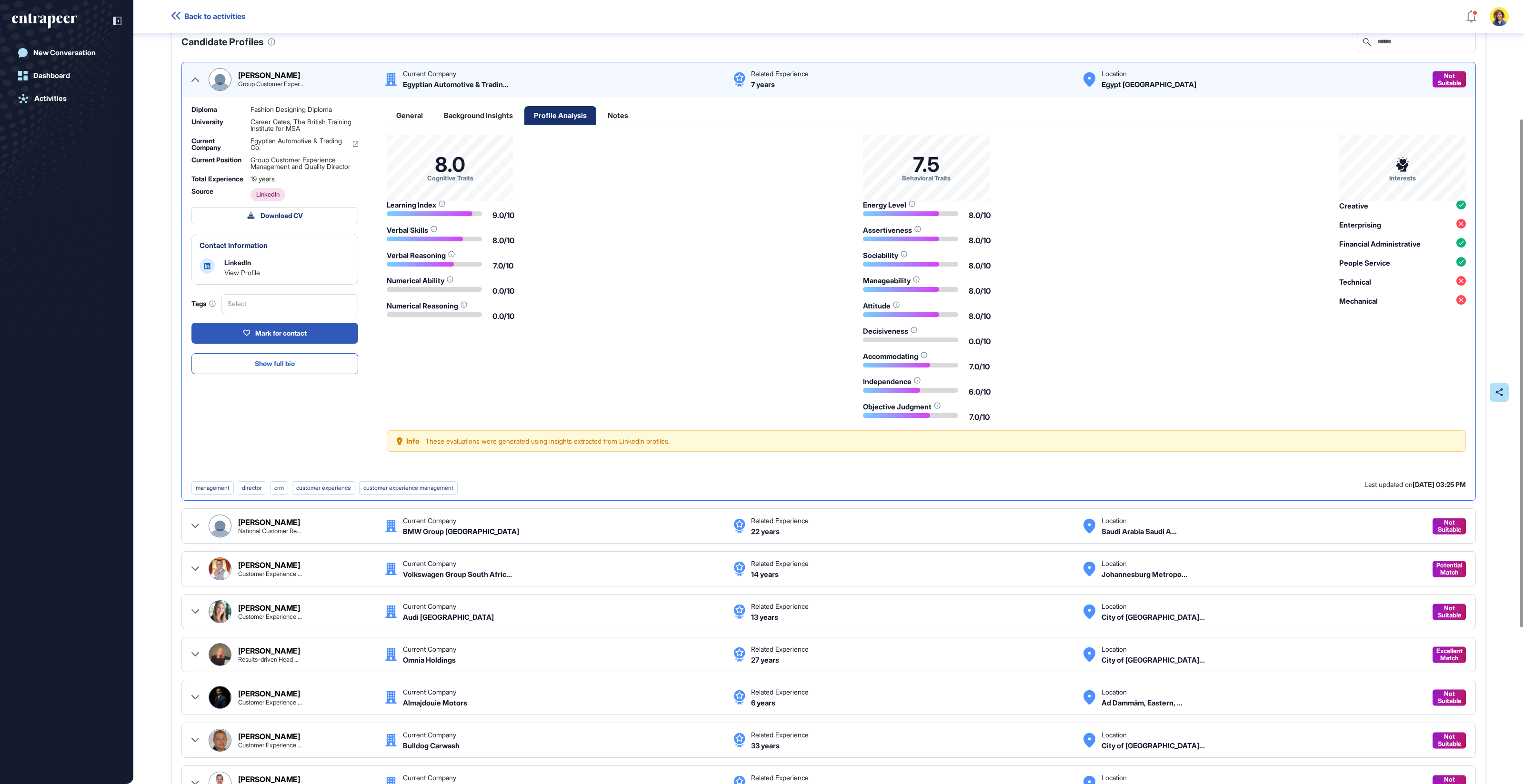
click at [407, 115] on div "General" at bounding box center [409, 115] width 46 height 18
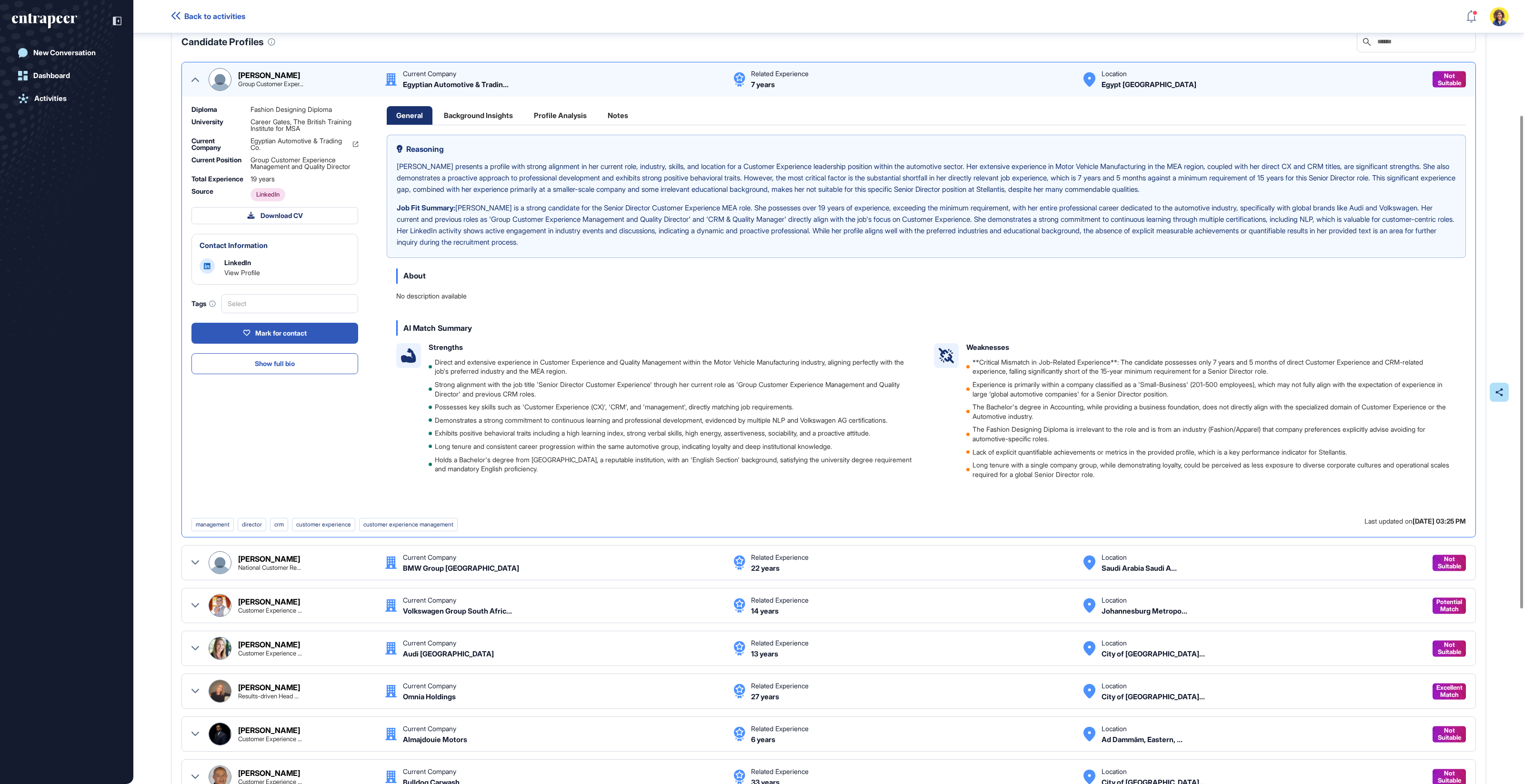
click at [198, 77] on icon at bounding box center [195, 79] width 8 height 8
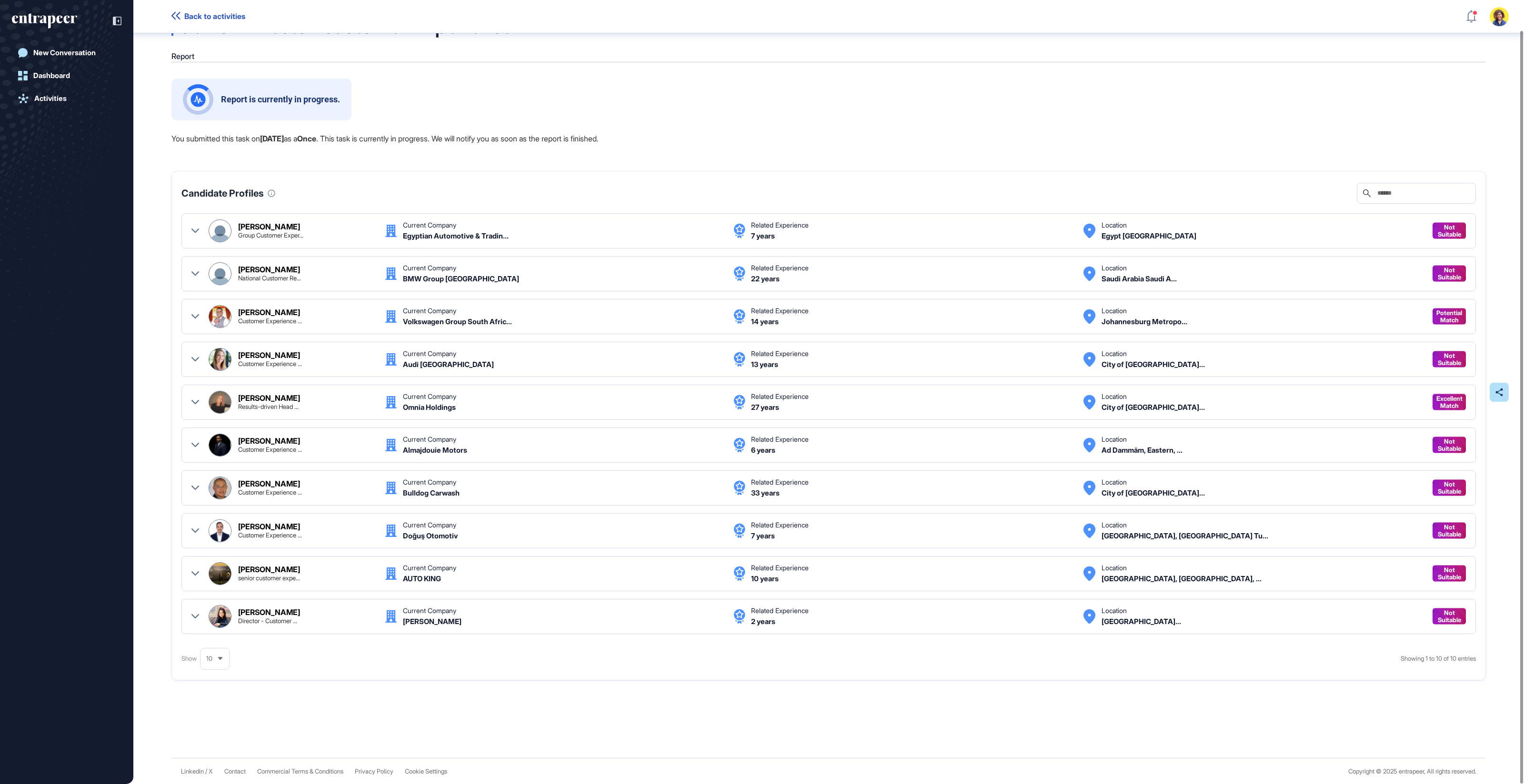
scroll to position [0, 0]
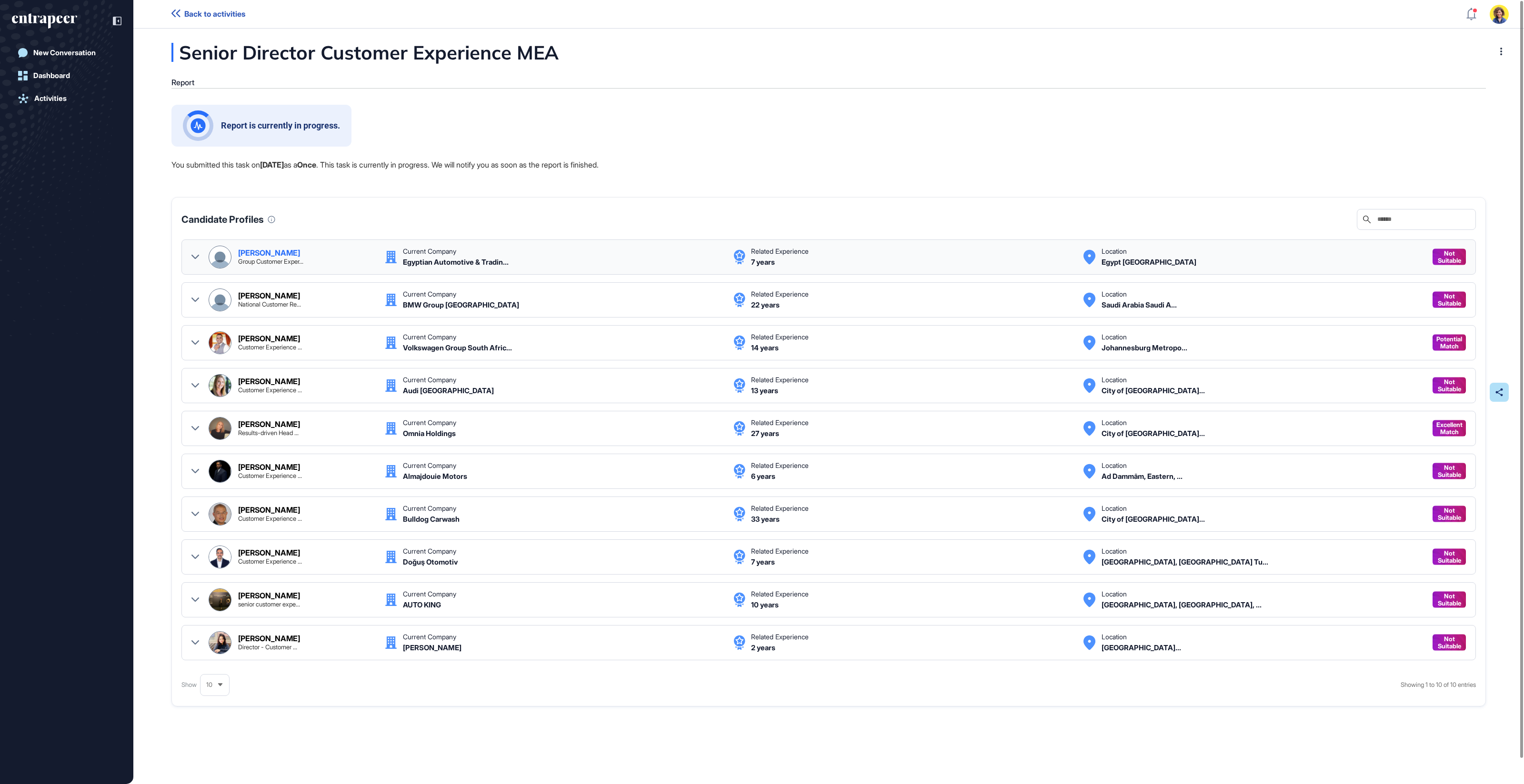
click at [194, 255] on icon at bounding box center [195, 257] width 8 height 8
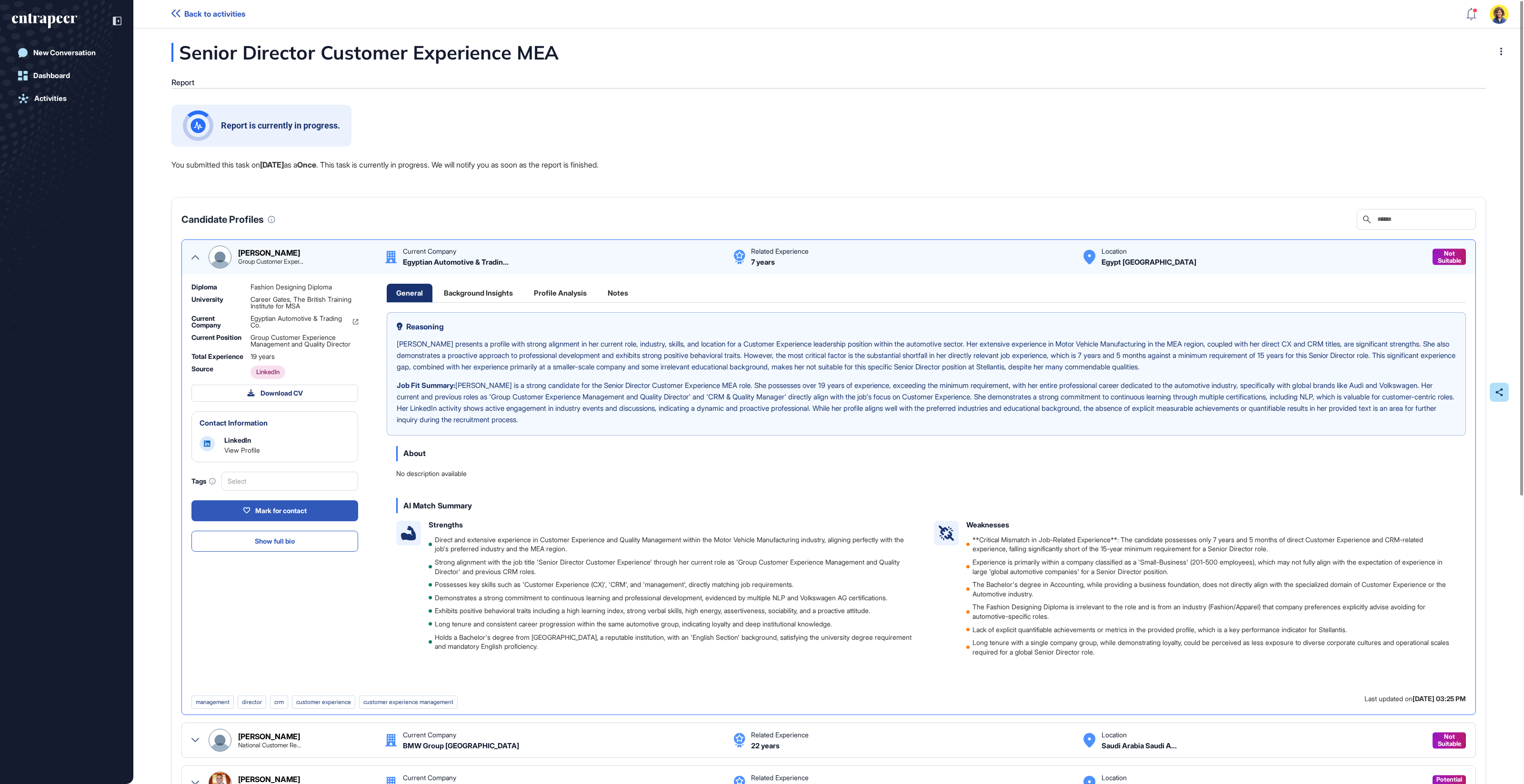
click at [193, 255] on icon at bounding box center [195, 257] width 8 height 8
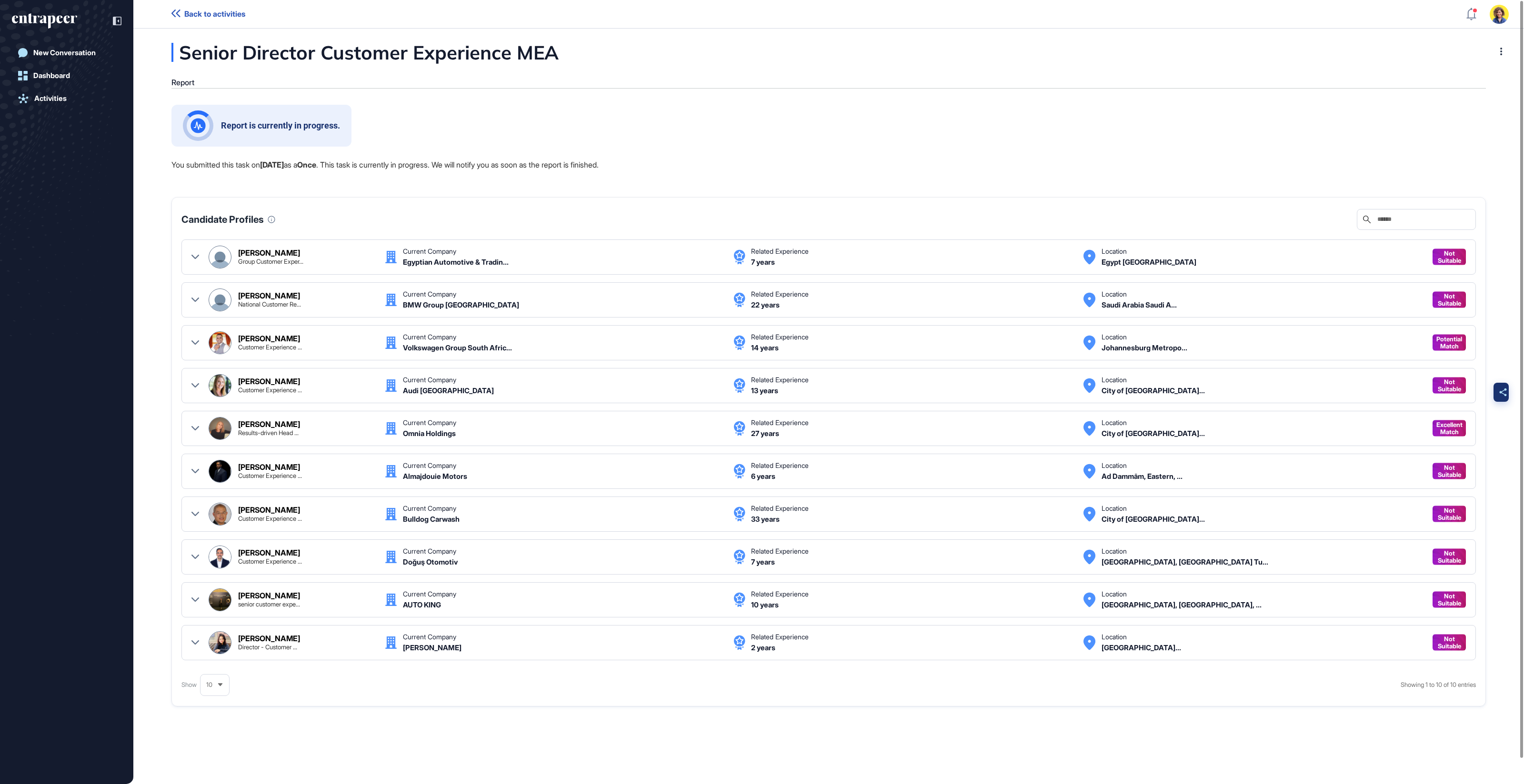
click at [1497, 393] on div at bounding box center [1503, 392] width 19 height 19
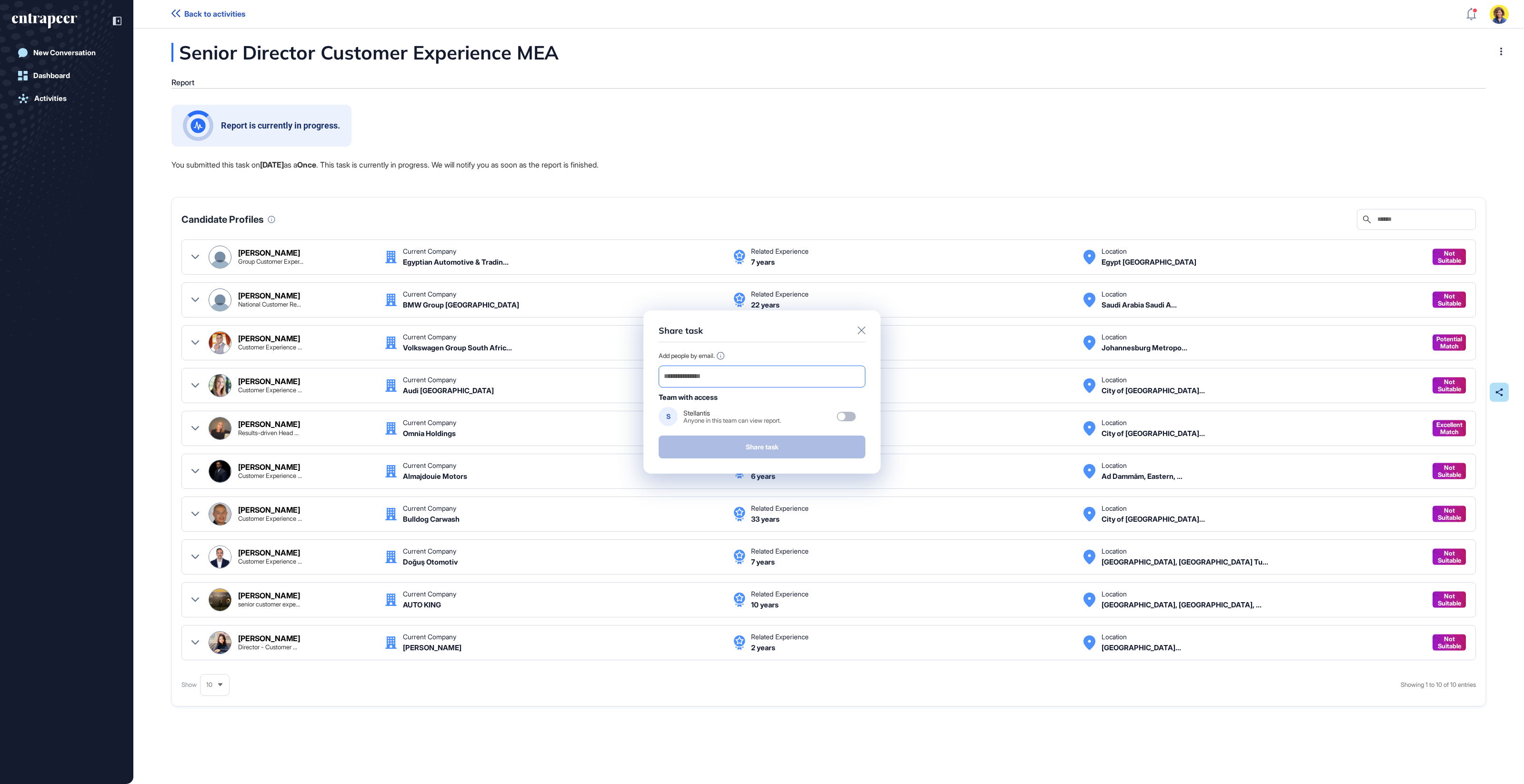
click at [744, 384] on div at bounding box center [761, 376] width 206 height 22
click at [736, 385] on div at bounding box center [761, 376] width 206 height 22
click at [702, 371] on input "email" at bounding box center [762, 376] width 198 height 14
paste input "**********"
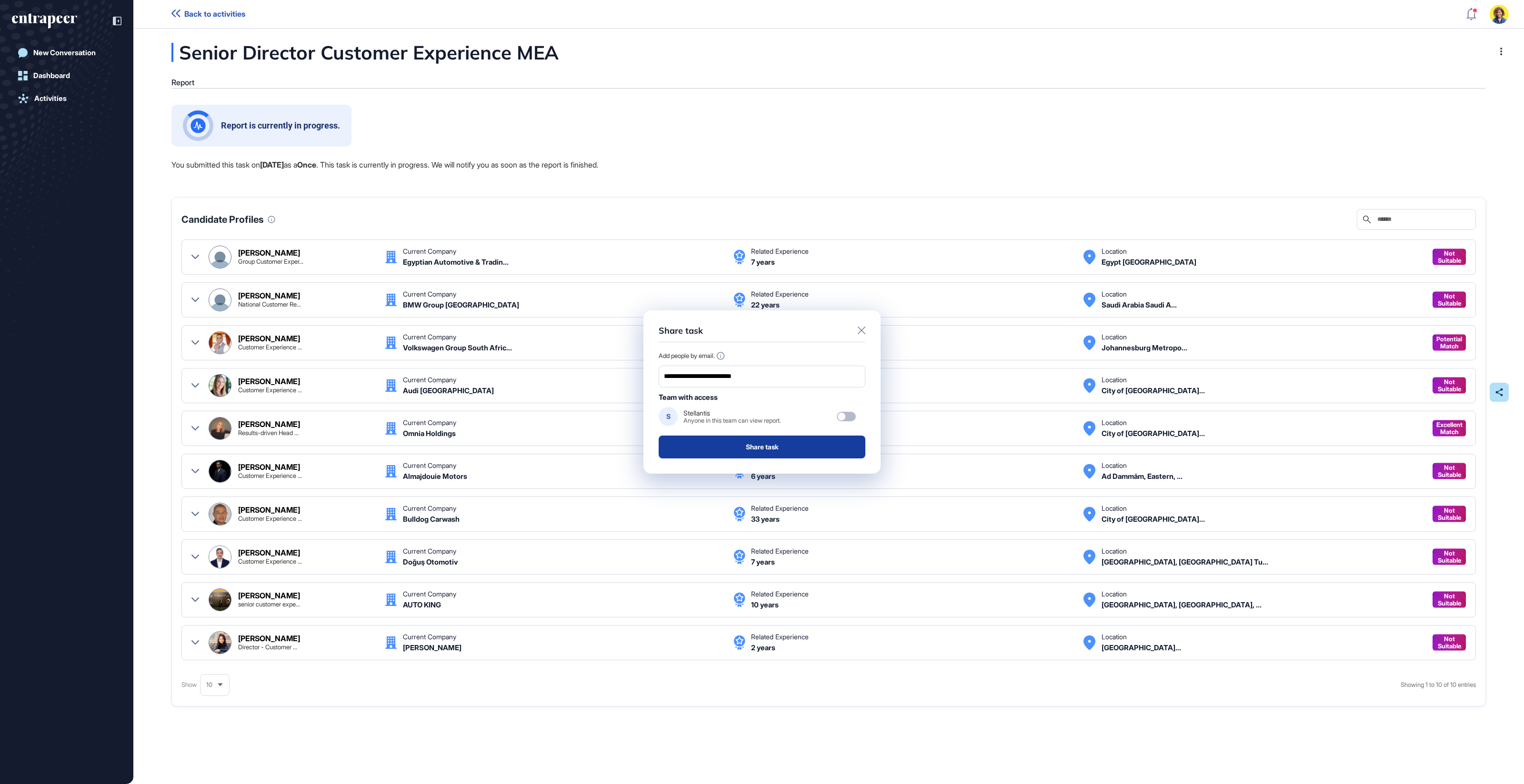
type input "**********"
click at [773, 452] on button "Share task" at bounding box center [761, 447] width 206 height 23
click at [864, 329] on icon at bounding box center [861, 330] width 8 height 8
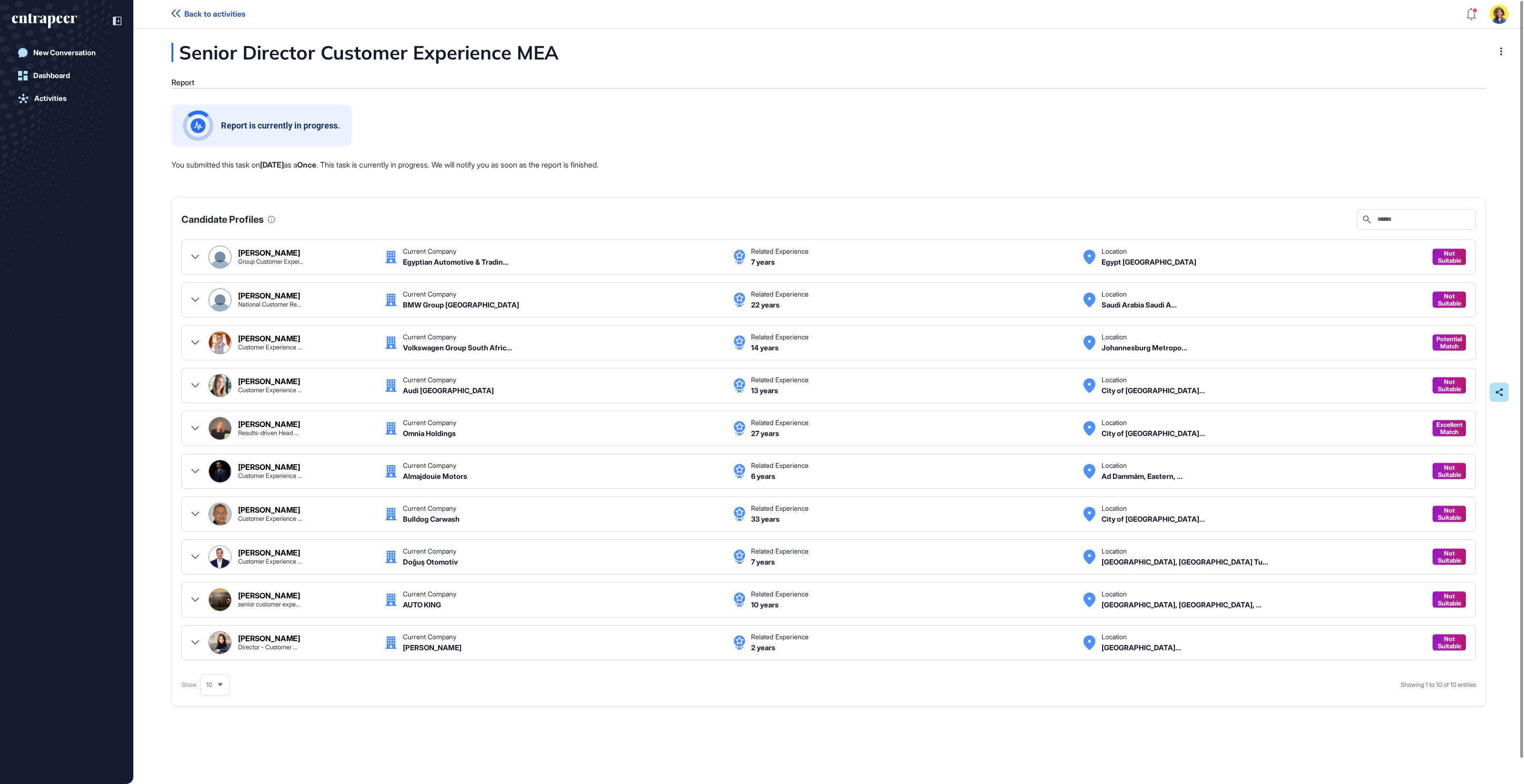
click at [805, 202] on div "Candidate Profiles Search Candidate Profile Dina Hanna Group Customer Exper... …" at bounding box center [829, 451] width 1315 height 509
click at [805, 679] on li "2" at bounding box center [808, 685] width 19 height 19
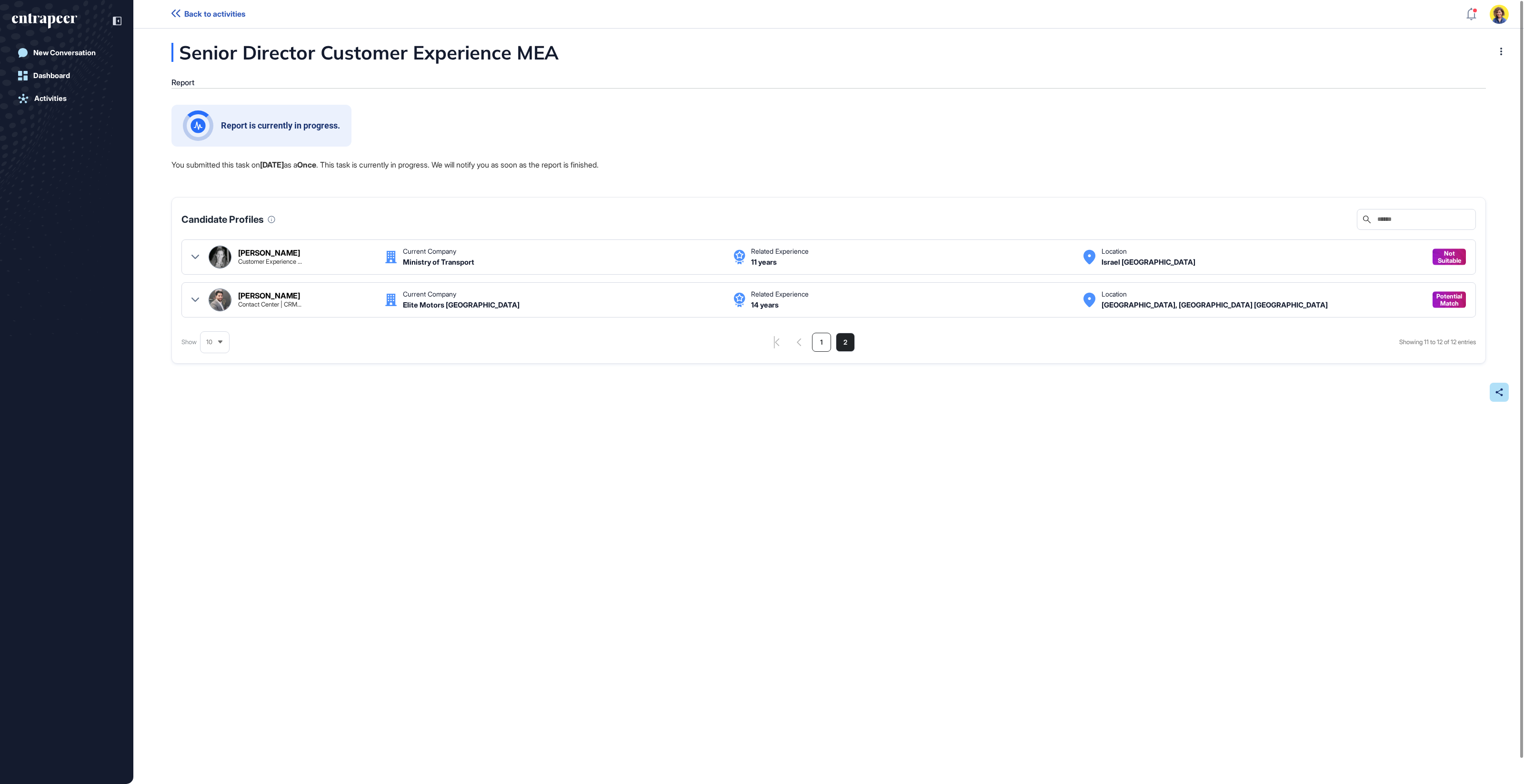
click at [816, 342] on li "1" at bounding box center [822, 342] width 19 height 19
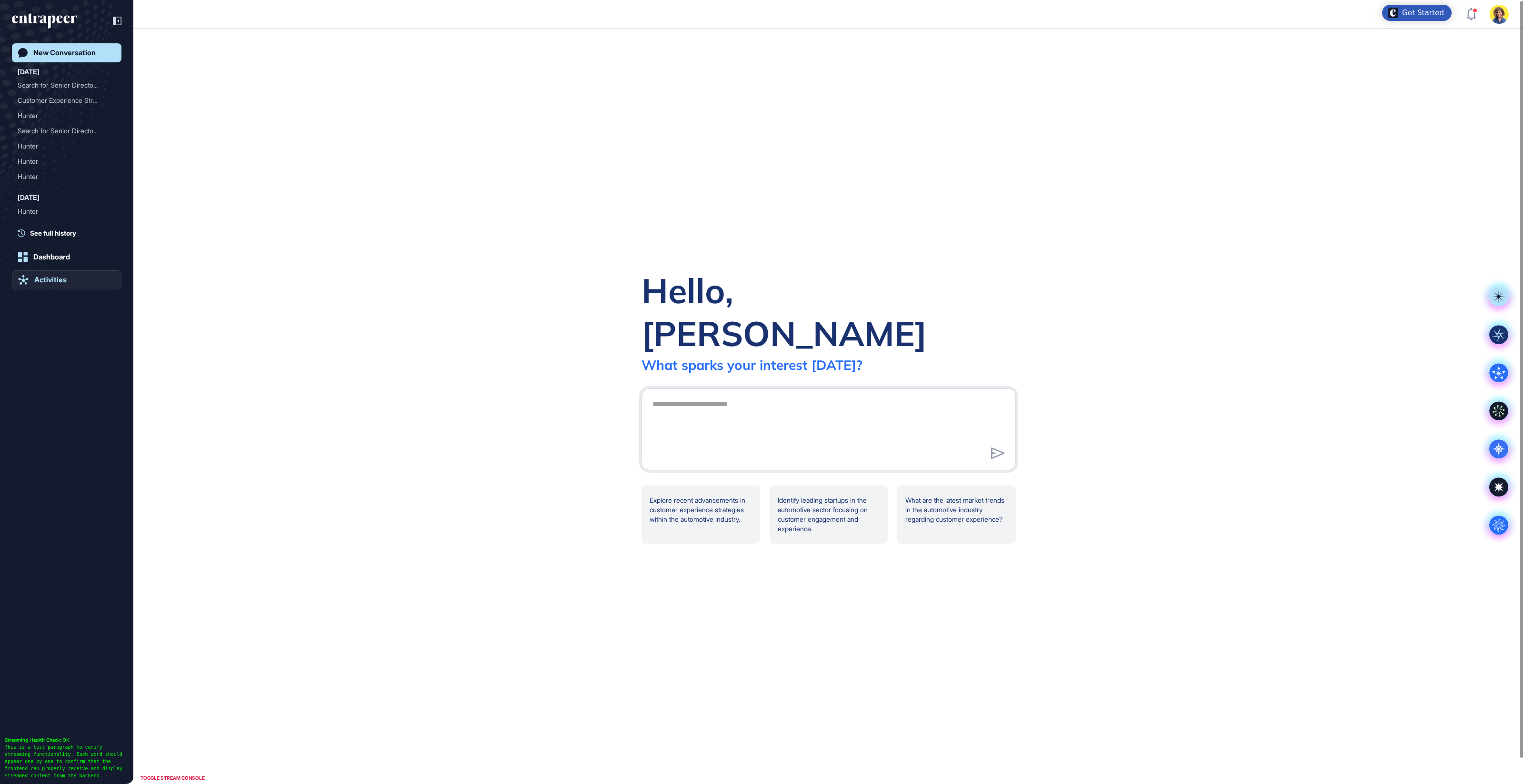
click at [43, 280] on div "Activities" at bounding box center [50, 280] width 33 height 8
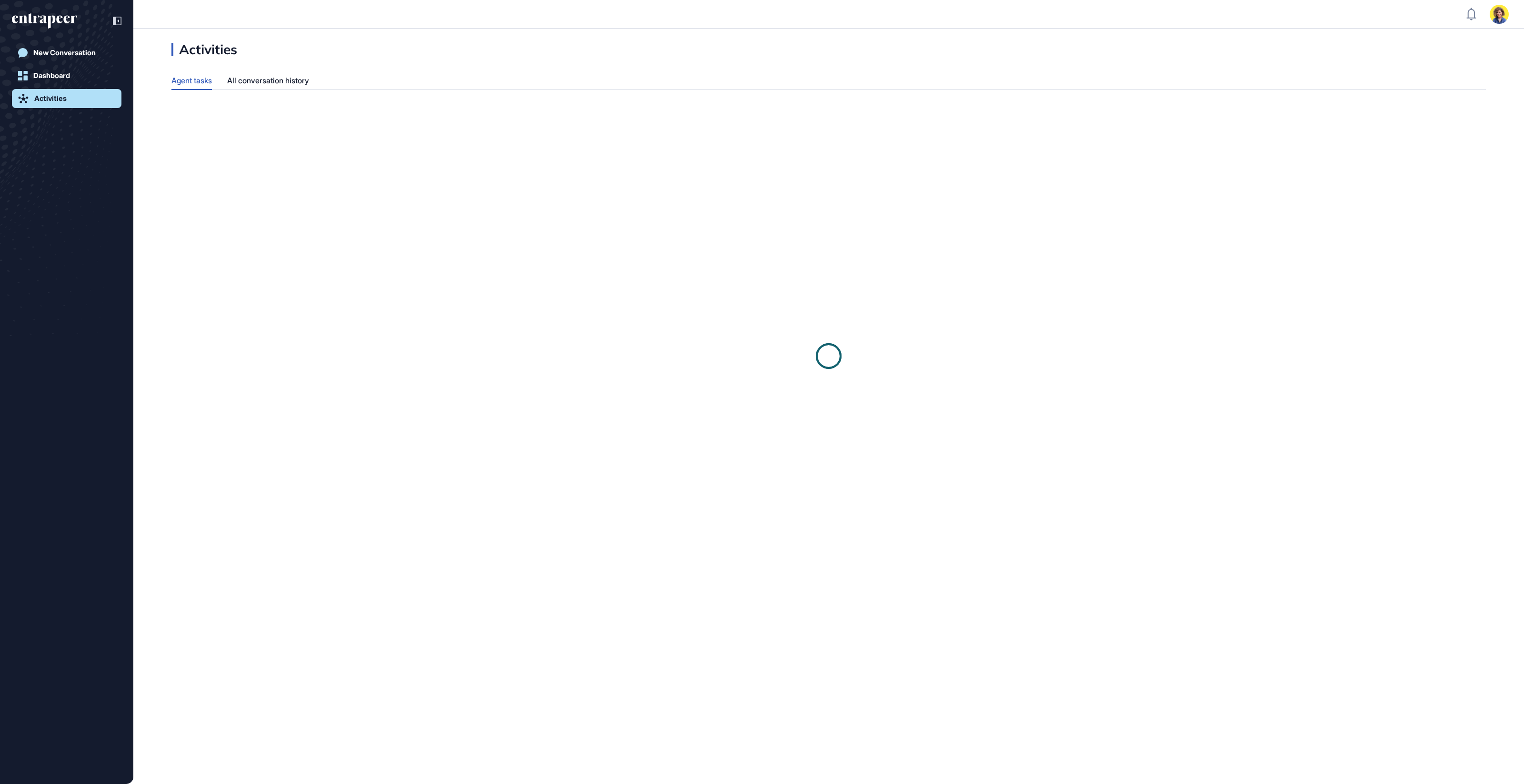
scroll to position [1, 1]
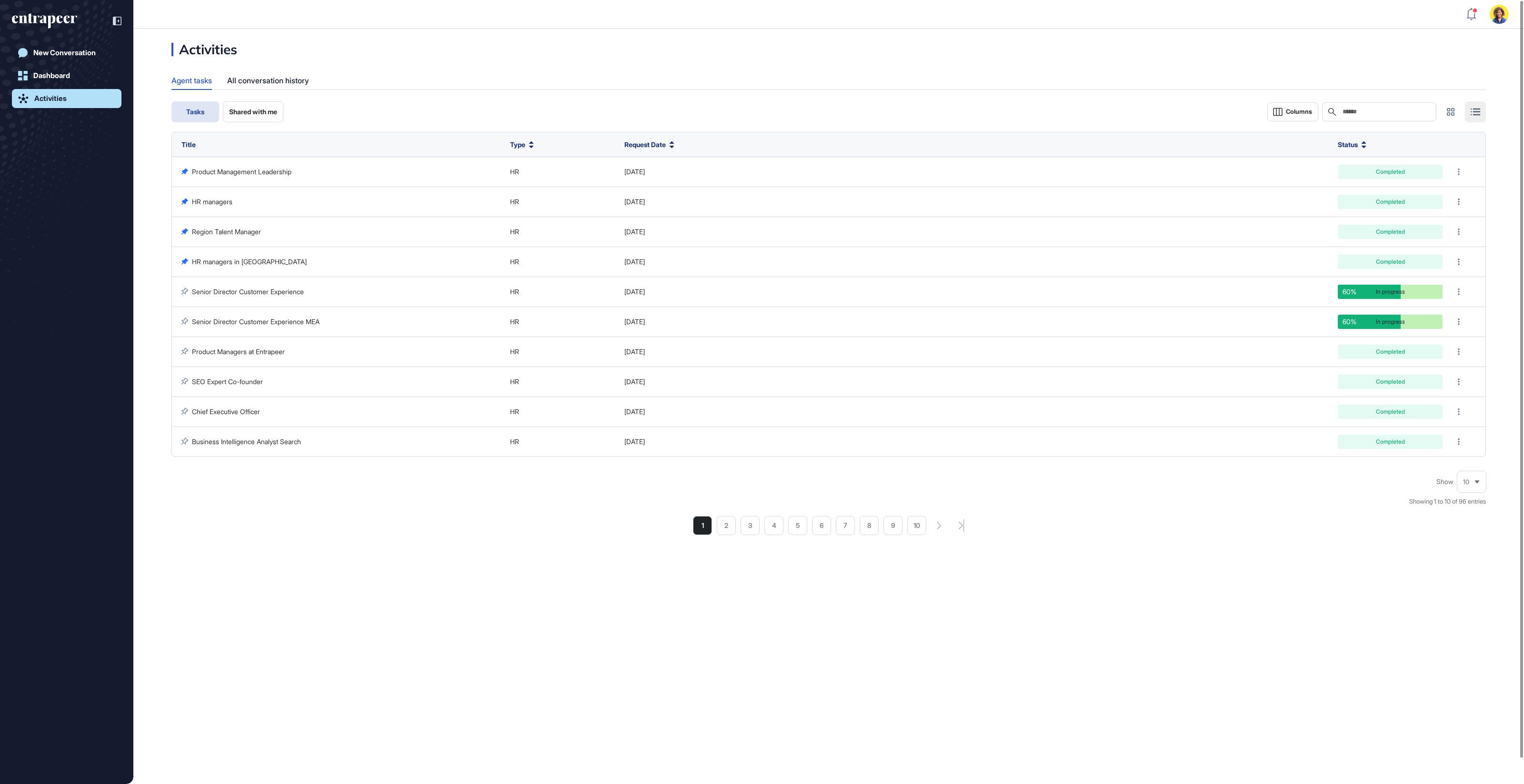
click at [899, 101] on div "Tasks Shared with me Columns Search" at bounding box center [829, 111] width 1315 height 21
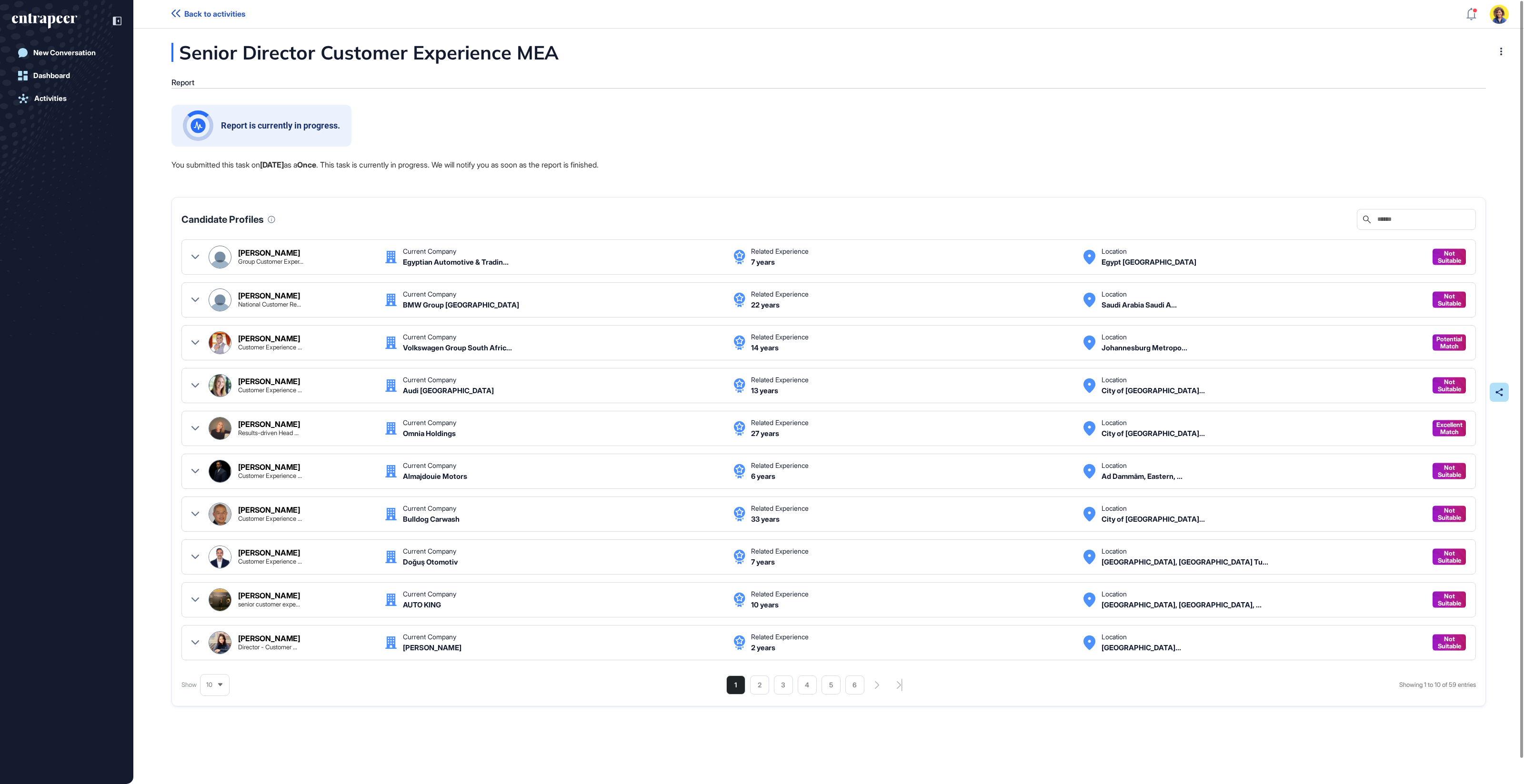
click at [210, 682] on span "10" at bounding box center [209, 685] width 6 height 7
click at [217, 660] on li "75" at bounding box center [215, 668] width 23 height 19
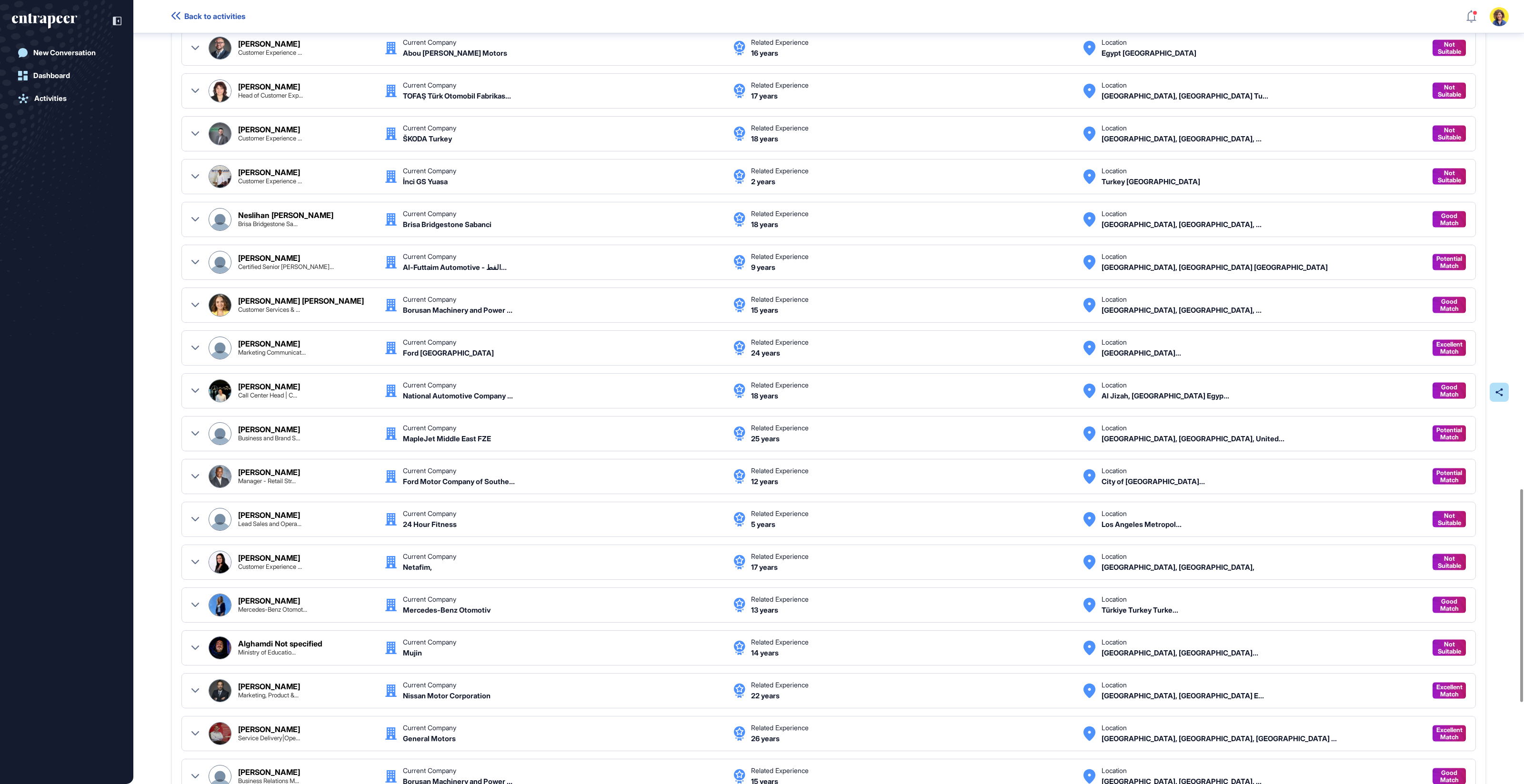
scroll to position [2101, 0]
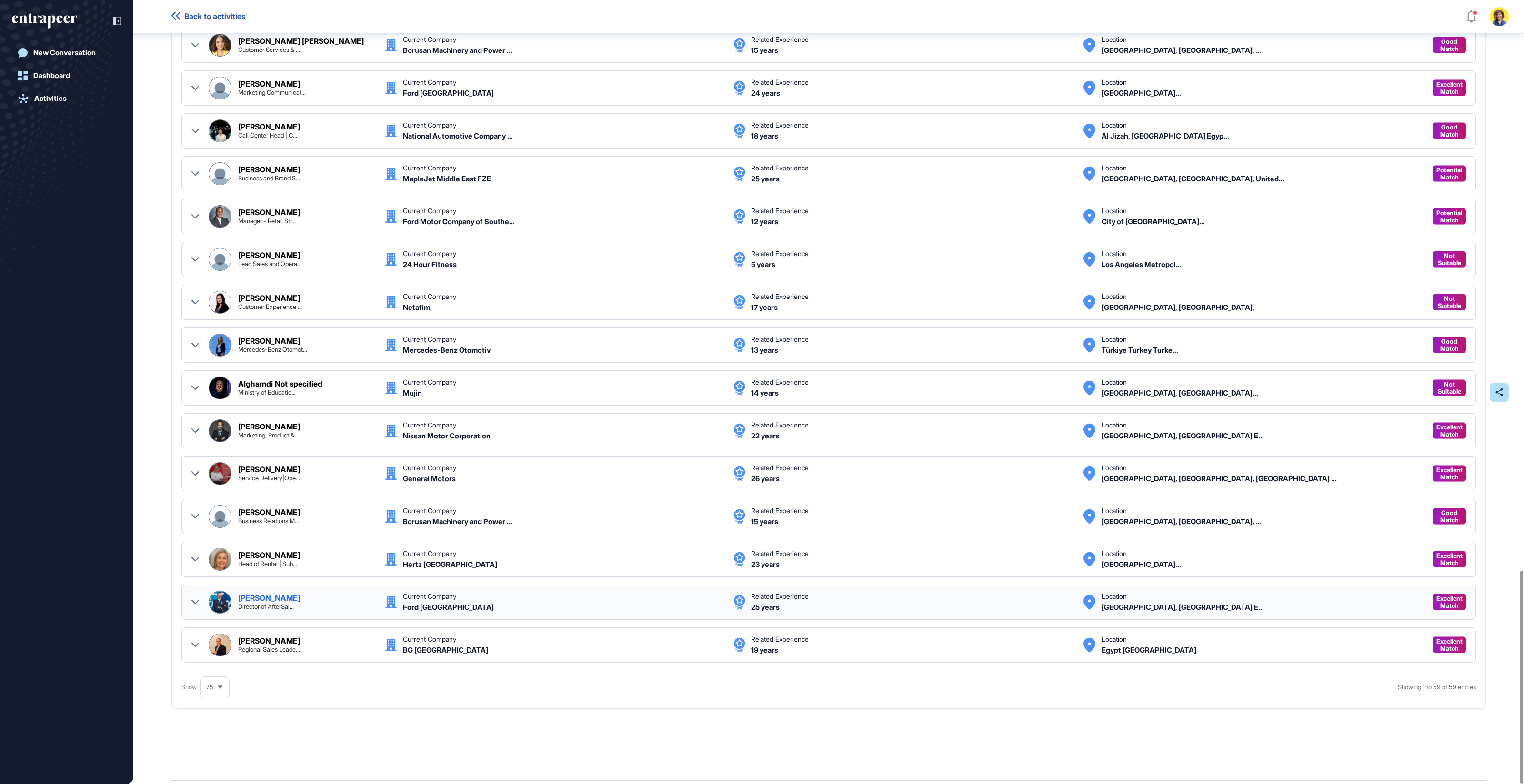
click at [192, 600] on icon at bounding box center [195, 601] width 8 height 4
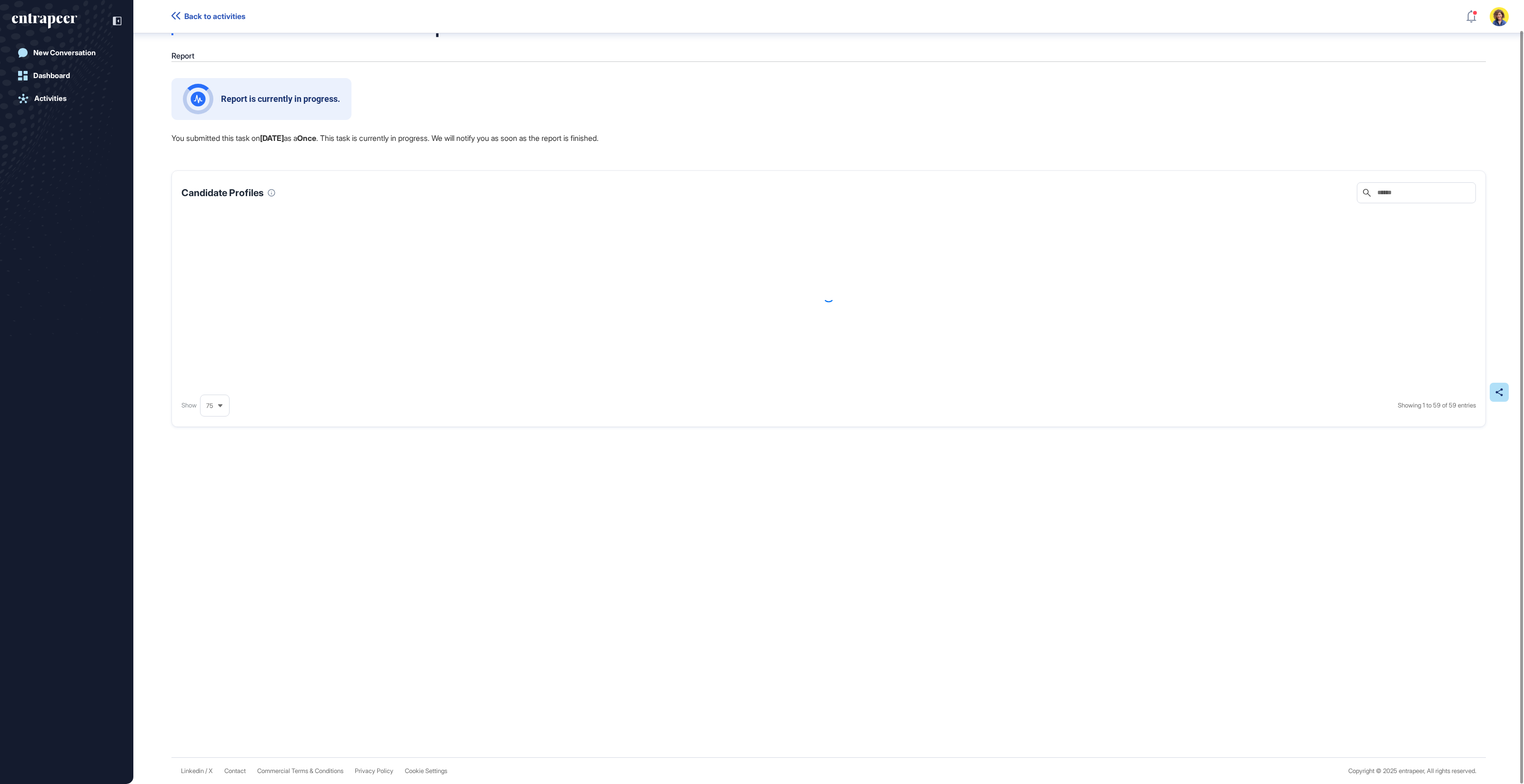
scroll to position [31, 0]
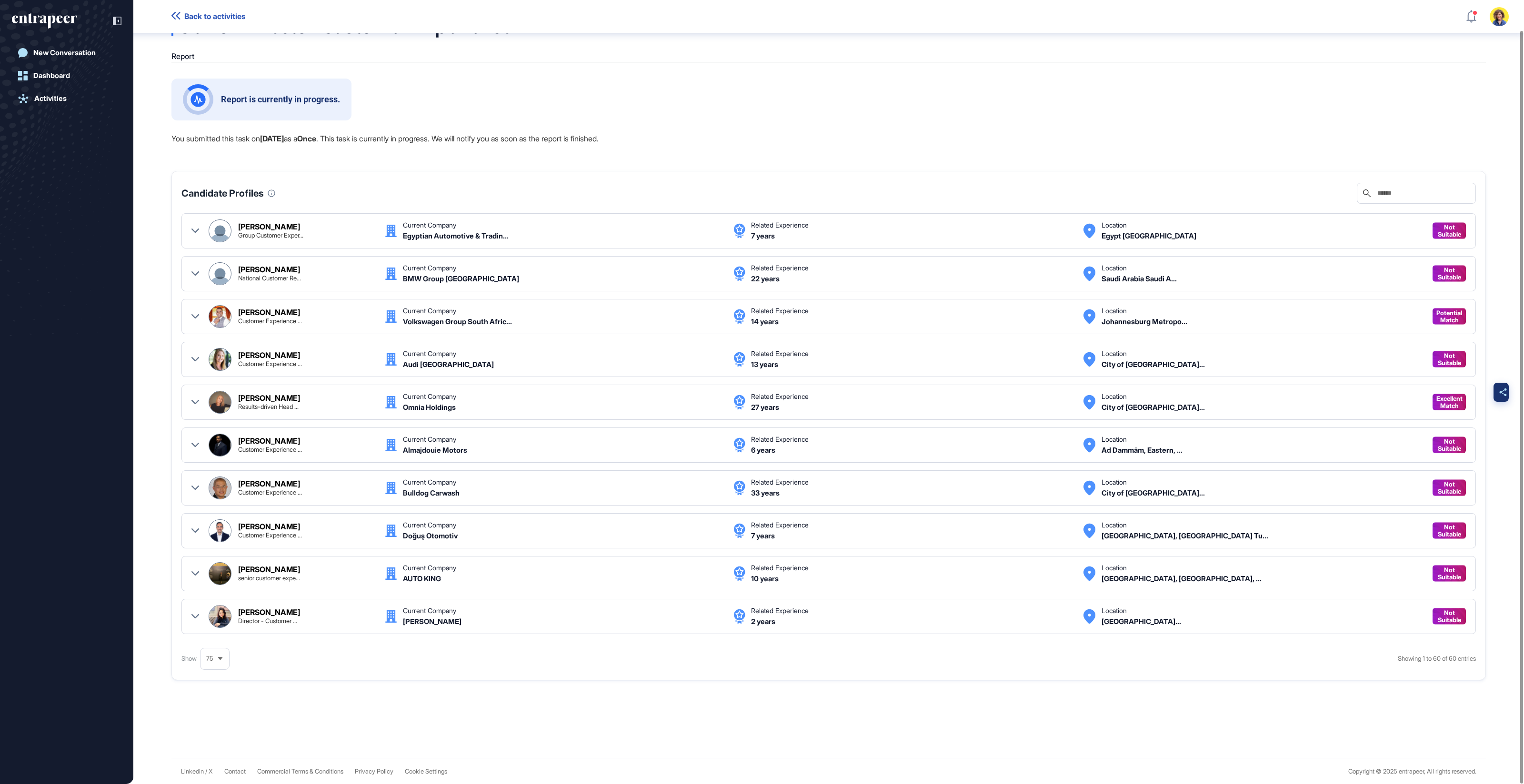
click at [1499, 393] on div at bounding box center [1503, 392] width 19 height 19
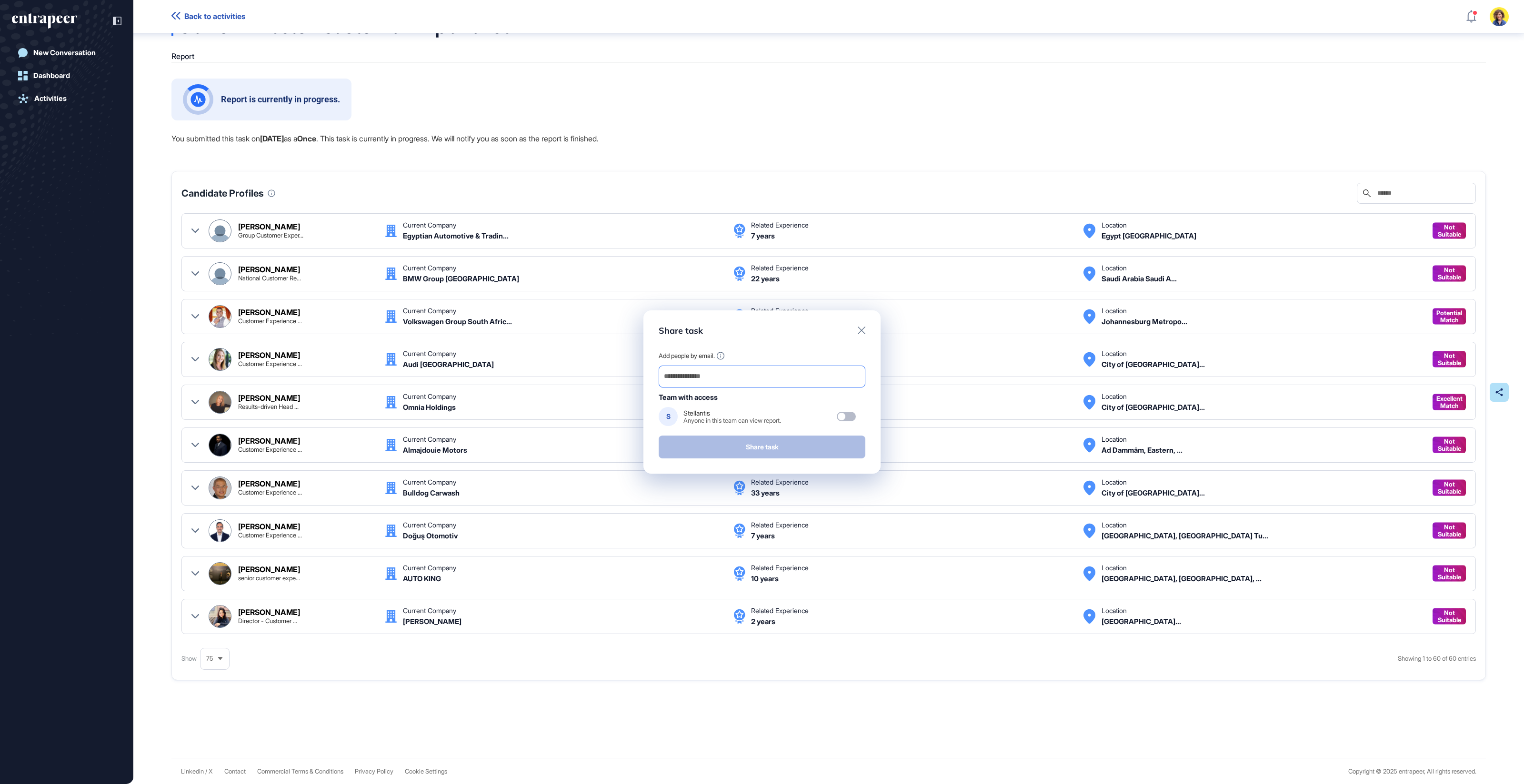
click at [754, 383] on input "email" at bounding box center [762, 376] width 198 height 14
click at [744, 376] on input "email" at bounding box center [762, 376] width 198 height 14
paste input "**********"
type input "**********"
click at [762, 450] on button "Share task" at bounding box center [761, 447] width 206 height 23
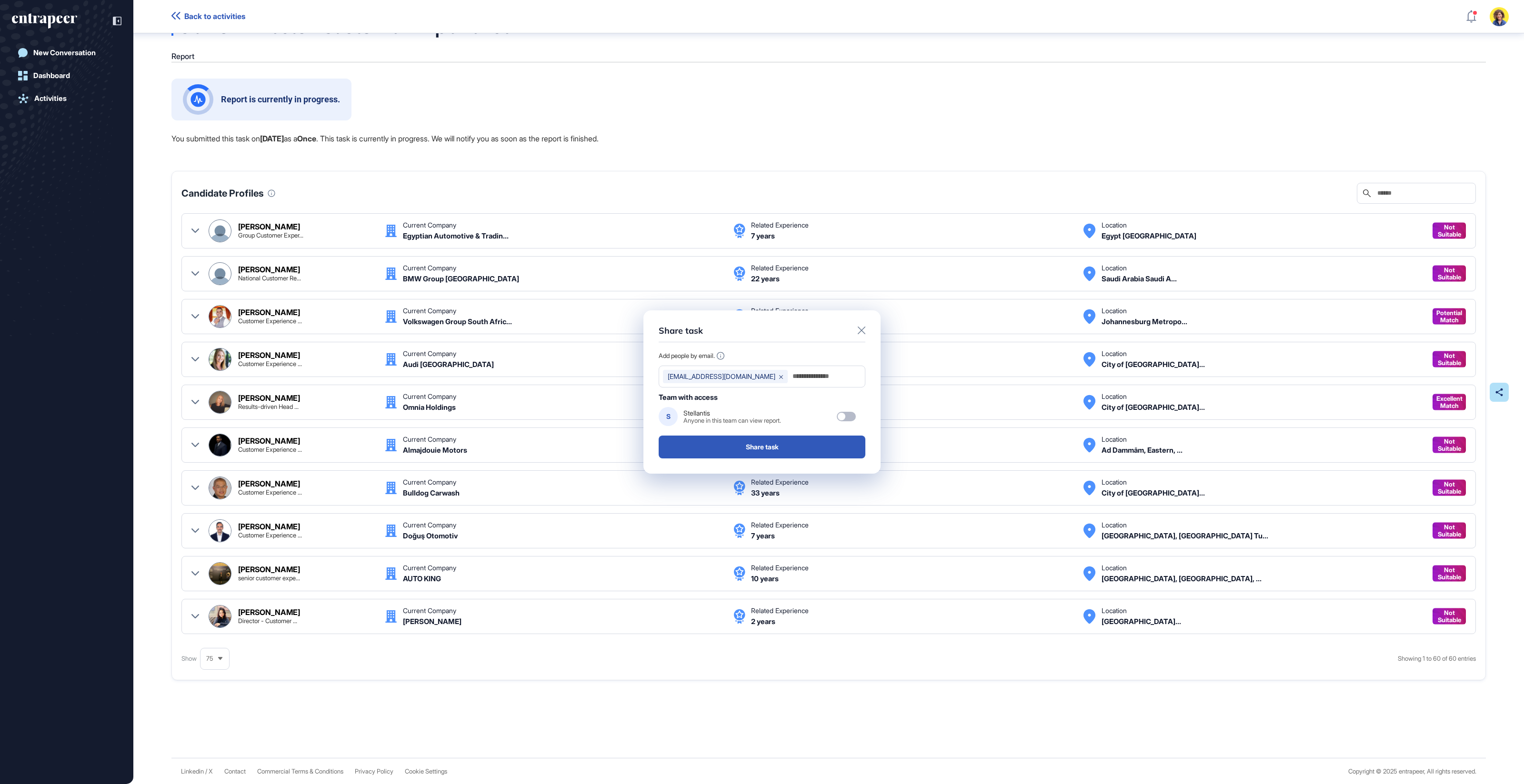
click at [569, 125] on div "Share task Add people by email. [EMAIL_ADDRESS][DOMAIN_NAME] Team with access S…" at bounding box center [762, 392] width 1524 height 784
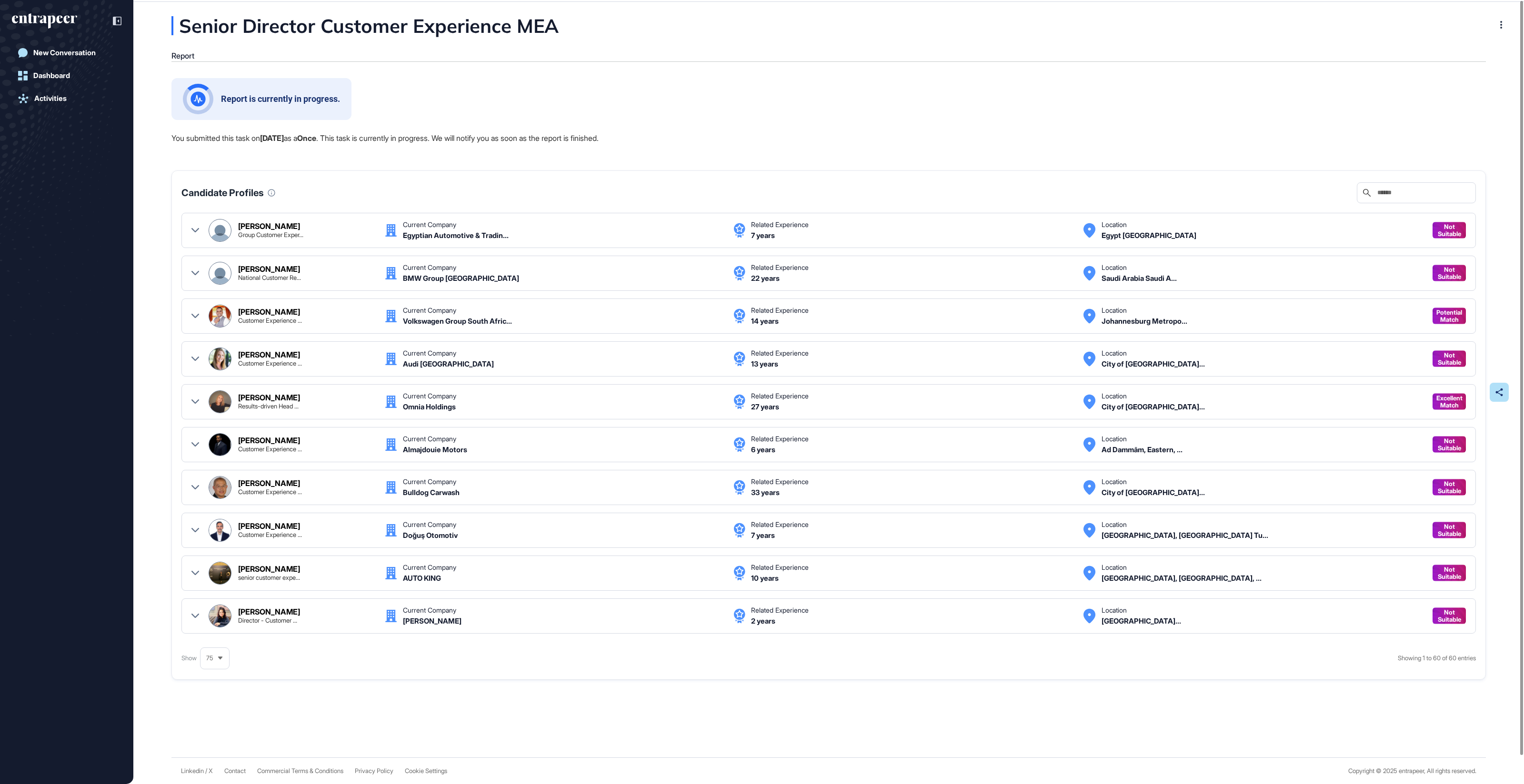
scroll to position [0, 0]
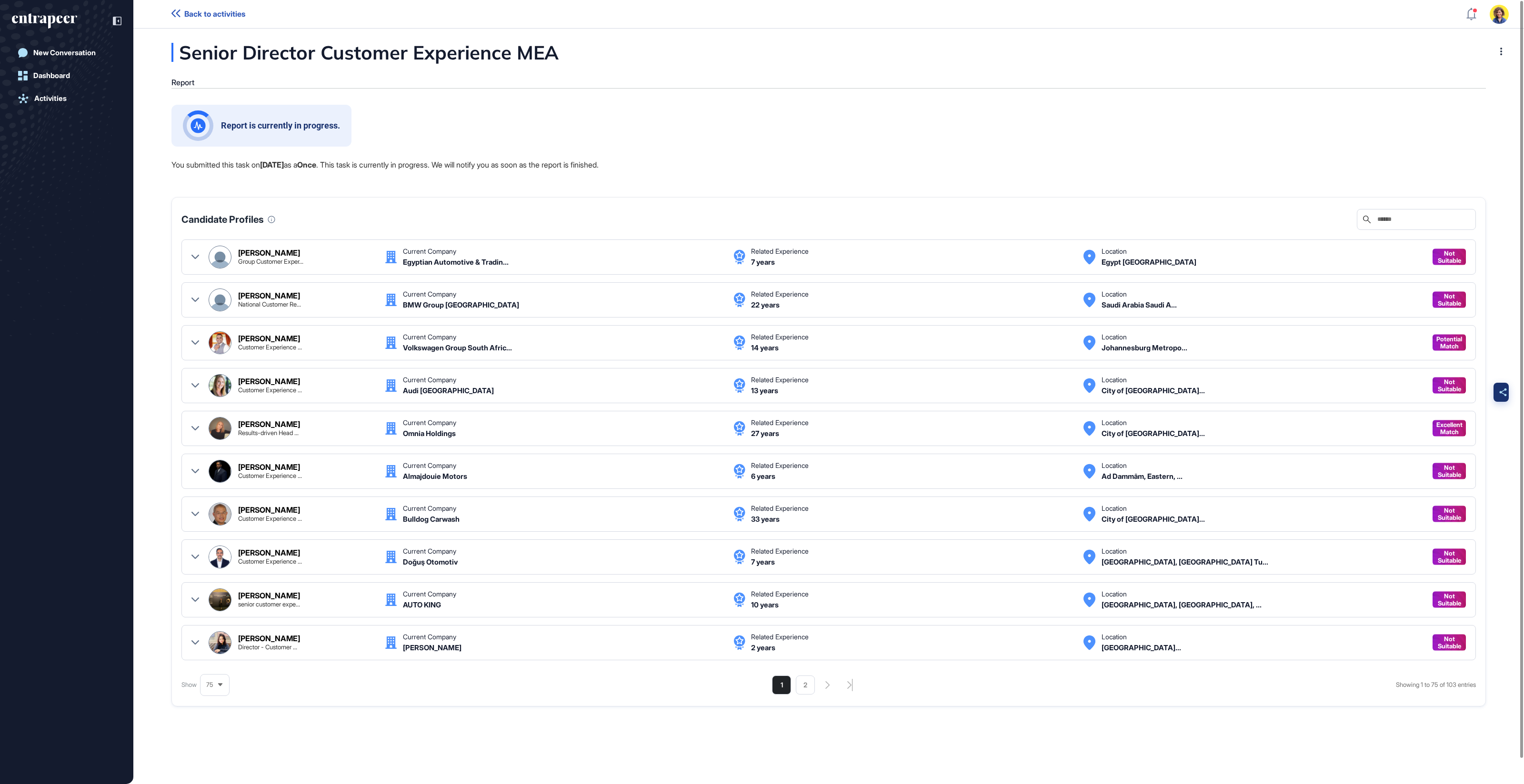
click at [1501, 388] on icon at bounding box center [1503, 392] width 8 height 8
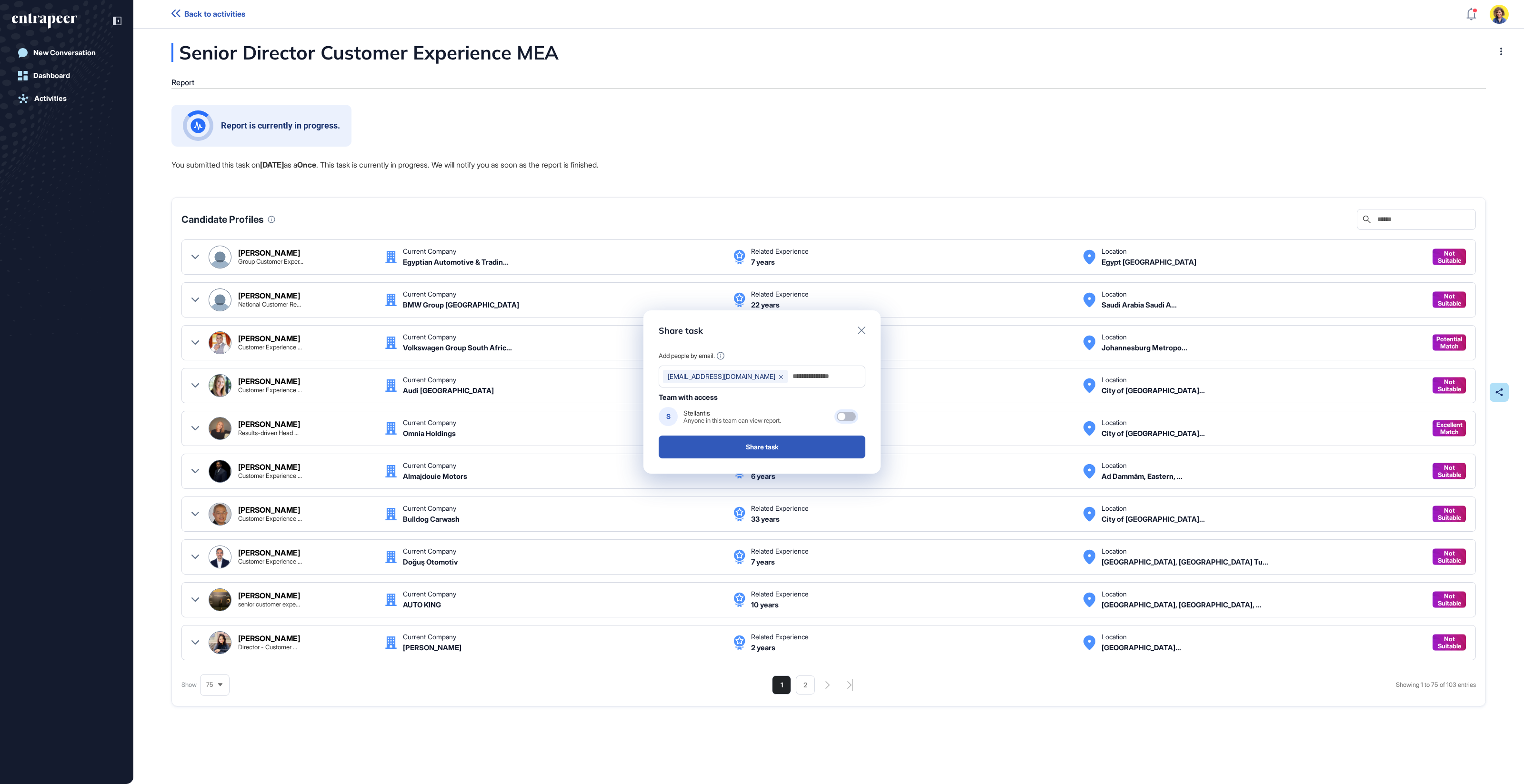
click at [847, 415] on div at bounding box center [846, 416] width 19 height 9
click at [863, 335] on div at bounding box center [861, 331] width 8 height 11
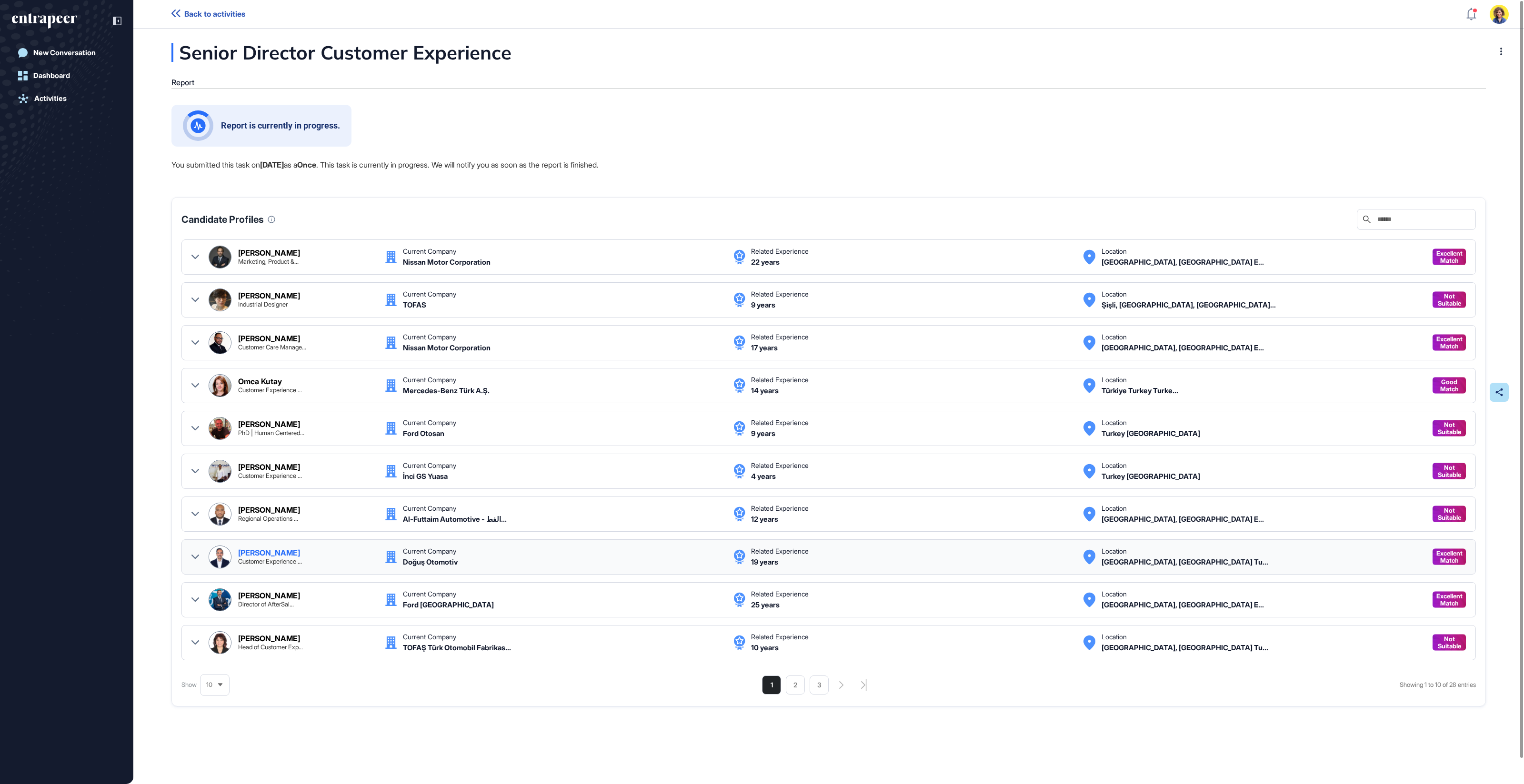
click at [192, 558] on div at bounding box center [195, 557] width 8 height 23
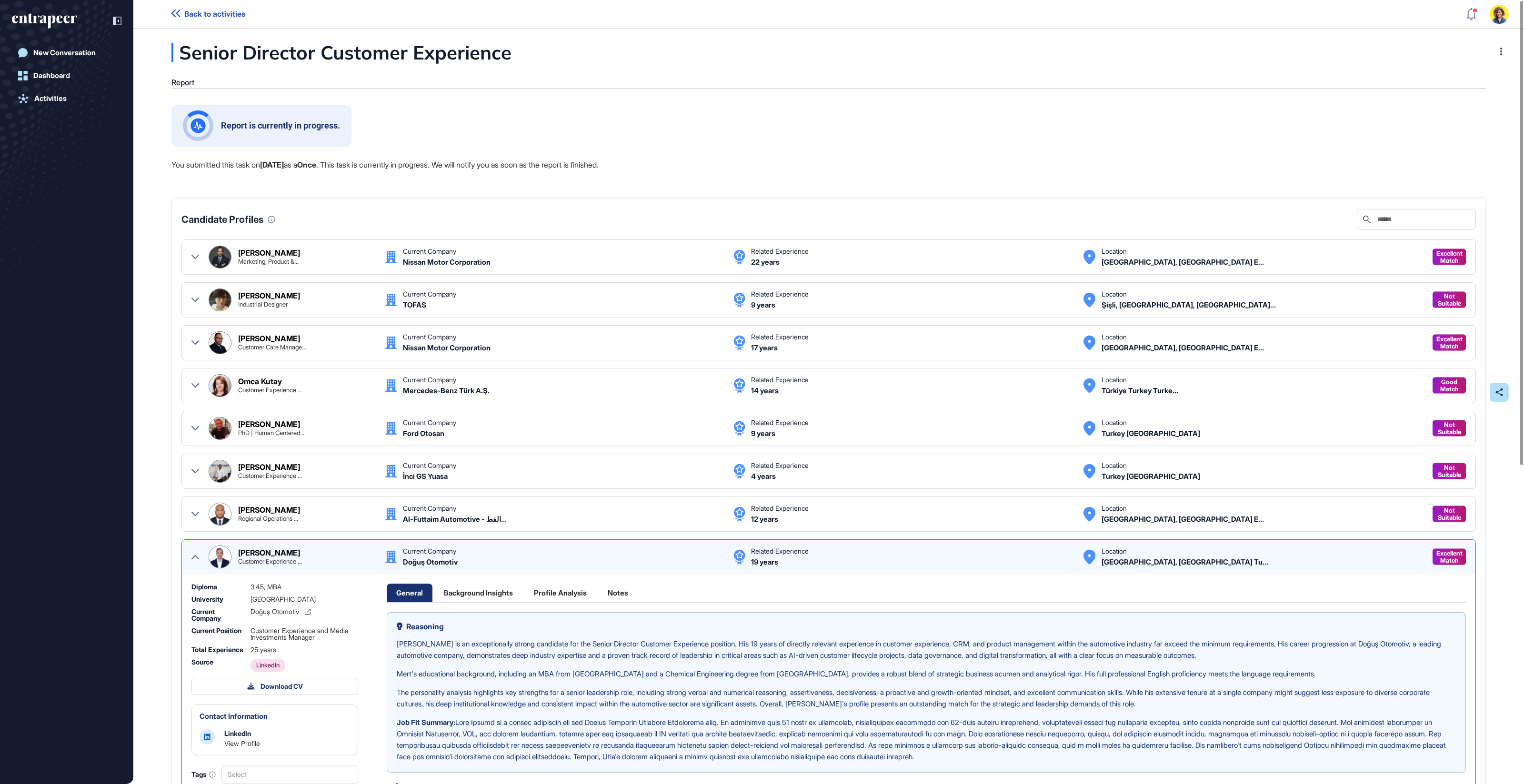
click at [192, 555] on div "[PERSON_NAME] Customer Experience ... Current Company Doğuş Otomotiv Related Ex…" at bounding box center [829, 557] width 1274 height 23
click at [192, 553] on icon at bounding box center [195, 556] width 8 height 8
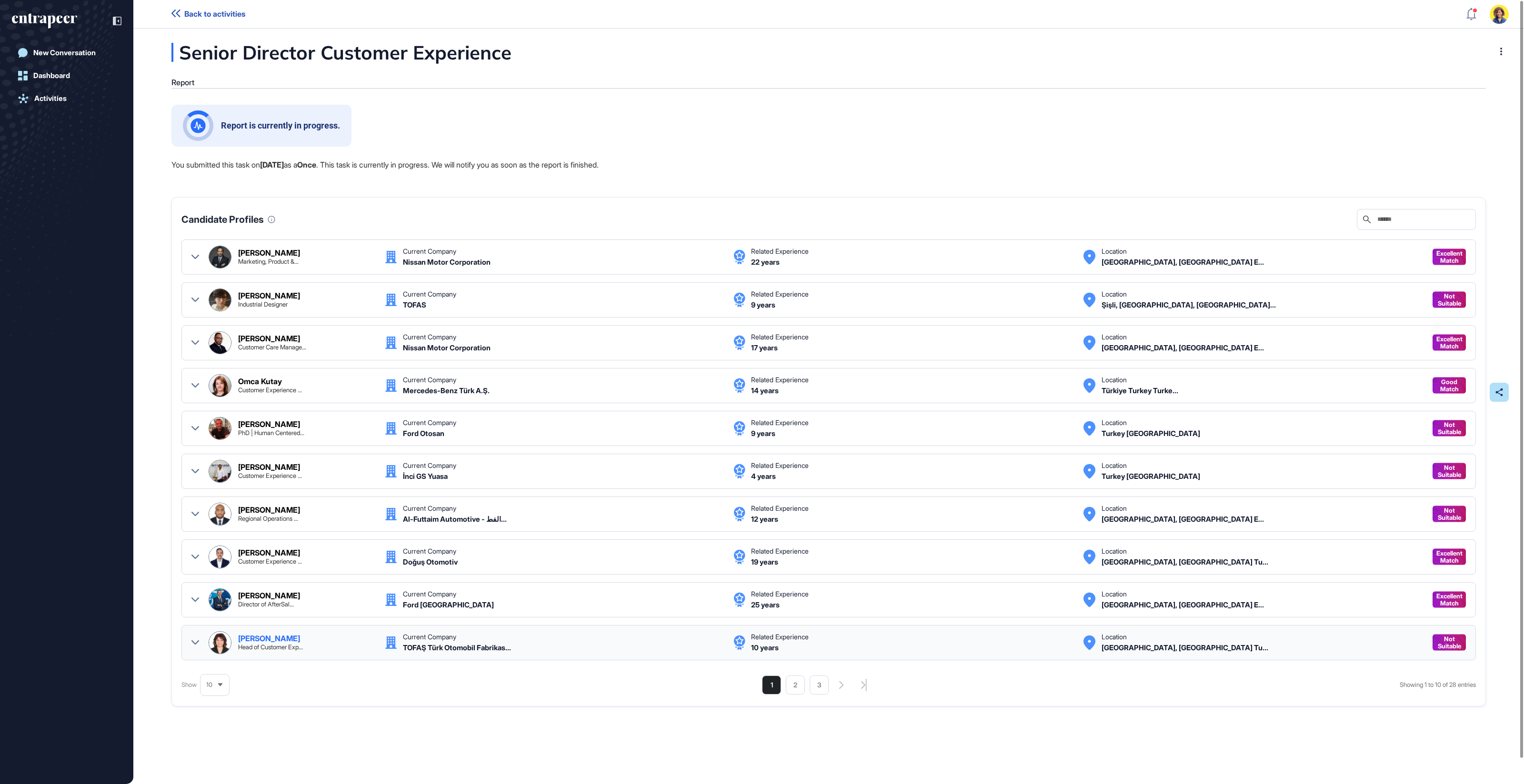
click at [196, 631] on div at bounding box center [195, 642] width 8 height 23
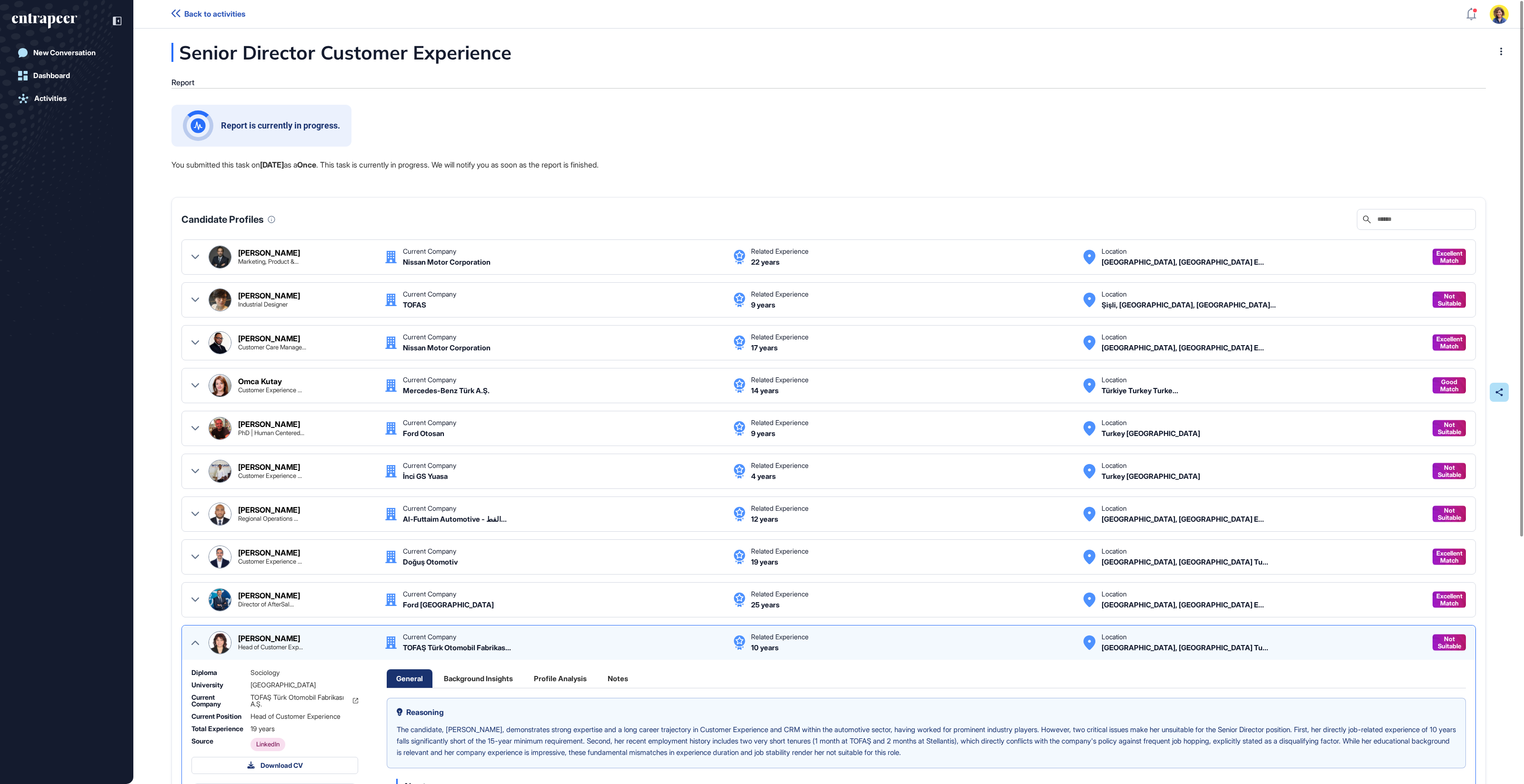
click at [196, 631] on div at bounding box center [195, 642] width 8 height 23
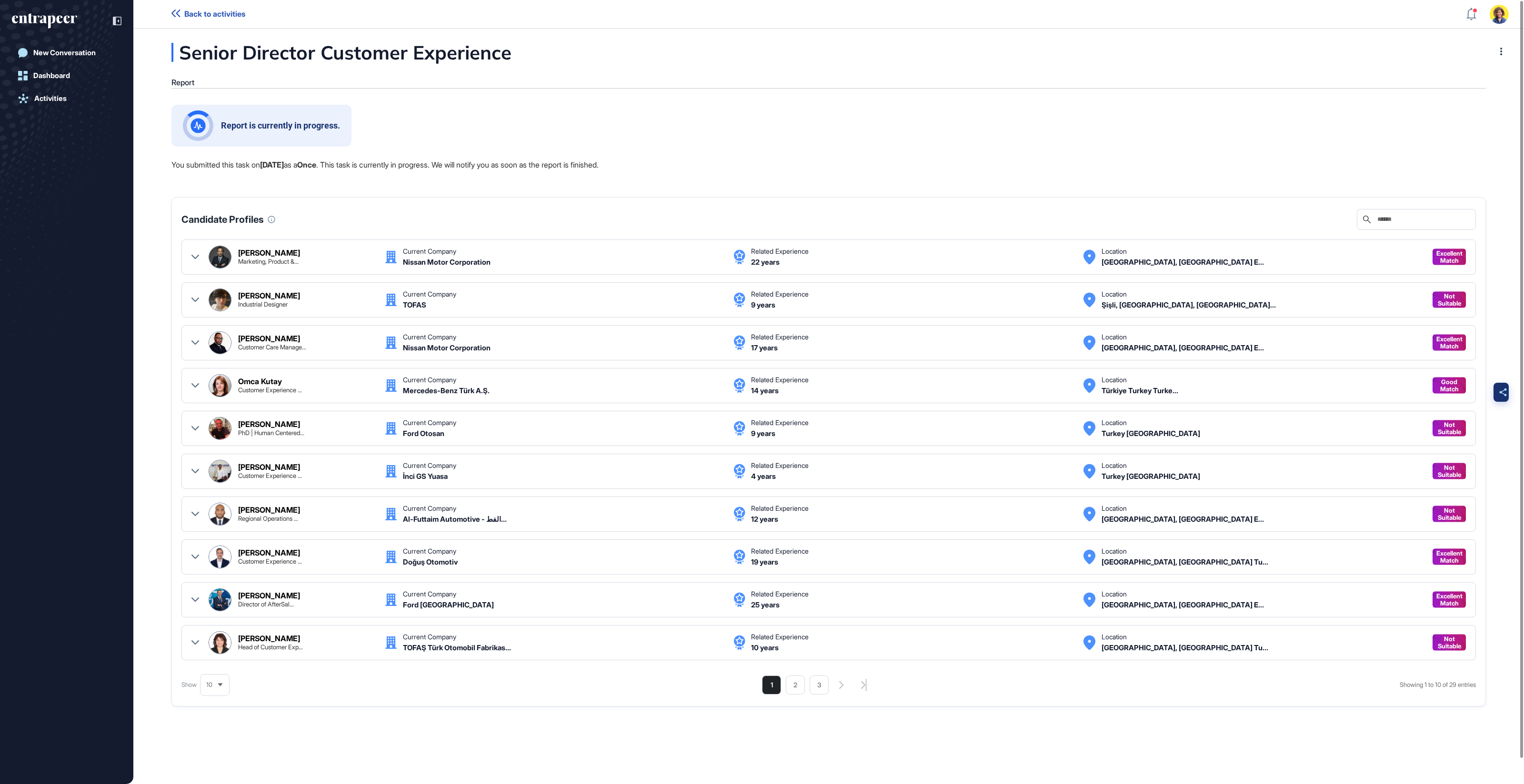
click at [1504, 389] on icon at bounding box center [1503, 392] width 7 height 8
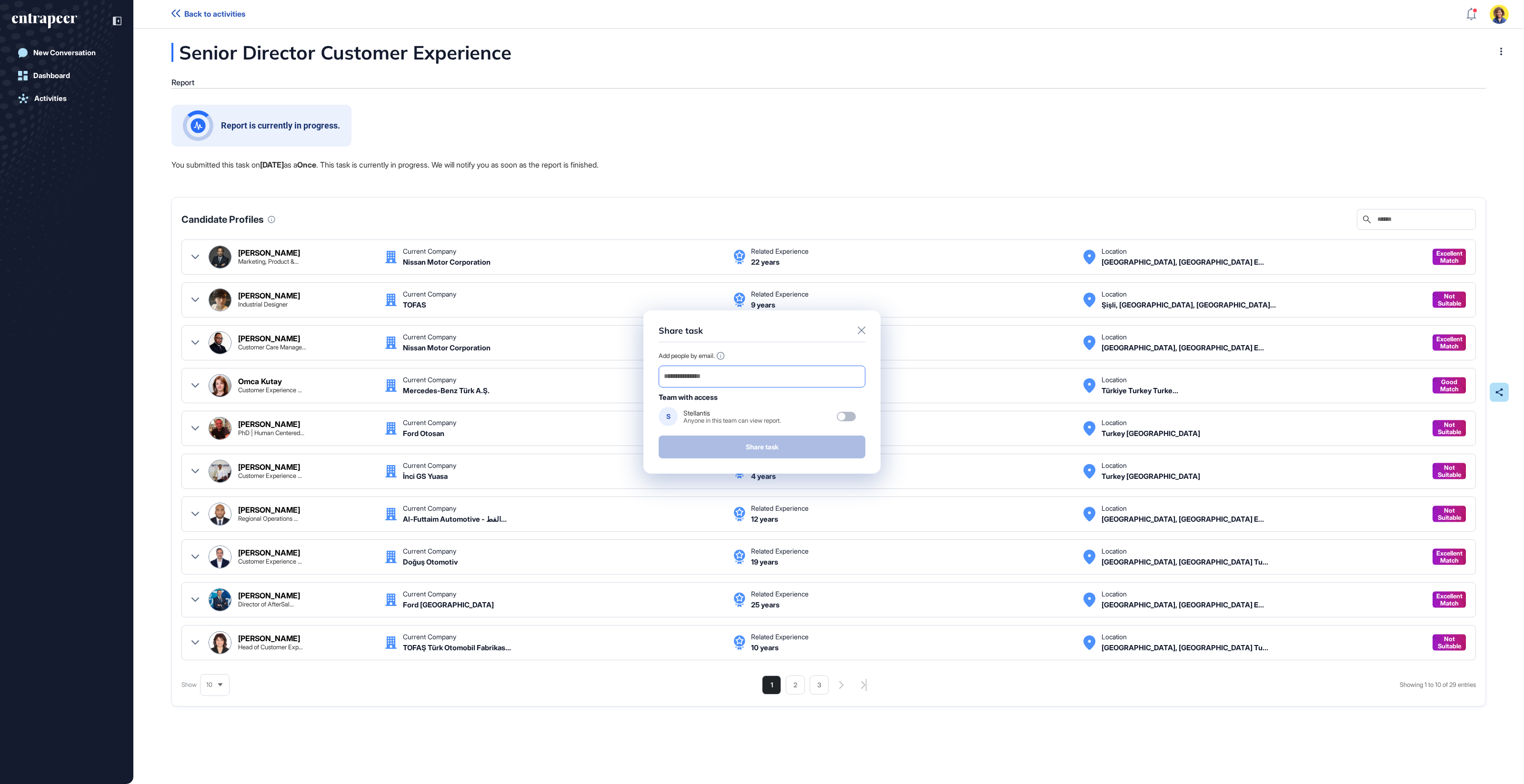
click at [734, 381] on input "email" at bounding box center [762, 376] width 198 height 14
paste input "**********"
type input "**********"
click at [731, 445] on button "Share task" at bounding box center [761, 447] width 206 height 23
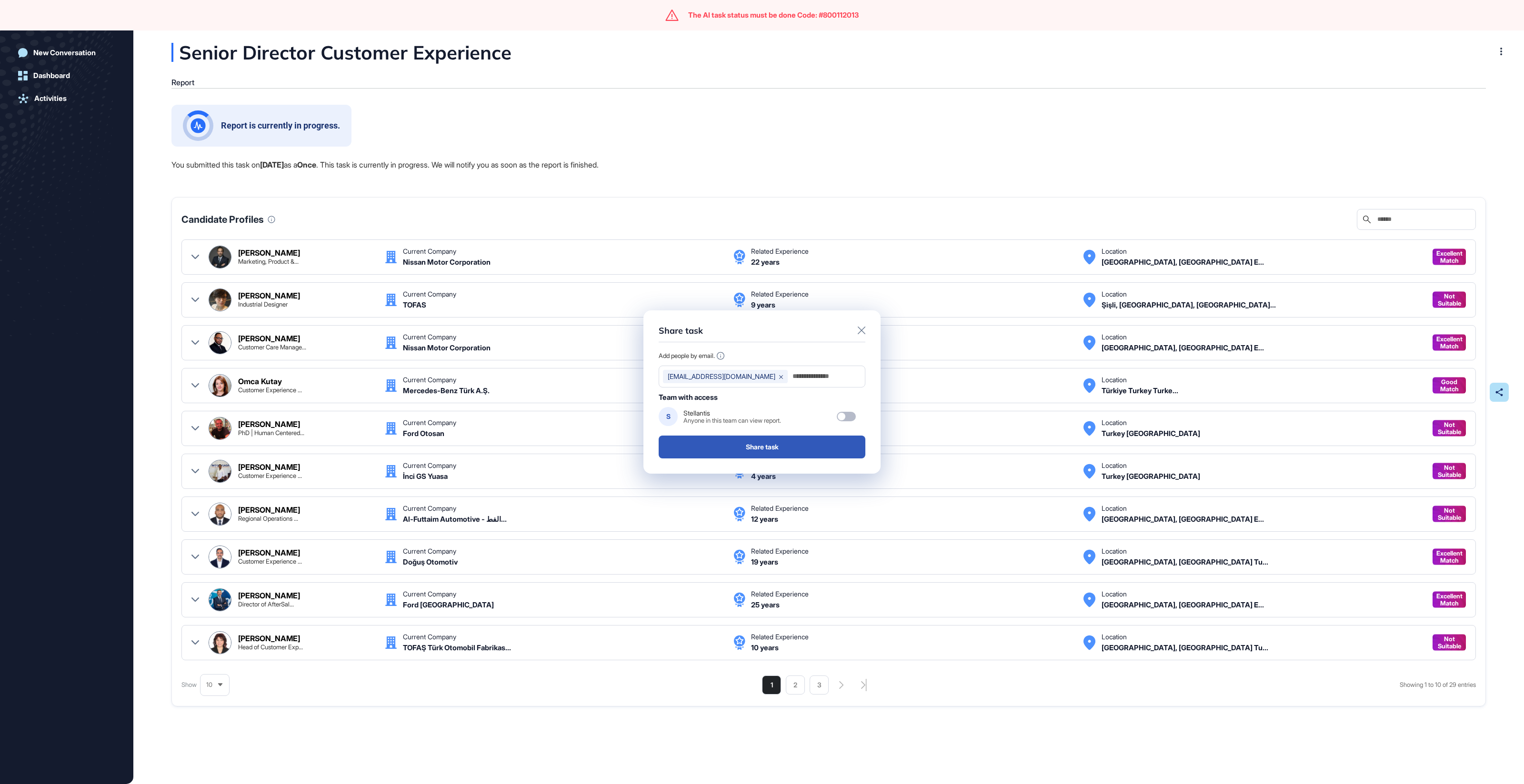
drag, startPoint x: 797, startPoint y: 116, endPoint x: 919, endPoint y: 27, distance: 151.0
click at [800, 114] on div "Share task Add people by email. [EMAIL_ADDRESS][DOMAIN_NAME] Team with access S…" at bounding box center [762, 392] width 1524 height 784
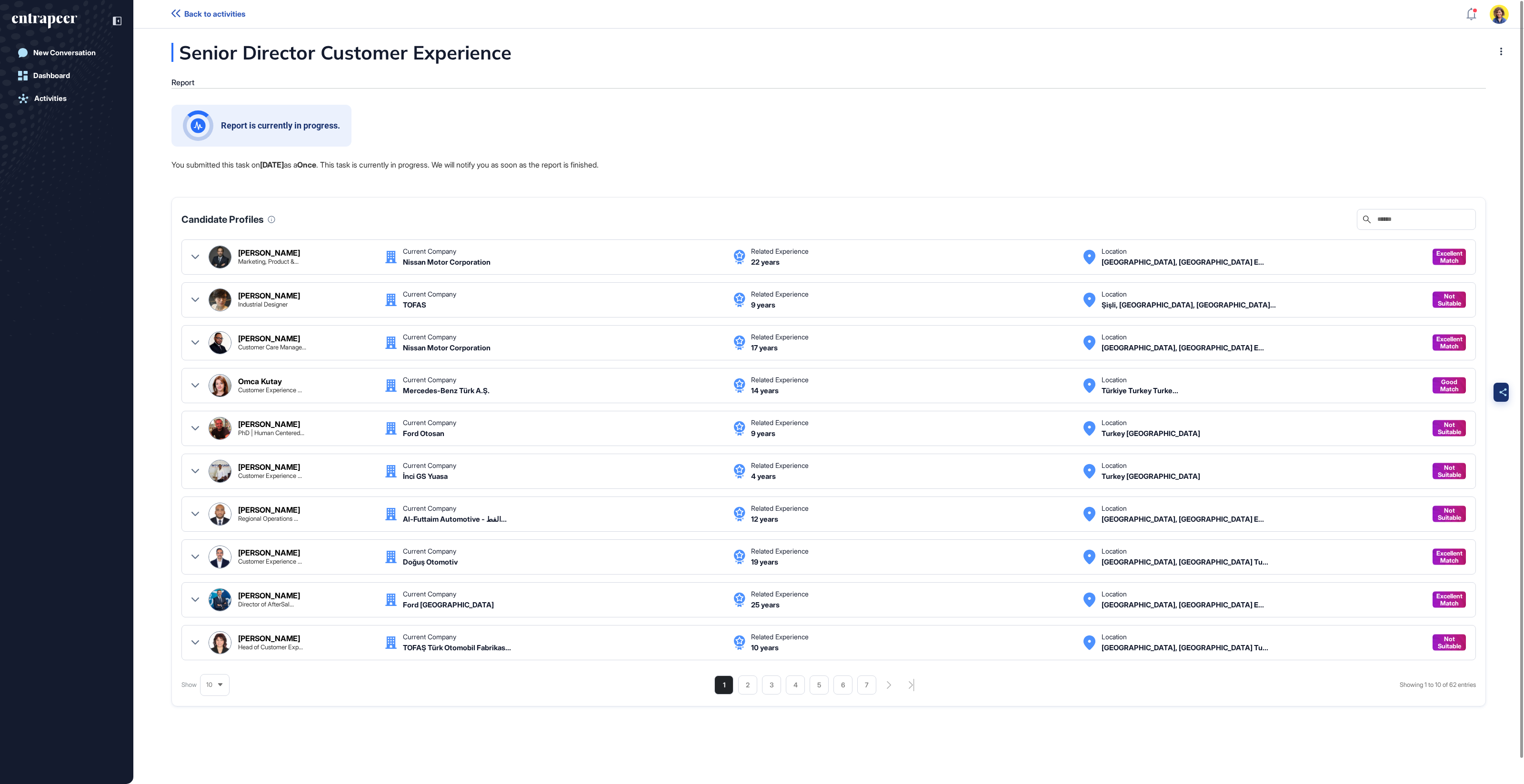
click at [1494, 393] on div at bounding box center [1503, 392] width 19 height 19
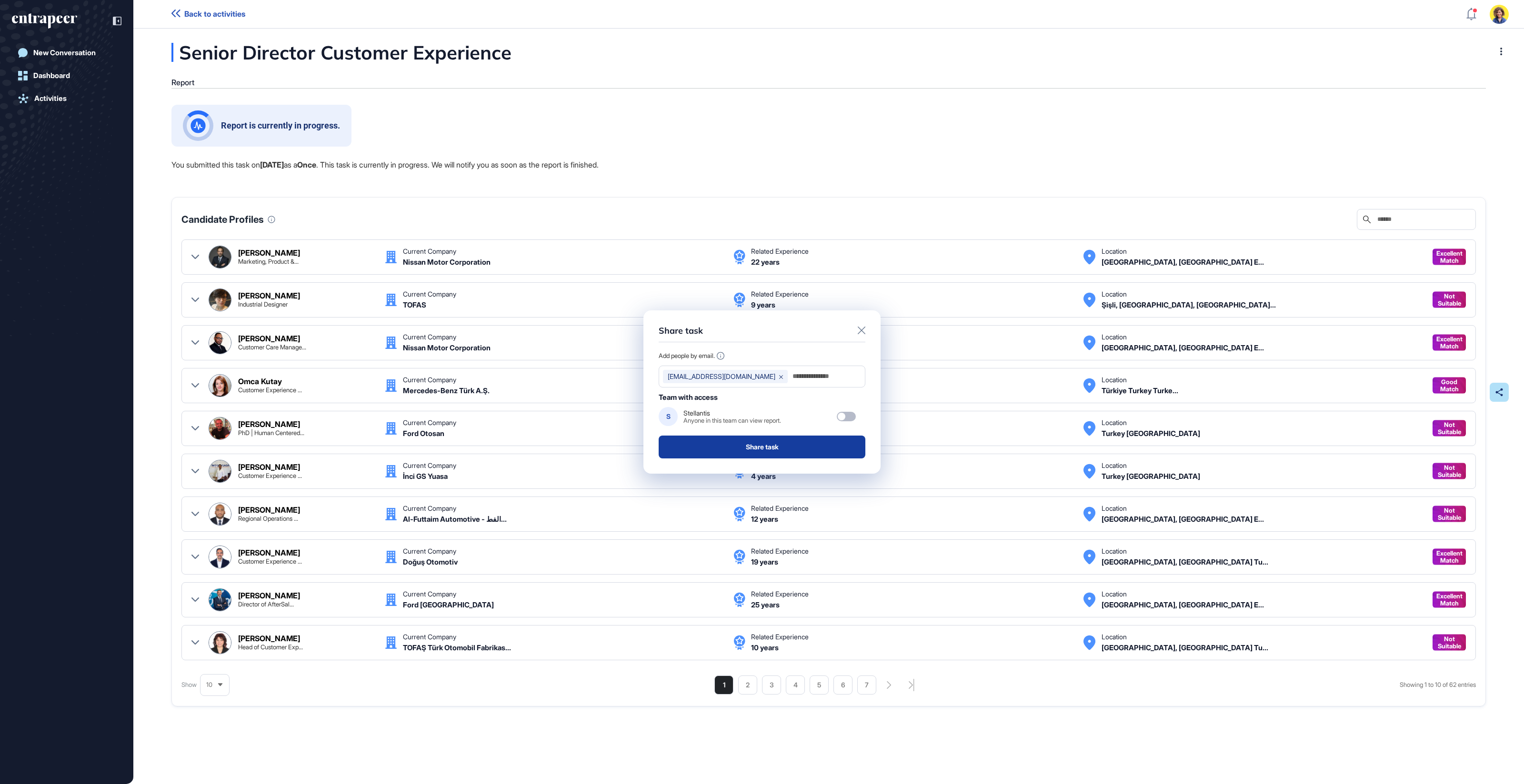
click at [809, 448] on button "Share task" at bounding box center [761, 447] width 206 height 23
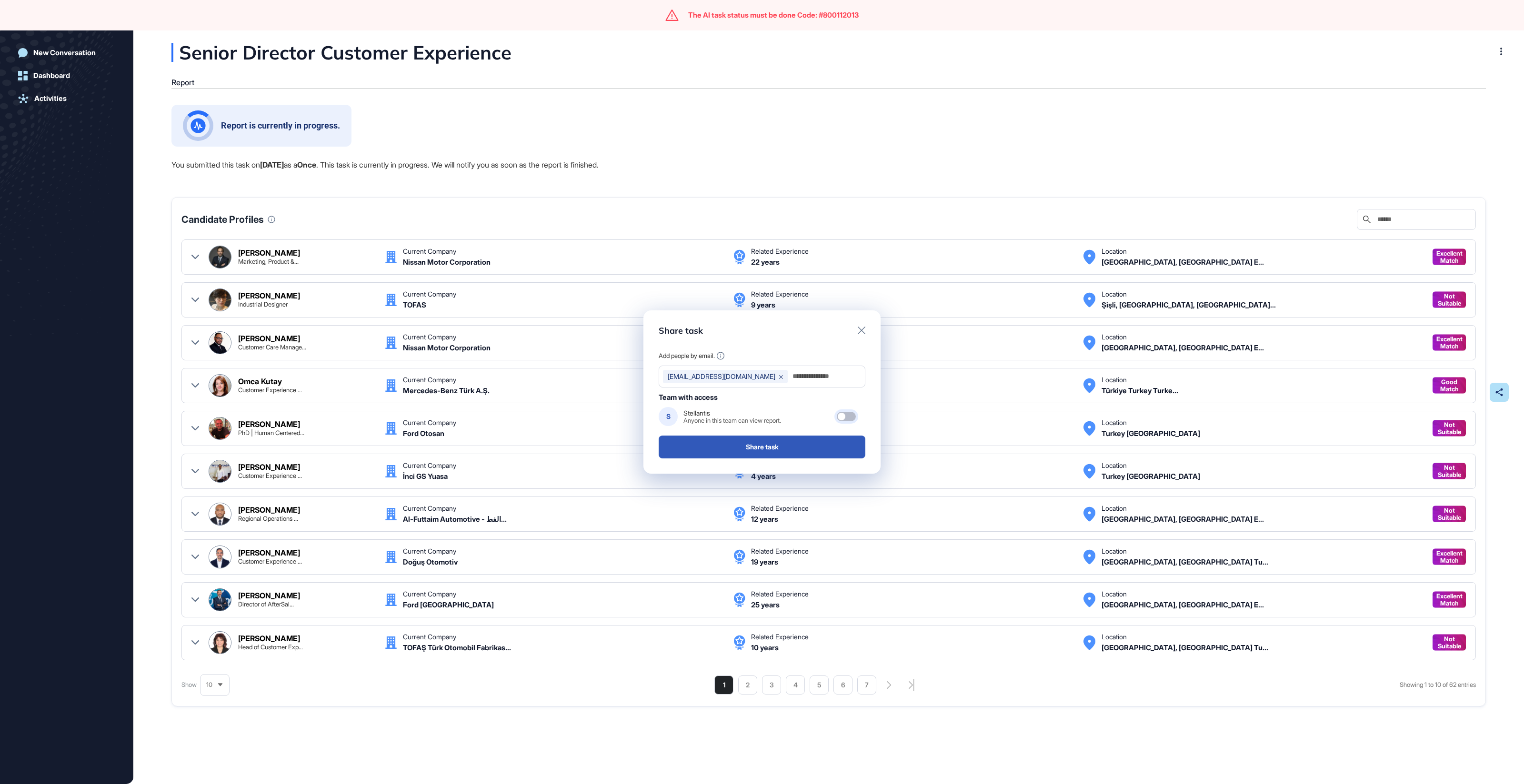
click at [845, 414] on div at bounding box center [841, 416] width 8 height 8
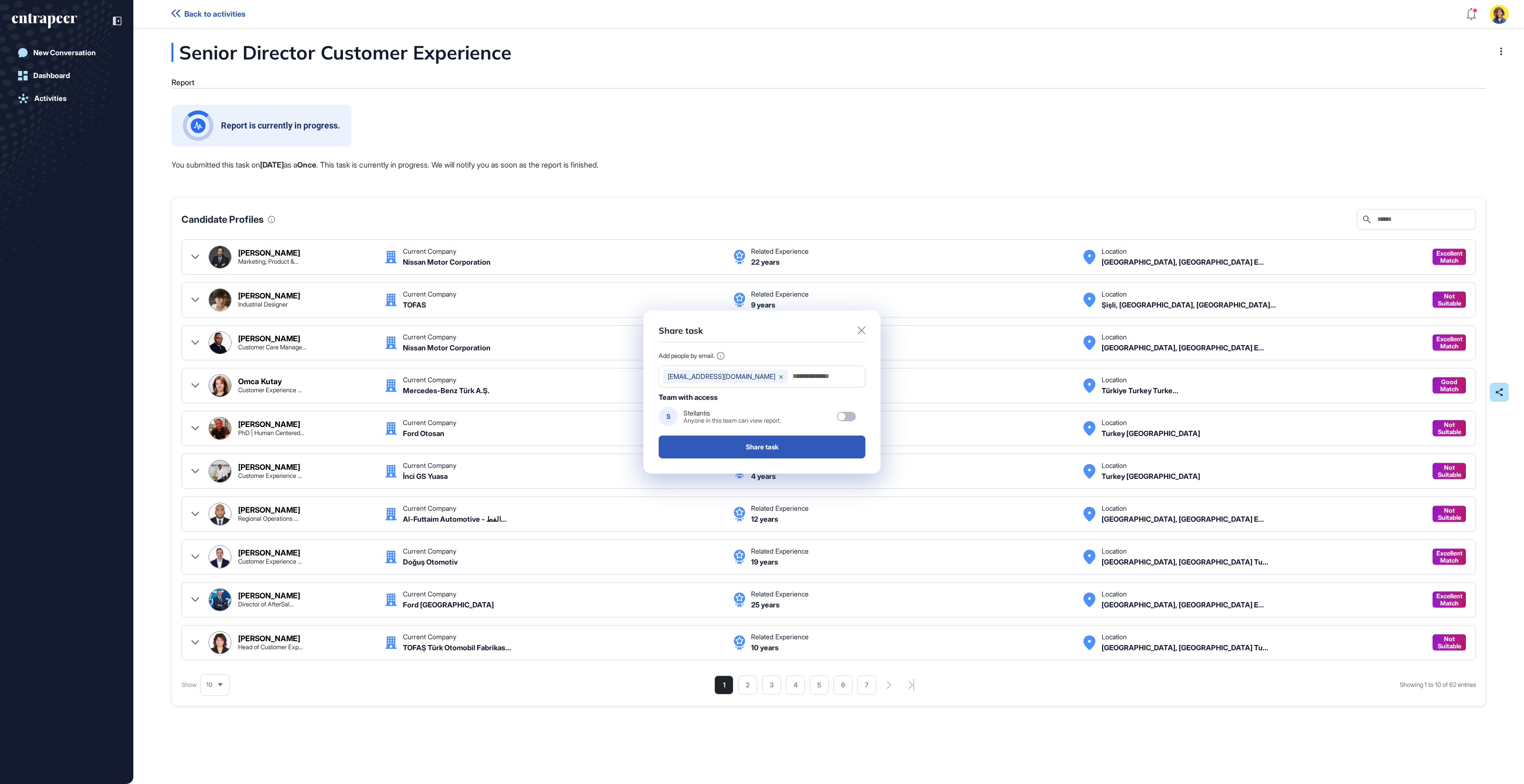
drag, startPoint x: 861, startPoint y: 332, endPoint x: 874, endPoint y: 333, distance: 13.0
click at [861, 332] on icon at bounding box center [861, 330] width 8 height 8
